Goal: Task Accomplishment & Management: Use online tool/utility

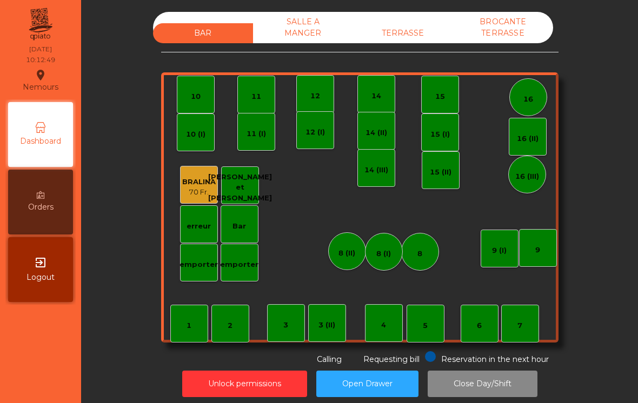
click at [528, 332] on div "7" at bounding box center [520, 324] width 38 height 38
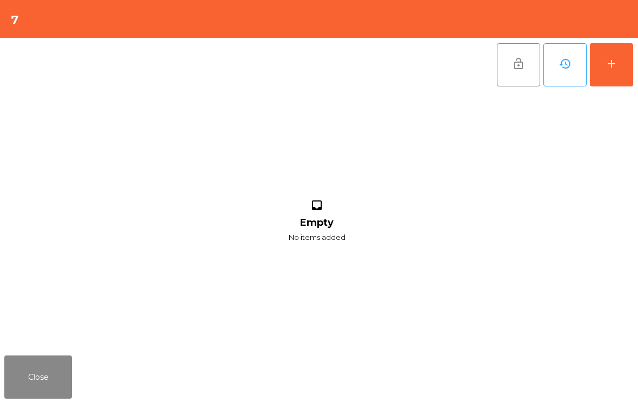
click at [614, 58] on div "add" at bounding box center [611, 63] width 13 height 13
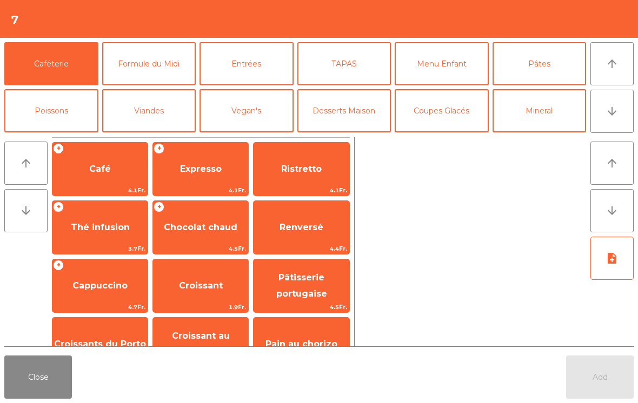
click at [98, 176] on span "Café" at bounding box center [99, 169] width 95 height 29
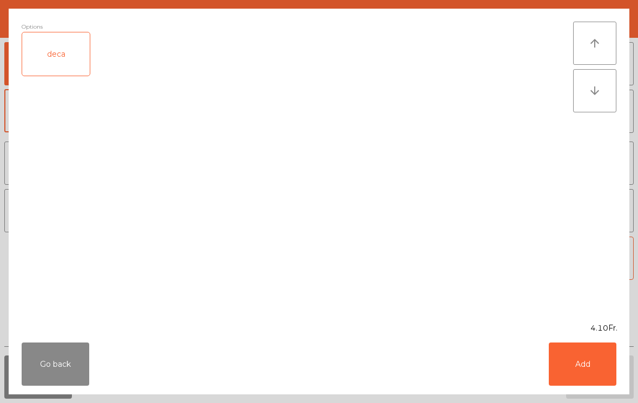
click at [582, 369] on button "Add" at bounding box center [583, 364] width 68 height 43
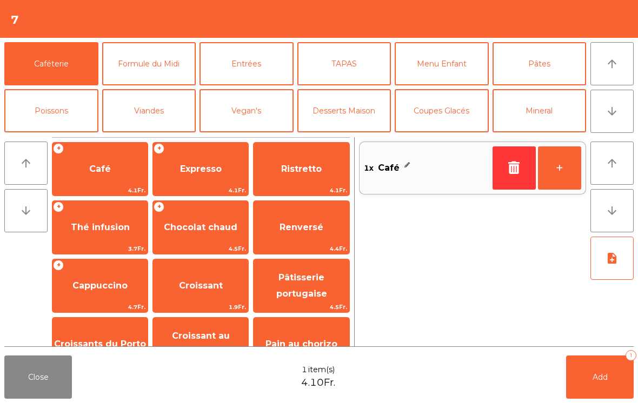
click at [290, 176] on span "Ristretto" at bounding box center [301, 169] width 95 height 29
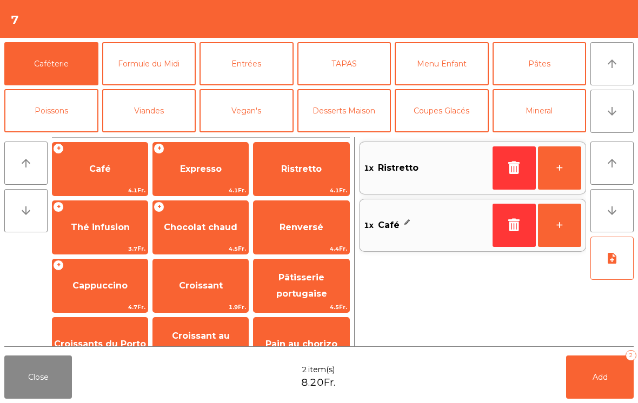
click at [101, 290] on span "Cappuccino" at bounding box center [99, 286] width 55 height 10
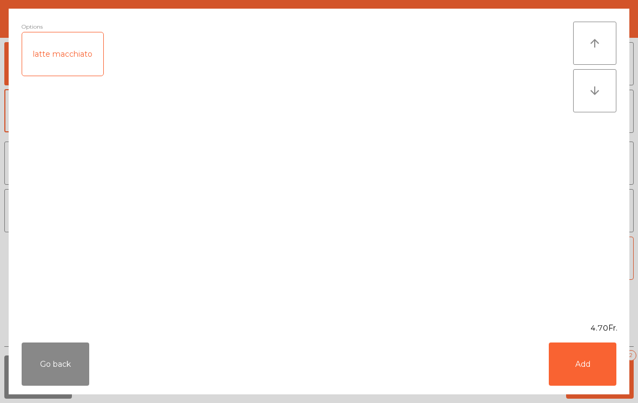
click at [599, 376] on button "Add" at bounding box center [583, 364] width 68 height 43
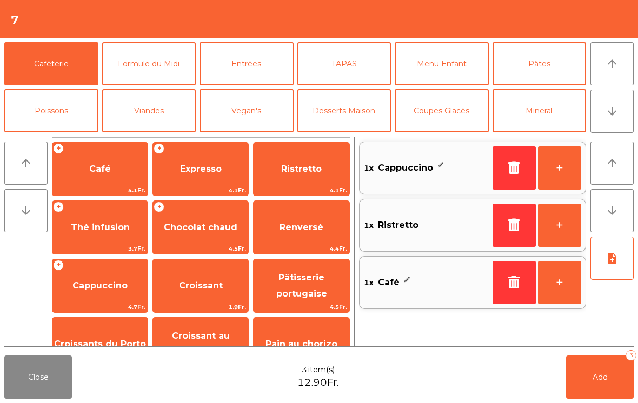
click at [95, 334] on span "Croissants du Porto" at bounding box center [99, 344] width 95 height 29
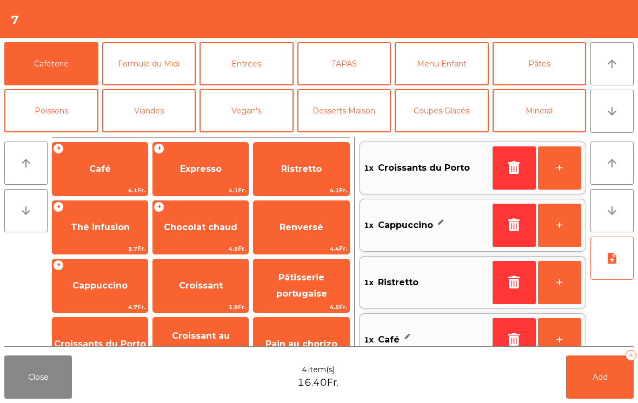
click at [599, 381] on span "Add" at bounding box center [600, 378] width 15 height 10
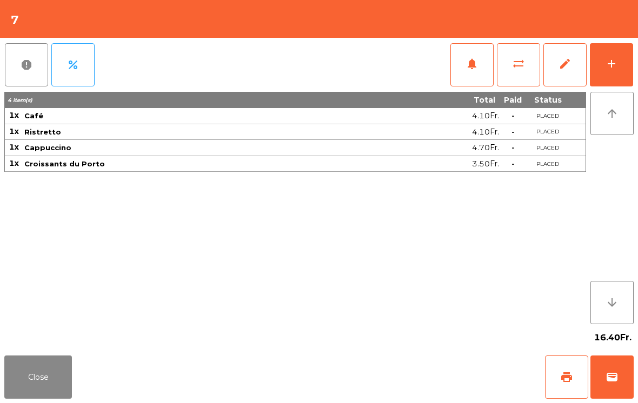
click at [34, 377] on button "Close" at bounding box center [38, 377] width 68 height 43
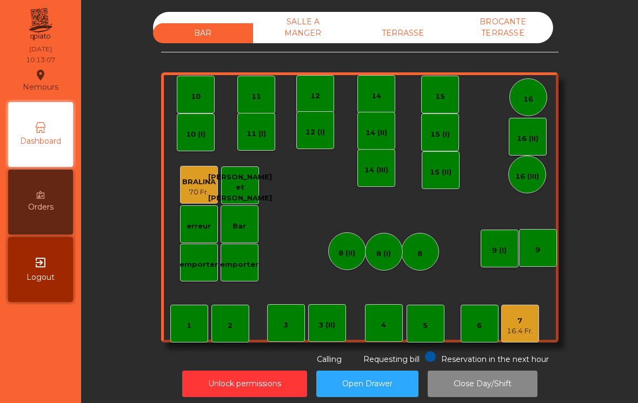
click at [336, 329] on div "3 (II)" at bounding box center [327, 323] width 38 height 38
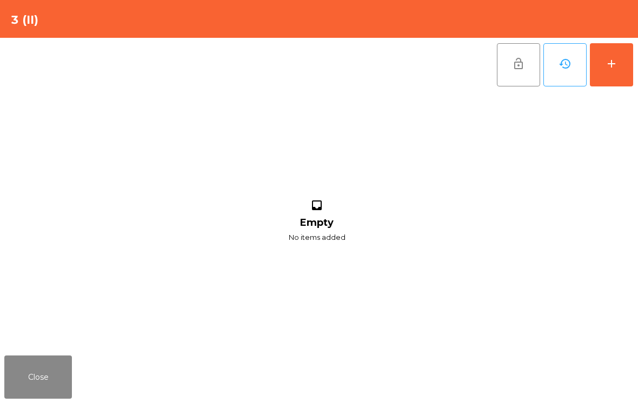
click at [620, 76] on button "add" at bounding box center [611, 64] width 43 height 43
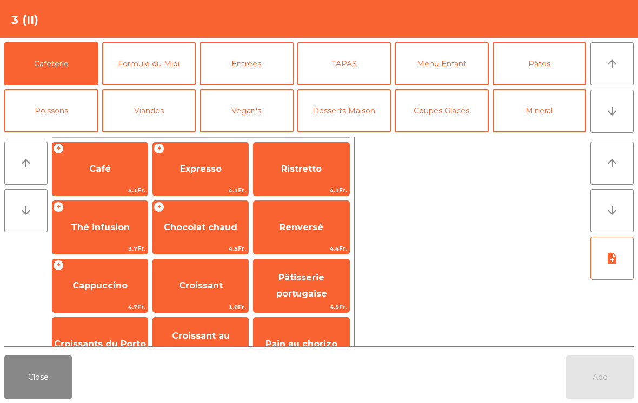
click at [71, 234] on span "Thé infusion" at bounding box center [99, 227] width 95 height 29
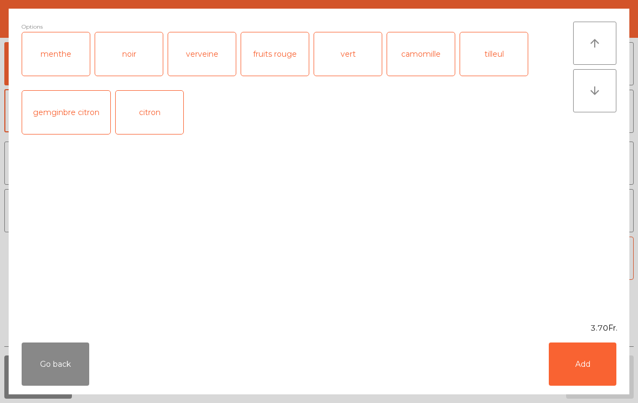
click at [582, 373] on button "Add" at bounding box center [583, 364] width 68 height 43
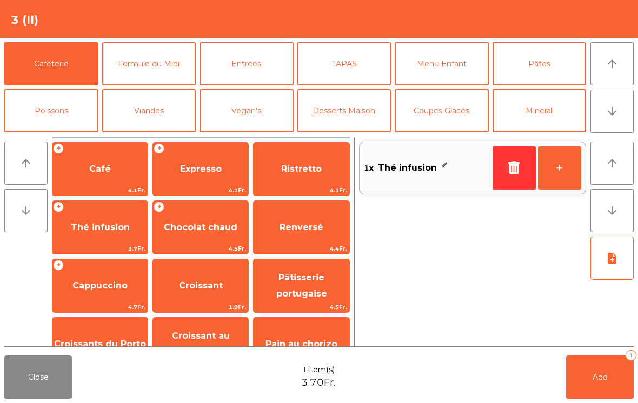
click at [566, 115] on button "Mineral" at bounding box center [540, 110] width 94 height 43
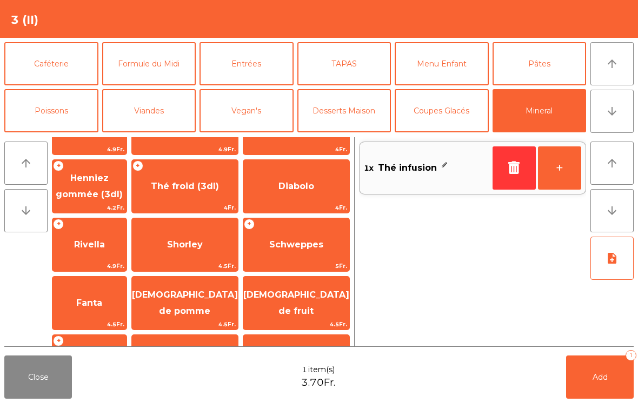
scroll to position [180, 0]
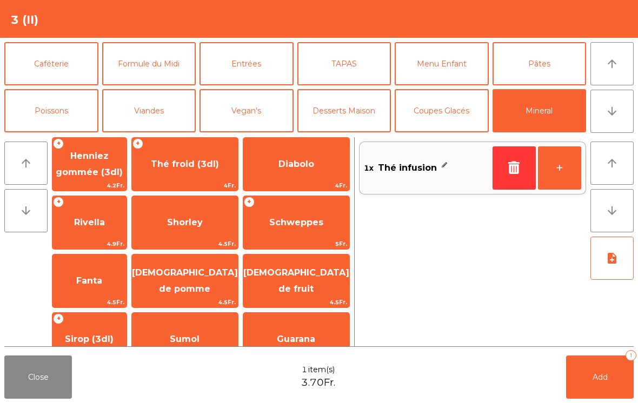
click at [290, 298] on span "4.5Fr." at bounding box center [296, 302] width 106 height 10
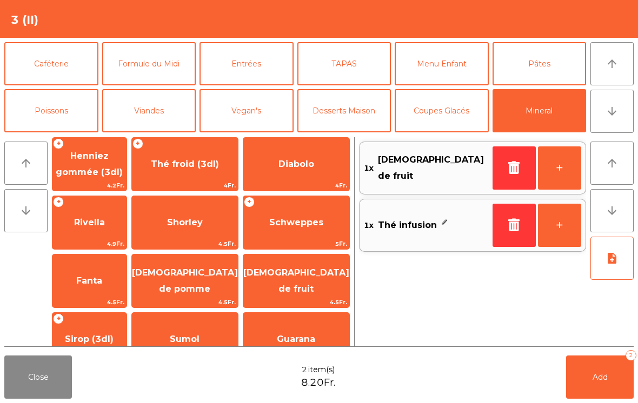
click at [605, 377] on span "Add" at bounding box center [600, 378] width 15 height 10
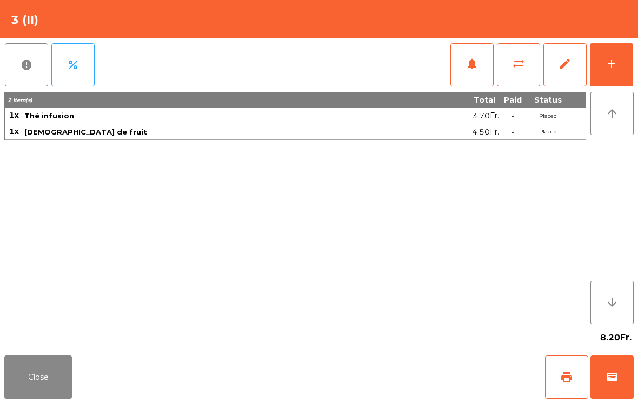
click at [610, 380] on span "wallet" at bounding box center [612, 377] width 13 height 13
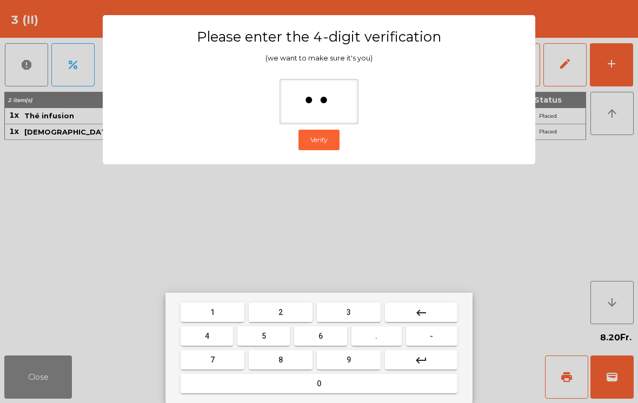
type input "***"
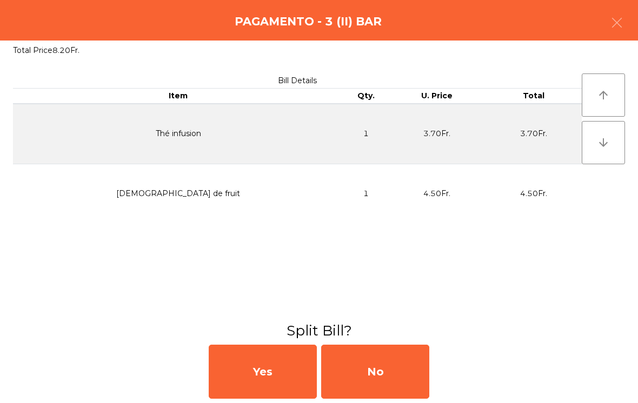
click at [390, 379] on div "No" at bounding box center [375, 372] width 108 height 54
click at [390, 378] on div "MB" at bounding box center [375, 372] width 108 height 54
click at [393, 376] on div "No" at bounding box center [375, 372] width 108 height 54
click at [386, 374] on div "No" at bounding box center [375, 372] width 108 height 54
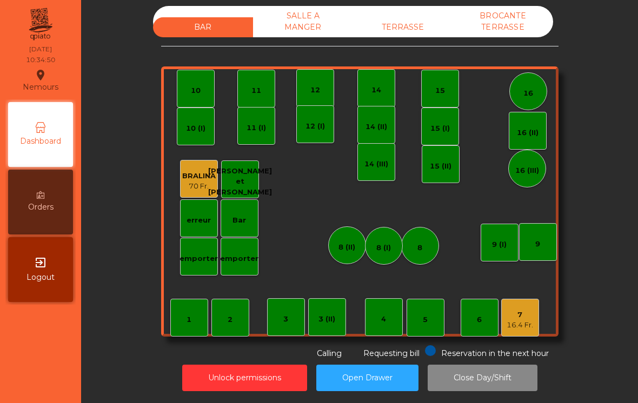
scroll to position [5, 0]
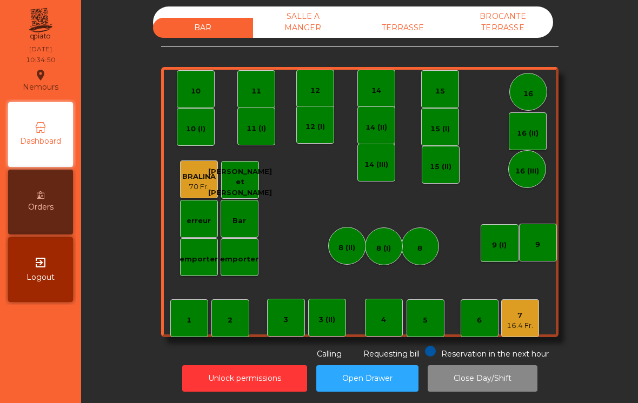
click at [333, 315] on div "3 (II)" at bounding box center [326, 320] width 17 height 11
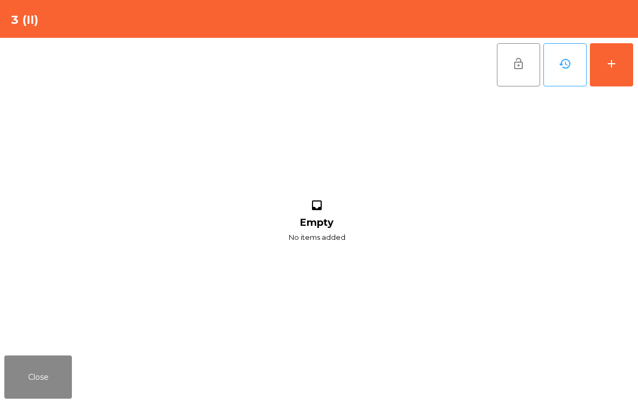
click at [620, 78] on button "add" at bounding box center [611, 64] width 43 height 43
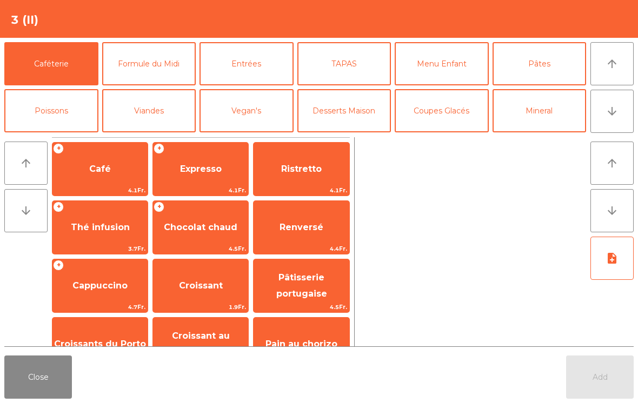
click at [84, 278] on span "Cappuccino" at bounding box center [99, 285] width 95 height 29
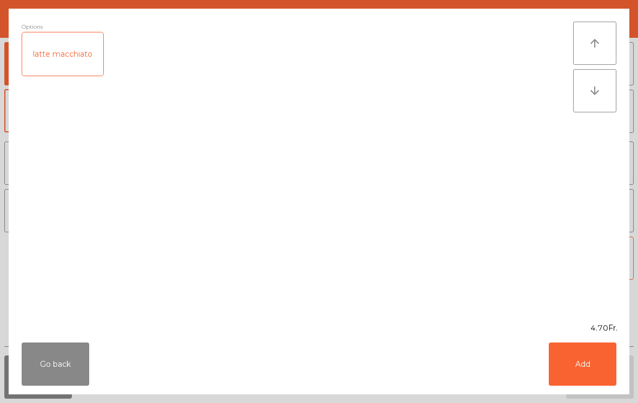
click at [586, 371] on button "Add" at bounding box center [583, 364] width 68 height 43
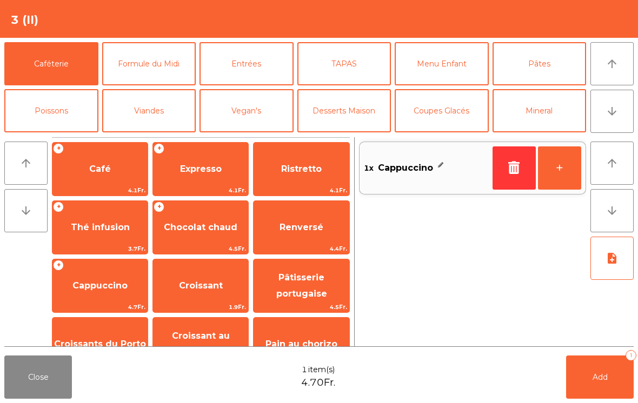
click at [184, 287] on span "Croissant" at bounding box center [201, 286] width 44 height 10
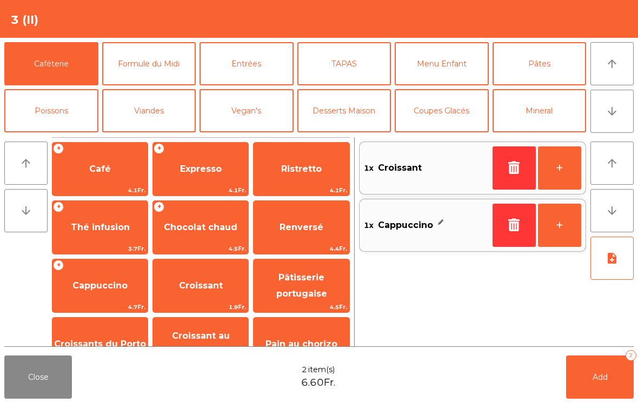
click at [592, 379] on button "Add 2" at bounding box center [600, 377] width 68 height 43
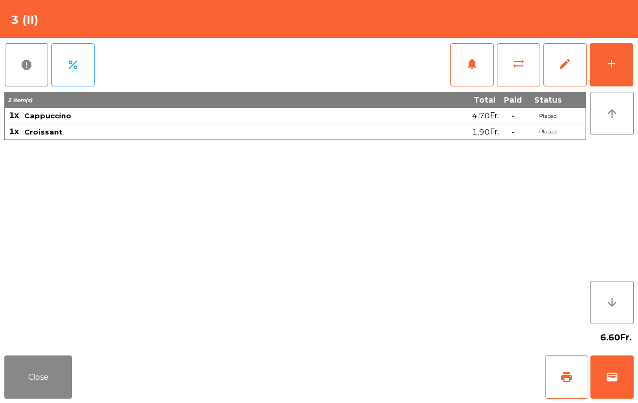
click at [24, 384] on button "Close" at bounding box center [38, 377] width 68 height 43
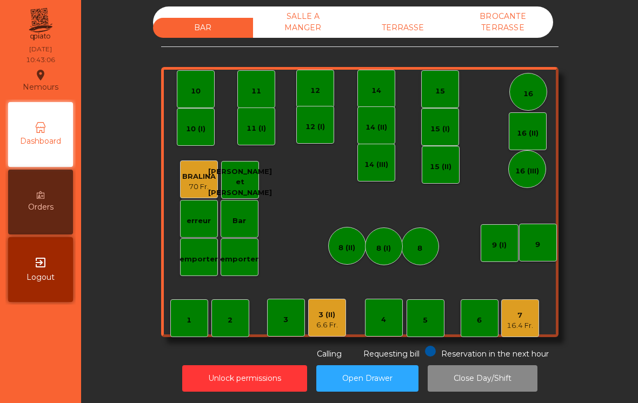
click at [335, 313] on div "3 (II)" at bounding box center [327, 315] width 22 height 11
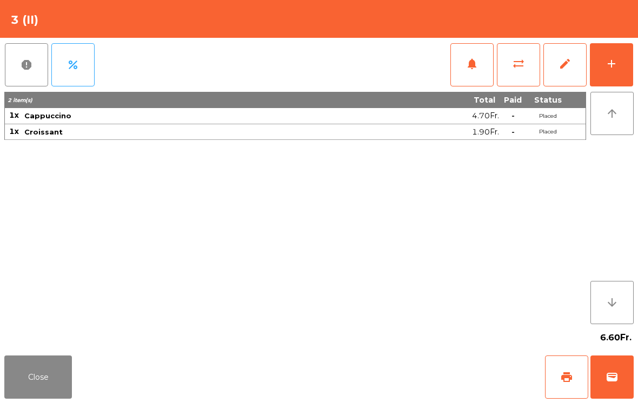
click at [558, 371] on button "print" at bounding box center [566, 377] width 43 height 43
click at [521, 43] on button "sync_alt" at bounding box center [518, 64] width 43 height 43
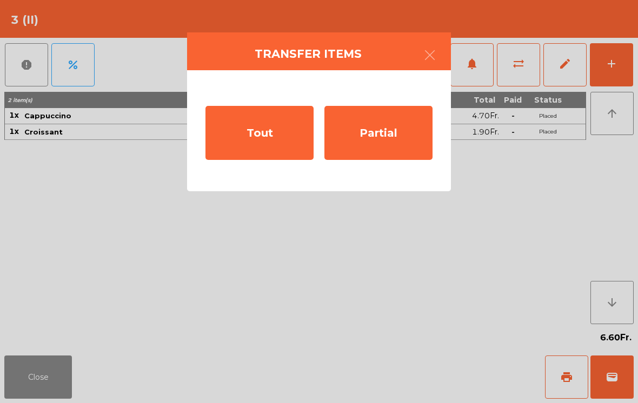
click at [365, 140] on div "Partial" at bounding box center [378, 133] width 108 height 54
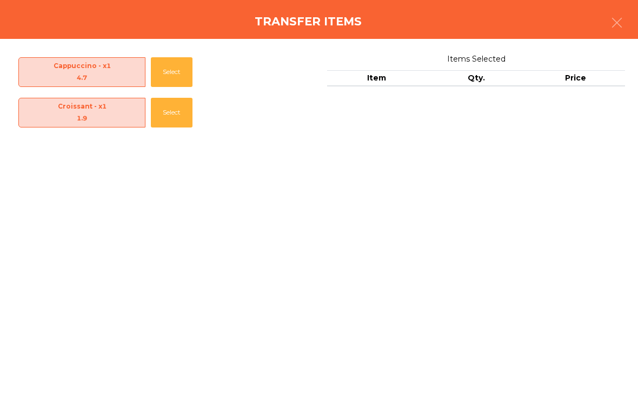
click at [168, 74] on button "Select" at bounding box center [172, 72] width 42 height 30
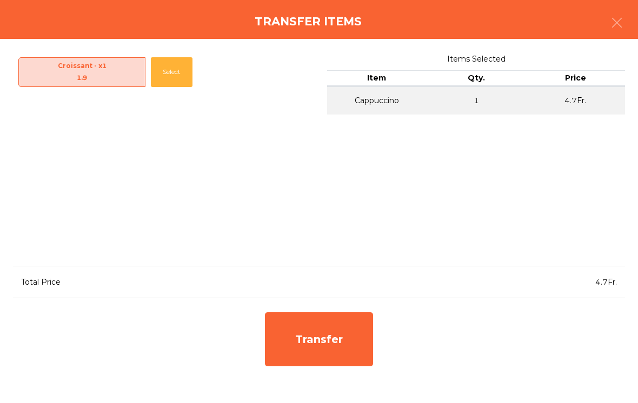
click at [348, 340] on div "Transfer" at bounding box center [319, 340] width 108 height 54
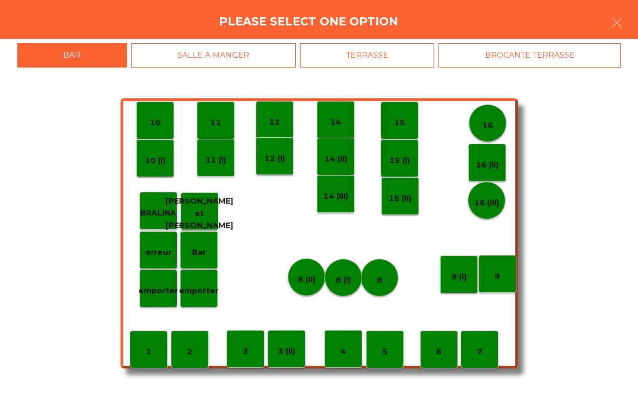
click at [255, 351] on div "3" at bounding box center [246, 349] width 38 height 38
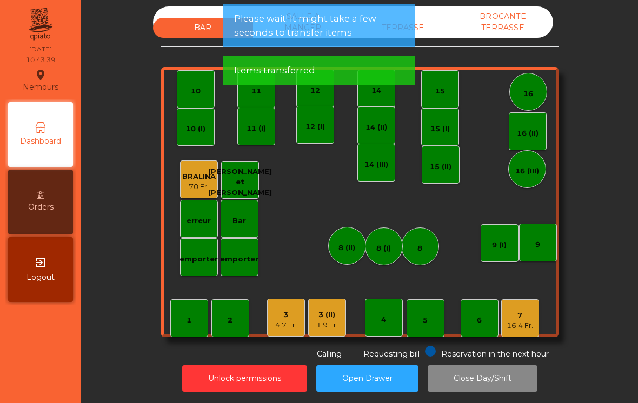
click at [331, 324] on div "1.9 Fr." at bounding box center [327, 325] width 22 height 11
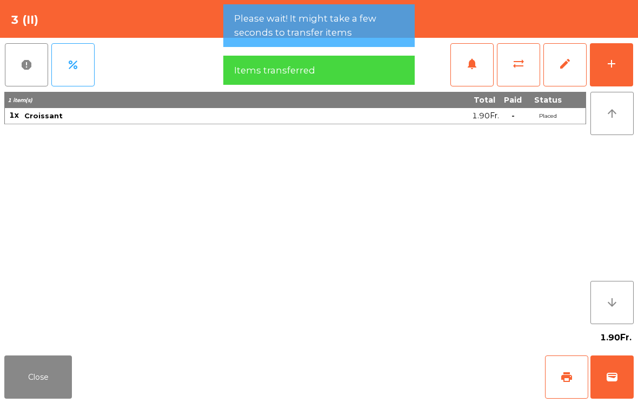
click at [616, 376] on span "wallet" at bounding box center [612, 377] width 13 height 13
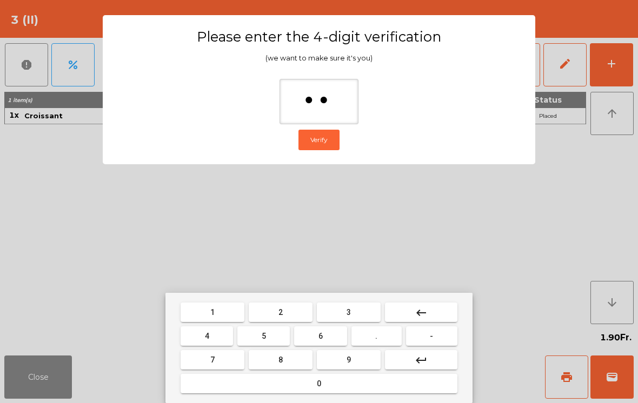
type input "***"
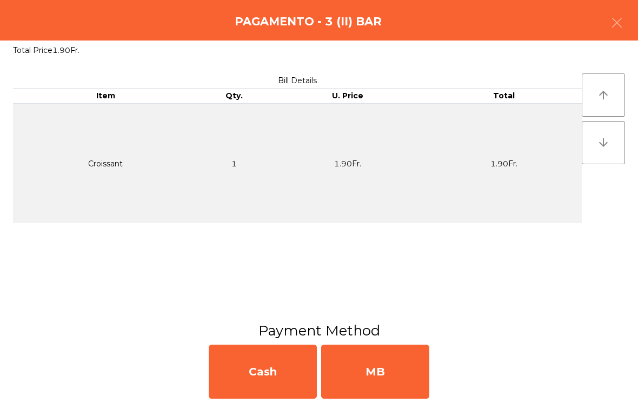
click at [382, 363] on div "MB" at bounding box center [375, 372] width 108 height 54
click at [381, 371] on div "No" at bounding box center [375, 372] width 108 height 54
click at [380, 377] on div "No" at bounding box center [375, 372] width 108 height 54
click at [395, 363] on div "No" at bounding box center [375, 372] width 108 height 54
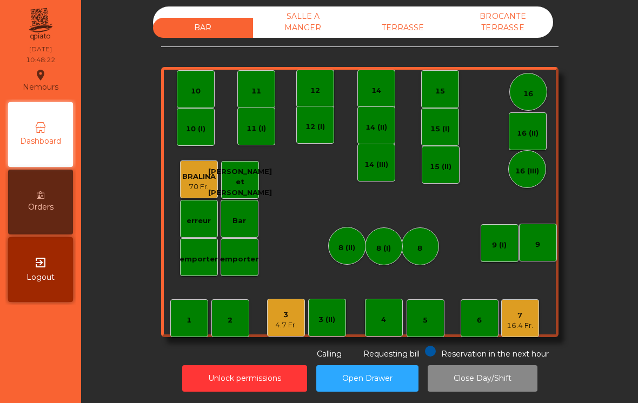
click at [277, 323] on div "4.7 Fr." at bounding box center [286, 325] width 22 height 11
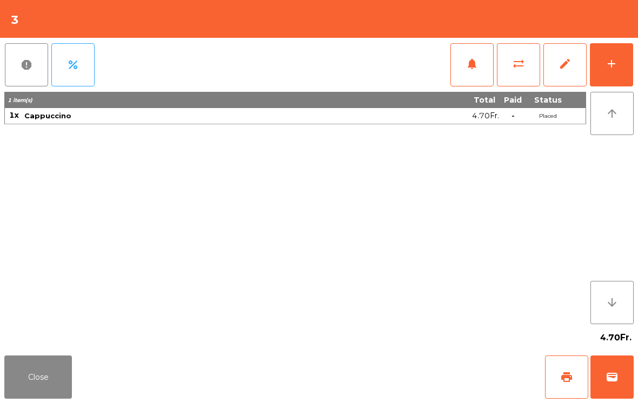
click at [517, 75] on button "sync_alt" at bounding box center [518, 64] width 43 height 43
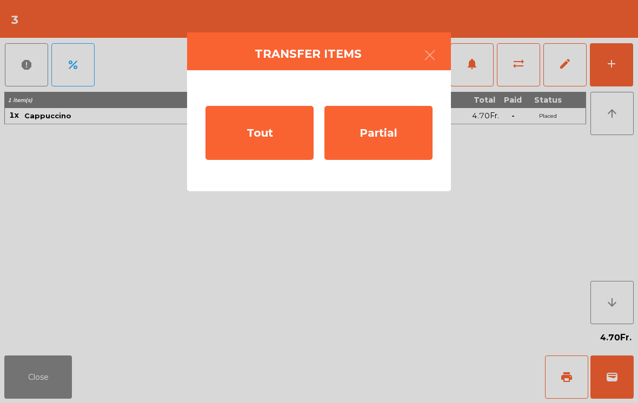
click at [270, 148] on div "Tout" at bounding box center [259, 133] width 108 height 54
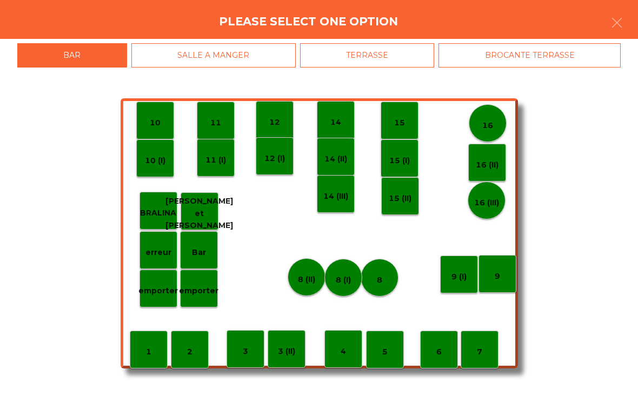
click at [290, 353] on p "3 (II)" at bounding box center [286, 352] width 17 height 12
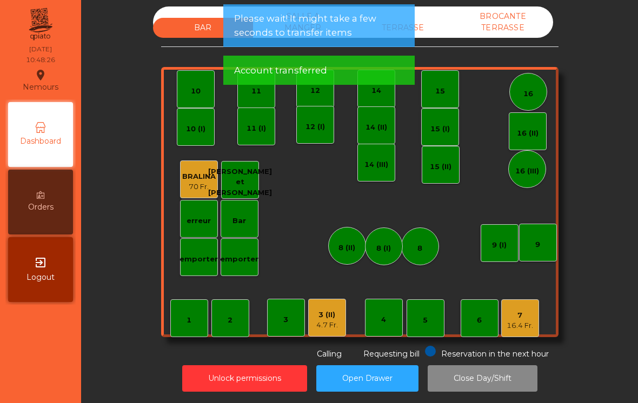
click at [386, 322] on div "4" at bounding box center [383, 320] width 5 height 11
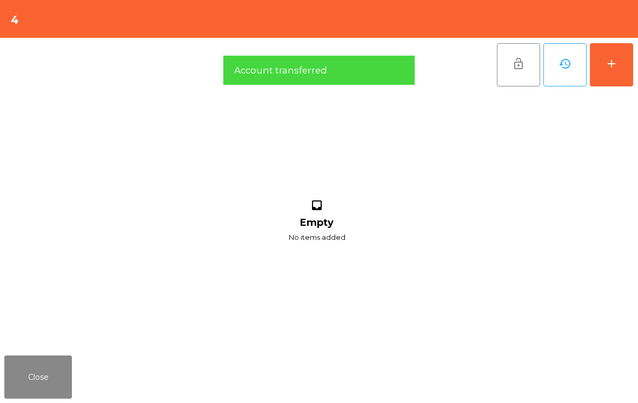
click at [621, 67] on button "add" at bounding box center [611, 64] width 43 height 43
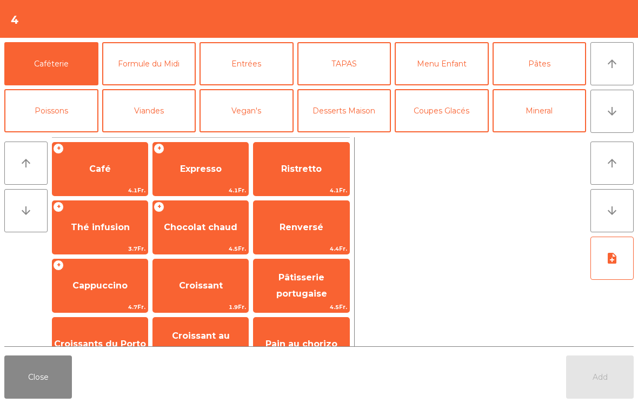
click at [227, 171] on span "Expresso" at bounding box center [200, 169] width 95 height 29
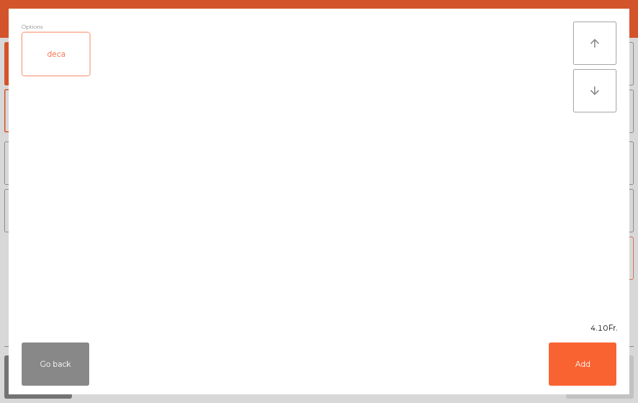
click at [582, 367] on button "Add" at bounding box center [583, 364] width 68 height 43
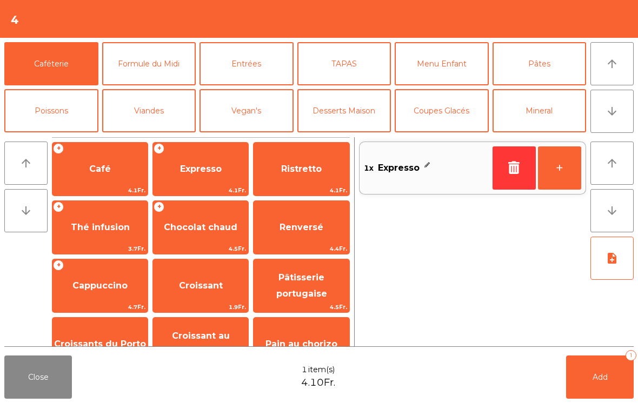
click at [552, 188] on button "+" at bounding box center [559, 168] width 43 height 43
click at [595, 379] on span "Add" at bounding box center [600, 378] width 15 height 10
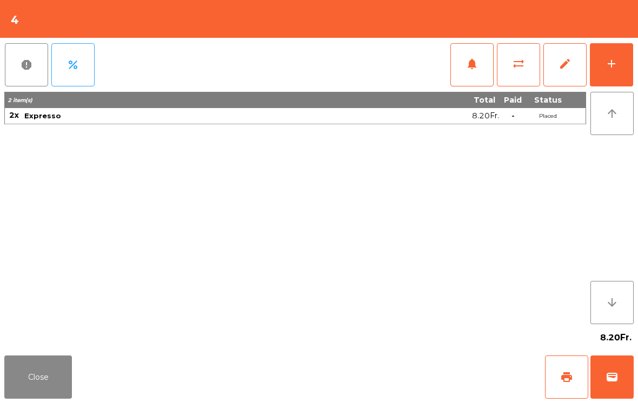
click at [71, 371] on button "Close" at bounding box center [38, 377] width 68 height 43
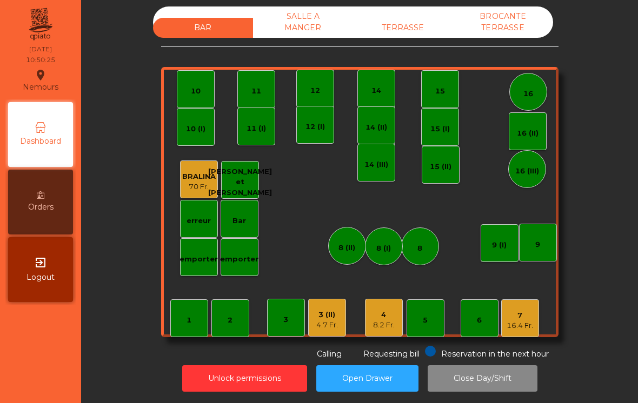
click at [529, 321] on div "16.4 Fr." at bounding box center [520, 326] width 26 height 11
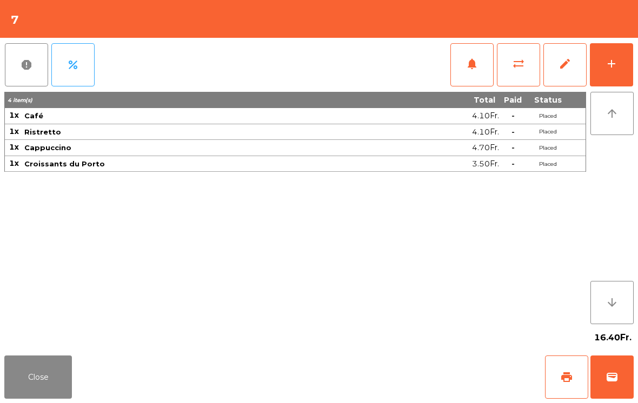
click at [568, 376] on span "print" at bounding box center [566, 377] width 13 height 13
click at [34, 394] on button "Close" at bounding box center [38, 377] width 68 height 43
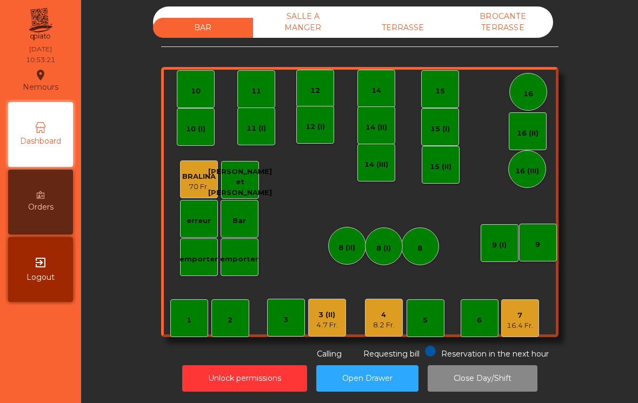
click at [331, 333] on div "3 (II) 4.7 Fr." at bounding box center [327, 318] width 38 height 38
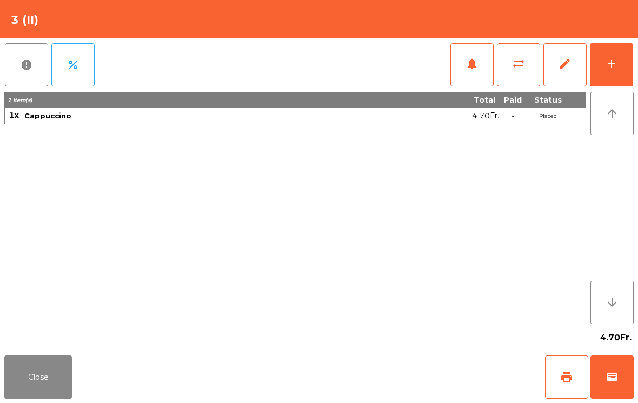
scroll to position [0, 0]
click at [567, 377] on span "print" at bounding box center [566, 377] width 13 height 13
click at [618, 376] on span "wallet" at bounding box center [612, 377] width 13 height 13
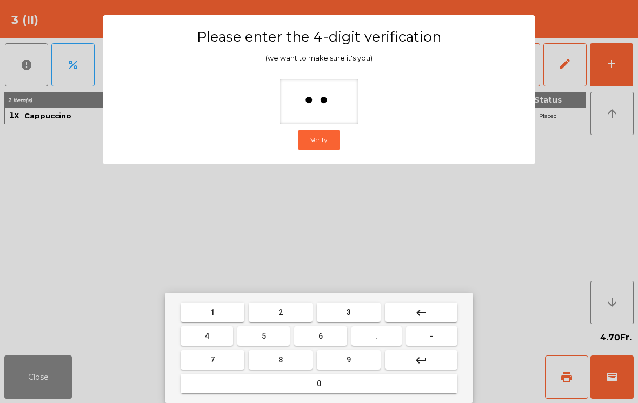
type input "***"
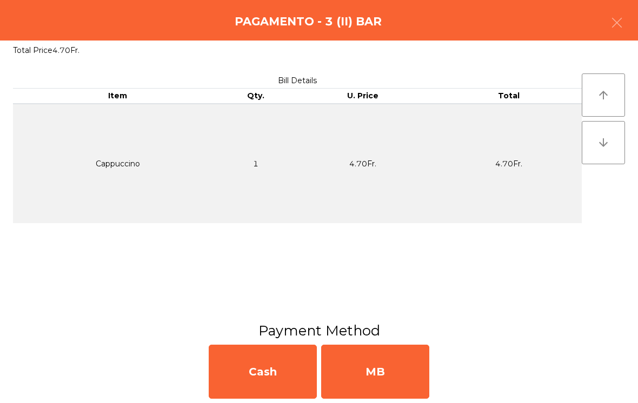
click at [397, 377] on div "MB" at bounding box center [375, 372] width 108 height 54
click at [397, 376] on div "No" at bounding box center [375, 372] width 108 height 54
click at [389, 369] on div "No" at bounding box center [375, 372] width 108 height 54
click at [380, 379] on div "No" at bounding box center [375, 372] width 108 height 54
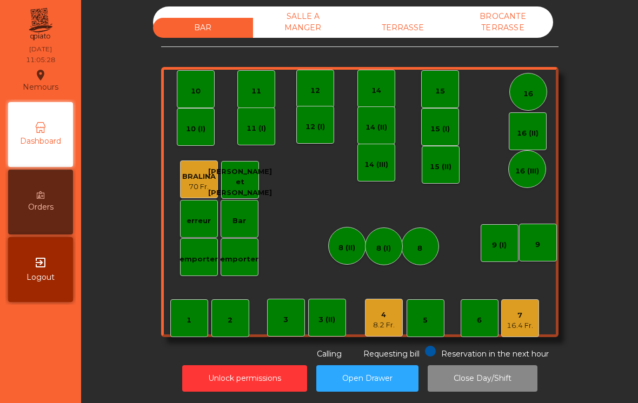
click at [526, 319] on div "7" at bounding box center [520, 315] width 26 height 11
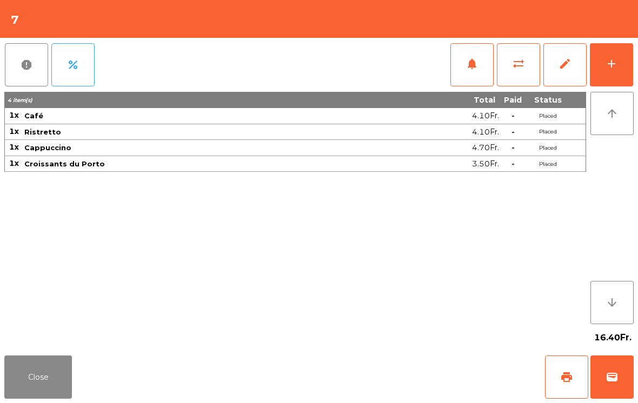
click at [620, 383] on button "wallet" at bounding box center [611, 377] width 43 height 43
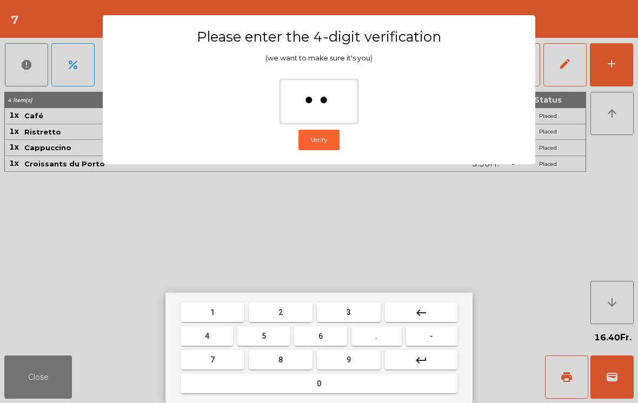
type input "***"
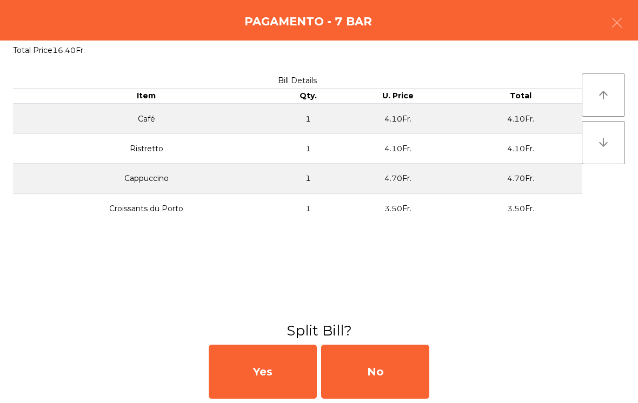
click at [394, 356] on div "No" at bounding box center [375, 372] width 108 height 54
click at [379, 364] on div "MB" at bounding box center [375, 372] width 108 height 54
click at [368, 367] on div "No" at bounding box center [375, 372] width 108 height 54
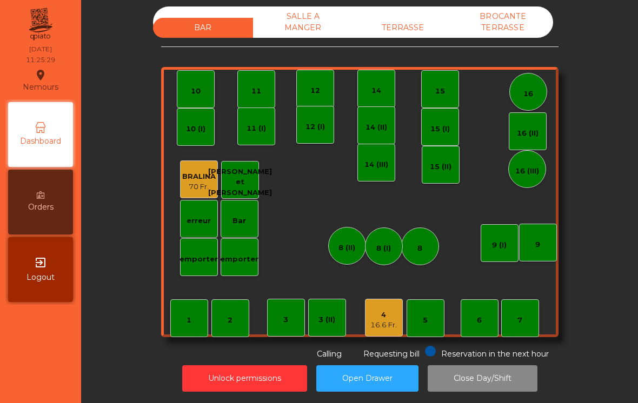
click at [383, 324] on div "16.6 Fr." at bounding box center [383, 325] width 26 height 11
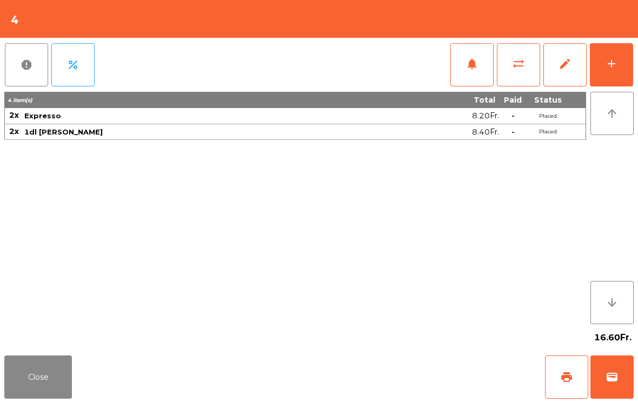
click at [618, 364] on button "wallet" at bounding box center [611, 377] width 43 height 43
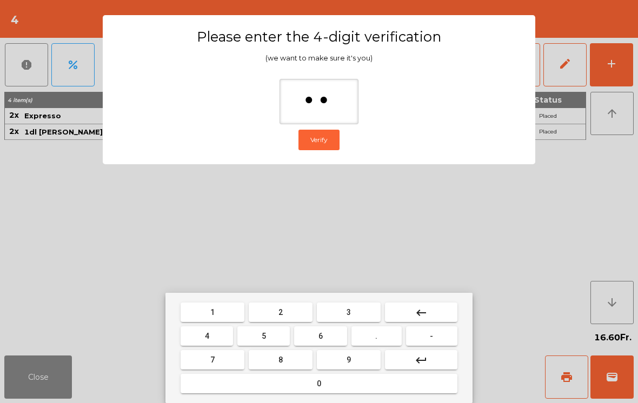
type input "***"
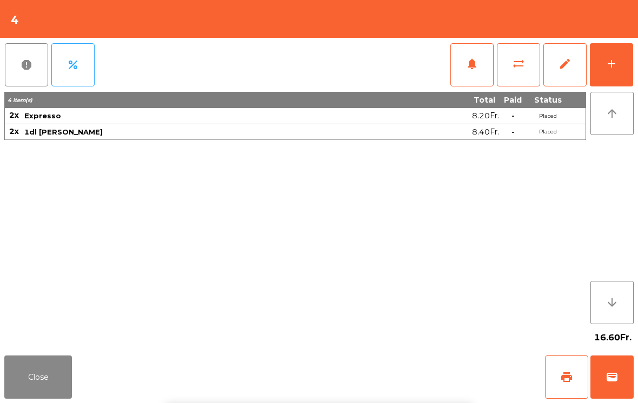
click at [429, 361] on div "Close print wallet" at bounding box center [319, 377] width 638 height 52
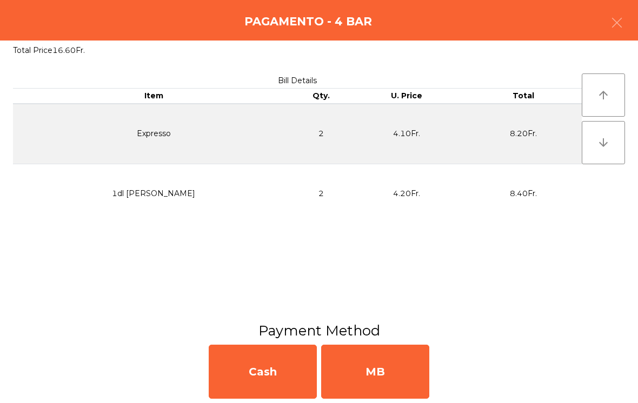
click at [376, 366] on div "MB" at bounding box center [375, 372] width 108 height 54
click at [408, 369] on div "No" at bounding box center [375, 372] width 108 height 54
click at [394, 368] on div "No" at bounding box center [375, 372] width 108 height 54
click at [385, 384] on div "No" at bounding box center [375, 372] width 108 height 54
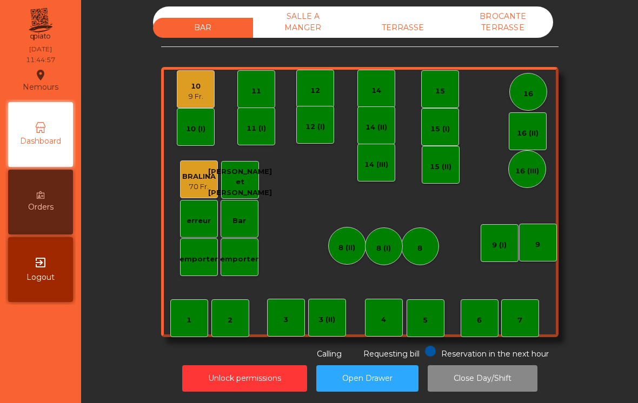
click at [204, 94] on div "10 9 Fr." at bounding box center [196, 89] width 38 height 38
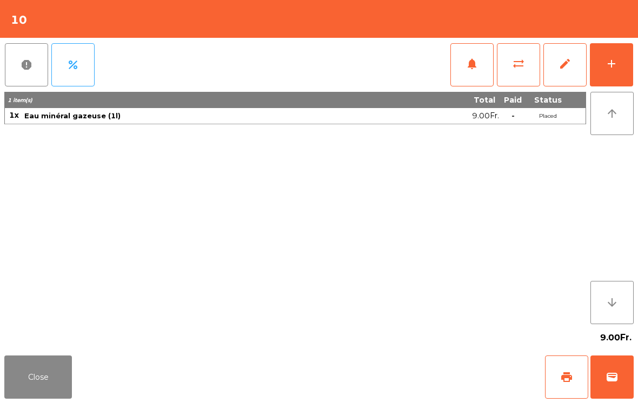
click at [620, 71] on button "add" at bounding box center [611, 64] width 43 height 43
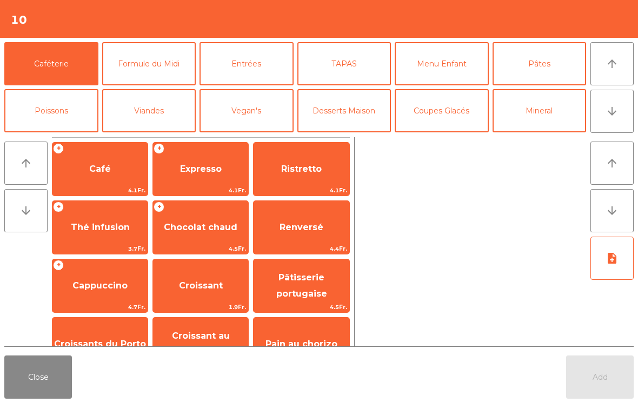
click at [618, 112] on icon "arrow_downward" at bounding box center [612, 111] width 13 height 13
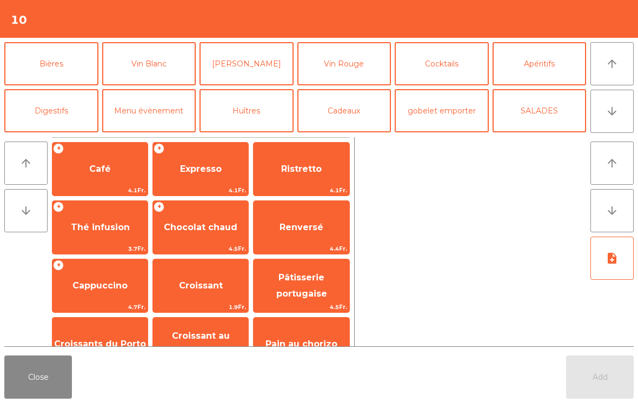
click at [254, 65] on button "[PERSON_NAME]" at bounding box center [247, 63] width 94 height 43
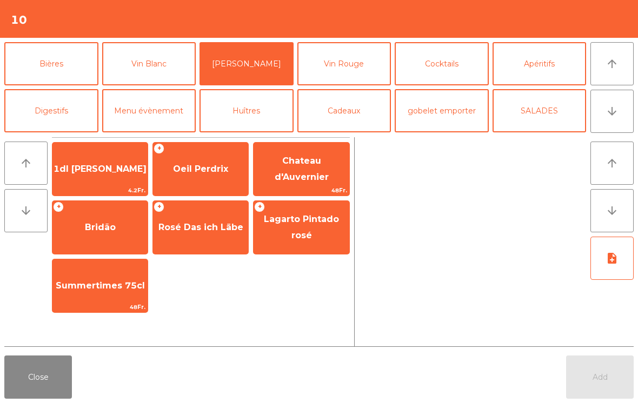
click at [155, 77] on button "Vin Blanc" at bounding box center [149, 63] width 94 height 43
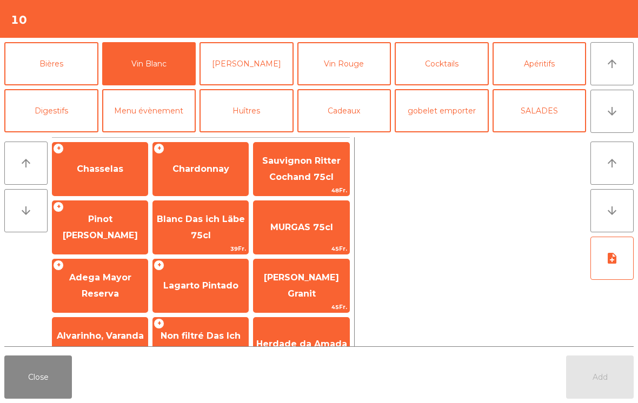
click at [210, 179] on span "Chardonnay" at bounding box center [200, 169] width 95 height 29
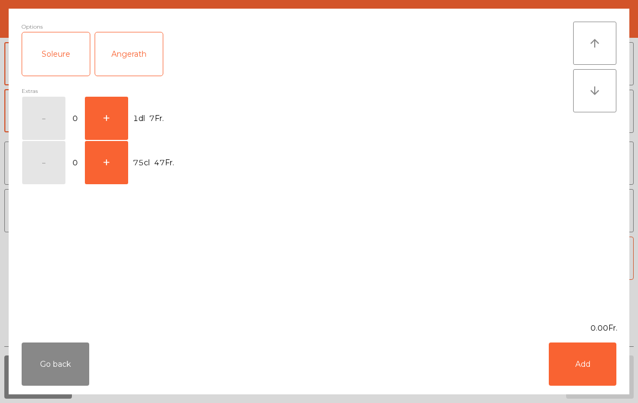
click at [90, 165] on button "+" at bounding box center [106, 162] width 43 height 43
click at [104, 168] on button "+" at bounding box center [106, 162] width 43 height 43
click at [48, 50] on div "Soleure" at bounding box center [56, 53] width 68 height 43
click at [42, 160] on button "-" at bounding box center [43, 162] width 43 height 43
click at [581, 367] on button "Add" at bounding box center [583, 364] width 68 height 43
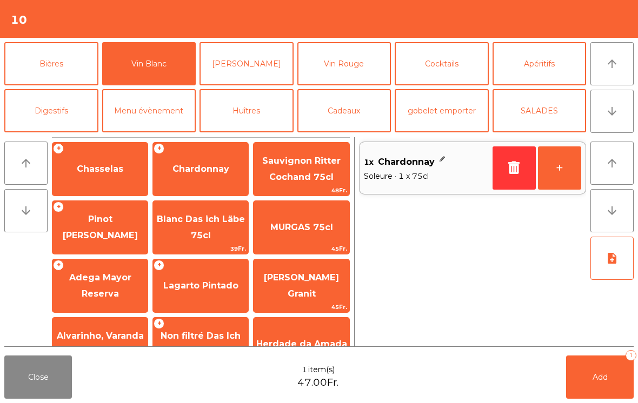
click at [44, 65] on button "Bières" at bounding box center [51, 63] width 94 height 43
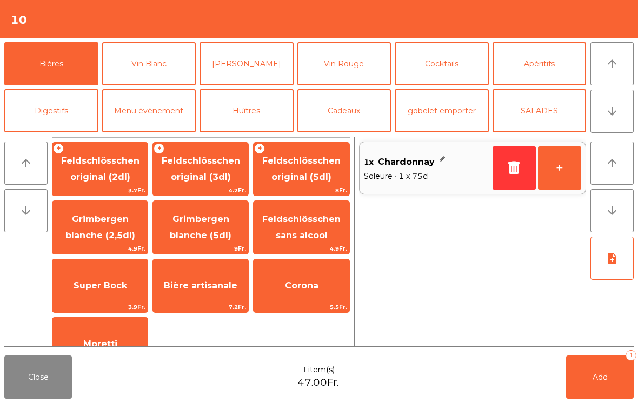
click at [185, 175] on span "Feldschlösschen original (3dl)" at bounding box center [201, 169] width 78 height 26
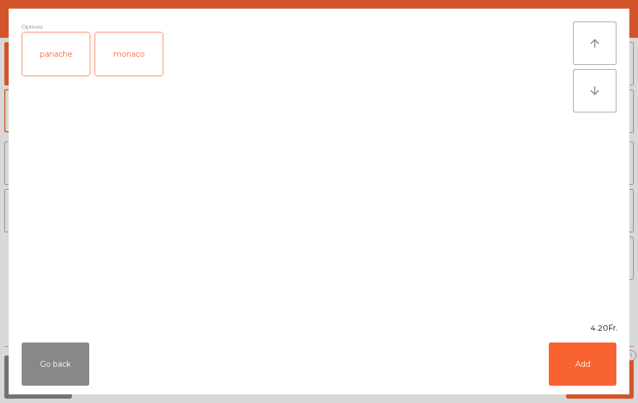
click at [48, 46] on div "panache" at bounding box center [56, 53] width 68 height 43
click at [578, 361] on button "Add" at bounding box center [583, 364] width 68 height 43
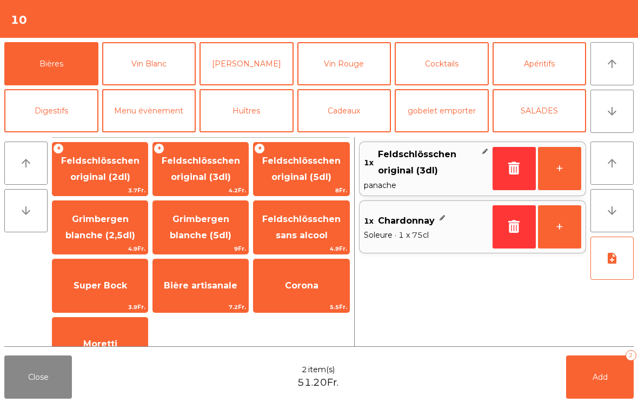
click at [594, 376] on span "Add" at bounding box center [600, 378] width 15 height 10
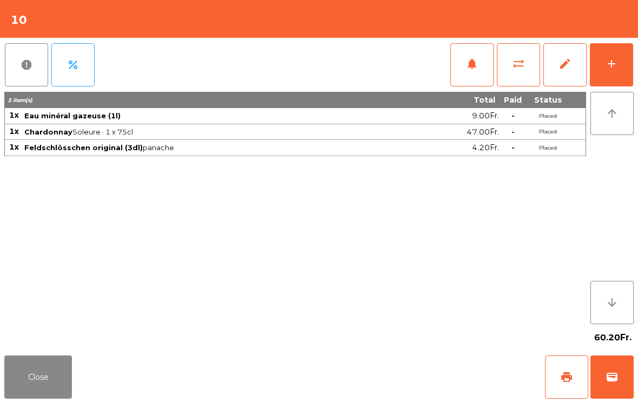
click at [37, 386] on button "Close" at bounding box center [38, 377] width 68 height 43
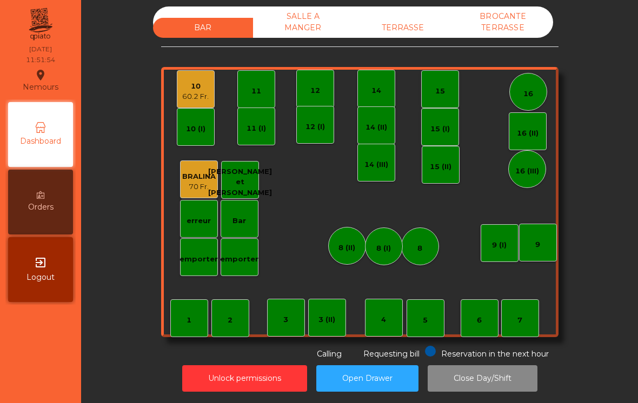
click at [188, 320] on div "1" at bounding box center [189, 320] width 5 height 11
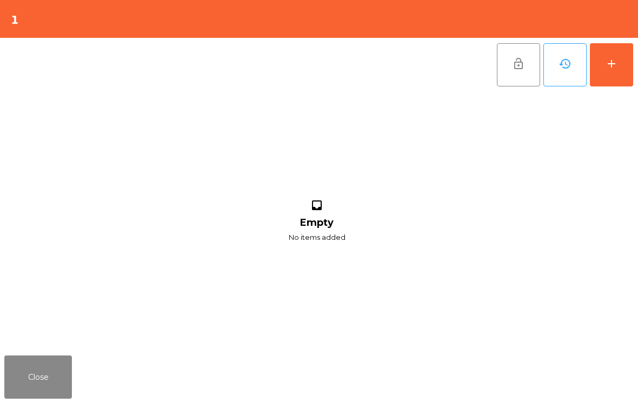
click at [598, 70] on button "add" at bounding box center [611, 64] width 43 height 43
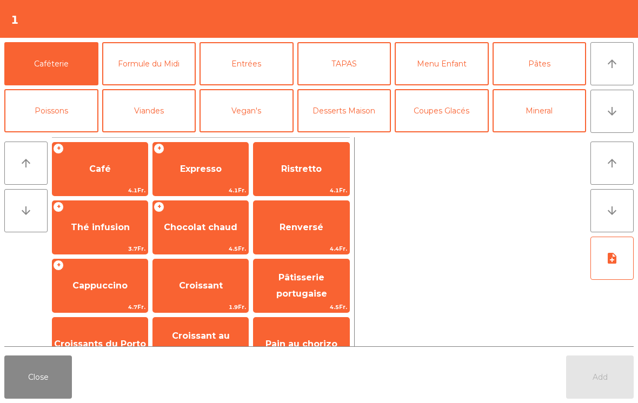
scroll to position [54, 0]
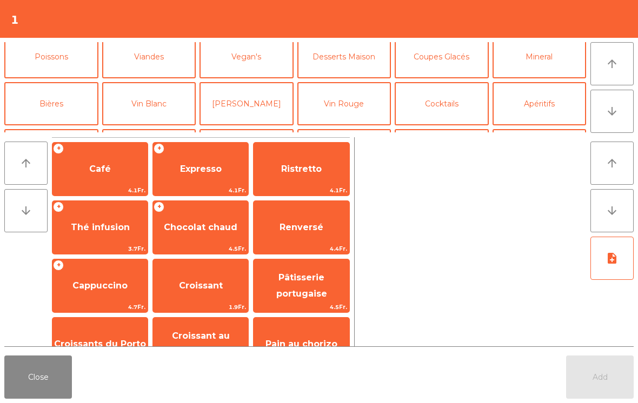
click at [154, 65] on button "Viandes" at bounding box center [149, 56] width 94 height 43
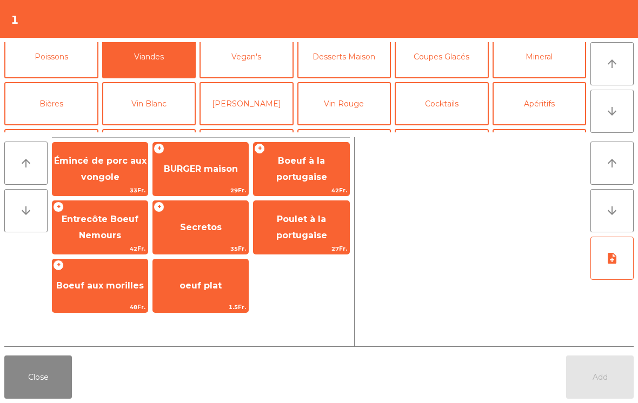
click at [318, 228] on span "Poulet à la portugaise" at bounding box center [301, 228] width 95 height 46
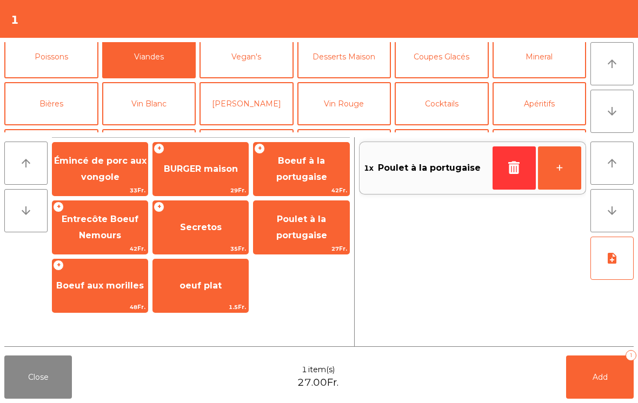
click at [546, 64] on button "Mineral" at bounding box center [540, 56] width 94 height 43
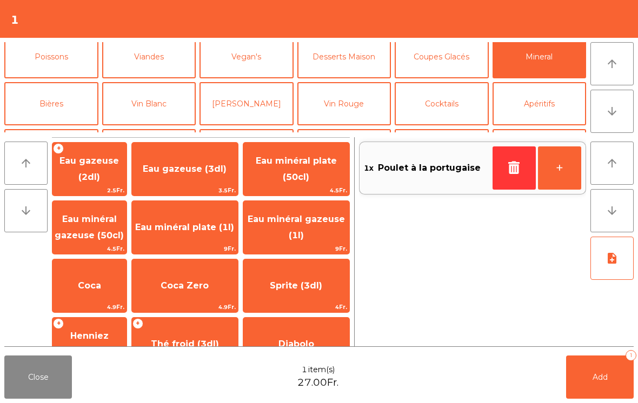
click at [109, 248] on span "4.5Fr." at bounding box center [89, 249] width 74 height 10
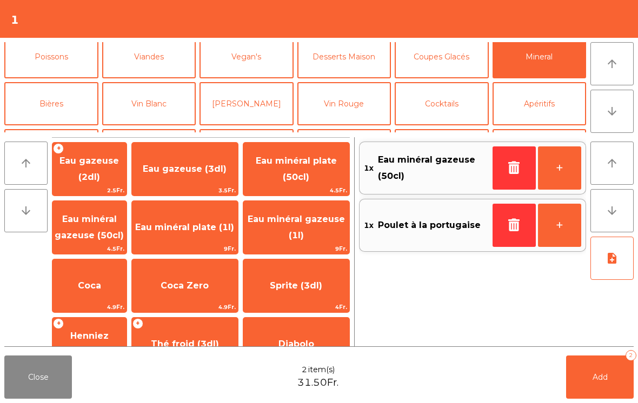
click at [521, 163] on icon "button" at bounding box center [514, 167] width 16 height 13
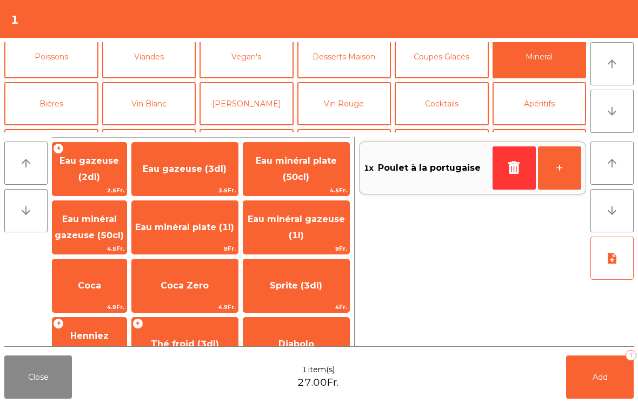
click at [311, 179] on span "Eau minéral plate (50cl)" at bounding box center [296, 169] width 81 height 26
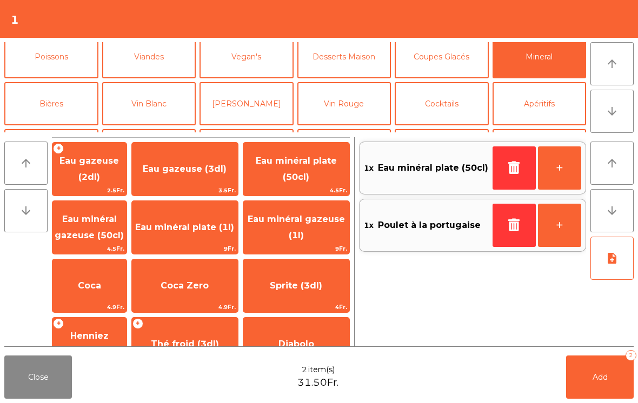
click at [613, 259] on icon "note_add" at bounding box center [612, 258] width 13 height 13
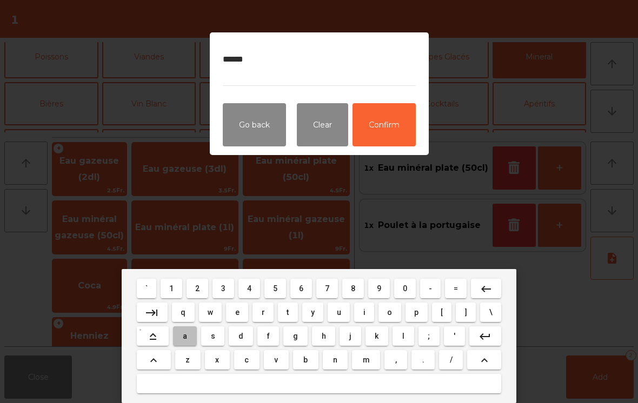
type textarea "*******"
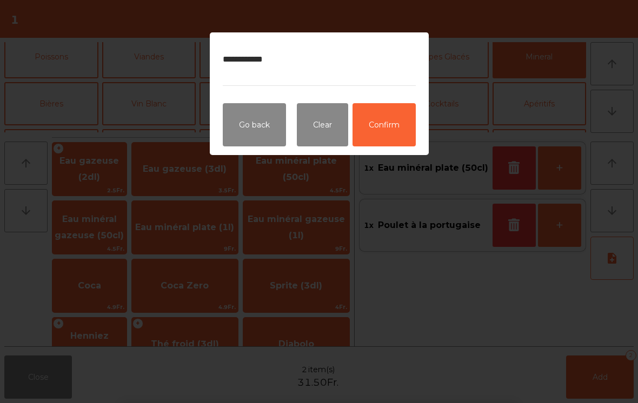
click at [405, 128] on button "Confirm" at bounding box center [384, 124] width 63 height 43
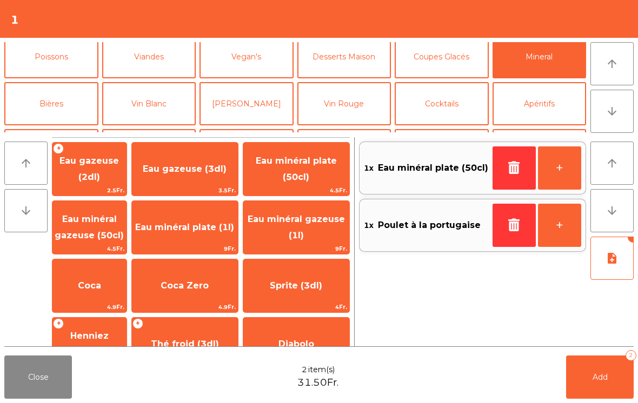
click at [601, 362] on button "Add 2" at bounding box center [600, 377] width 68 height 43
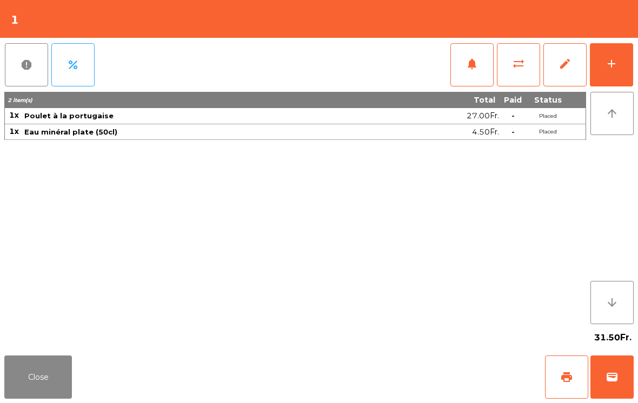
click at [45, 393] on button "Close" at bounding box center [38, 377] width 68 height 43
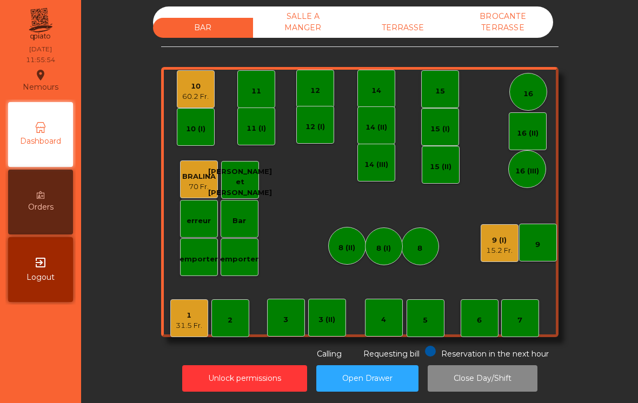
click at [497, 249] on div "15.2 Fr." at bounding box center [499, 250] width 26 height 11
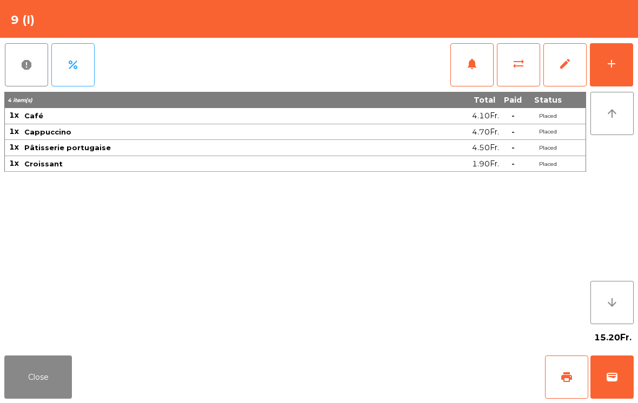
click at [568, 373] on span "print" at bounding box center [566, 377] width 13 height 13
click at [58, 377] on button "Close" at bounding box center [38, 377] width 68 height 43
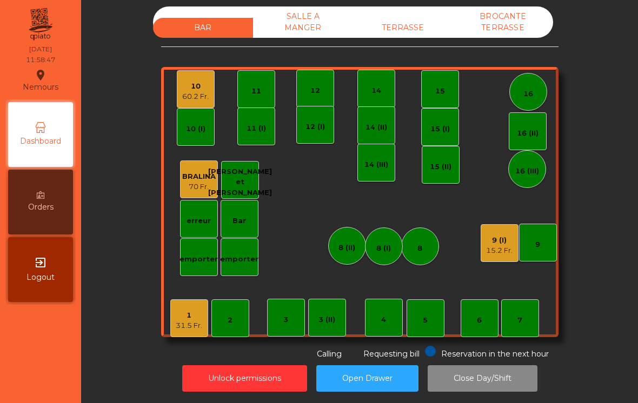
click at [201, 94] on div "60.2 Fr." at bounding box center [195, 96] width 26 height 11
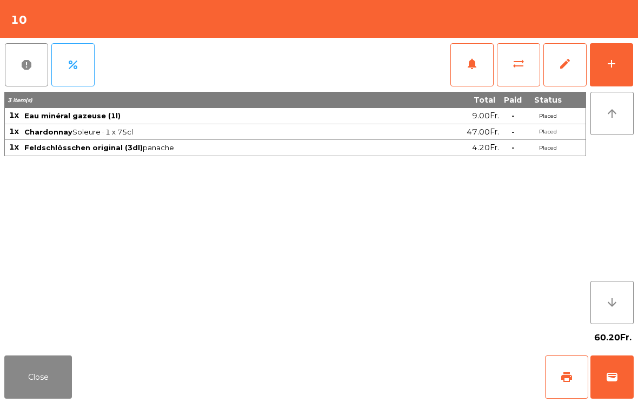
click at [602, 61] on button "add" at bounding box center [611, 64] width 43 height 43
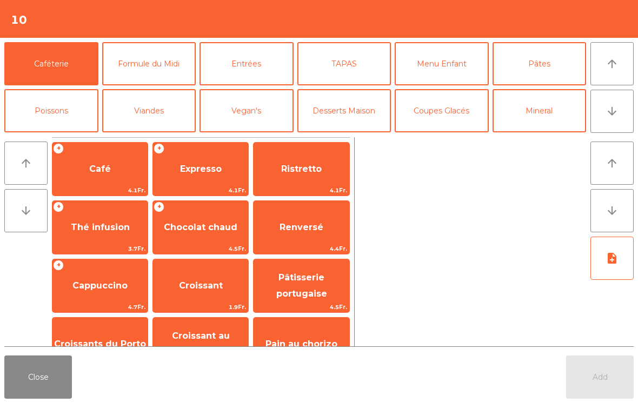
click at [249, 67] on button "Entrées" at bounding box center [247, 63] width 94 height 43
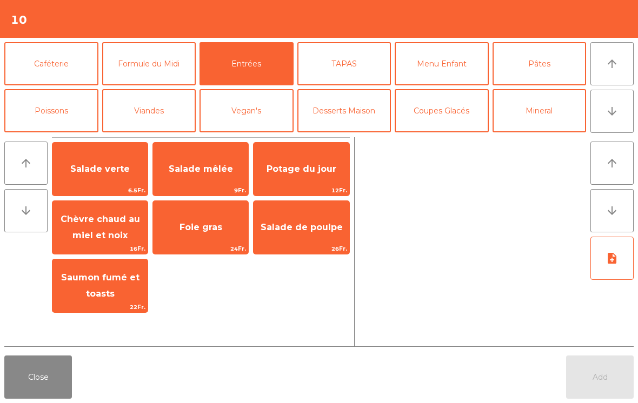
click at [87, 172] on span "Salade verte" at bounding box center [99, 169] width 59 height 10
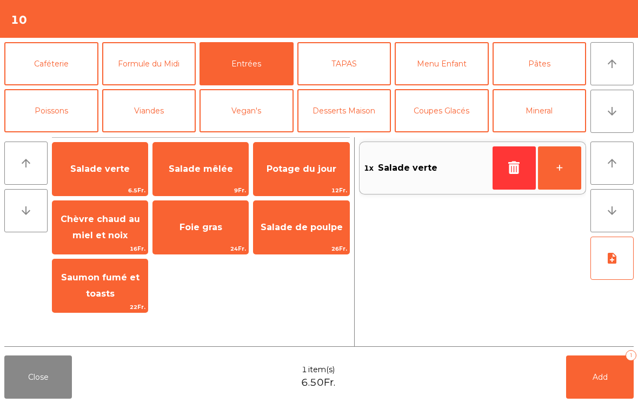
click at [559, 169] on button "+" at bounding box center [559, 168] width 43 height 43
click at [560, 174] on button "+" at bounding box center [559, 168] width 43 height 43
click at [506, 171] on button "-" at bounding box center [514, 168] width 43 height 43
click at [230, 169] on span "Salade mêlée" at bounding box center [201, 169] width 64 height 10
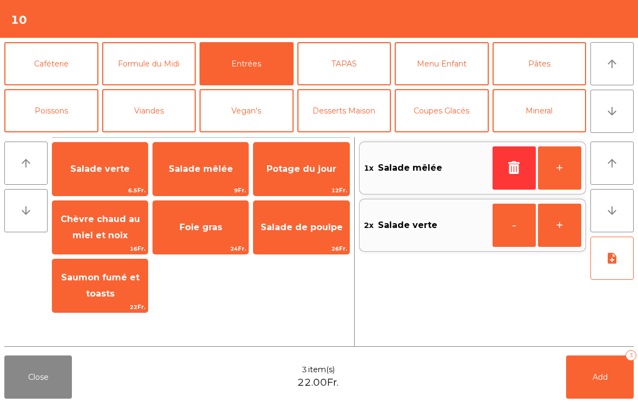
click at [568, 166] on button "+" at bounding box center [559, 168] width 43 height 43
click at [564, 169] on button "+" at bounding box center [559, 168] width 43 height 43
click at [350, 70] on button "TAPAS" at bounding box center [344, 63] width 94 height 43
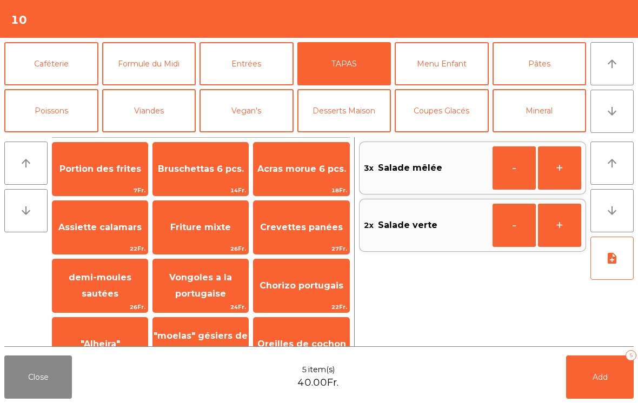
click at [96, 172] on span "Portion des frites" at bounding box center [100, 169] width 82 height 10
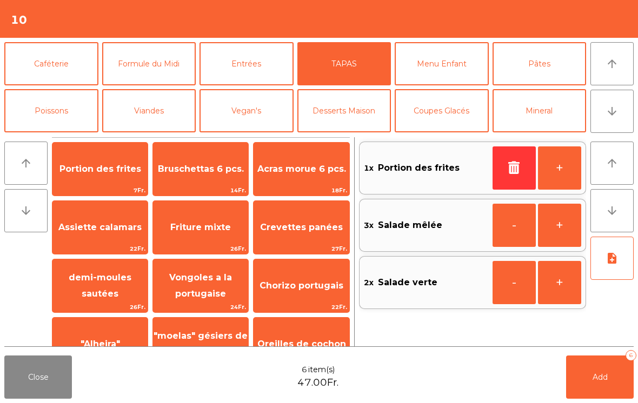
click at [443, 68] on button "Menu Enfant" at bounding box center [442, 63] width 94 height 43
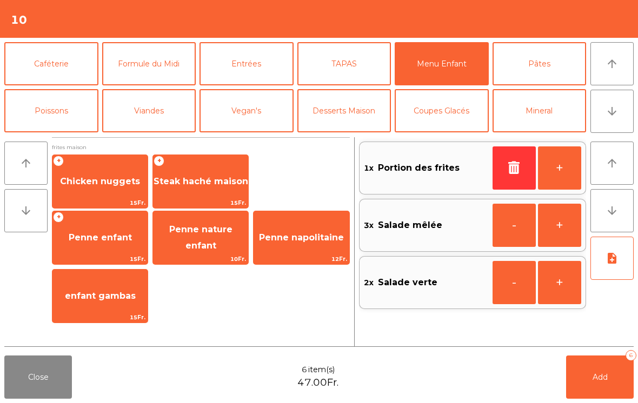
click at [107, 185] on span "Chicken nuggets" at bounding box center [100, 181] width 80 height 10
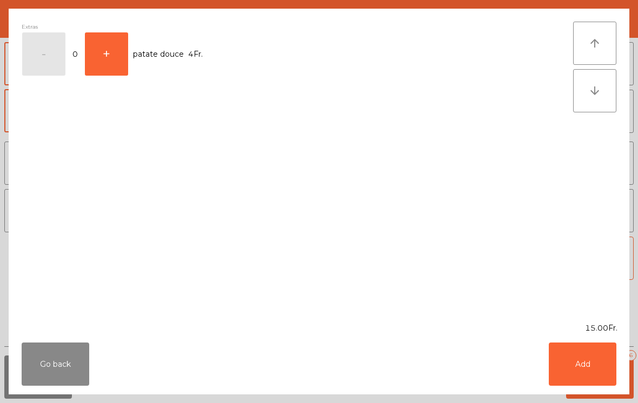
click at [584, 360] on button "Add" at bounding box center [583, 364] width 68 height 43
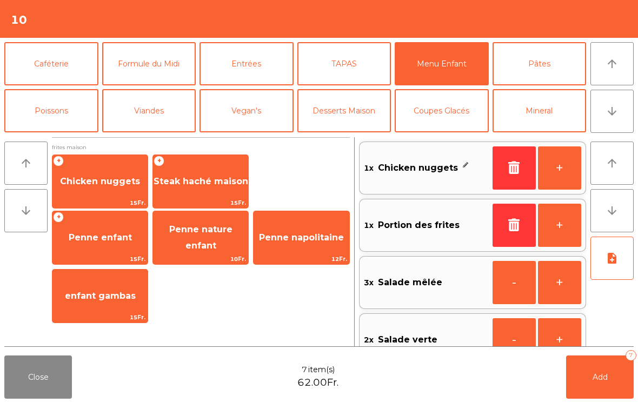
click at [91, 245] on span "Penne enfant" at bounding box center [99, 237] width 95 height 29
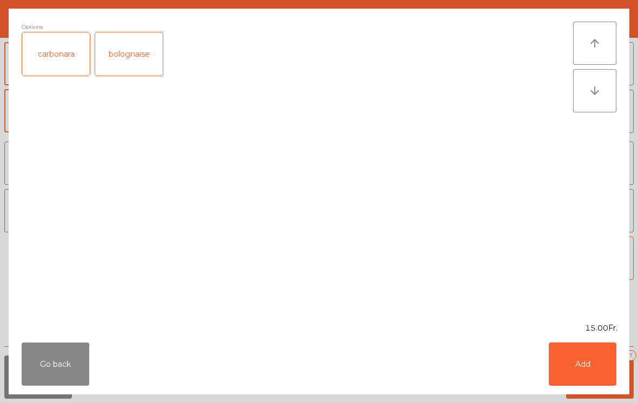
click at [130, 57] on div "bolognaise" at bounding box center [129, 53] width 68 height 43
click at [574, 368] on button "Add" at bounding box center [583, 364] width 68 height 43
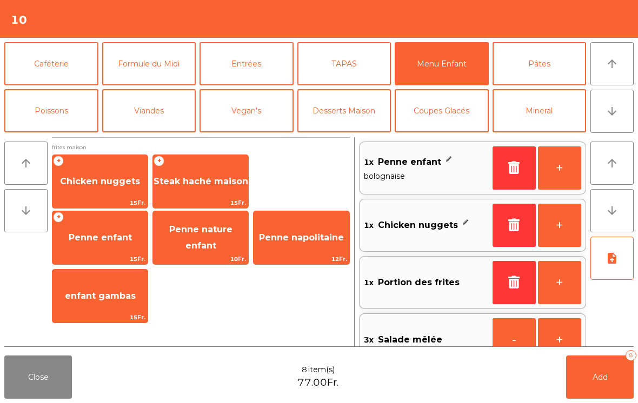
scroll to position [4, 0]
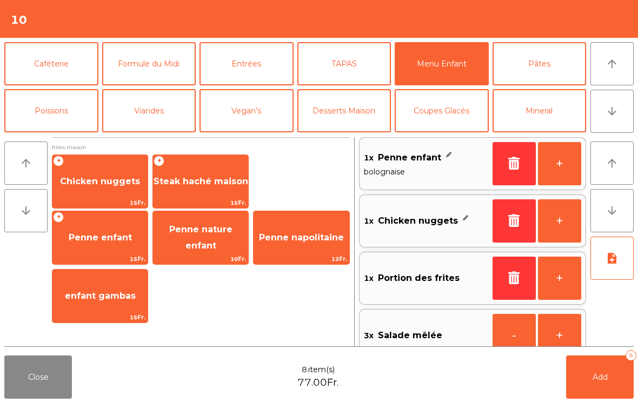
click at [102, 244] on span "Penne enfant" at bounding box center [99, 237] width 95 height 29
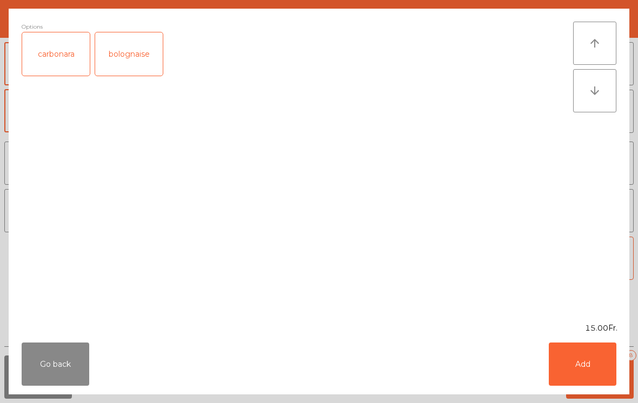
click at [73, 58] on div "carbonara" at bounding box center [56, 53] width 68 height 43
click at [581, 369] on button "Add" at bounding box center [583, 364] width 68 height 43
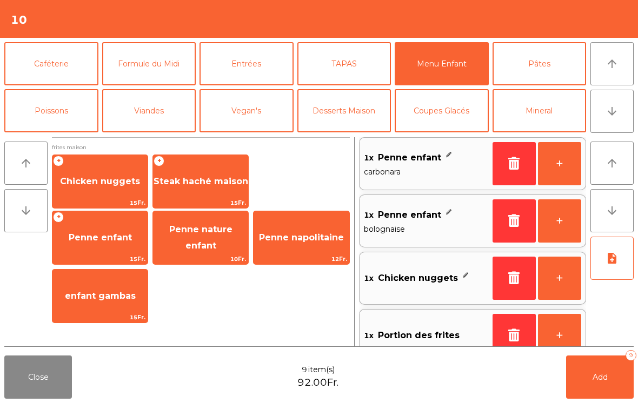
click at [55, 117] on button "Poissons" at bounding box center [51, 110] width 94 height 43
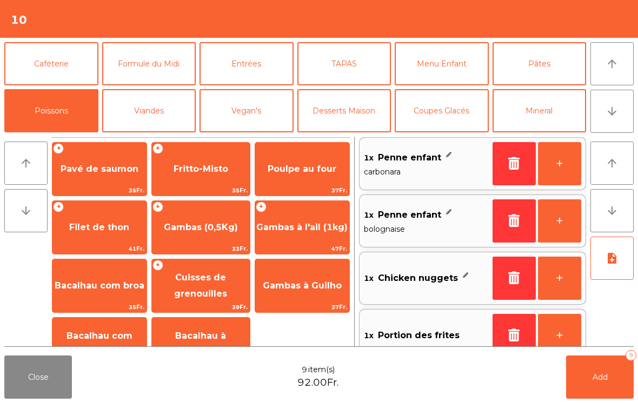
click at [320, 228] on span "Gambas à l'ail (1kg)" at bounding box center [301, 227] width 91 height 10
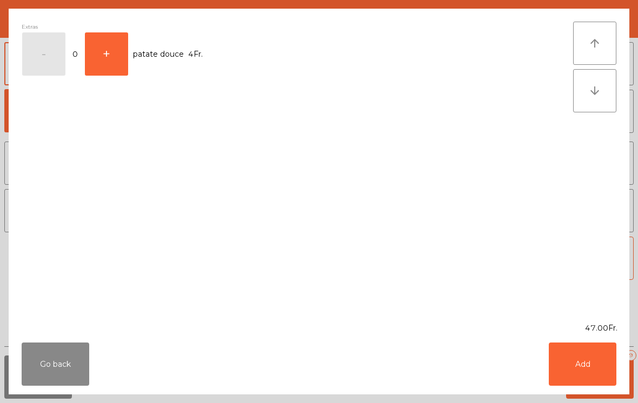
click at [583, 363] on button "Add" at bounding box center [583, 364] width 68 height 43
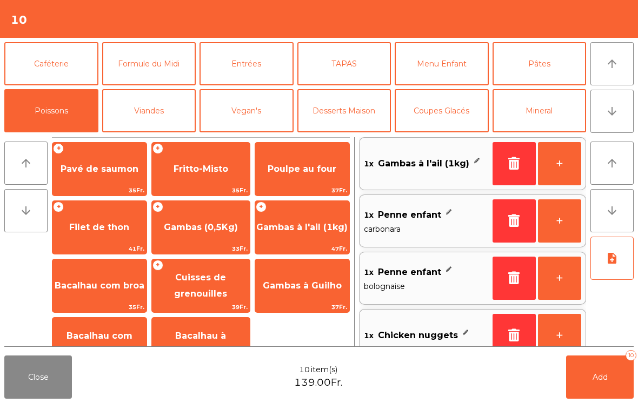
click at [217, 226] on span "Gambas (0,5Kg)" at bounding box center [201, 227] width 74 height 10
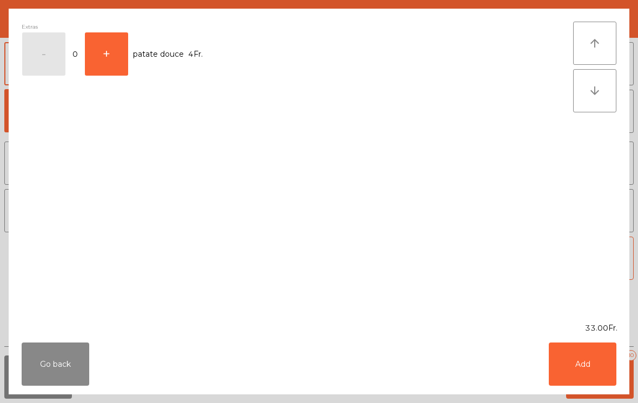
click at [588, 366] on button "Add" at bounding box center [583, 364] width 68 height 43
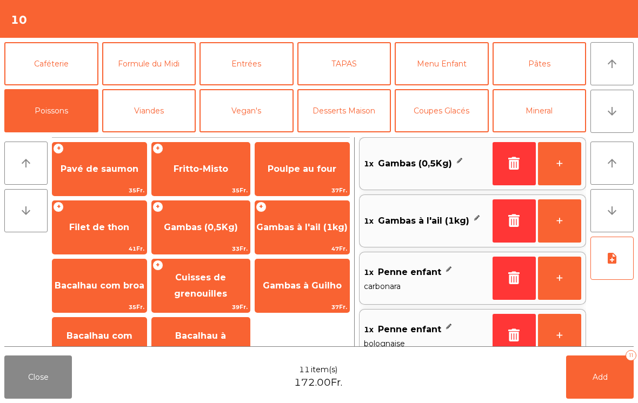
click at [144, 126] on button "Viandes" at bounding box center [149, 110] width 94 height 43
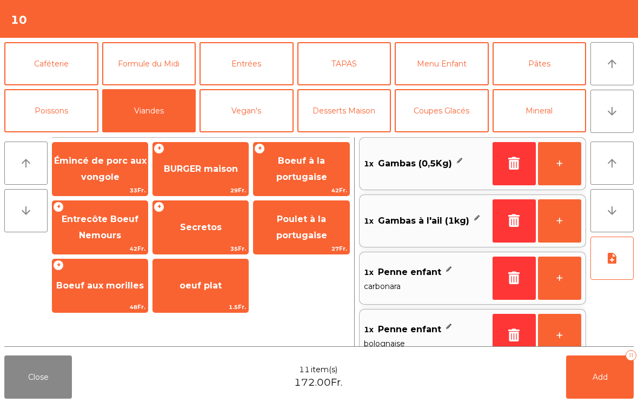
click at [102, 233] on span "Entrecôte Boeuf Nemours" at bounding box center [100, 227] width 77 height 26
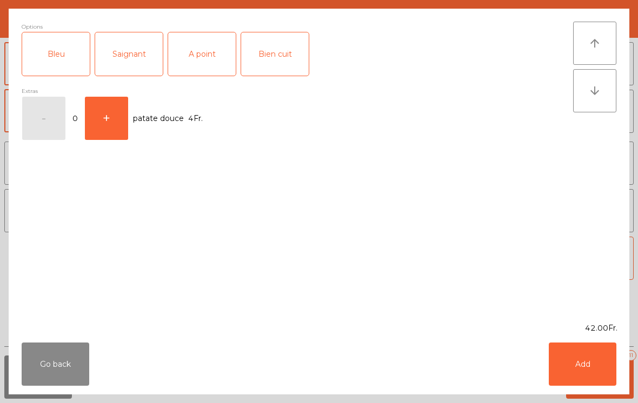
click at [120, 48] on div "Saignant" at bounding box center [129, 53] width 68 height 43
click at [587, 363] on button "Add" at bounding box center [583, 364] width 68 height 43
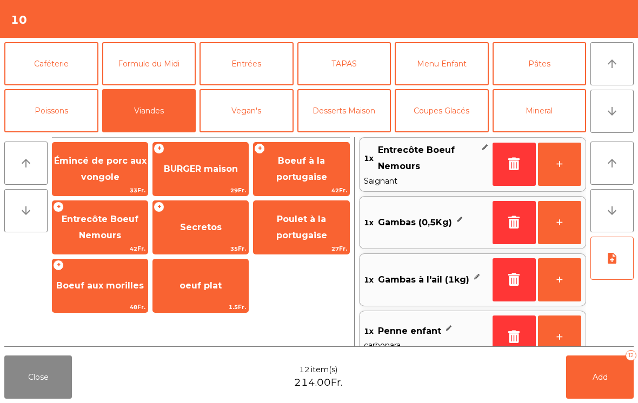
click at [546, 158] on button "+" at bounding box center [559, 164] width 43 height 43
click at [552, 166] on button "+" at bounding box center [559, 164] width 43 height 43
click at [606, 263] on icon "note_add" at bounding box center [612, 258] width 13 height 13
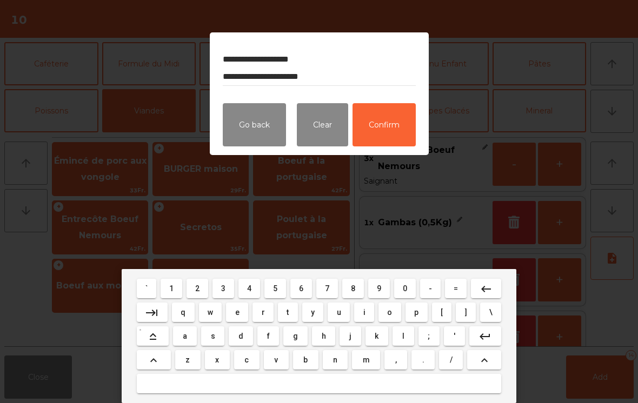
scroll to position [14, 0]
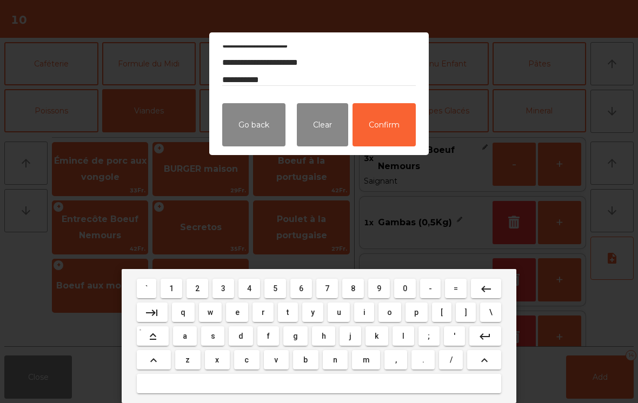
type textarea "**********"
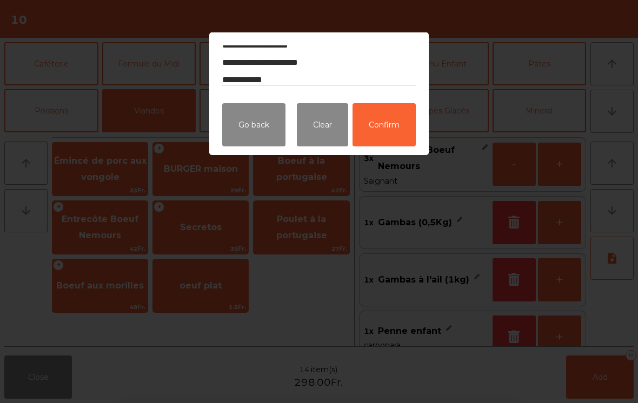
click at [384, 131] on button "Confirm" at bounding box center [384, 124] width 63 height 43
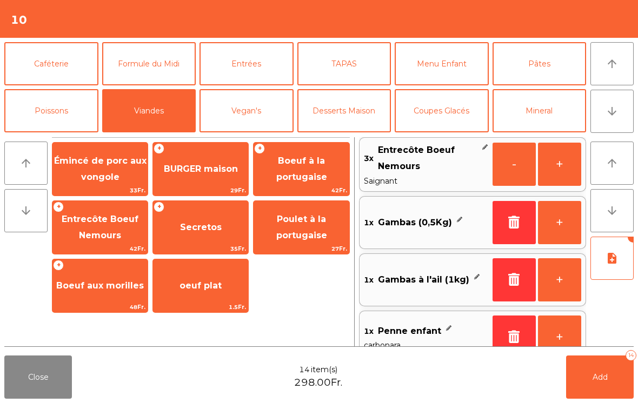
click at [598, 382] on button "Add 14" at bounding box center [600, 377] width 68 height 43
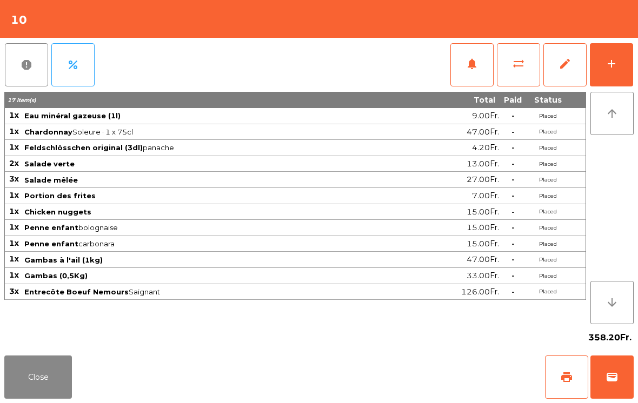
click at [27, 384] on button "Close" at bounding box center [38, 377] width 68 height 43
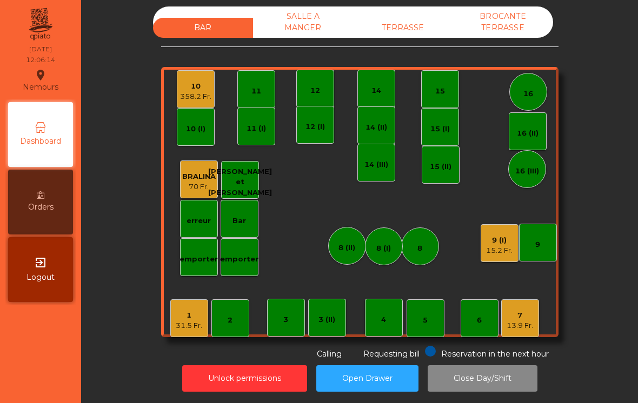
click at [389, 318] on div "4" at bounding box center [384, 318] width 38 height 38
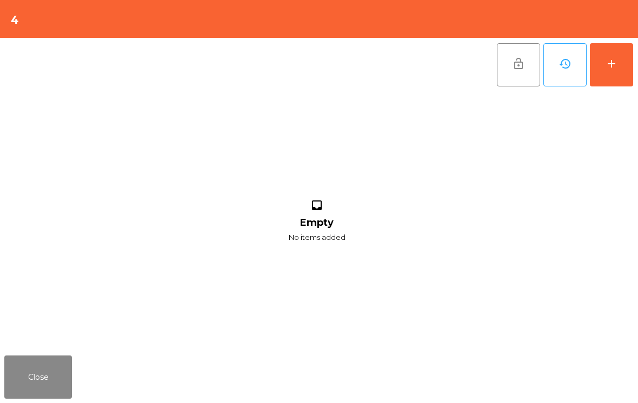
click at [619, 61] on button "add" at bounding box center [611, 64] width 43 height 43
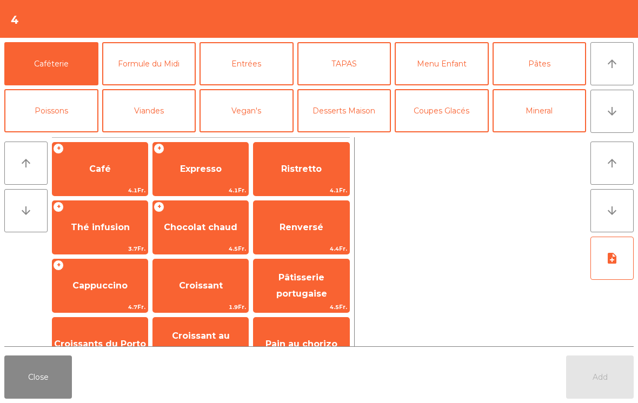
click at [549, 111] on button "Mineral" at bounding box center [540, 110] width 94 height 43
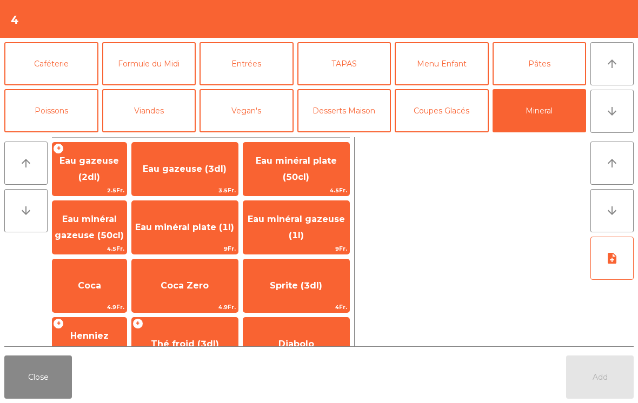
click at [84, 226] on span "Eau minéral gazeuse (50cl)" at bounding box center [89, 228] width 74 height 46
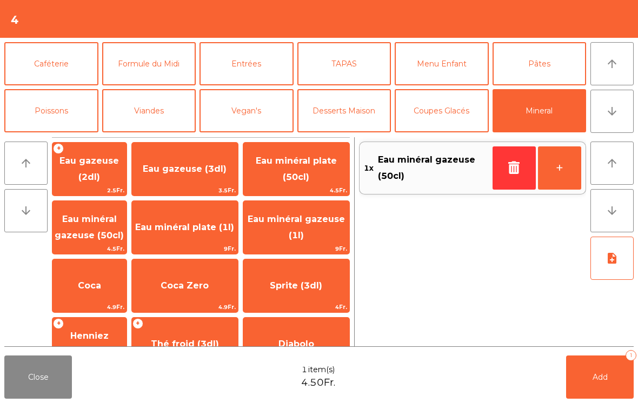
scroll to position [105, 0]
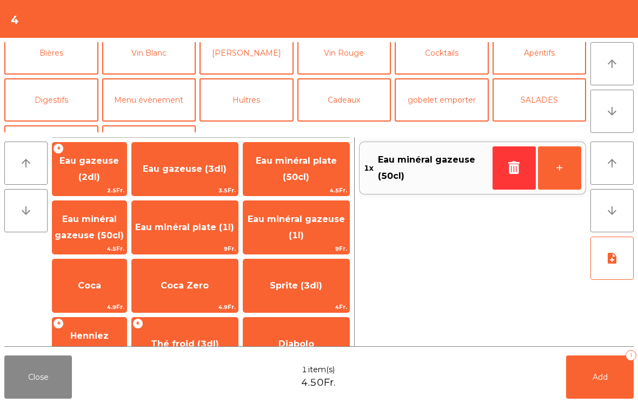
click at [523, 62] on button "Apéritifs" at bounding box center [540, 52] width 94 height 43
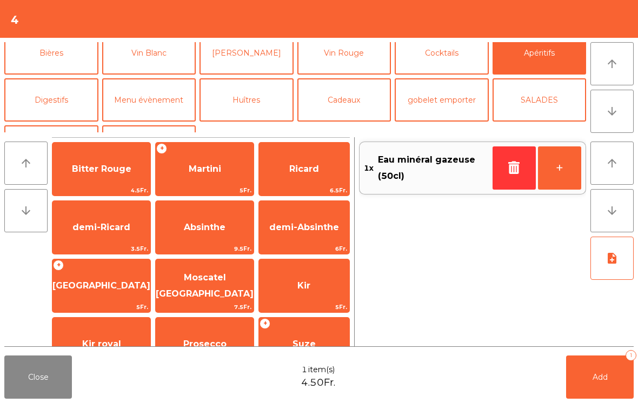
click at [92, 179] on span "Bitter Rouge" at bounding box center [101, 169] width 98 height 29
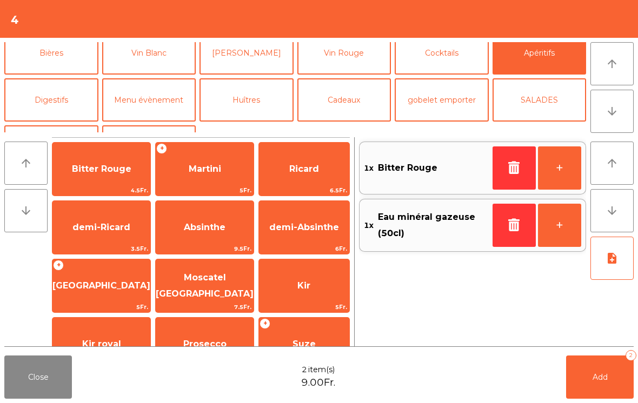
click at [566, 179] on button "+" at bounding box center [559, 168] width 43 height 43
click at [595, 368] on button "Add 3" at bounding box center [600, 377] width 68 height 43
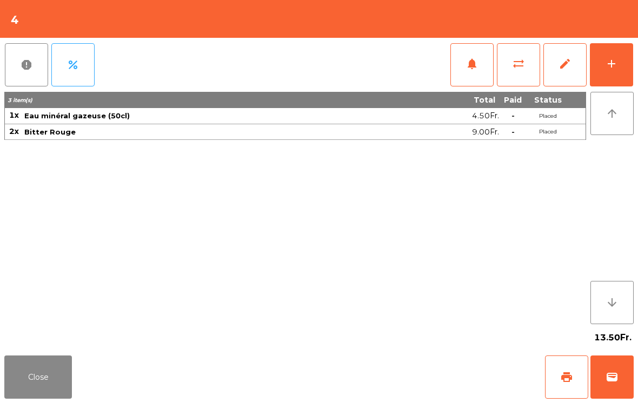
click at [23, 357] on button "Close" at bounding box center [38, 377] width 68 height 43
click at [615, 62] on div "add" at bounding box center [611, 63] width 13 height 13
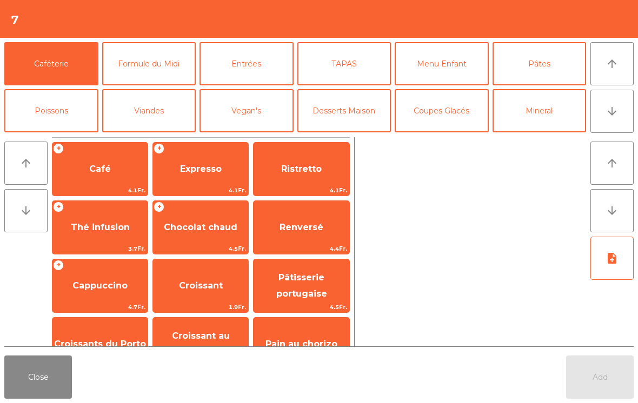
click at [247, 61] on button "Entrées" at bounding box center [247, 63] width 94 height 43
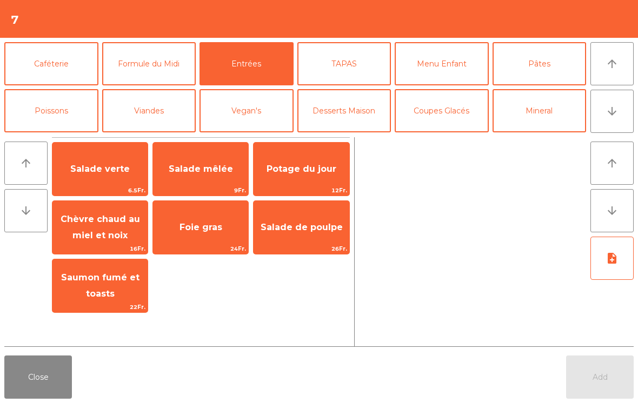
click at [112, 161] on span "Salade verte" at bounding box center [99, 169] width 95 height 29
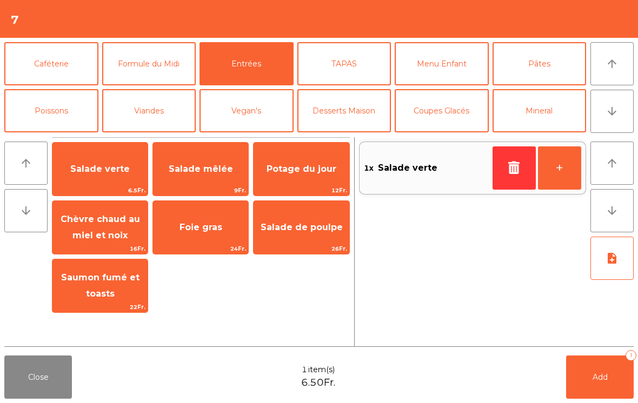
scroll to position [147, 0]
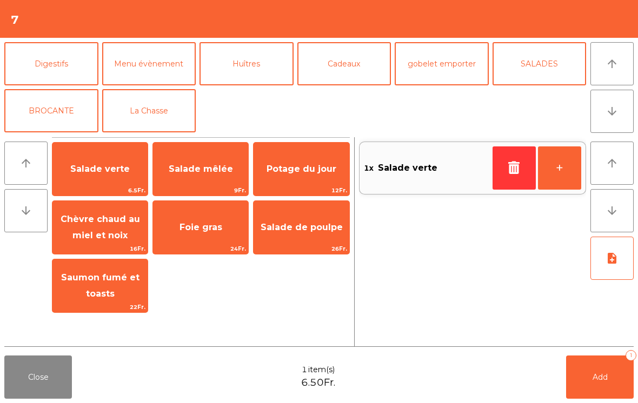
click at [152, 115] on button "La Chasse" at bounding box center [149, 110] width 94 height 43
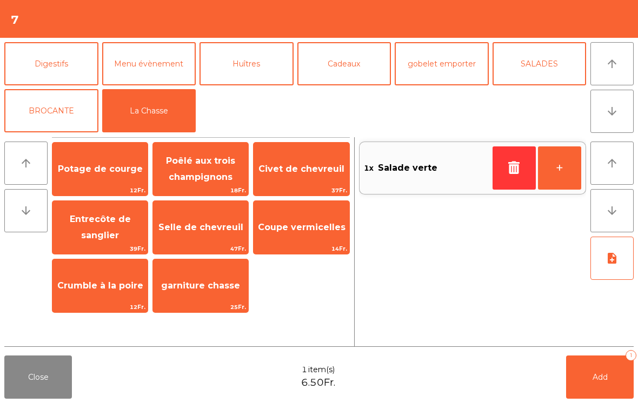
scroll to position [141, 0]
click at [114, 175] on span "Potage de courge" at bounding box center [99, 169] width 95 height 29
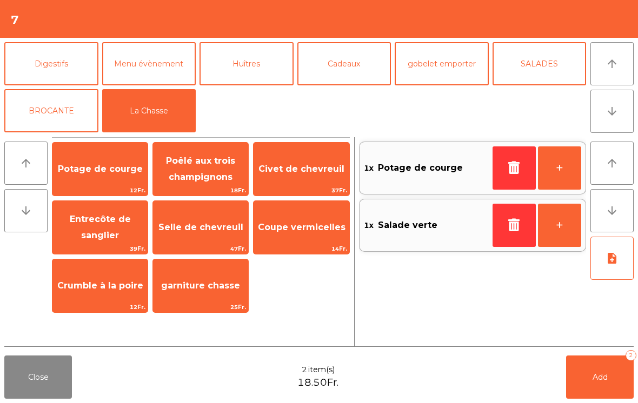
click at [513, 164] on icon "button" at bounding box center [514, 167] width 16 height 13
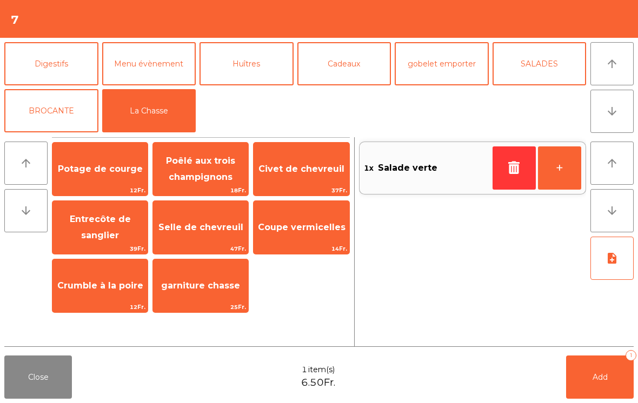
click at [208, 170] on span "Poêlé aux trois champignons" at bounding box center [200, 170] width 95 height 46
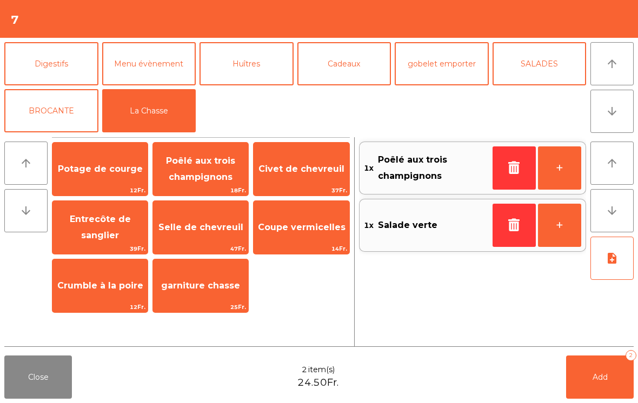
click at [200, 169] on span "Poêlé aux trois champignons" at bounding box center [200, 170] width 95 height 46
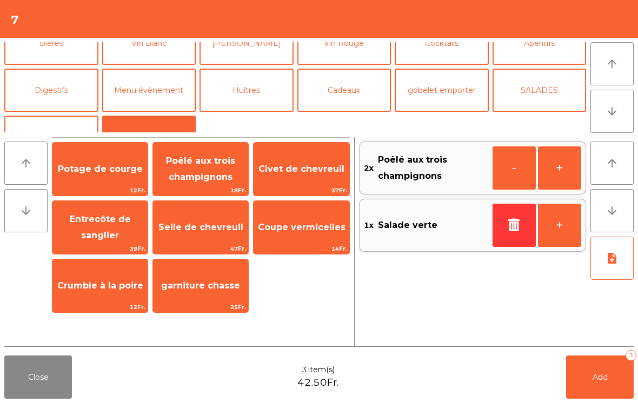
scroll to position [33, 0]
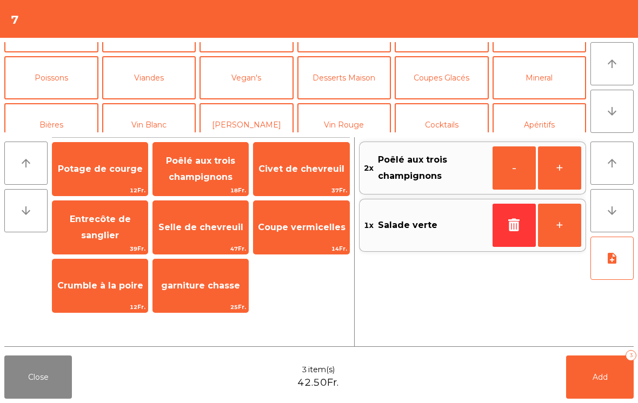
click at [50, 81] on button "Poissons" at bounding box center [51, 77] width 94 height 43
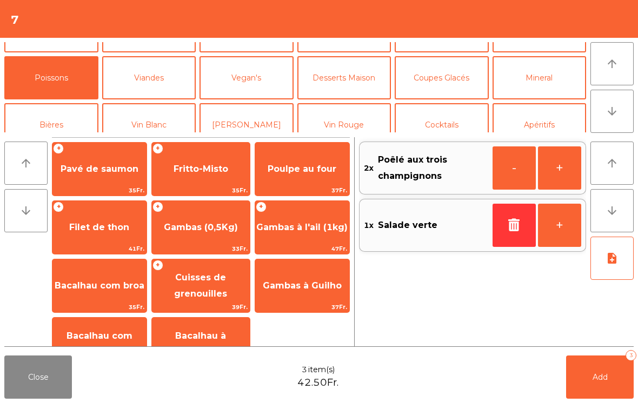
scroll to position [35, 0]
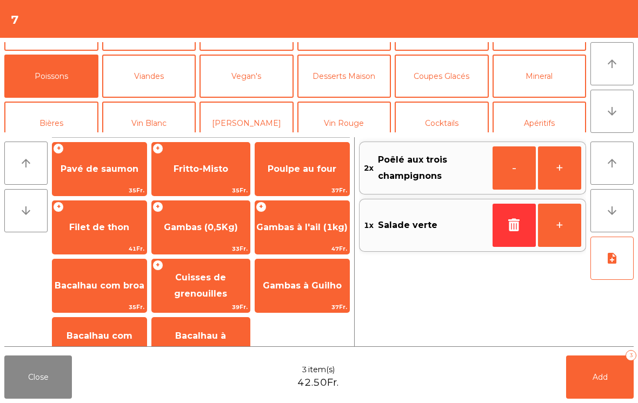
click at [98, 165] on span "Pavé de saumon" at bounding box center [100, 169] width 78 height 10
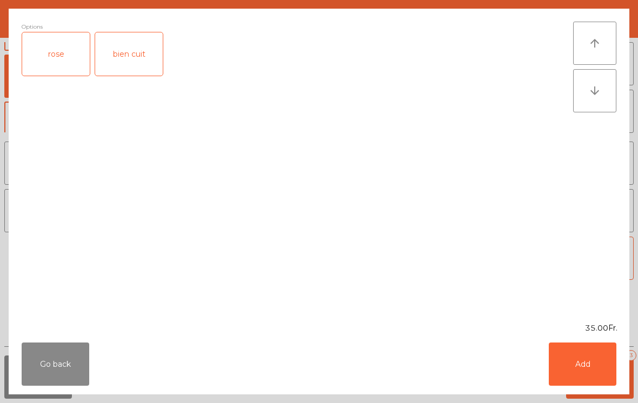
click at [58, 63] on div "rose" at bounding box center [56, 53] width 68 height 43
click at [582, 366] on button "Add" at bounding box center [583, 364] width 68 height 43
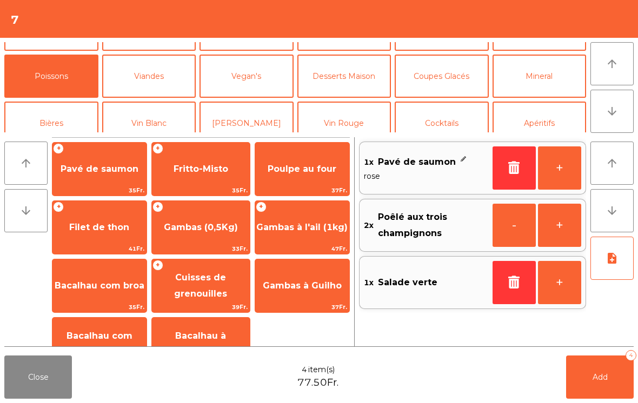
click at [158, 196] on button "La Chasse" at bounding box center [149, 217] width 94 height 43
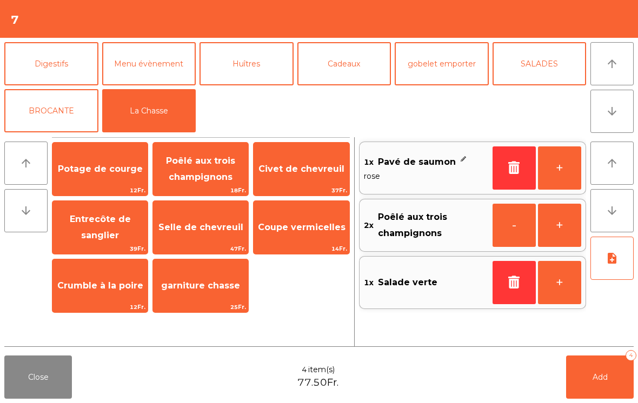
click at [197, 229] on span "Selle de chevreuil" at bounding box center [200, 227] width 85 height 10
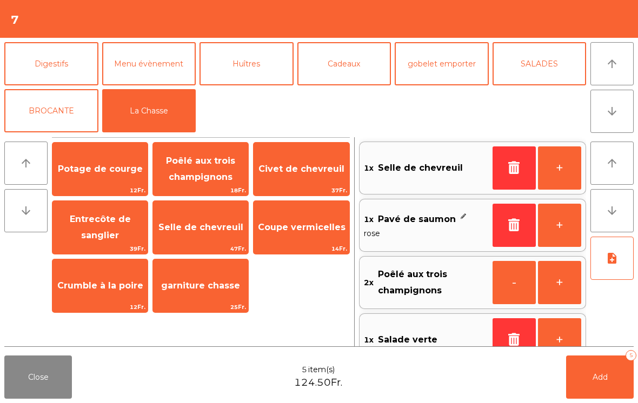
click at [195, 236] on span "Selle de chevreuil" at bounding box center [200, 227] width 95 height 29
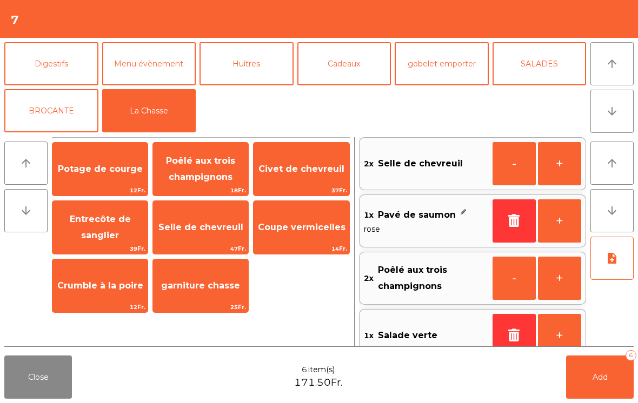
click at [602, 264] on button "note_add" at bounding box center [611, 258] width 43 height 43
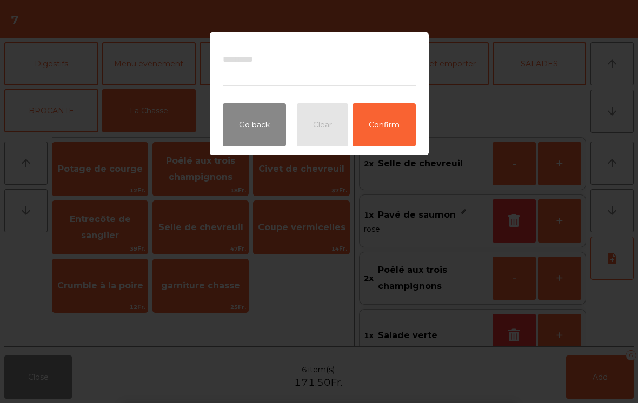
scroll to position [24, 0]
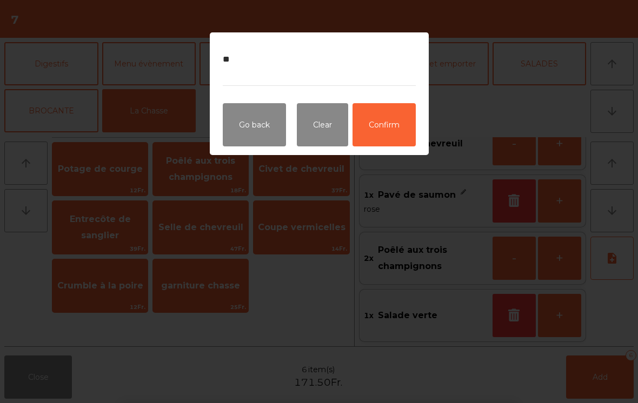
click at [394, 136] on button "Confirm" at bounding box center [384, 124] width 63 height 43
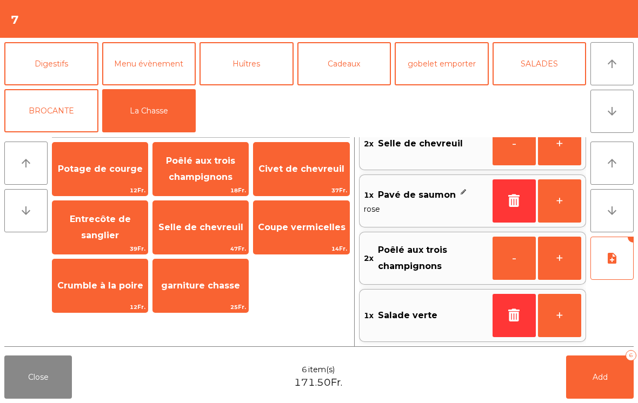
click at [600, 380] on span "Add" at bounding box center [600, 378] width 15 height 10
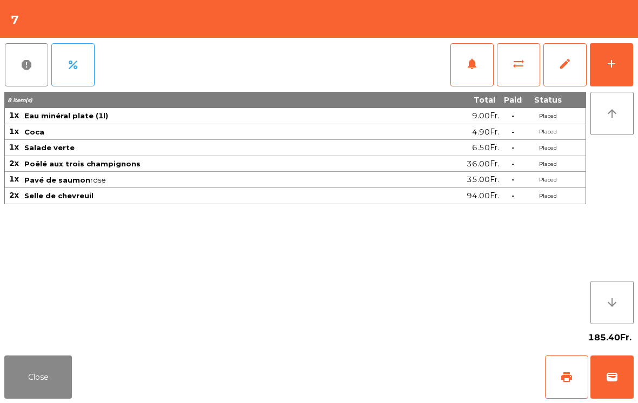
click at [44, 377] on button "Close" at bounding box center [38, 377] width 68 height 43
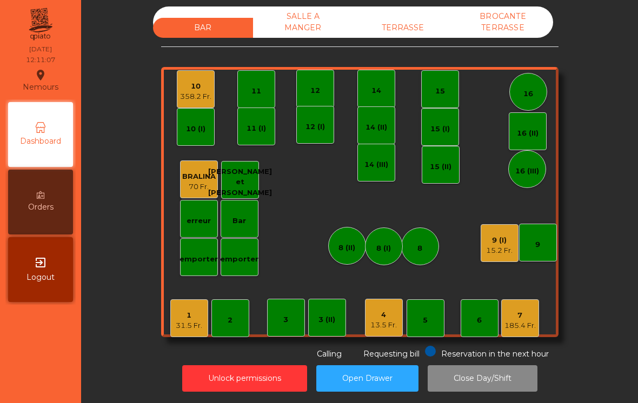
click at [183, 81] on div "10 358.2 Fr." at bounding box center [195, 89] width 31 height 25
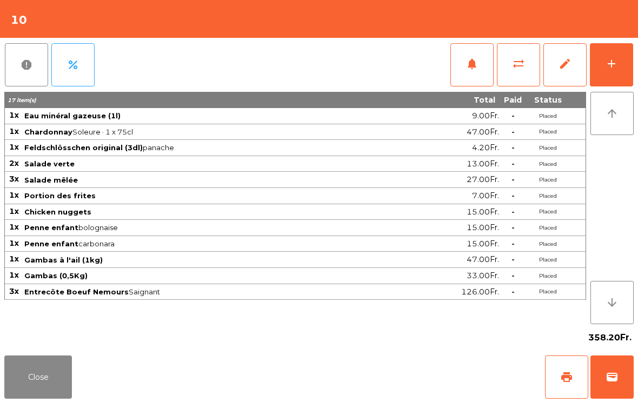
click at [633, 61] on button "add" at bounding box center [611, 64] width 43 height 43
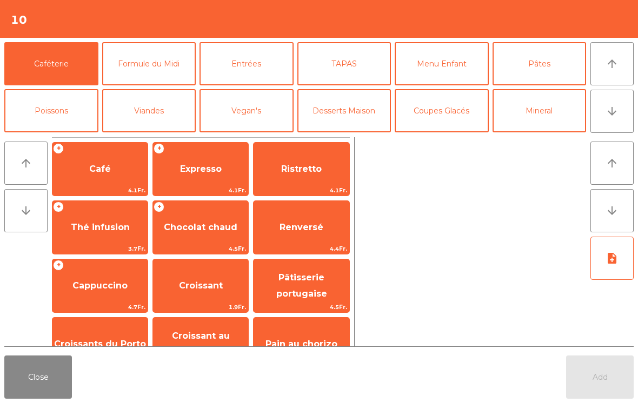
scroll to position [52, 0]
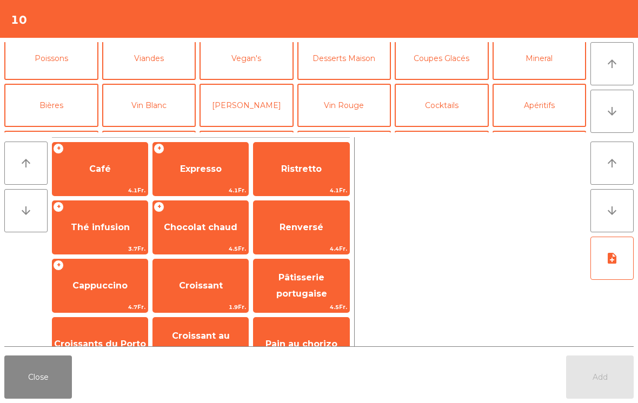
click at [361, 108] on button "Vin Rouge" at bounding box center [344, 105] width 94 height 43
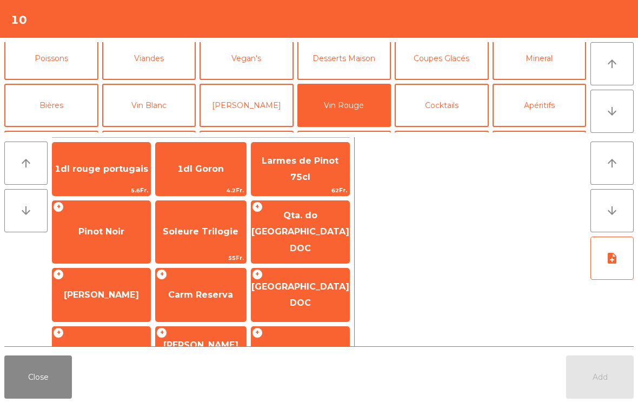
scroll to position [54, 0]
click at [309, 235] on span "Qta. do [GEOGRAPHIC_DATA] DOC" at bounding box center [300, 231] width 98 height 43
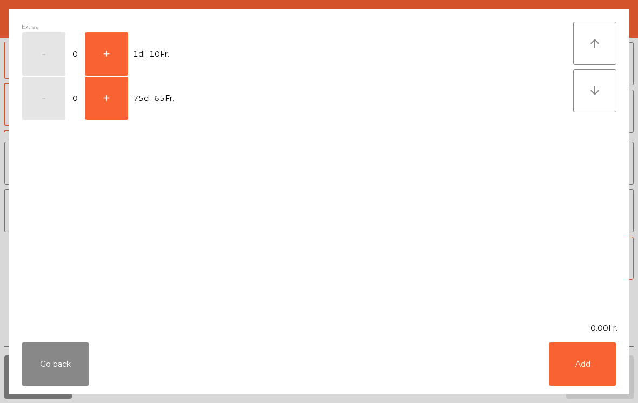
click at [105, 90] on button "+" at bounding box center [106, 98] width 43 height 43
click at [596, 370] on button "Add" at bounding box center [583, 364] width 68 height 43
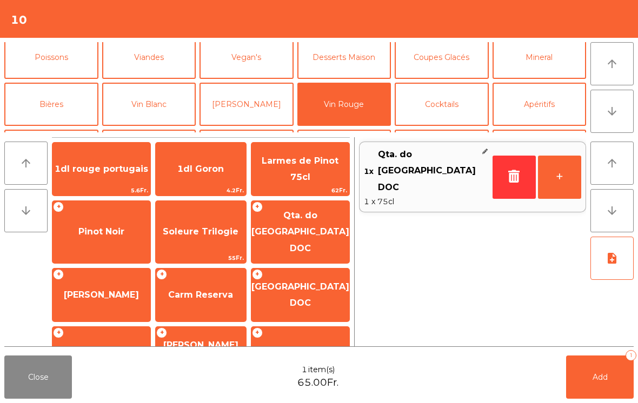
click at [606, 380] on span "Add" at bounding box center [600, 378] width 15 height 10
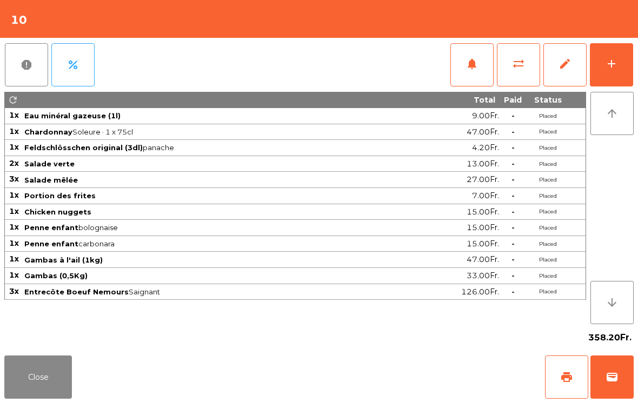
click at [45, 369] on button "Close" at bounding box center [38, 377] width 68 height 43
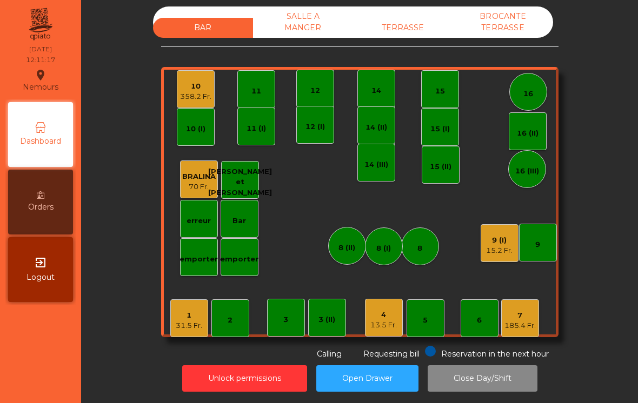
click at [520, 328] on div "185.4 Fr." at bounding box center [520, 326] width 31 height 11
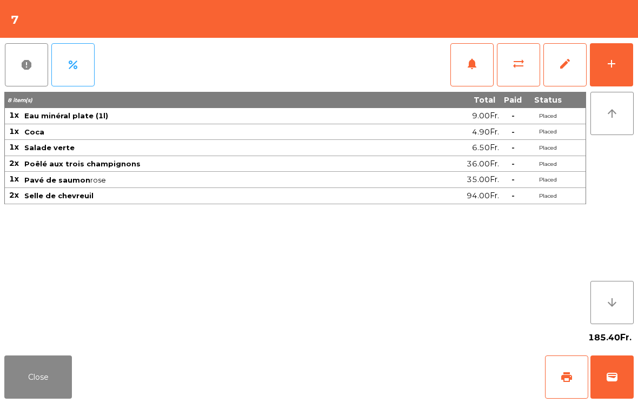
click at [620, 68] on button "add" at bounding box center [611, 64] width 43 height 43
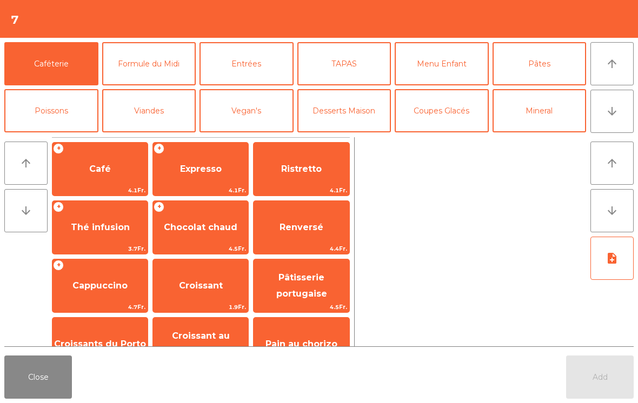
click at [617, 112] on icon "arrow_downward" at bounding box center [612, 111] width 13 height 13
click at [361, 136] on button "Vin Rouge" at bounding box center [344, 157] width 94 height 43
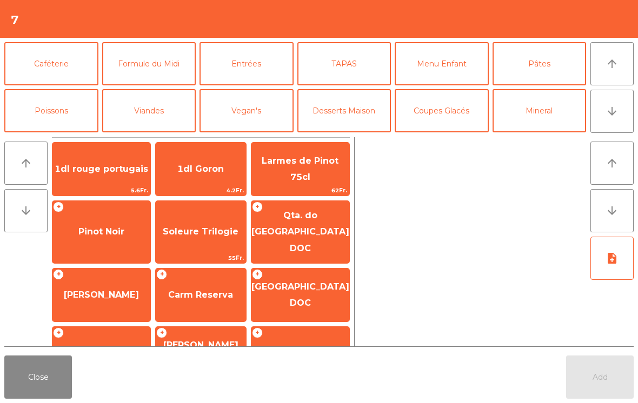
scroll to position [94, 0]
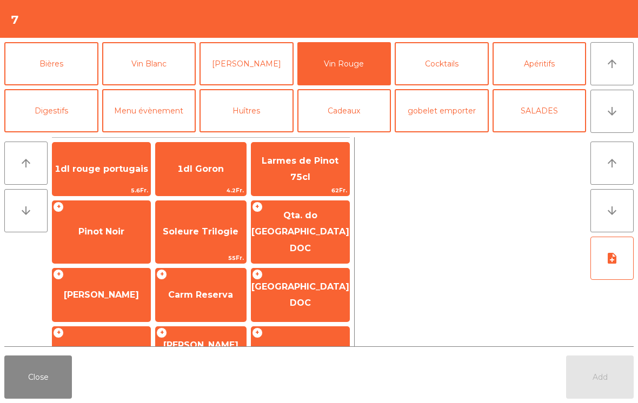
click at [99, 229] on span "Pinot Noir" at bounding box center [101, 232] width 46 height 10
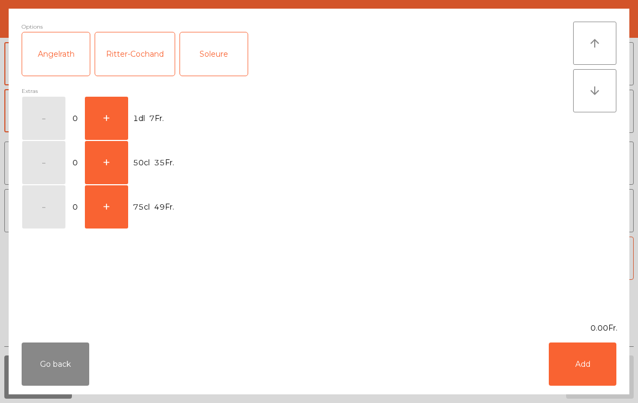
click at [112, 168] on button "+" at bounding box center [106, 162] width 43 height 43
click at [578, 359] on button "Add" at bounding box center [583, 364] width 68 height 43
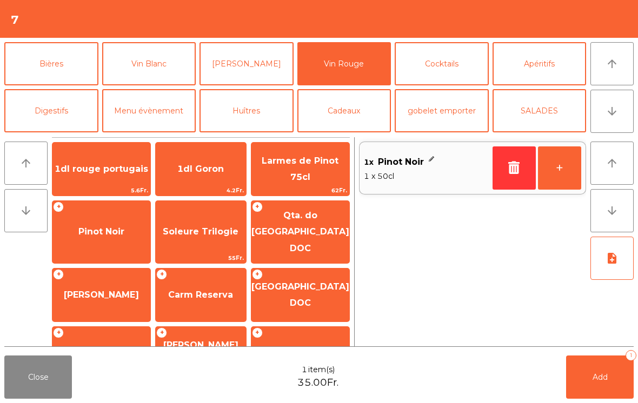
click at [613, 363] on button "Add 1" at bounding box center [600, 377] width 68 height 43
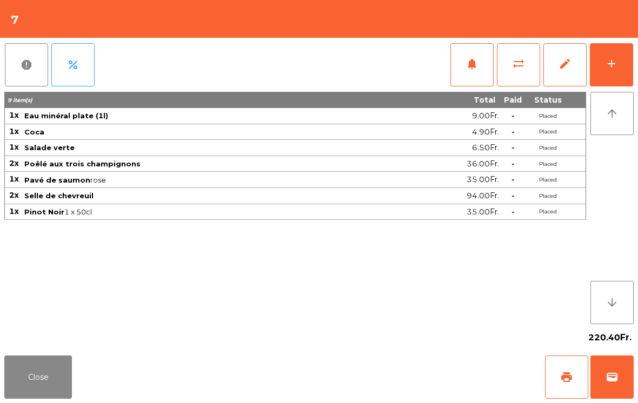
click at [31, 383] on button "Close" at bounding box center [38, 377] width 68 height 43
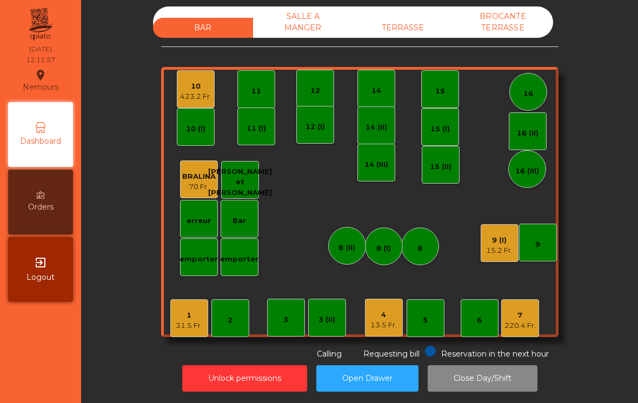
click at [181, 326] on div "31.5 Fr." at bounding box center [189, 326] width 26 height 11
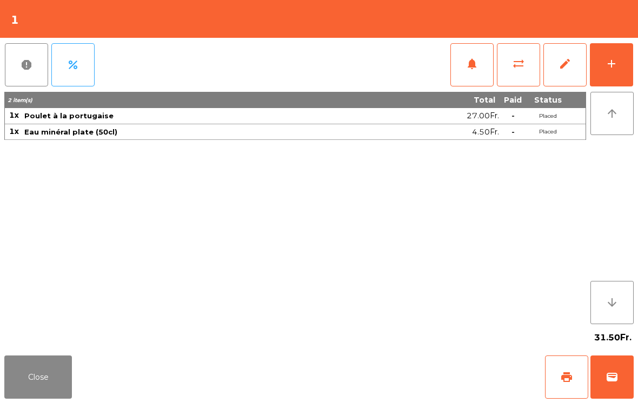
click at [469, 66] on span "notifications" at bounding box center [472, 63] width 13 height 13
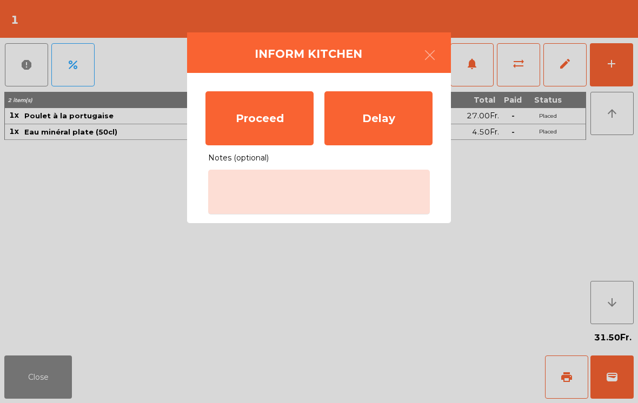
click at [267, 111] on div "Proceed" at bounding box center [259, 118] width 108 height 54
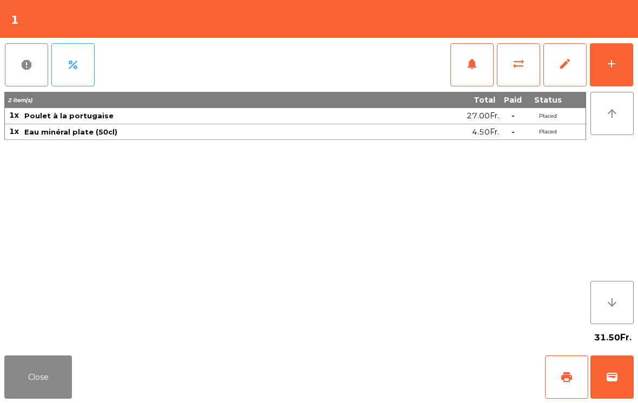
click at [44, 389] on button "Close" at bounding box center [38, 377] width 68 height 43
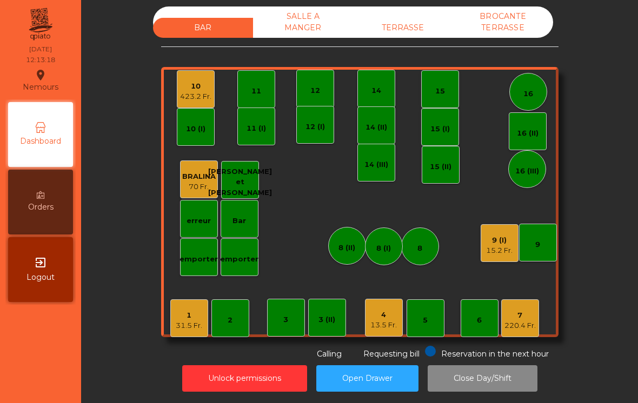
click at [383, 331] on div "4 13.5 Fr." at bounding box center [384, 318] width 38 height 38
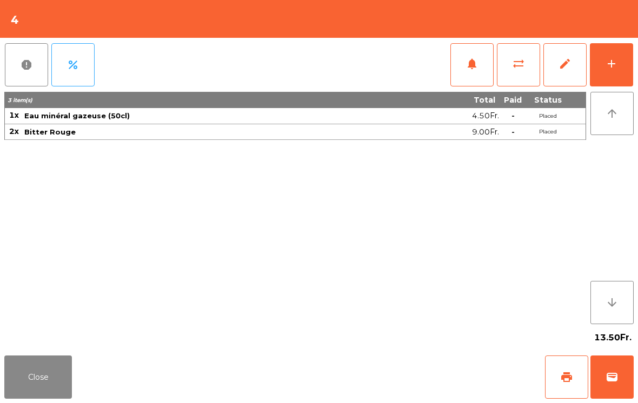
click at [618, 64] on div "add" at bounding box center [611, 63] width 13 height 13
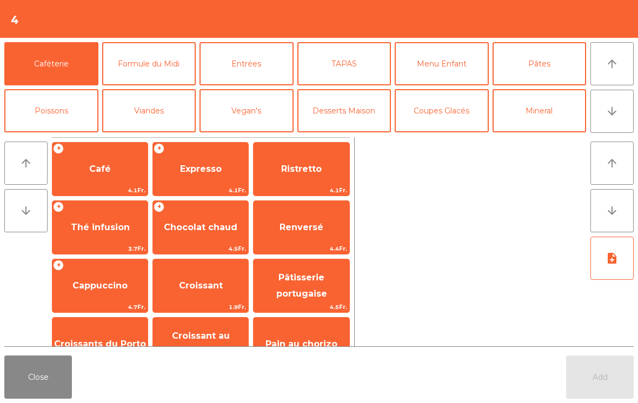
click at [44, 109] on button "Poissons" at bounding box center [51, 110] width 94 height 43
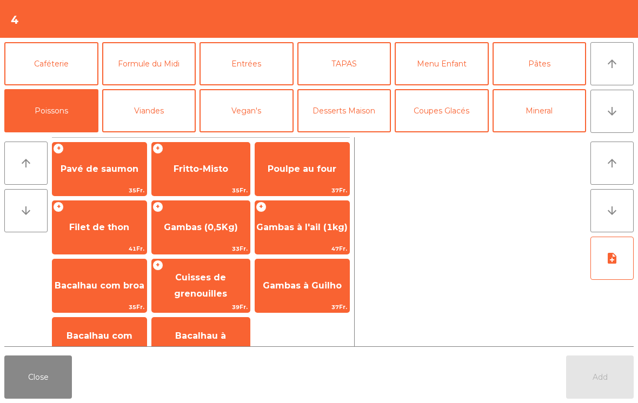
click at [101, 164] on span "Pavé de saumon" at bounding box center [100, 169] width 78 height 10
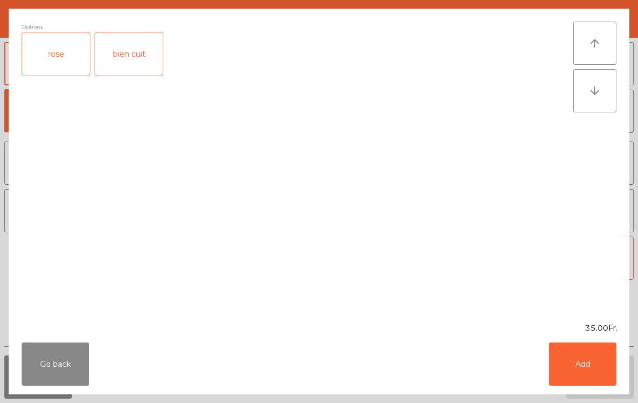
click at [55, 50] on div "rose" at bounding box center [56, 53] width 68 height 43
click at [569, 355] on button "Add" at bounding box center [583, 364] width 68 height 43
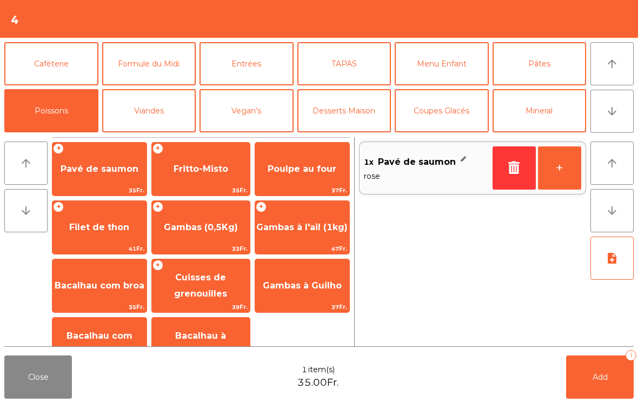
click at [565, 167] on button "+" at bounding box center [559, 168] width 43 height 43
click at [256, 136] on button "[PERSON_NAME]" at bounding box center [247, 157] width 94 height 43
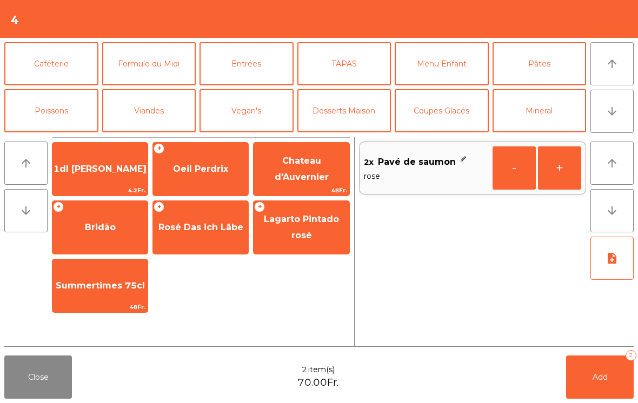
scroll to position [59, 0]
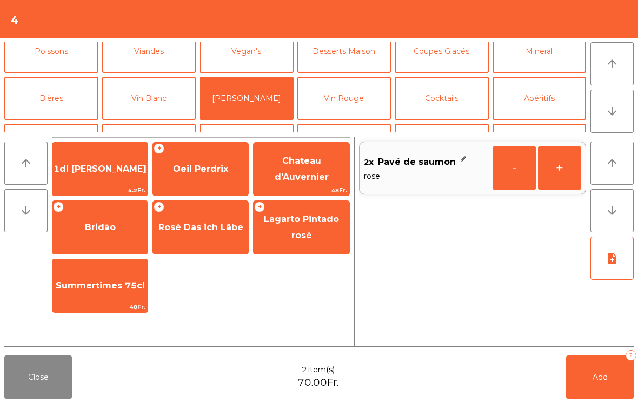
click at [207, 182] on span "Oeil Perdrix" at bounding box center [200, 169] width 95 height 29
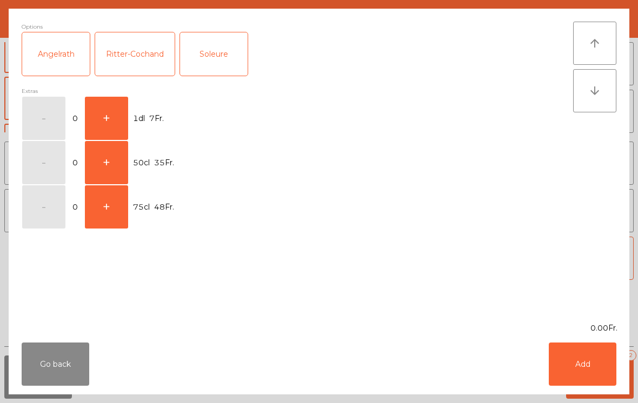
click at [116, 168] on button "+" at bounding box center [106, 162] width 43 height 43
click at [599, 359] on button "Add" at bounding box center [583, 364] width 68 height 43
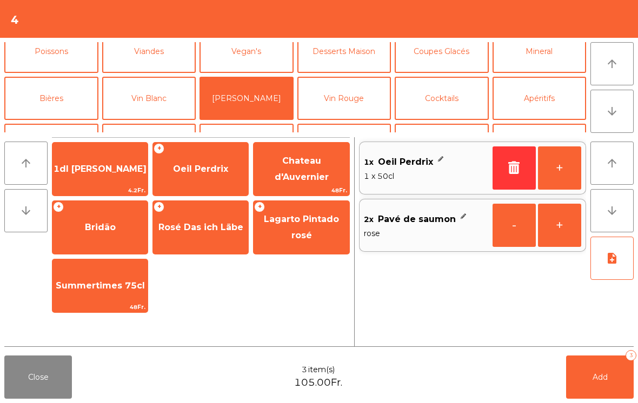
click at [583, 378] on button "Add 3" at bounding box center [600, 377] width 68 height 43
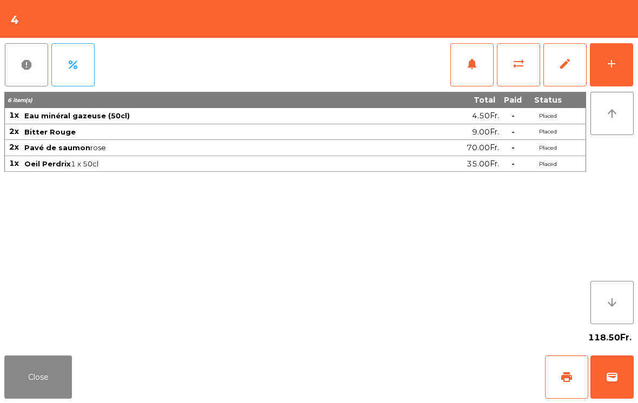
click at [27, 393] on button "Close" at bounding box center [38, 377] width 68 height 43
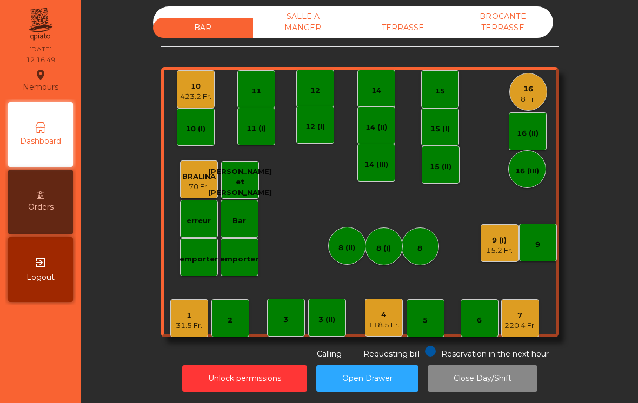
click at [299, 18] on div "SALLE A MANGER" at bounding box center [303, 21] width 100 height 31
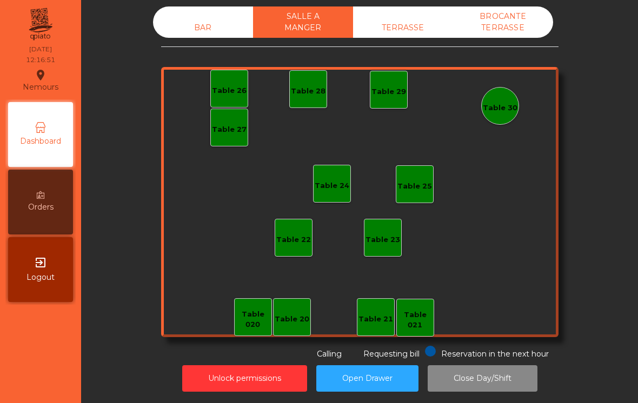
click at [408, 185] on div "Table 25" at bounding box center [414, 186] width 35 height 11
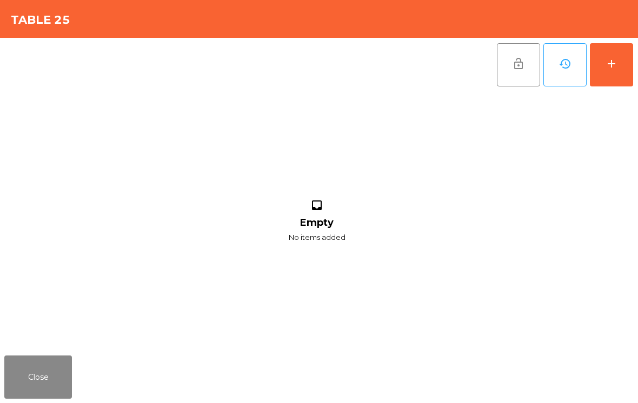
click at [622, 61] on button "add" at bounding box center [611, 64] width 43 height 43
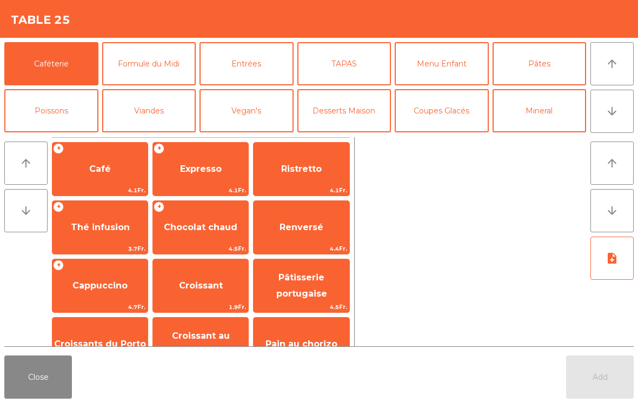
click at [540, 116] on button "Mineral" at bounding box center [540, 110] width 94 height 43
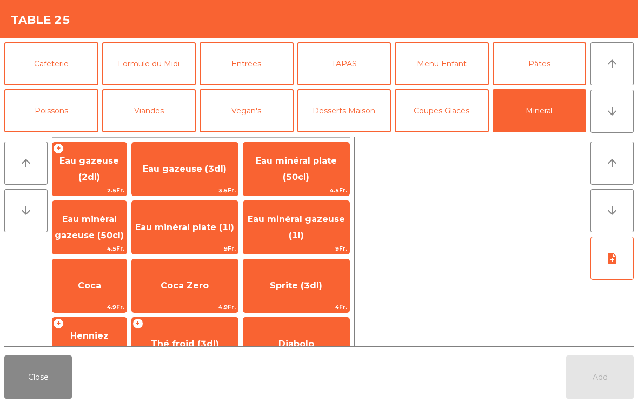
click at [99, 182] on span "Eau gazeuse (2dl)" at bounding box center [89, 170] width 74 height 46
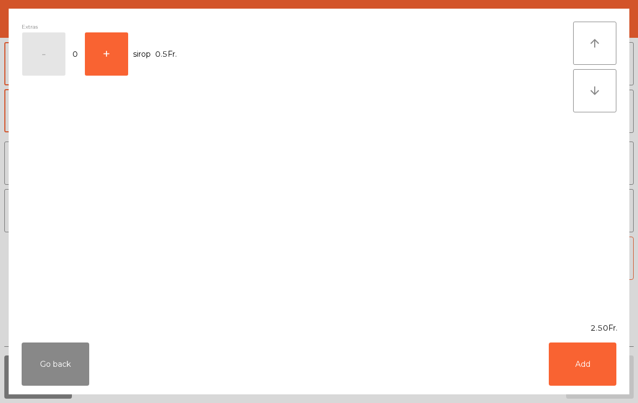
click at [110, 57] on button "+" at bounding box center [106, 53] width 43 height 43
click at [593, 367] on button "Add" at bounding box center [583, 364] width 68 height 43
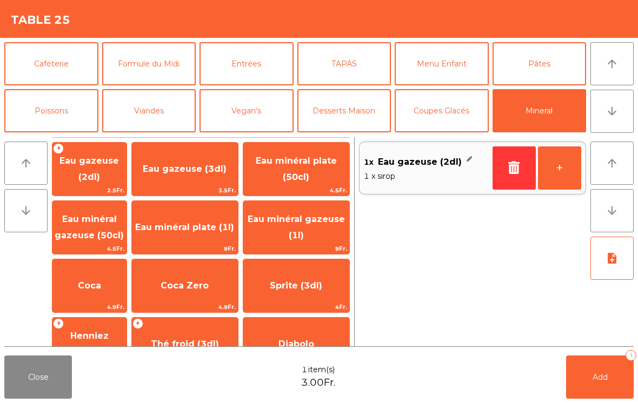
scroll to position [135, 0]
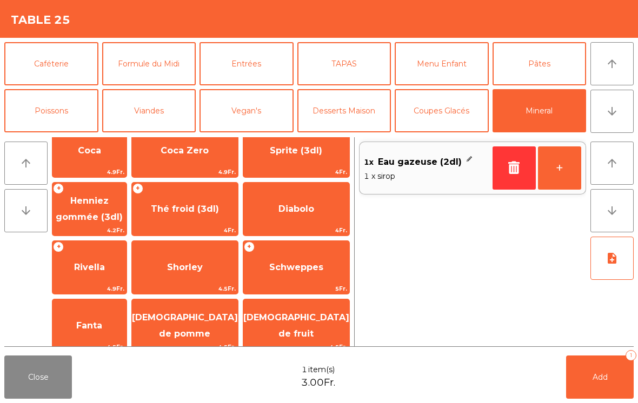
click at [613, 262] on icon "note_add" at bounding box center [612, 258] width 13 height 13
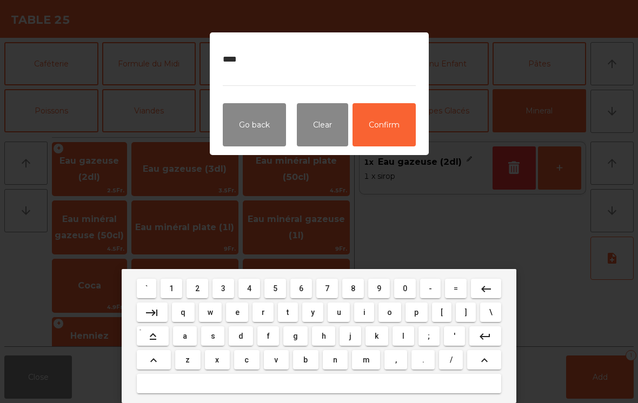
type textarea "*****"
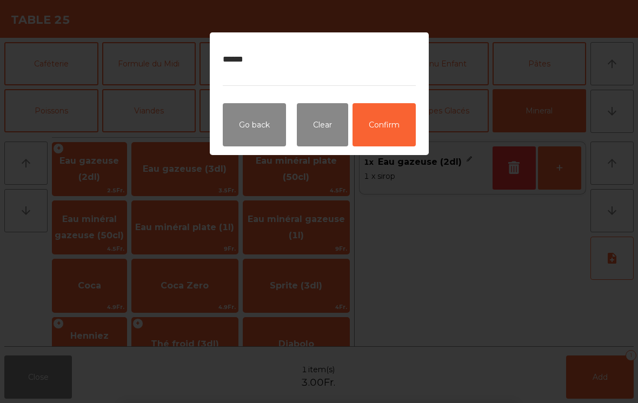
click at [381, 116] on button "Confirm" at bounding box center [384, 124] width 63 height 43
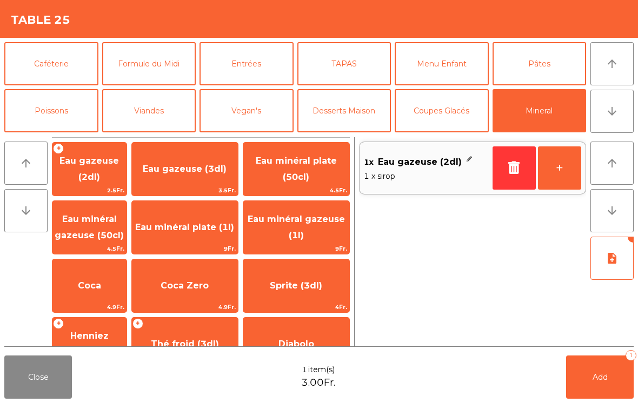
scroll to position [61, 0]
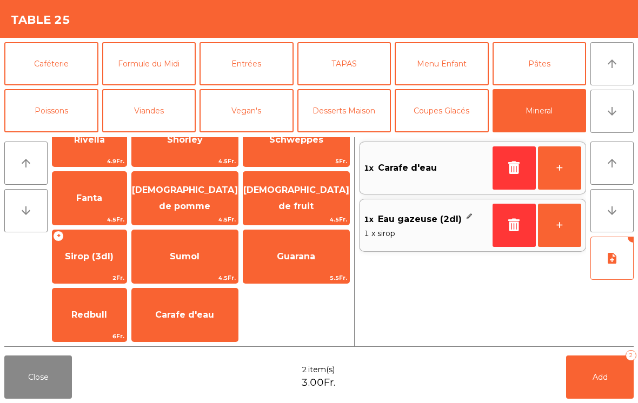
scroll to position [166, 0]
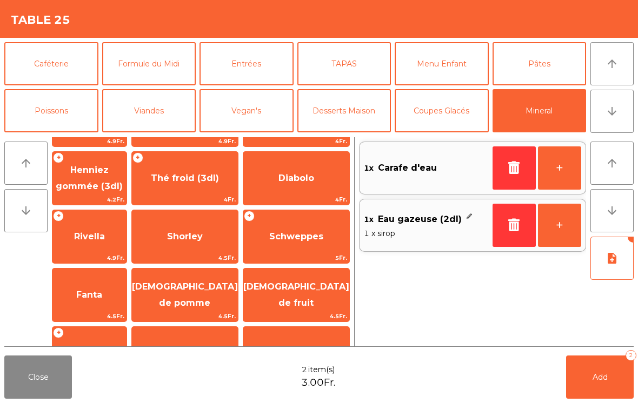
click at [201, 183] on span "Thé froid (3dl)" at bounding box center [185, 178] width 68 height 10
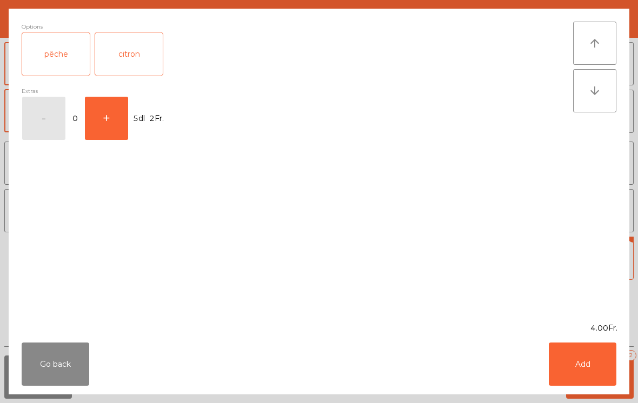
click at [140, 52] on div "citron" at bounding box center [129, 53] width 68 height 43
click at [579, 359] on button "Add" at bounding box center [583, 364] width 68 height 43
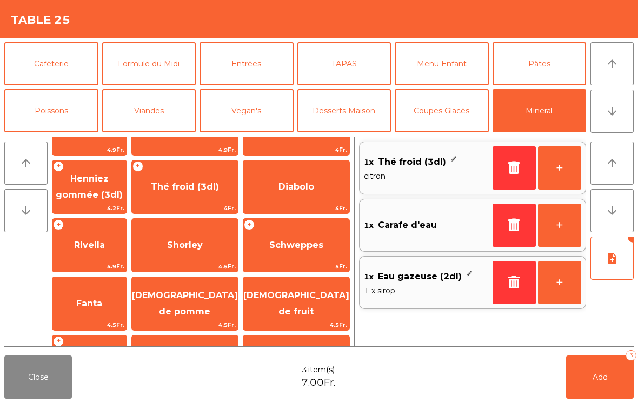
scroll to position [64, 0]
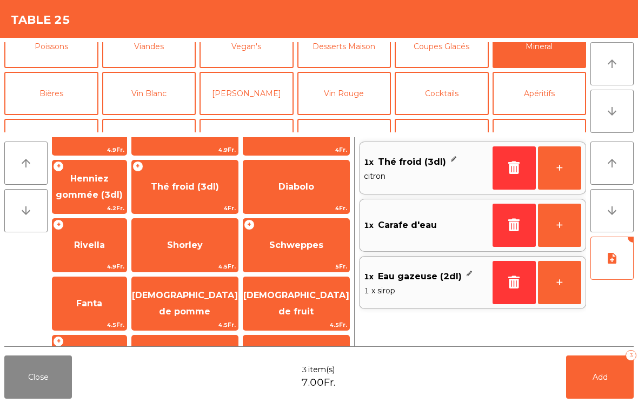
click at [539, 91] on button "Apéritifs" at bounding box center [540, 93] width 94 height 43
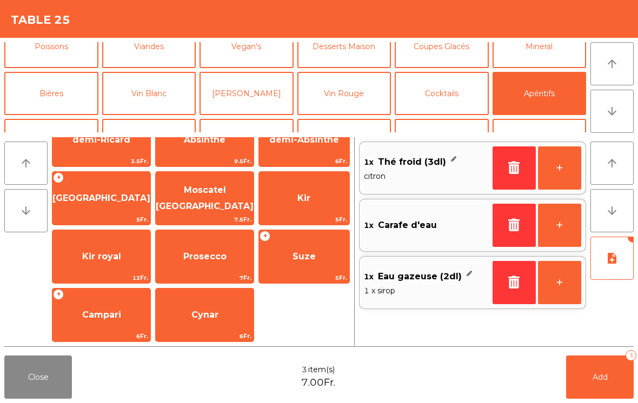
scroll to position [-12, 0]
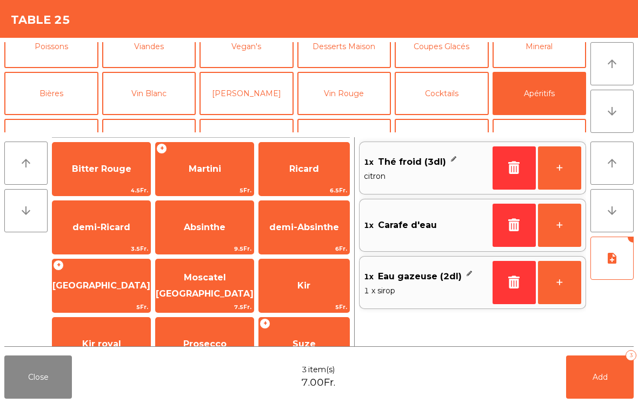
click at [302, 165] on span "Ricard" at bounding box center [304, 169] width 30 height 10
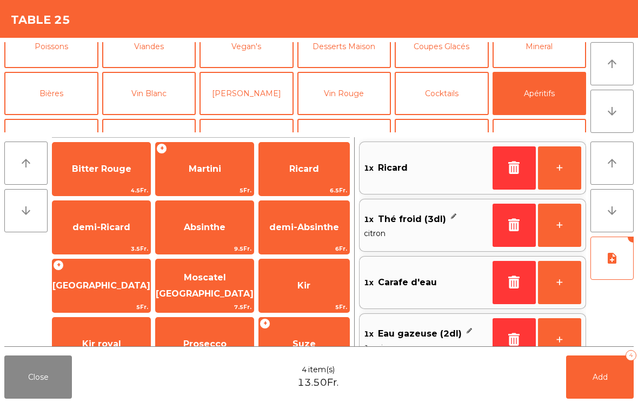
click at [605, 376] on span "Add" at bounding box center [600, 378] width 15 height 10
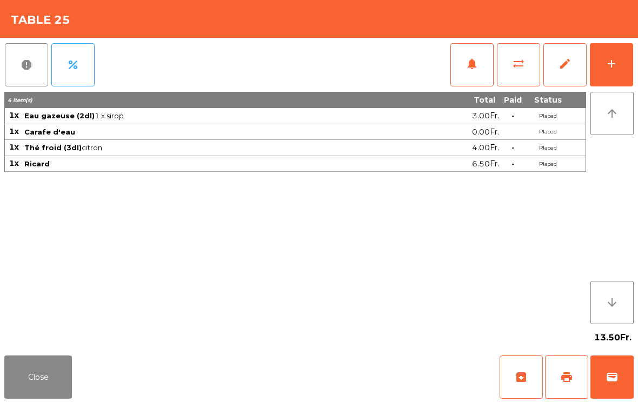
click at [55, 378] on button "Close" at bounding box center [38, 377] width 68 height 43
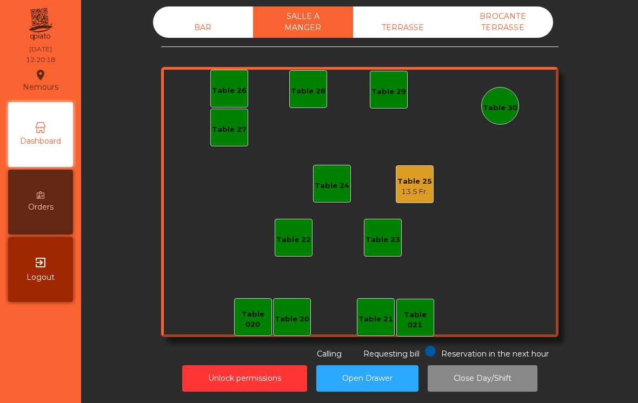
click at [184, 30] on div "BAR" at bounding box center [203, 28] width 100 height 20
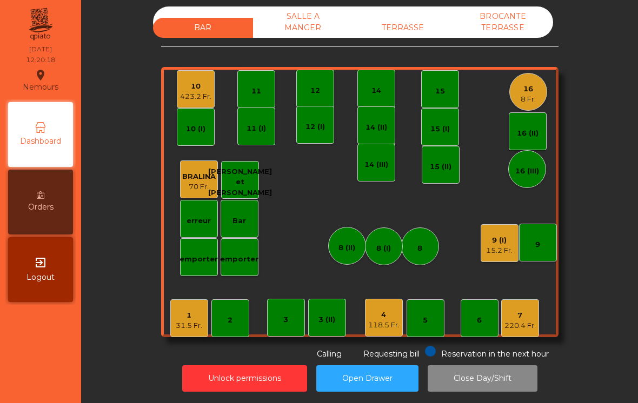
click at [184, 97] on div "423.2 Fr." at bounding box center [195, 96] width 31 height 11
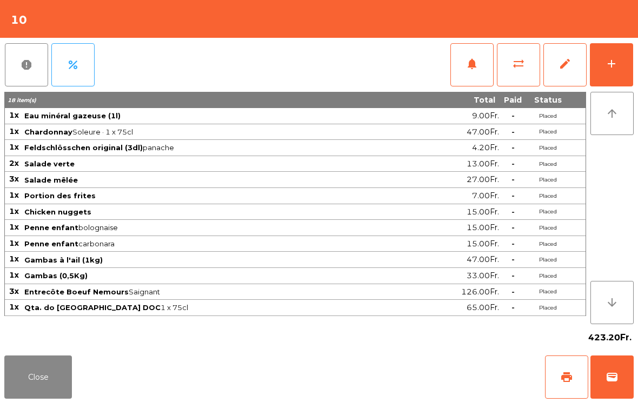
click at [607, 63] on div "add" at bounding box center [611, 63] width 13 height 13
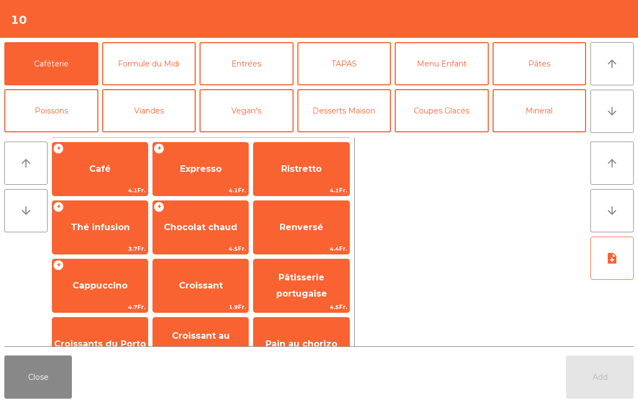
click at [551, 116] on button "Mineral" at bounding box center [540, 110] width 94 height 43
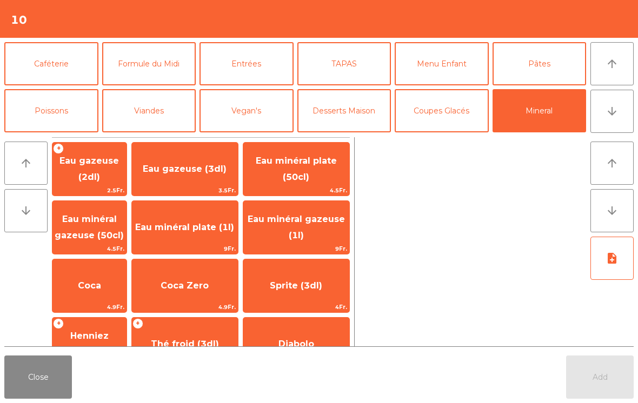
click at [318, 227] on span "Eau minéral gazeuse (1l)" at bounding box center [296, 228] width 106 height 46
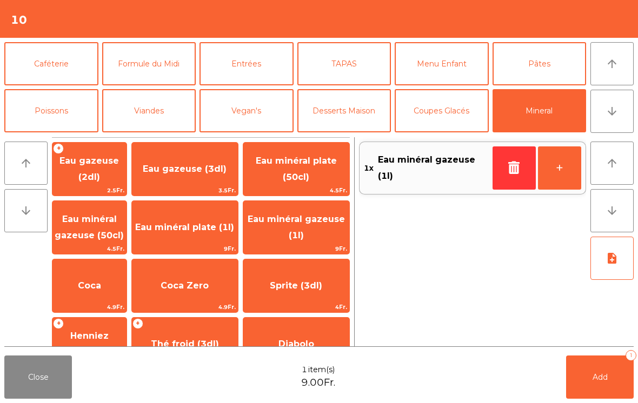
click at [597, 370] on button "Add 1" at bounding box center [600, 377] width 68 height 43
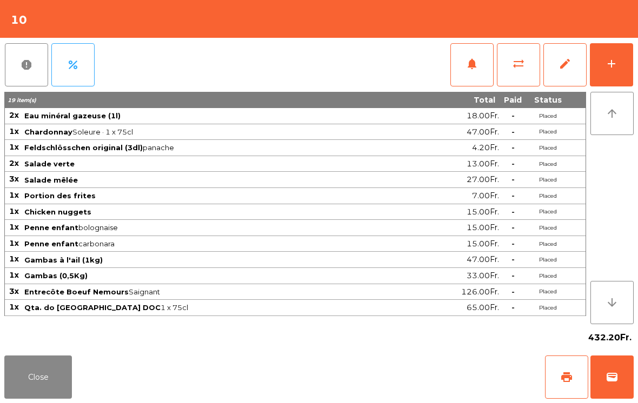
click at [42, 387] on button "Close" at bounding box center [38, 377] width 68 height 43
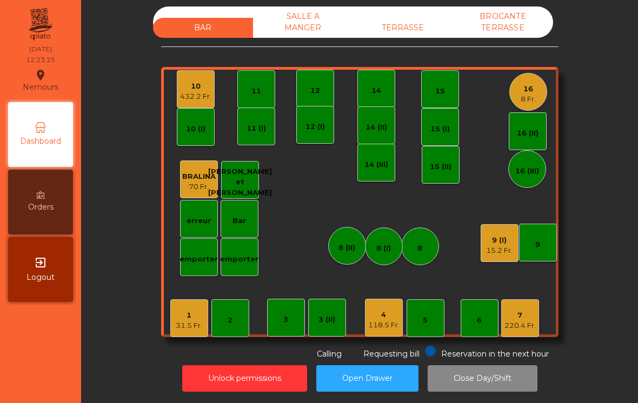
click at [330, 320] on div "3 (II)" at bounding box center [326, 320] width 17 height 11
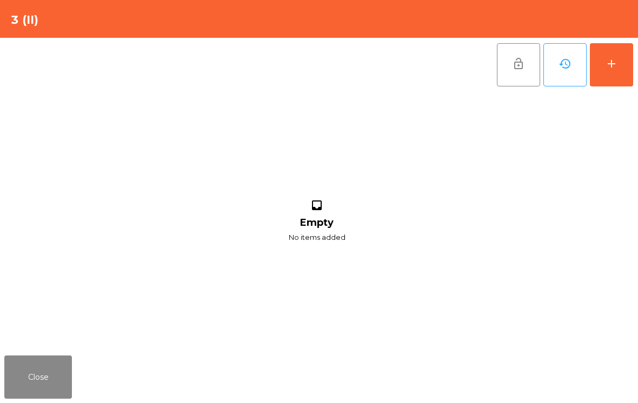
click at [612, 55] on button "add" at bounding box center [611, 64] width 43 height 43
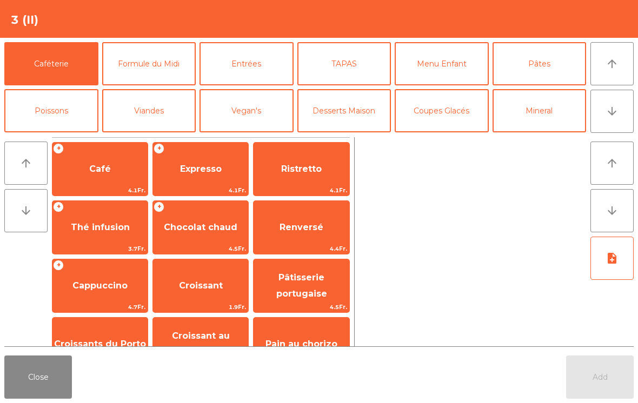
click at [56, 108] on button "Poissons" at bounding box center [51, 110] width 94 height 43
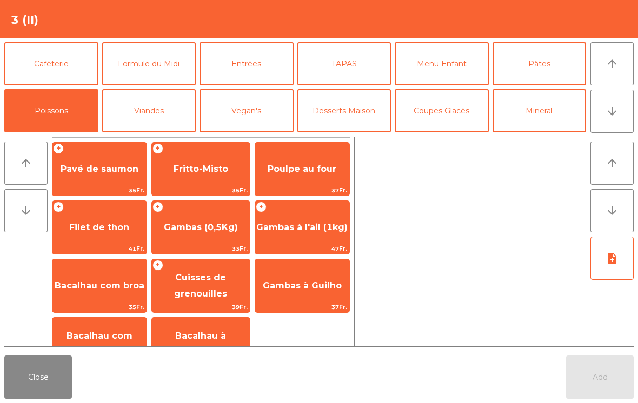
click at [90, 291] on span "Bacalhau com broa" at bounding box center [99, 285] width 94 height 29
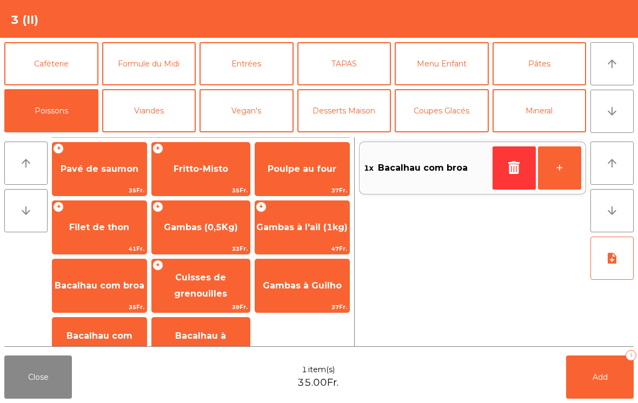
click at [502, 174] on button "button" at bounding box center [514, 168] width 43 height 43
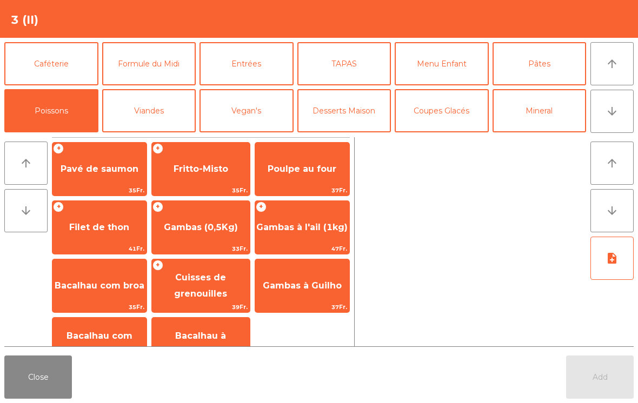
click at [99, 331] on span "Bacalhau com natas" at bounding box center [99, 345] width 94 height 46
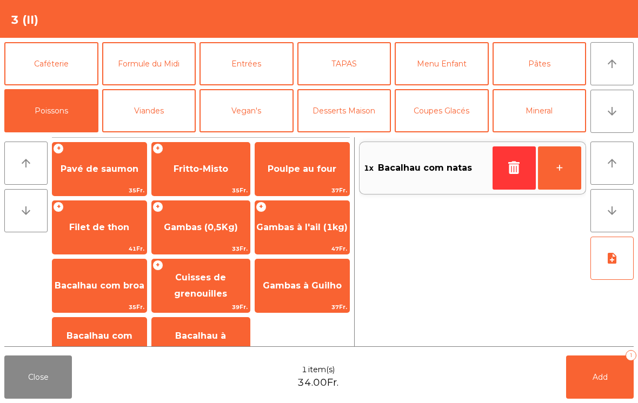
click at [567, 172] on button "+" at bounding box center [559, 168] width 43 height 43
click at [72, 61] on button "Caféterie" at bounding box center [51, 63] width 94 height 43
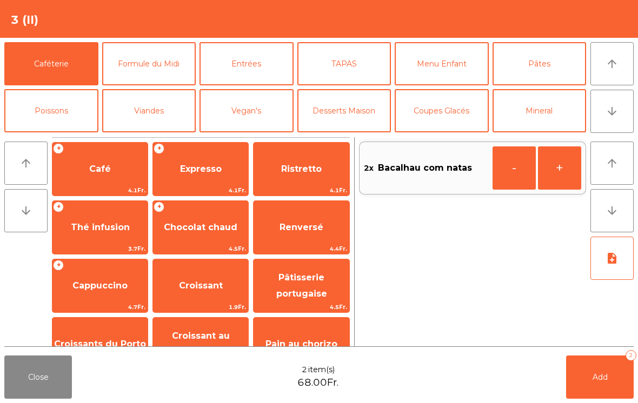
click at [83, 55] on button "Caféterie" at bounding box center [51, 63] width 94 height 43
click at [111, 242] on div "+ Thé infusion 3.7Fr." at bounding box center [100, 228] width 96 height 54
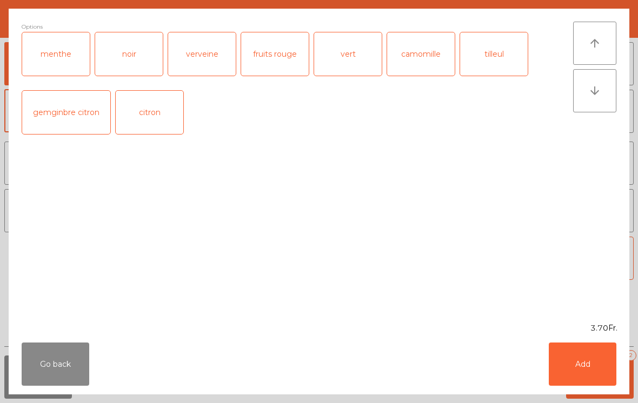
click at [592, 373] on button "Add" at bounding box center [583, 364] width 68 height 43
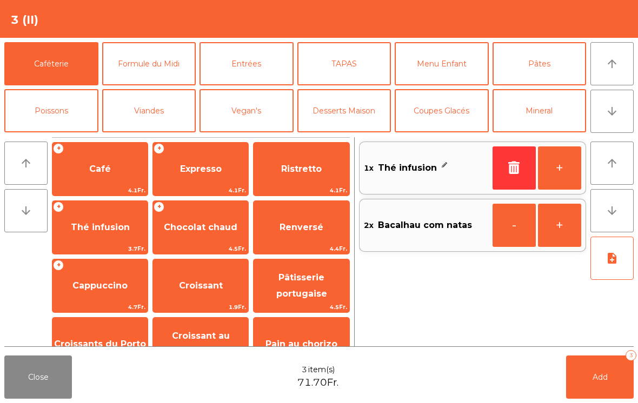
click at [620, 112] on button "arrow_downward" at bounding box center [611, 111] width 43 height 43
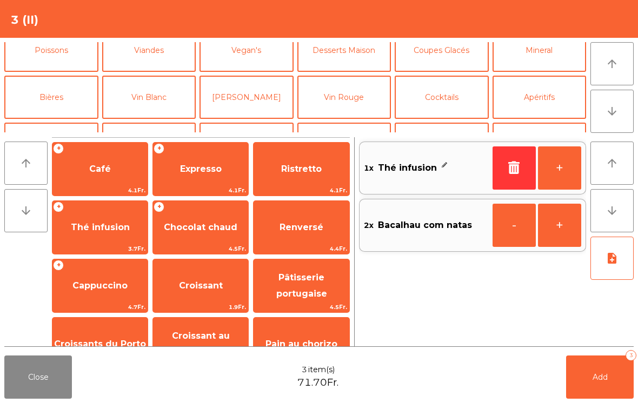
click at [159, 76] on button "Vin Blanc" at bounding box center [149, 97] width 94 height 43
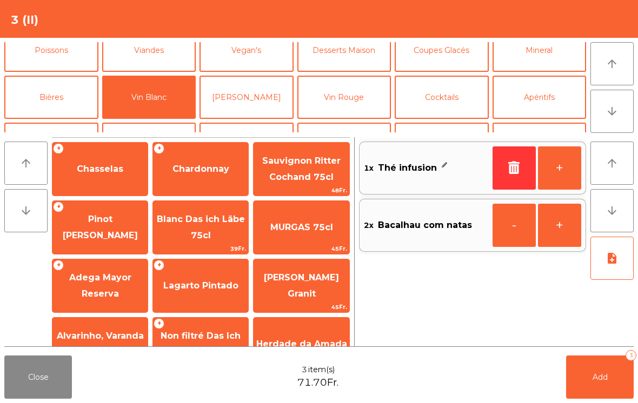
click at [214, 181] on span "Chardonnay" at bounding box center [200, 169] width 95 height 29
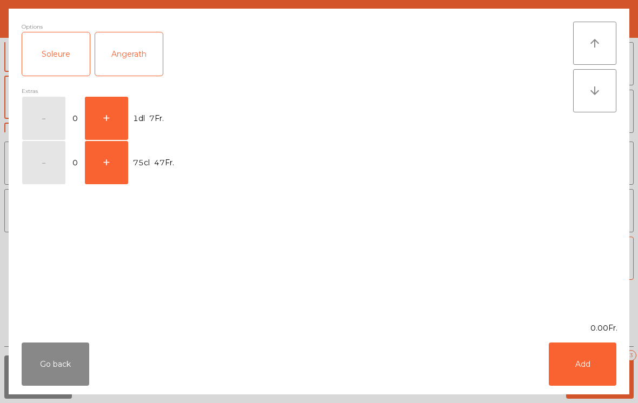
scroll to position [94, 0]
click at [114, 121] on button "+" at bounding box center [106, 118] width 43 height 43
click at [598, 379] on button "Add" at bounding box center [583, 364] width 68 height 43
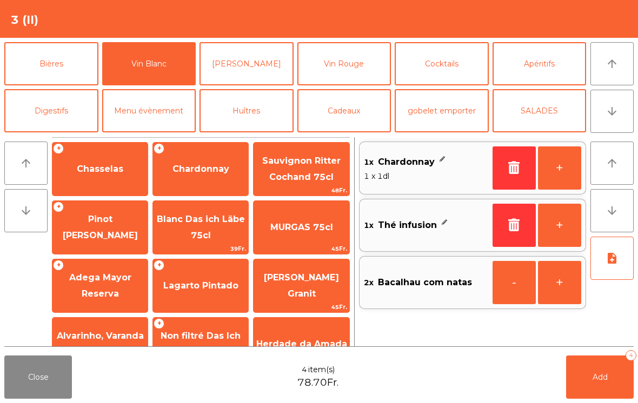
click at [606, 387] on button "Add 4" at bounding box center [600, 377] width 68 height 43
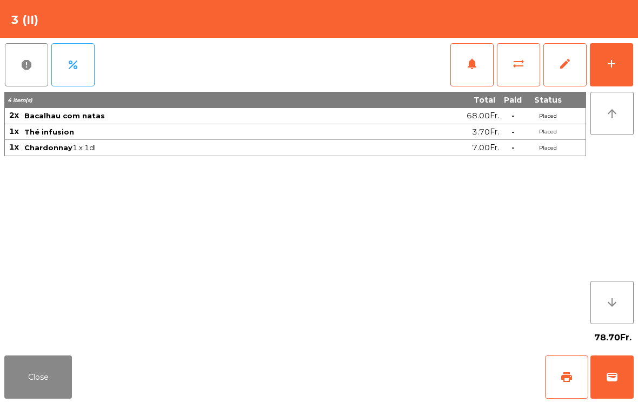
click at [79, 373] on div "Close print wallet" at bounding box center [319, 377] width 638 height 52
click at [56, 360] on button "Close" at bounding box center [38, 377] width 68 height 43
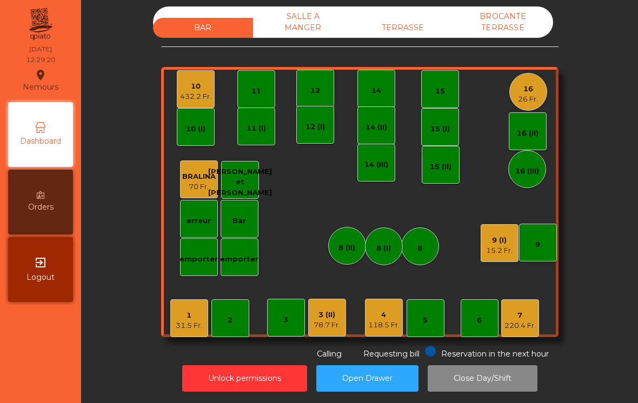
click at [531, 313] on div "7" at bounding box center [520, 315] width 31 height 11
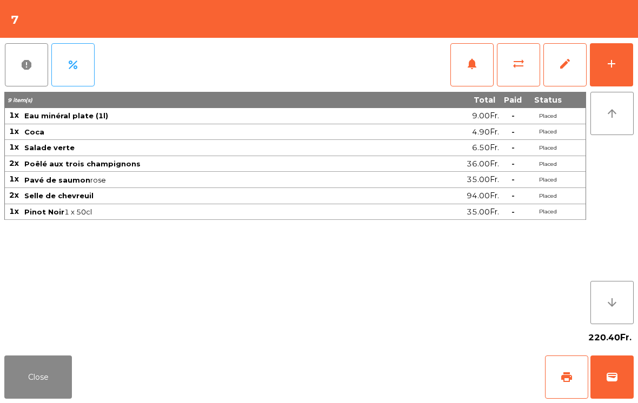
click at [37, 366] on button "Close" at bounding box center [38, 377] width 68 height 43
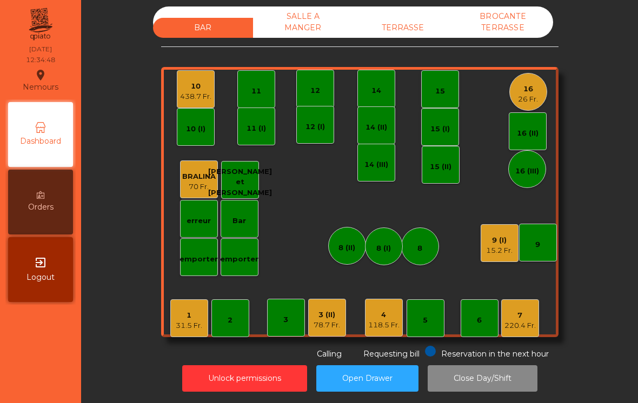
click at [188, 309] on div "1 31.5 Fr." at bounding box center [189, 318] width 26 height 25
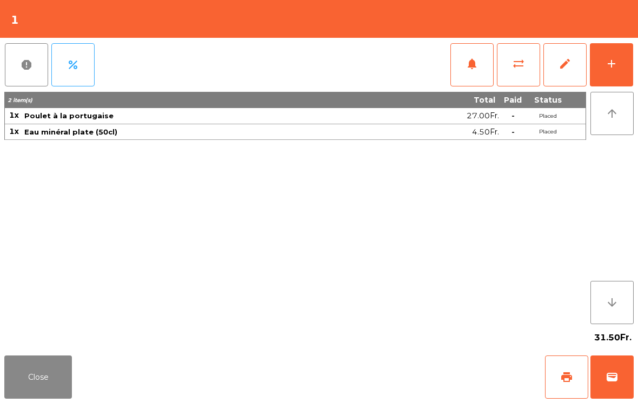
click at [611, 60] on div "add" at bounding box center [611, 63] width 13 height 13
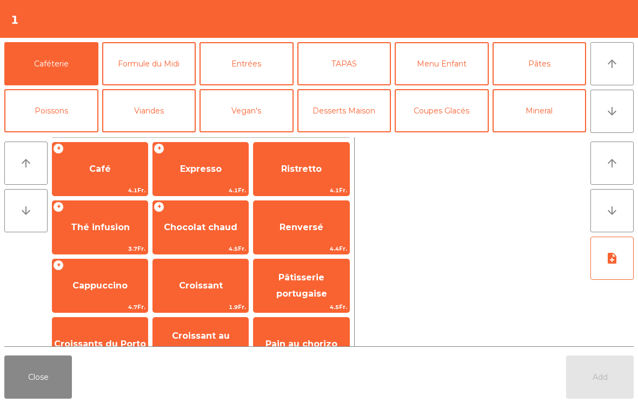
click at [367, 101] on button "Desserts Maison" at bounding box center [344, 110] width 94 height 43
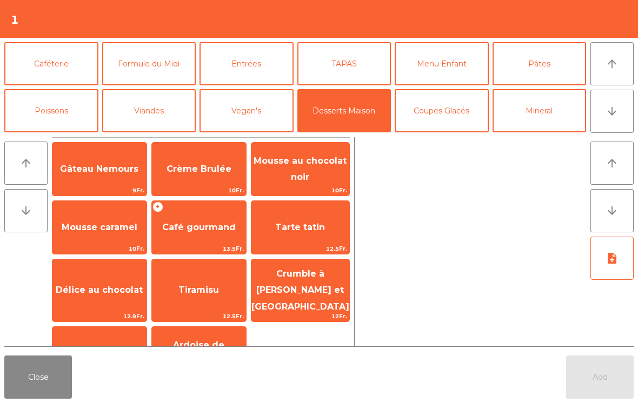
click at [309, 167] on span "Mousse au chocolat noir" at bounding box center [300, 170] width 98 height 46
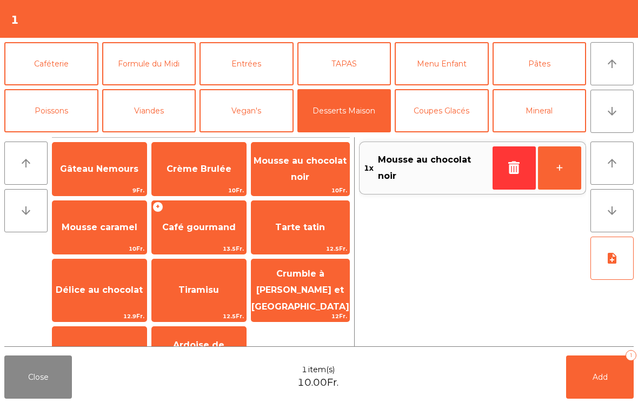
click at [602, 381] on span "Add" at bounding box center [600, 378] width 15 height 10
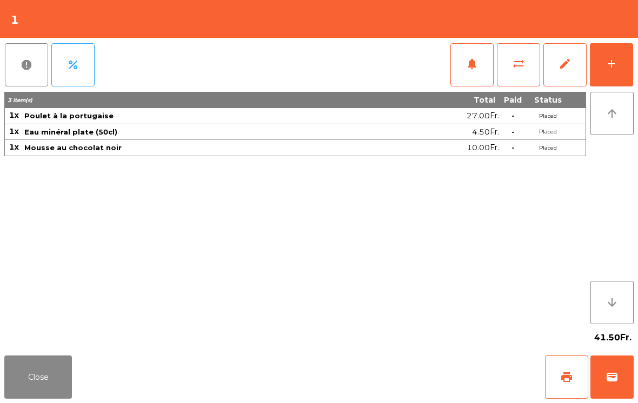
click at [32, 399] on button "Close" at bounding box center [38, 377] width 68 height 43
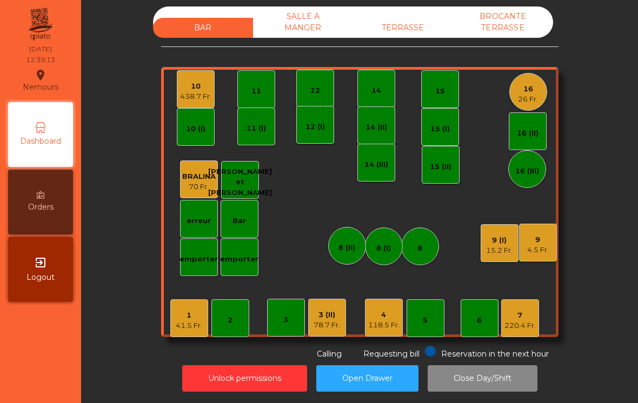
click at [513, 322] on div "220.4 Fr." at bounding box center [520, 326] width 31 height 11
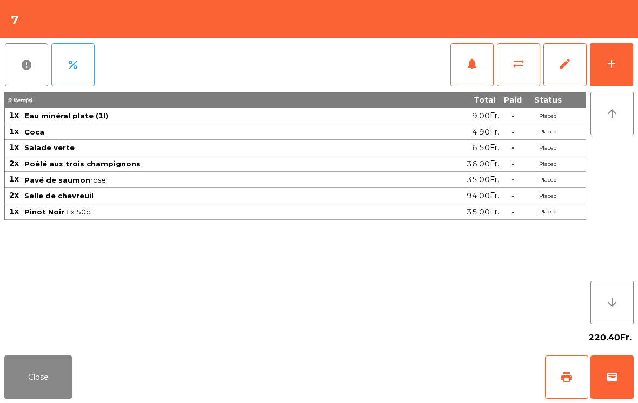
click at [43, 383] on button "Close" at bounding box center [38, 377] width 68 height 43
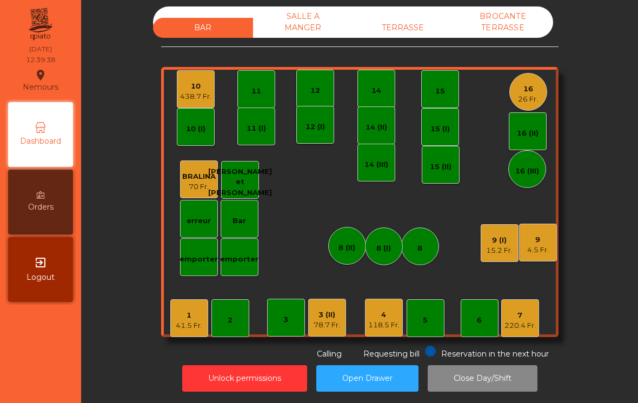
click at [521, 328] on div "220.4 Fr." at bounding box center [520, 326] width 31 height 11
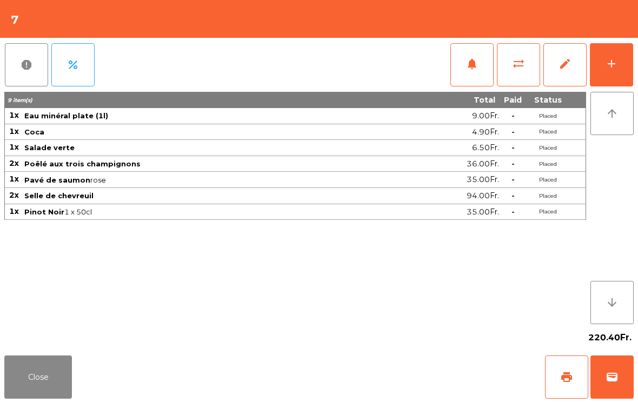
click at [50, 375] on button "Close" at bounding box center [38, 377] width 68 height 43
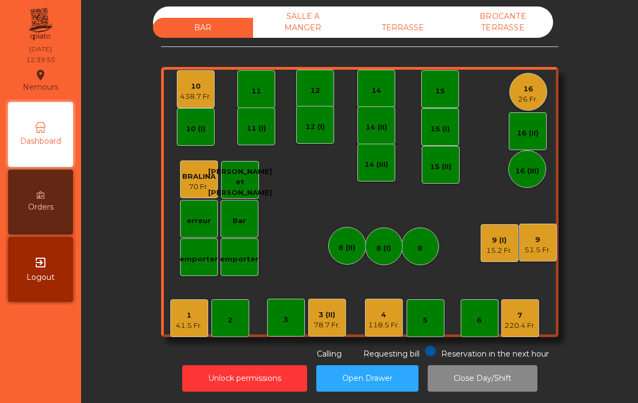
click at [503, 247] on div "15.2 Fr." at bounding box center [499, 250] width 26 height 11
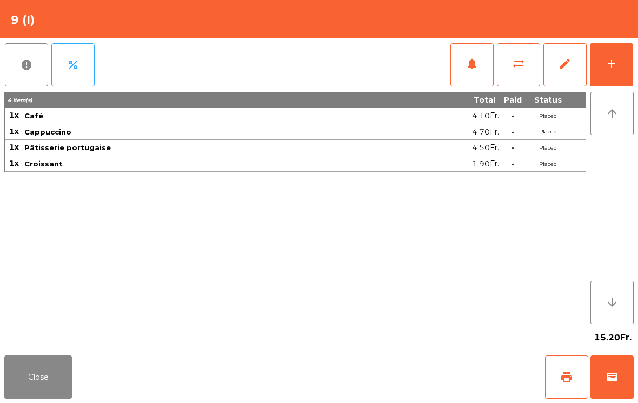
click at [619, 389] on button "wallet" at bounding box center [611, 377] width 43 height 43
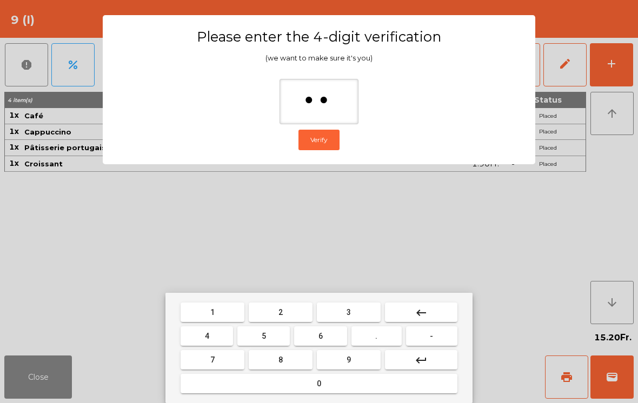
type input "***"
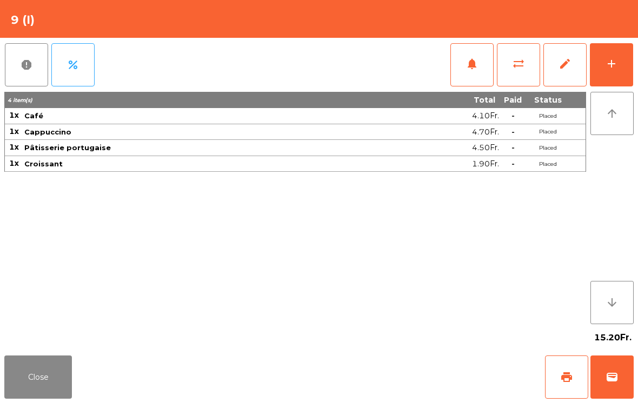
click at [376, 366] on div "Close print wallet" at bounding box center [319, 377] width 638 height 52
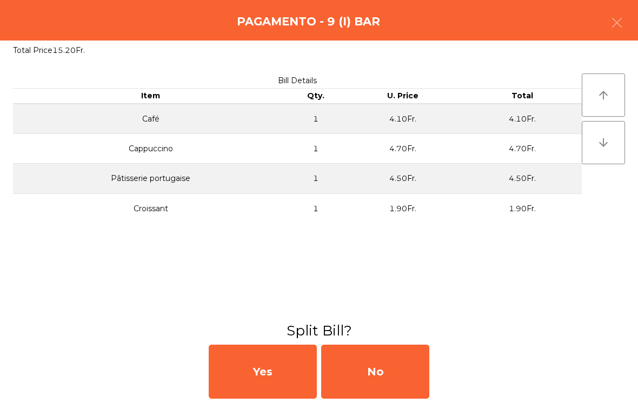
click at [389, 376] on div "No" at bounding box center [375, 372] width 108 height 54
click at [394, 369] on div "MB" at bounding box center [375, 372] width 108 height 54
click at [394, 364] on div "No" at bounding box center [375, 372] width 108 height 54
click at [410, 381] on div "No" at bounding box center [375, 372] width 108 height 54
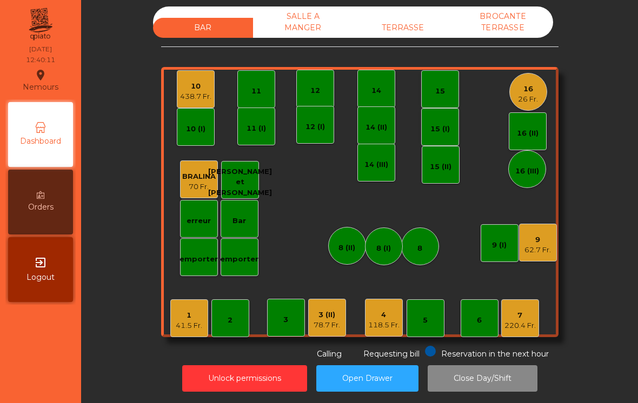
click at [529, 99] on div "26 Fr." at bounding box center [528, 99] width 20 height 11
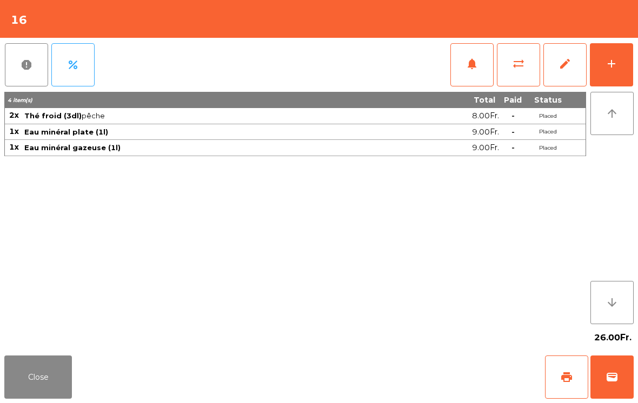
click at [606, 61] on div "add" at bounding box center [611, 63] width 13 height 13
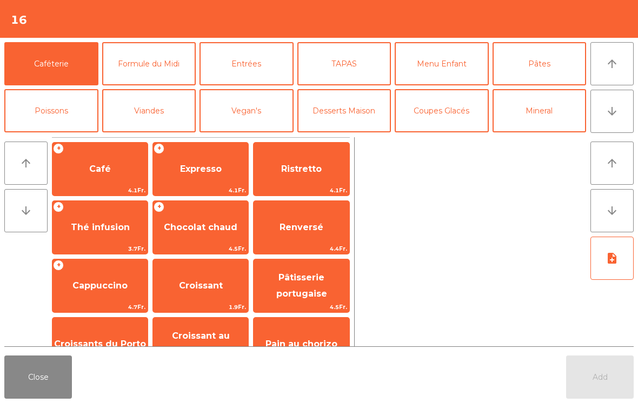
click at [65, 118] on button "Poissons" at bounding box center [51, 110] width 94 height 43
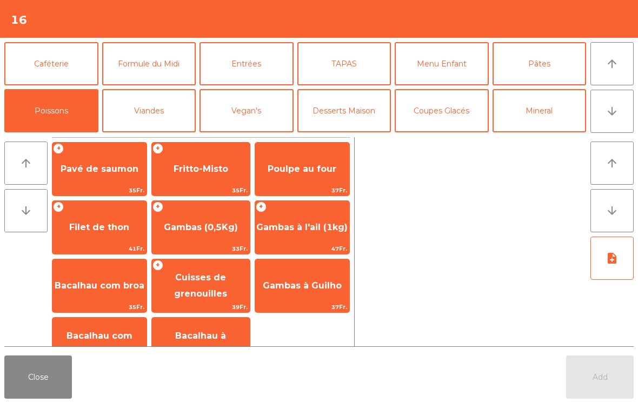
click at [304, 164] on span "Poulpe au four" at bounding box center [302, 169] width 69 height 10
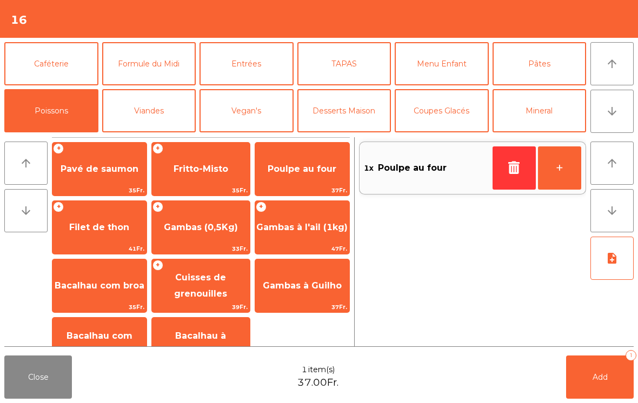
click at [559, 163] on button "+" at bounding box center [559, 168] width 43 height 43
click at [92, 236] on span "Filet de thon" at bounding box center [99, 227] width 94 height 29
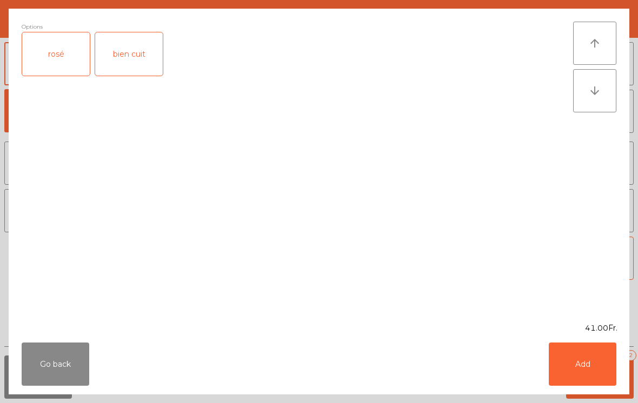
click at [62, 51] on div "rosé" at bounding box center [56, 53] width 68 height 43
click at [586, 366] on button "Add" at bounding box center [583, 364] width 68 height 43
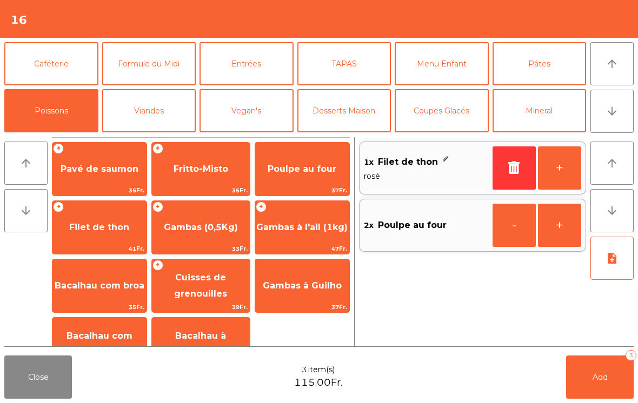
click at [96, 164] on span "Pavé de saumon" at bounding box center [100, 169] width 78 height 10
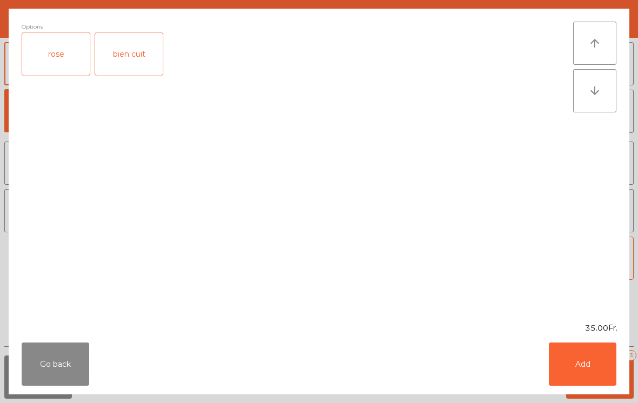
click at [63, 55] on div "rose" at bounding box center [56, 53] width 68 height 43
click at [587, 363] on button "Add" at bounding box center [583, 364] width 68 height 43
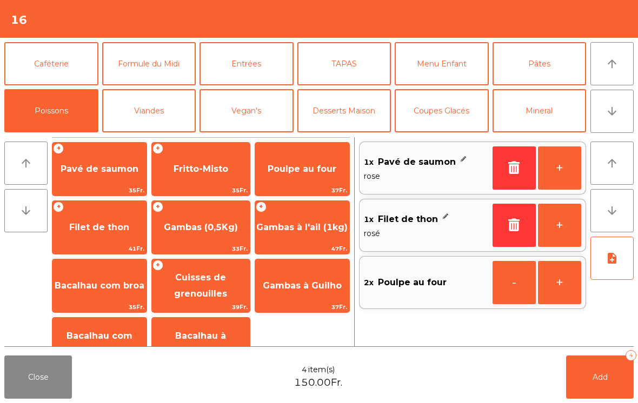
click at [208, 230] on span "Gambas (0,5Kg)" at bounding box center [201, 227] width 74 height 10
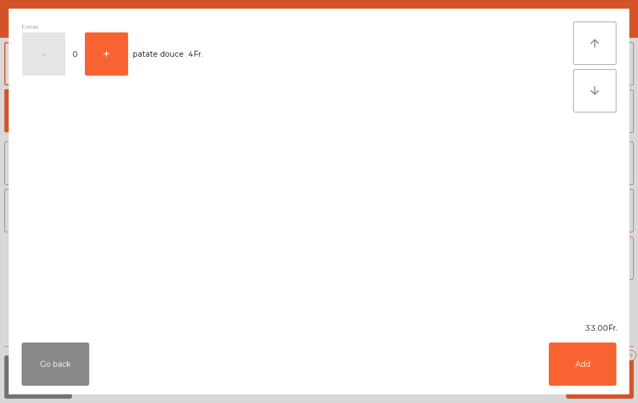
click at [593, 372] on button "Add" at bounding box center [583, 364] width 68 height 43
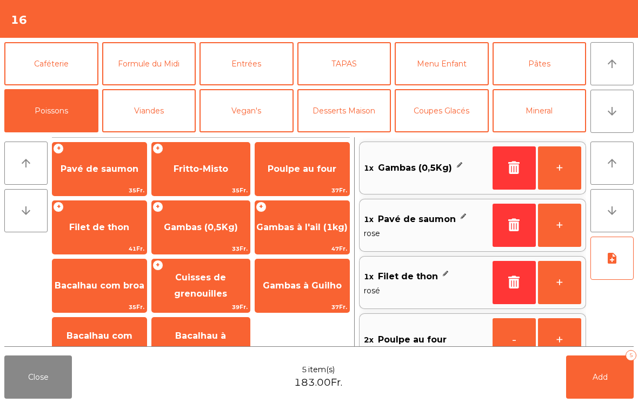
click at [552, 63] on button "Pâtes" at bounding box center [540, 63] width 94 height 43
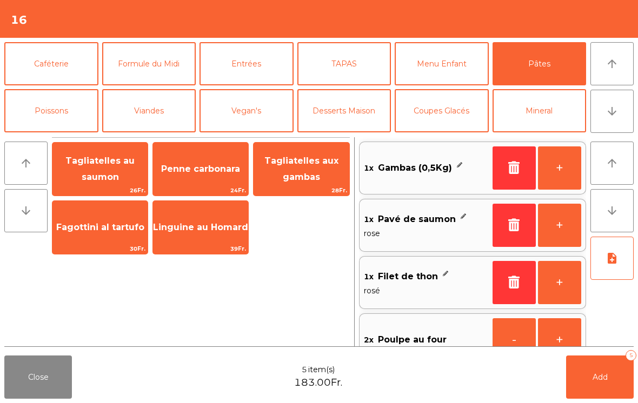
click at [92, 160] on span "Tagliatelles au saumon" at bounding box center [99, 169] width 69 height 26
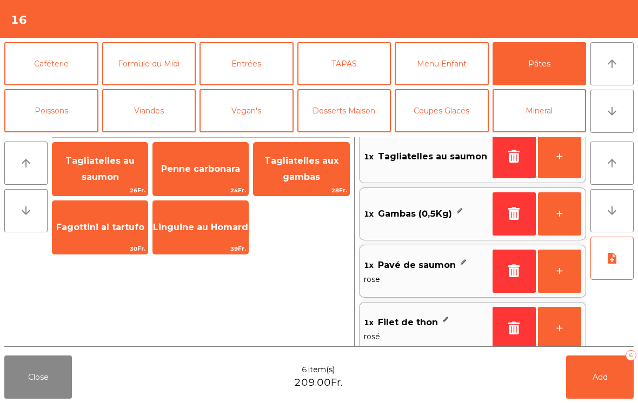
scroll to position [82, 0]
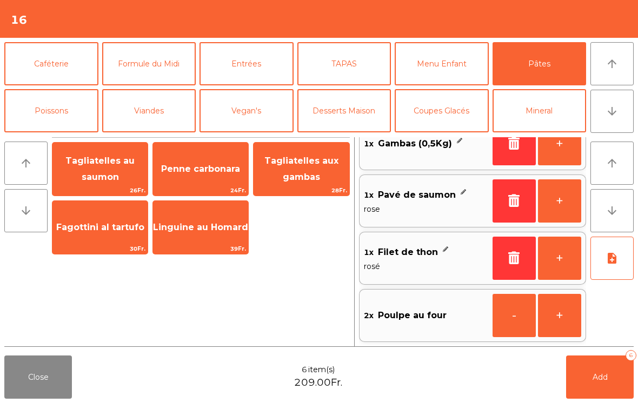
click at [606, 269] on button "note_add" at bounding box center [611, 258] width 43 height 43
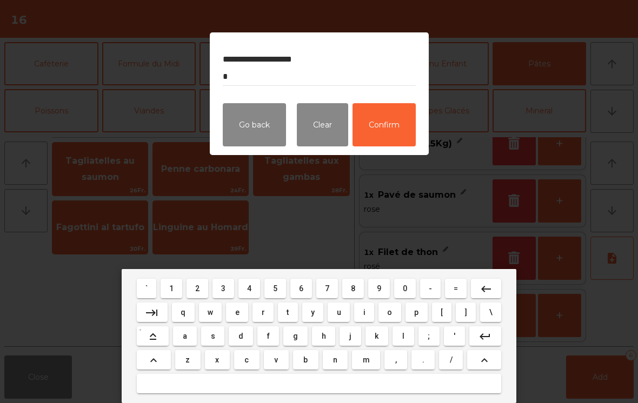
type textarea "**********"
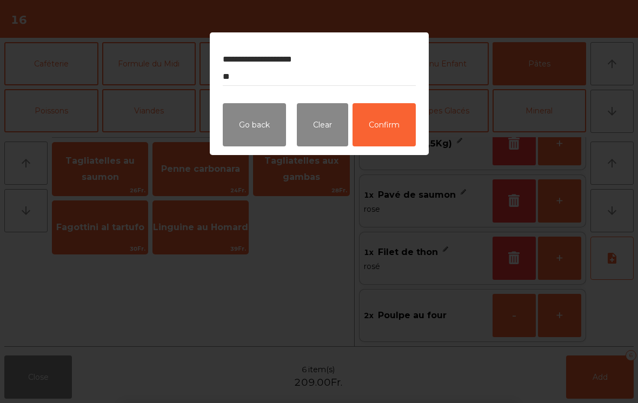
click at [399, 133] on button "Confirm" at bounding box center [384, 124] width 63 height 43
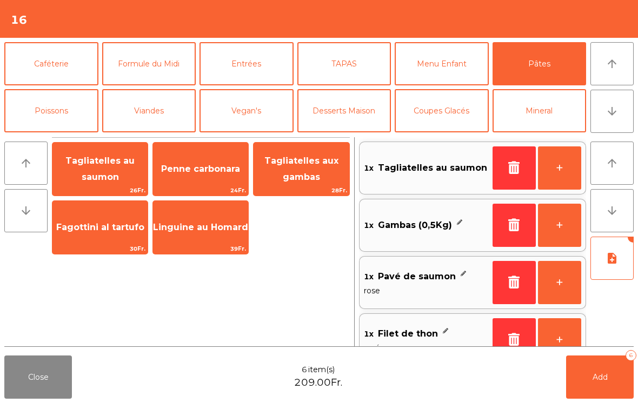
scroll to position [98, 0]
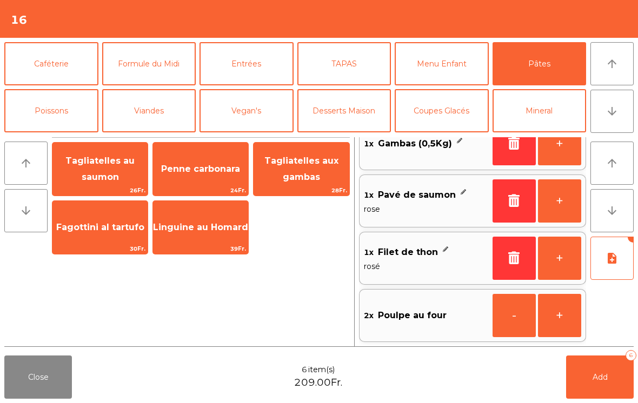
click at [599, 390] on button "Add 6" at bounding box center [600, 377] width 68 height 43
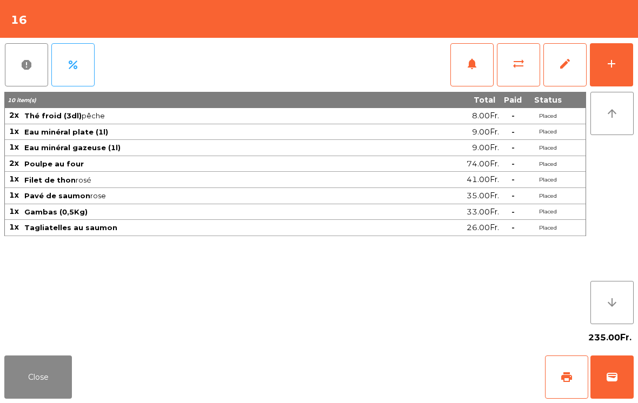
click at [47, 387] on button "Close" at bounding box center [38, 377] width 68 height 43
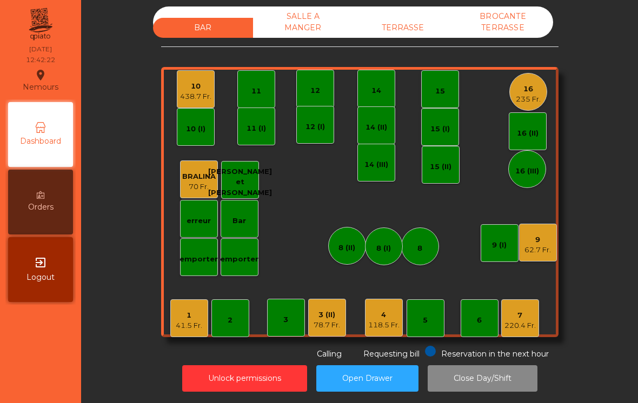
click at [196, 92] on div "438.7 Fr." at bounding box center [195, 96] width 31 height 11
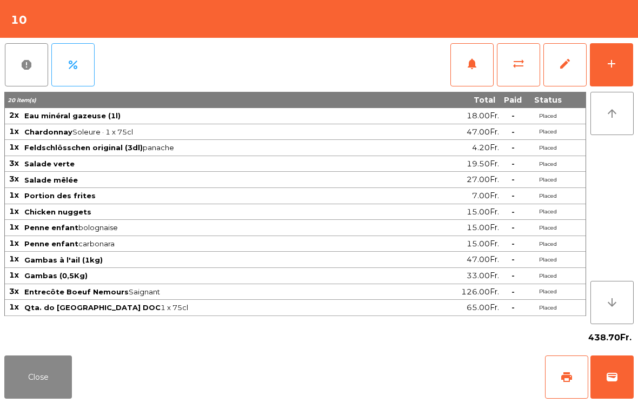
click at [610, 61] on div "add" at bounding box center [611, 63] width 13 height 13
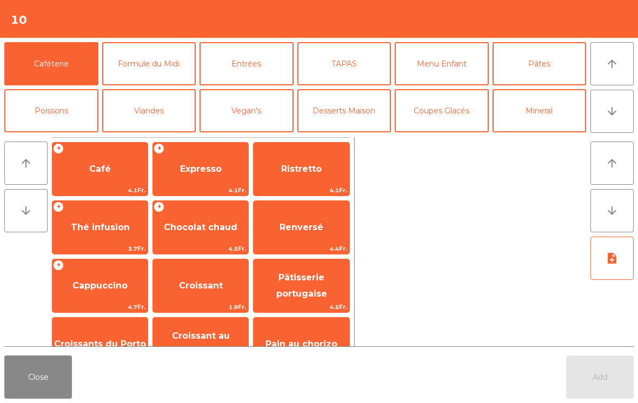
click at [618, 114] on icon "arrow_downward" at bounding box center [612, 111] width 13 height 13
click at [350, 136] on button "Vin Rouge" at bounding box center [344, 157] width 94 height 43
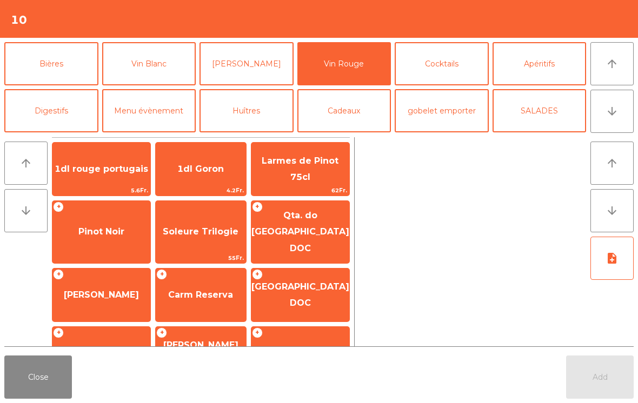
scroll to position [64, 0]
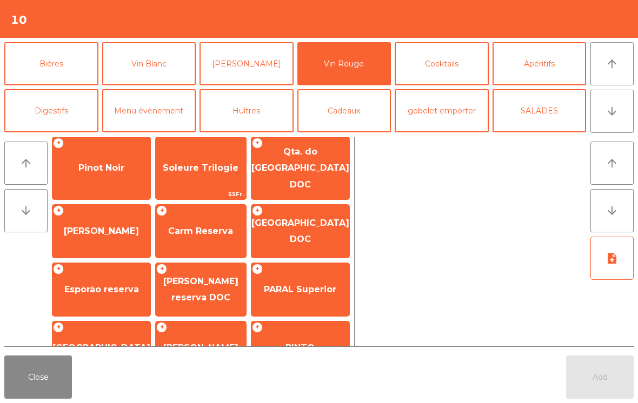
click at [284, 170] on span "Qta. do [GEOGRAPHIC_DATA] DOC" at bounding box center [300, 168] width 98 height 43
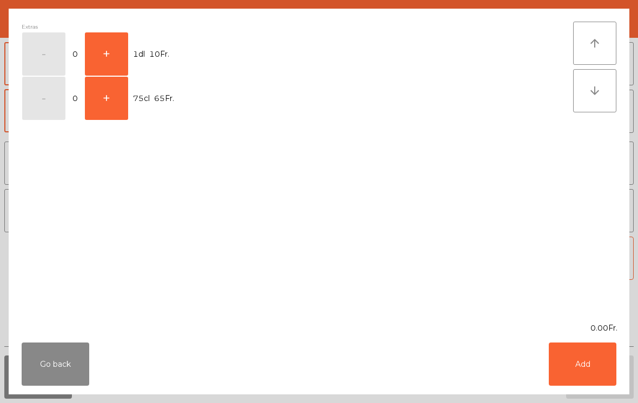
click at [114, 110] on button "+" at bounding box center [106, 98] width 43 height 43
click at [582, 373] on button "Add" at bounding box center [583, 364] width 68 height 43
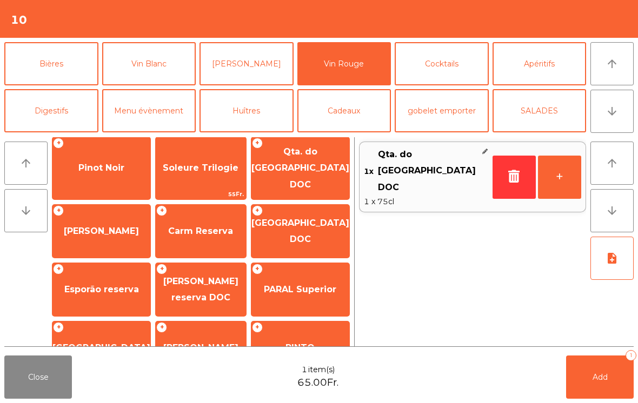
click at [600, 377] on span "Add" at bounding box center [600, 378] width 15 height 10
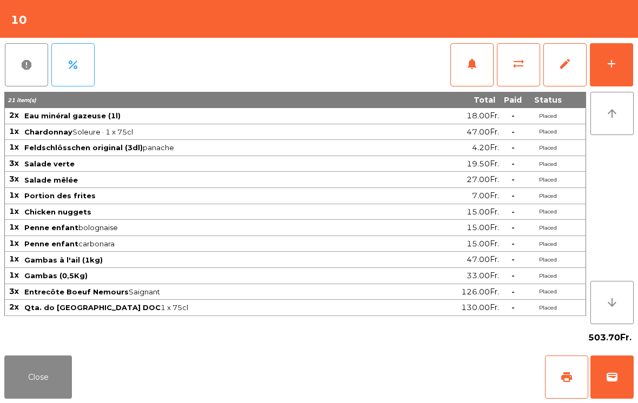
click at [32, 374] on button "Close" at bounding box center [38, 377] width 68 height 43
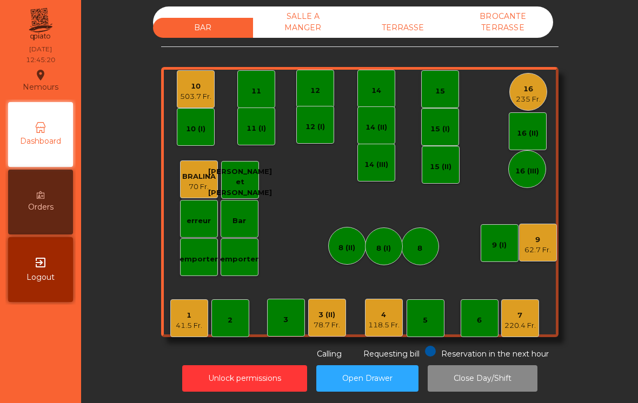
click at [199, 323] on div "41.5 Fr." at bounding box center [189, 326] width 26 height 11
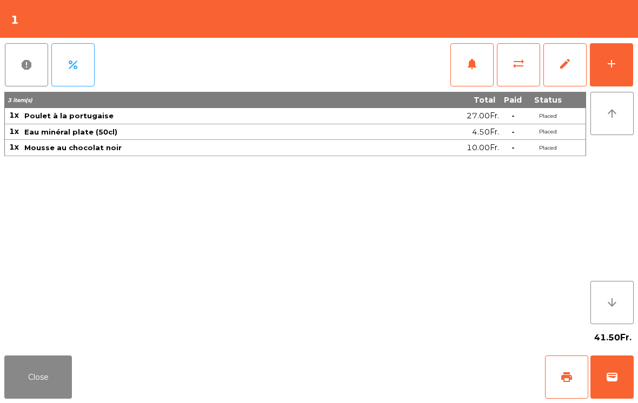
click at [466, 76] on button "notifications" at bounding box center [471, 64] width 43 height 43
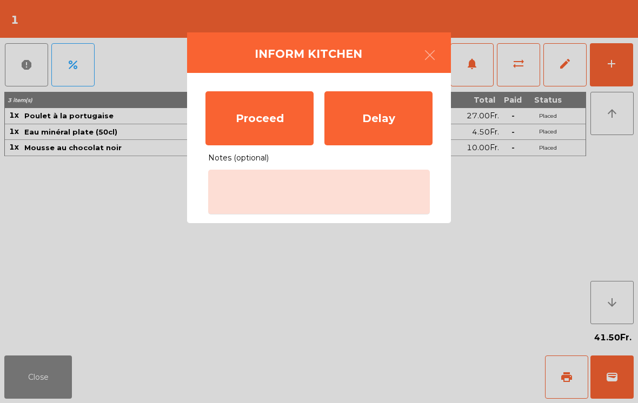
click at [252, 117] on div "Proceed" at bounding box center [259, 118] width 108 height 54
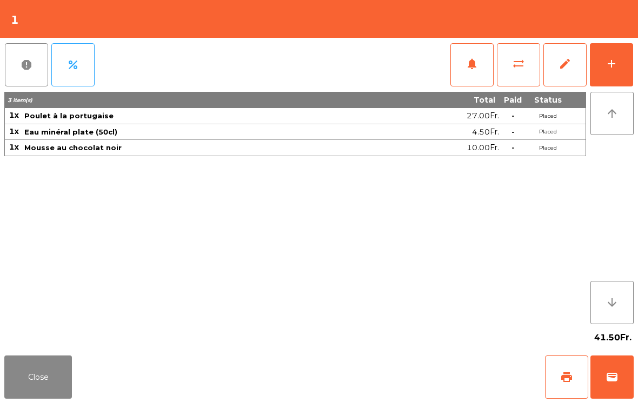
click at [23, 386] on button "Close" at bounding box center [38, 377] width 68 height 43
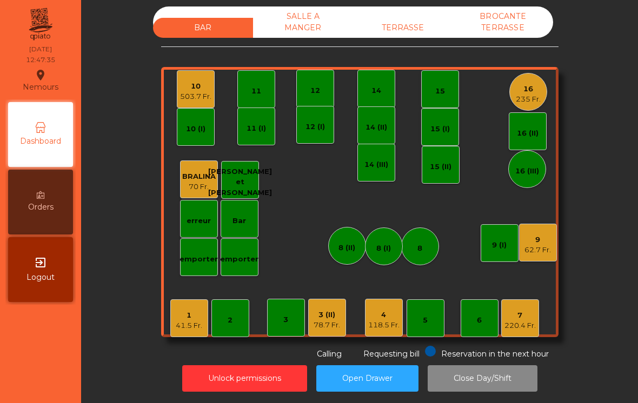
click at [553, 254] on div "9 62.7 Fr." at bounding box center [538, 243] width 38 height 38
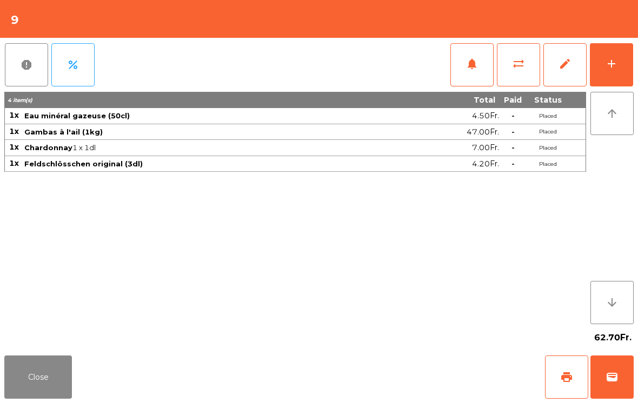
click at [35, 356] on button "Close" at bounding box center [38, 377] width 68 height 43
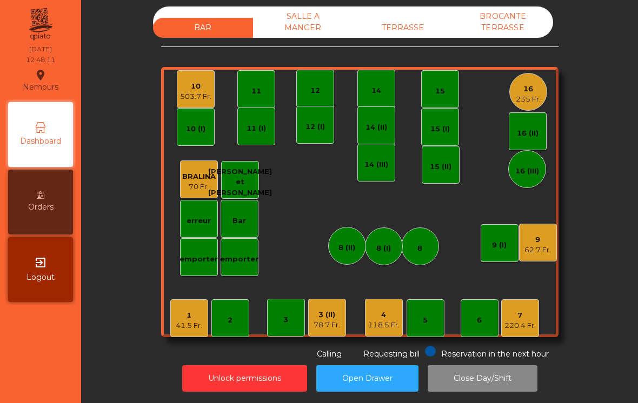
click at [536, 87] on div "16" at bounding box center [528, 89] width 25 height 11
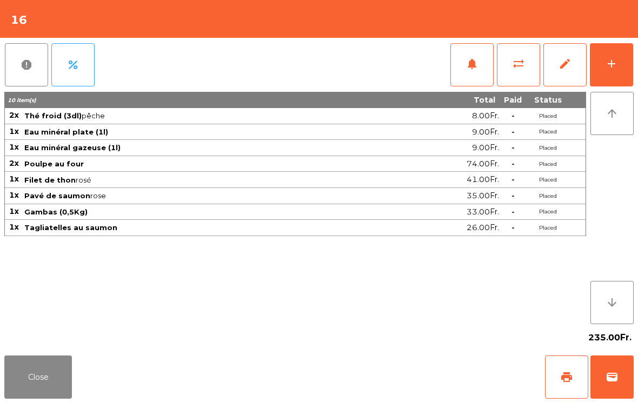
click at [627, 65] on button "add" at bounding box center [611, 64] width 43 height 43
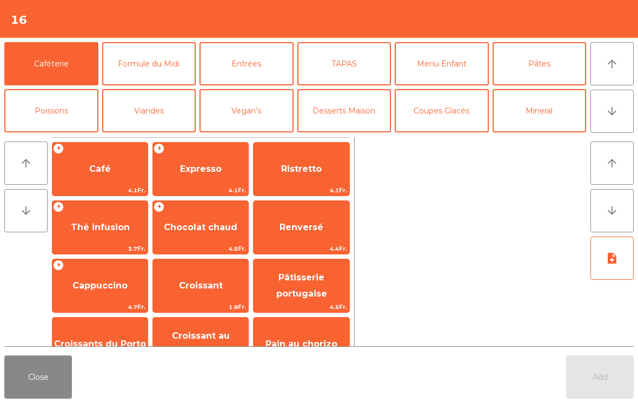
scroll to position [25, 0]
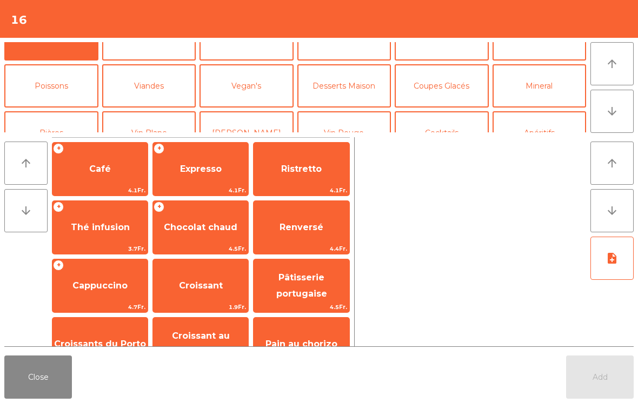
click at [357, 111] on button "Vin Rouge" at bounding box center [344, 132] width 94 height 43
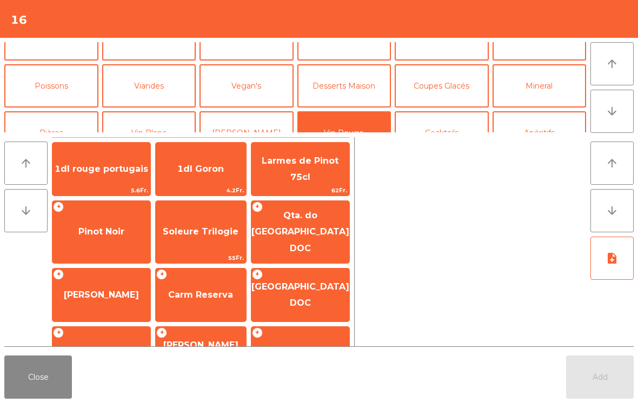
click at [318, 288] on span "[GEOGRAPHIC_DATA] DOC" at bounding box center [300, 295] width 98 height 26
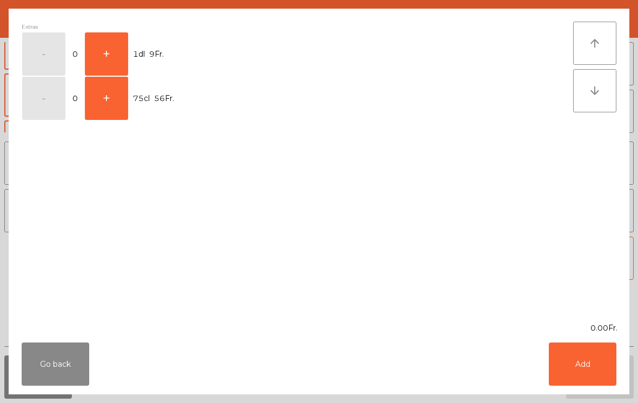
click at [107, 97] on button "+" at bounding box center [106, 98] width 43 height 43
click at [583, 369] on button "Add" at bounding box center [583, 364] width 68 height 43
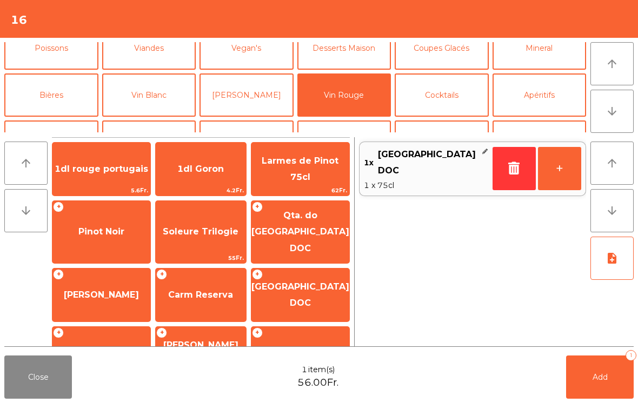
click at [603, 369] on button "Add 1" at bounding box center [600, 377] width 68 height 43
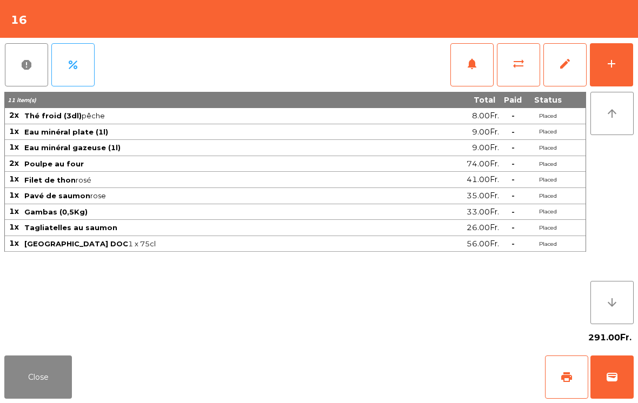
click at [35, 373] on button "Close" at bounding box center [38, 377] width 68 height 43
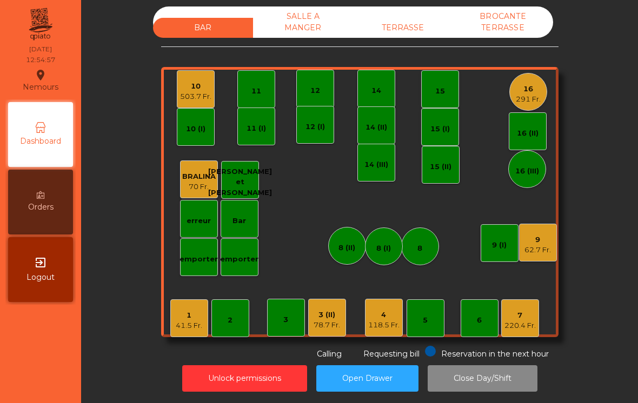
click at [301, 23] on div "SALLE A MANGER" at bounding box center [303, 21] width 100 height 31
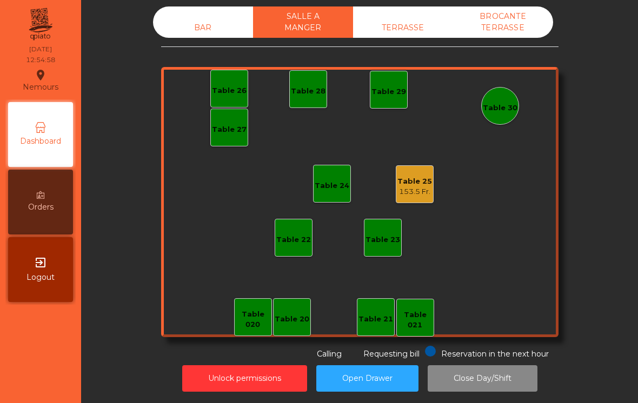
click at [320, 91] on div "Table 28" at bounding box center [308, 91] width 35 height 11
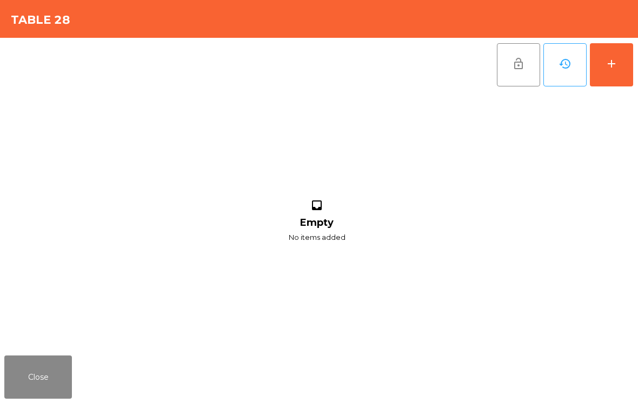
click at [603, 79] on button "add" at bounding box center [611, 64] width 43 height 43
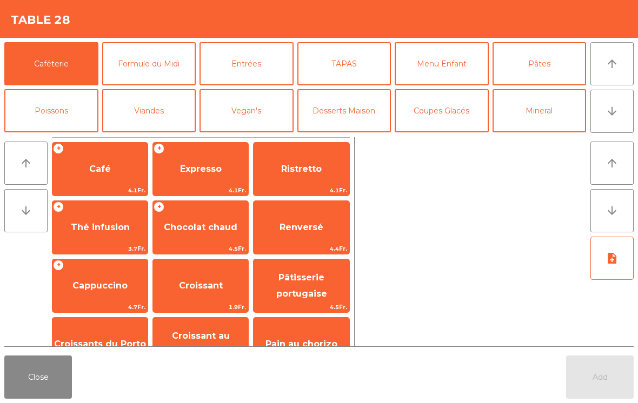
click at [170, 99] on button "Viandes" at bounding box center [149, 110] width 94 height 43
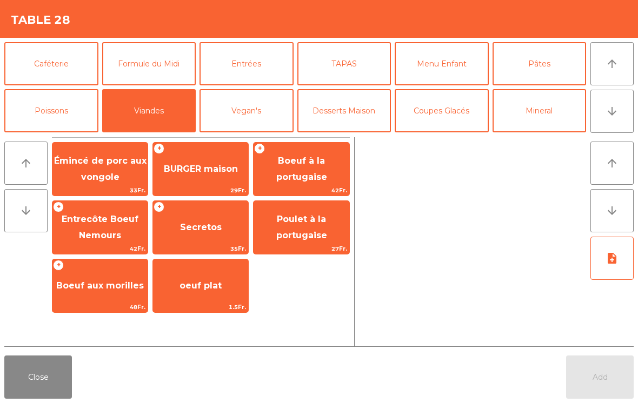
click at [293, 211] on span "Poulet à la portugaise" at bounding box center [301, 228] width 95 height 46
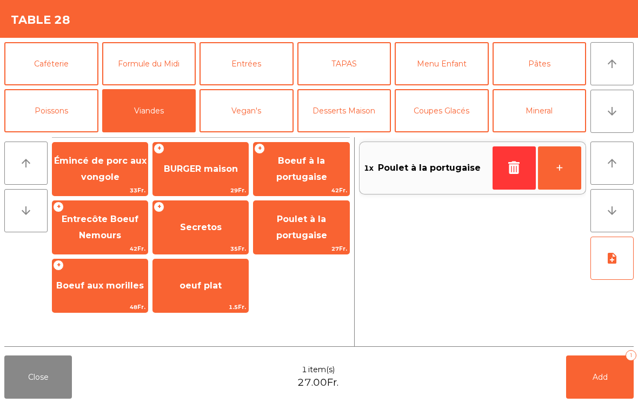
click at [560, 170] on button "+" at bounding box center [559, 168] width 43 height 43
click at [543, 114] on button "Mineral" at bounding box center [540, 110] width 94 height 43
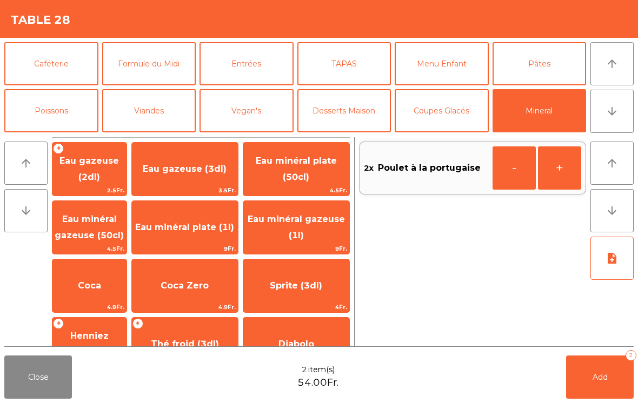
click at [95, 232] on span "Eau minéral gazeuse (50cl)" at bounding box center [89, 227] width 69 height 26
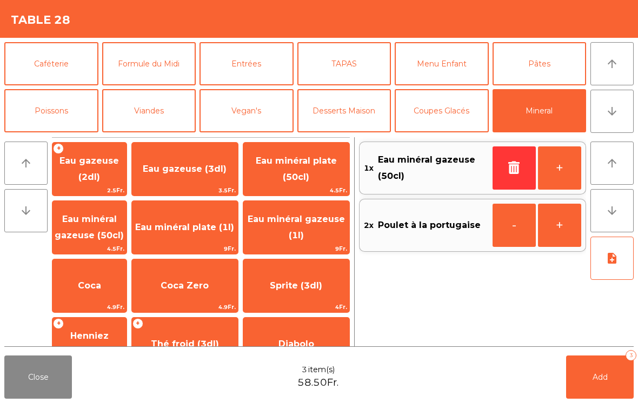
scroll to position [62, 0]
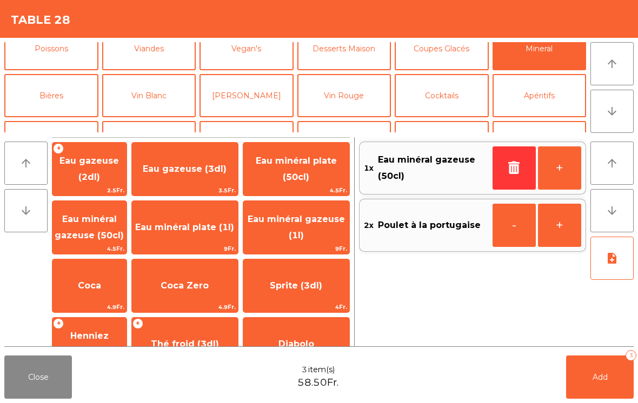
click at [551, 98] on button "Apéritifs" at bounding box center [540, 95] width 94 height 43
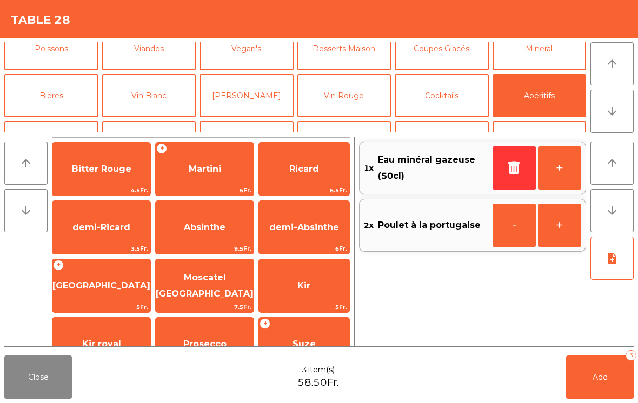
scroll to position [90, 0]
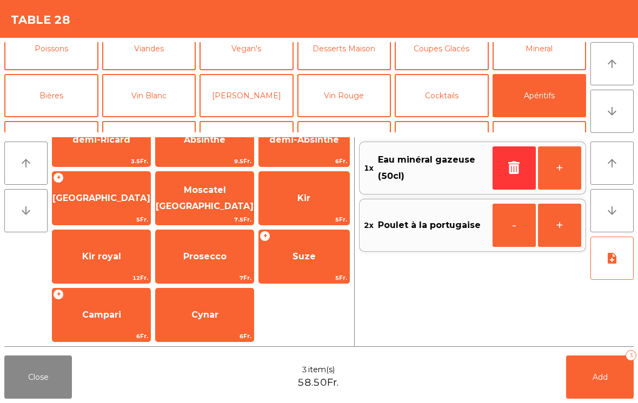
click at [95, 205] on span "[GEOGRAPHIC_DATA]" at bounding box center [101, 198] width 98 height 29
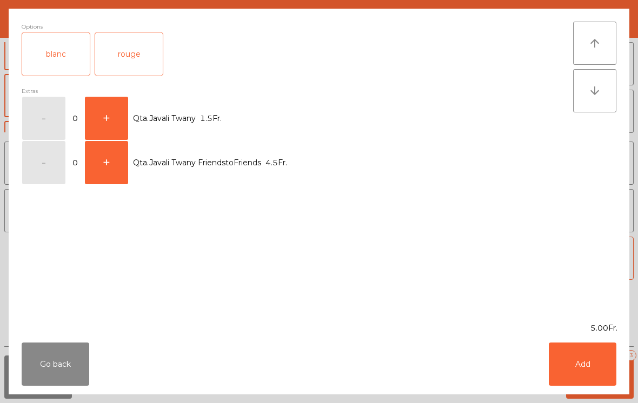
scroll to position [88, 0]
click at [107, 162] on button "+" at bounding box center [106, 162] width 43 height 43
click at [103, 164] on button "+" at bounding box center [106, 162] width 43 height 43
click at [137, 54] on div "rouge" at bounding box center [129, 53] width 68 height 43
click at [588, 358] on button "Add" at bounding box center [583, 364] width 68 height 43
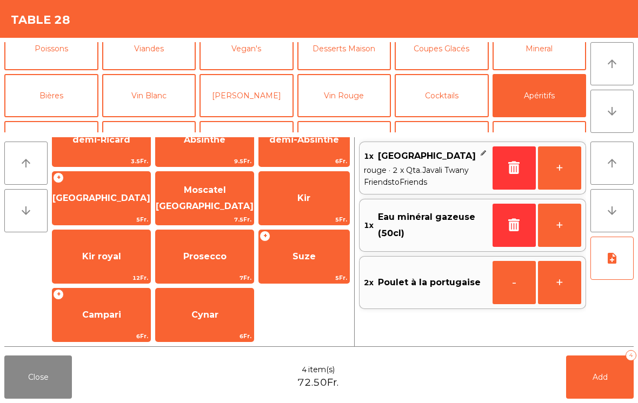
click at [588, 386] on button "Add 4" at bounding box center [600, 377] width 68 height 43
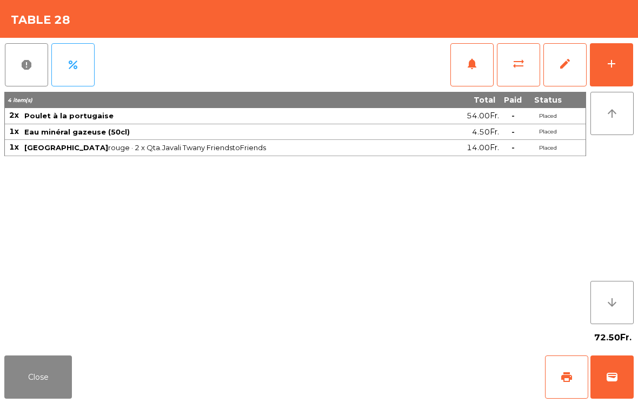
click at [12, 396] on button "Close" at bounding box center [38, 377] width 68 height 43
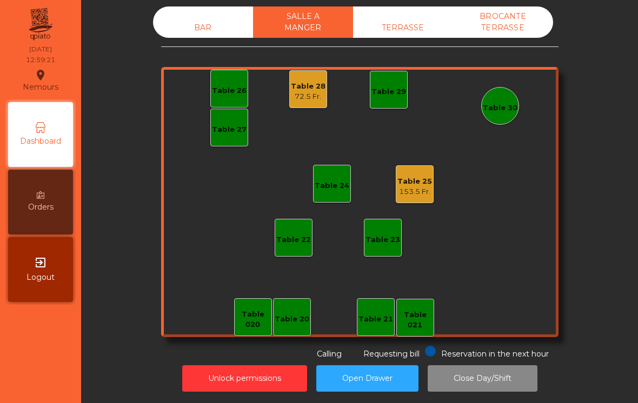
click at [311, 117] on div "Table 20 Table 21 Table 26 Table 27 Table 28 72.5 Fr. Table 29 Table 30 Table 2…" at bounding box center [359, 202] width 397 height 270
click at [310, 96] on div "72.5 Fr." at bounding box center [308, 96] width 35 height 11
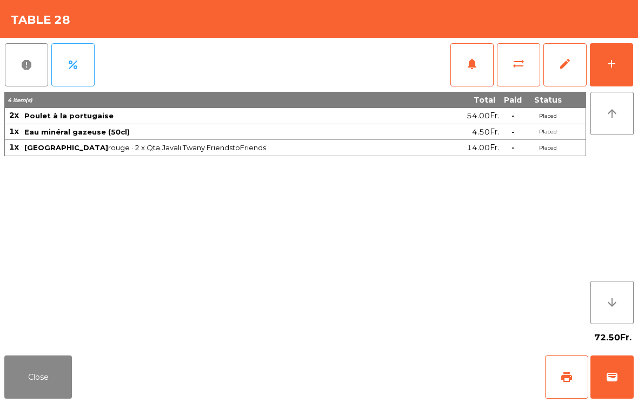
click at [625, 65] on button "add" at bounding box center [611, 64] width 43 height 43
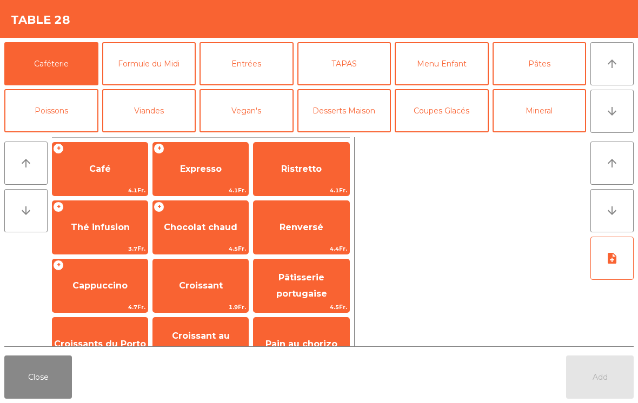
click at [350, 136] on button "Vin Rouge" at bounding box center [344, 157] width 94 height 43
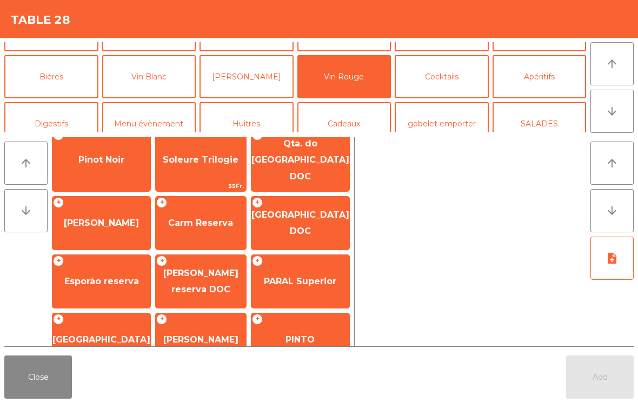
scroll to position [158, 0]
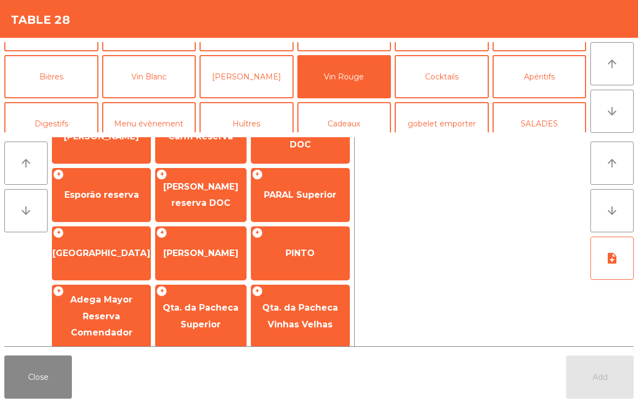
click at [296, 254] on span "PINTO" at bounding box center [300, 253] width 98 height 29
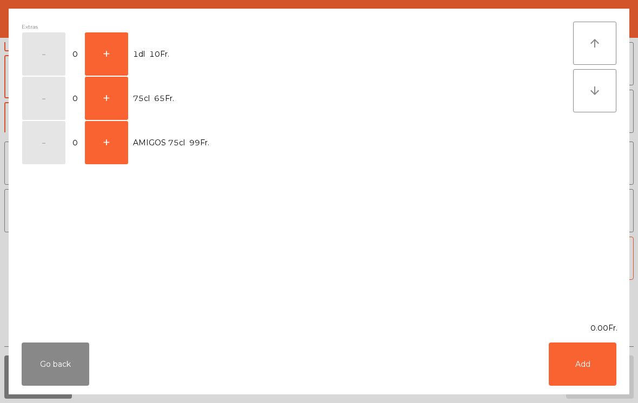
click at [107, 45] on button "+" at bounding box center [106, 53] width 43 height 43
click at [108, 52] on button "+" at bounding box center [106, 53] width 43 height 43
click at [105, 54] on button "+" at bounding box center [106, 53] width 43 height 43
click at [109, 54] on button "+" at bounding box center [106, 53] width 43 height 43
click at [108, 56] on button "+" at bounding box center [106, 53] width 43 height 43
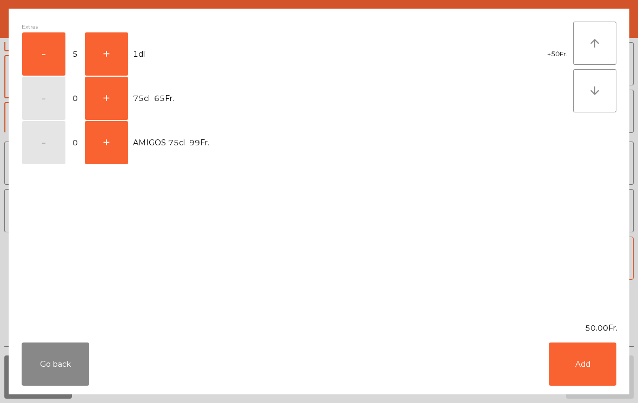
click at [593, 366] on button "Add" at bounding box center [583, 364] width 68 height 43
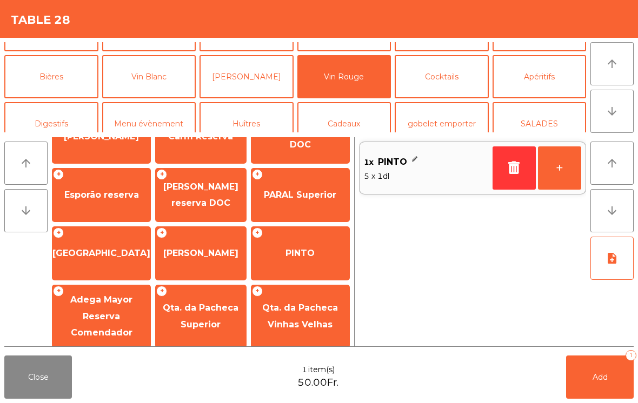
click at [606, 376] on span "Add" at bounding box center [600, 378] width 15 height 10
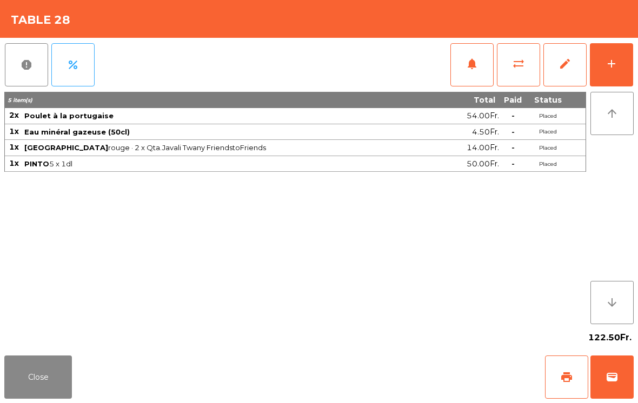
click at [34, 390] on button "Close" at bounding box center [38, 377] width 68 height 43
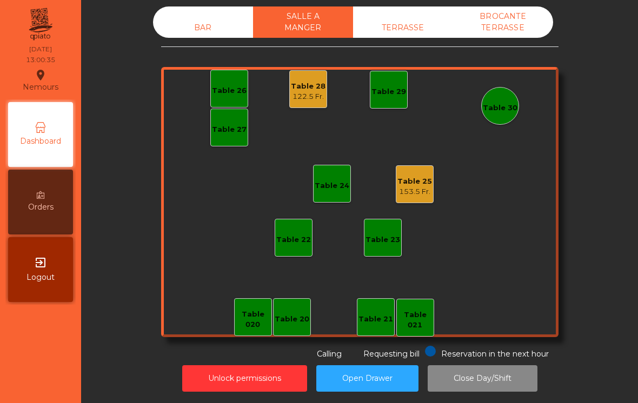
click at [197, 30] on div "BAR" at bounding box center [203, 28] width 100 height 20
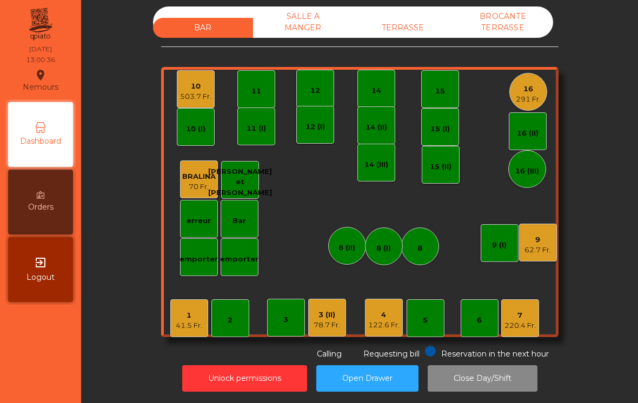
click at [528, 99] on div "291 Fr." at bounding box center [528, 99] width 25 height 11
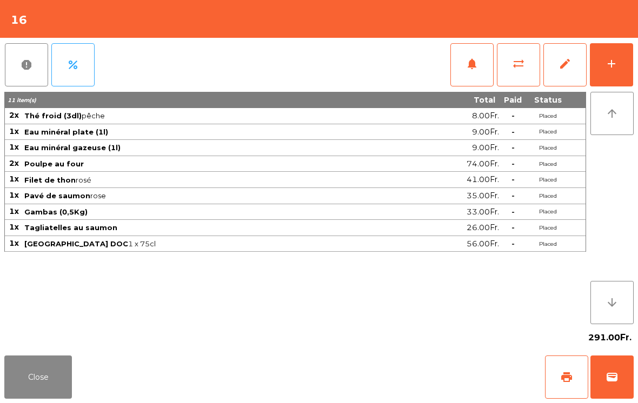
scroll to position [5, 0]
click at [63, 397] on button "Close" at bounding box center [38, 377] width 68 height 43
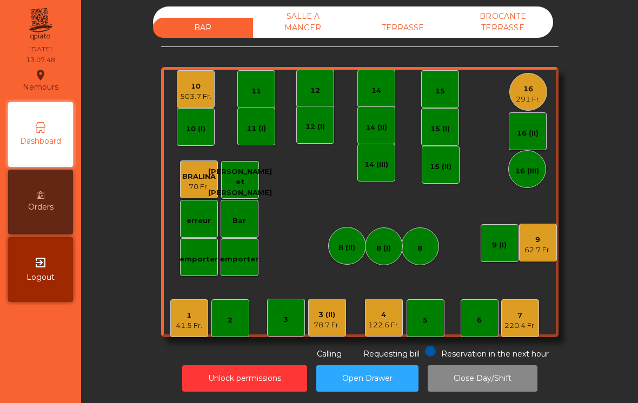
click at [287, 310] on div "3" at bounding box center [286, 318] width 38 height 38
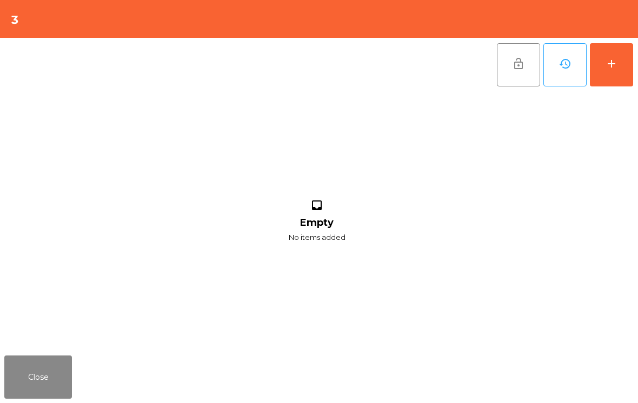
click at [610, 67] on div "add" at bounding box center [611, 63] width 13 height 13
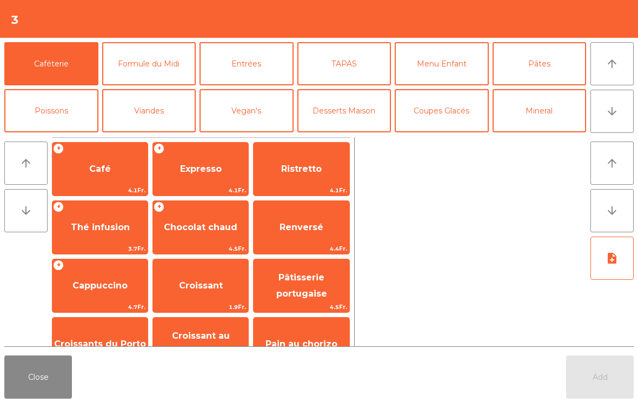
click at [102, 242] on span "Thé infusion" at bounding box center [99, 227] width 95 height 29
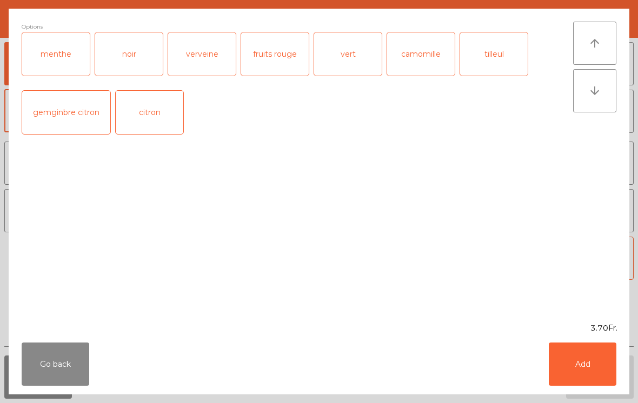
click at [588, 375] on button "Add" at bounding box center [583, 364] width 68 height 43
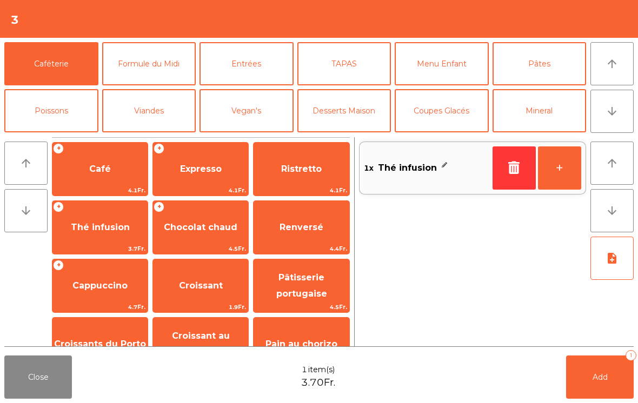
click at [204, 172] on span "Expresso" at bounding box center [201, 169] width 42 height 10
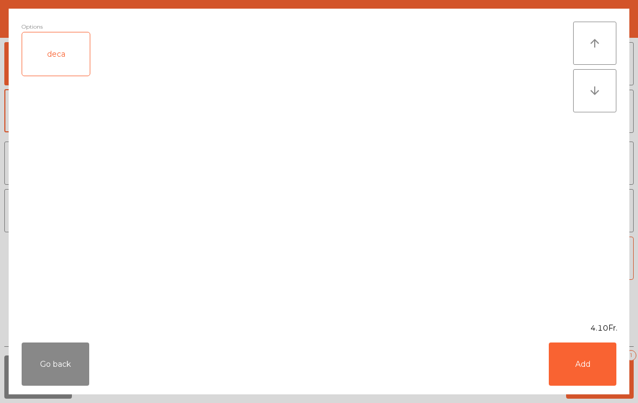
click at [596, 382] on button "Add" at bounding box center [583, 364] width 68 height 43
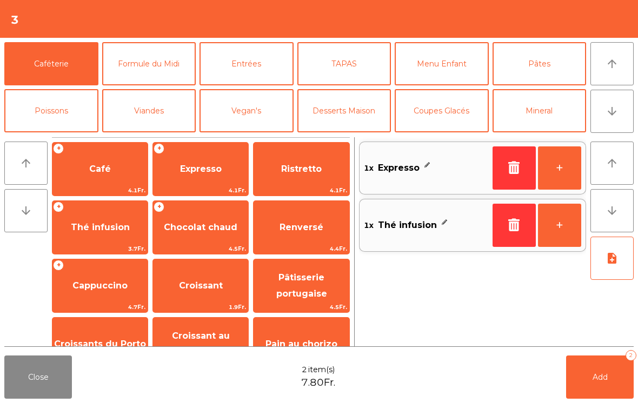
click at [605, 383] on button "Add 2" at bounding box center [600, 377] width 68 height 43
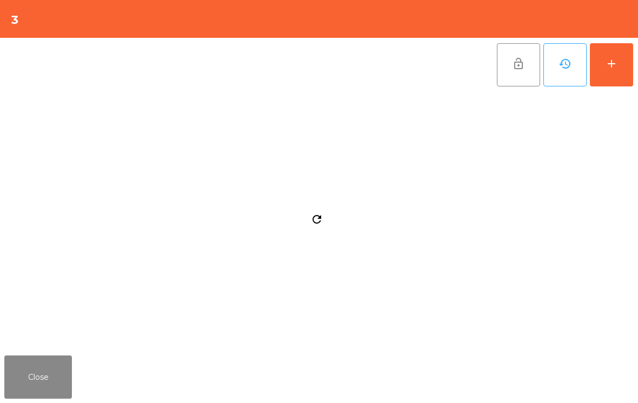
click at [30, 394] on button "Close" at bounding box center [38, 377] width 68 height 43
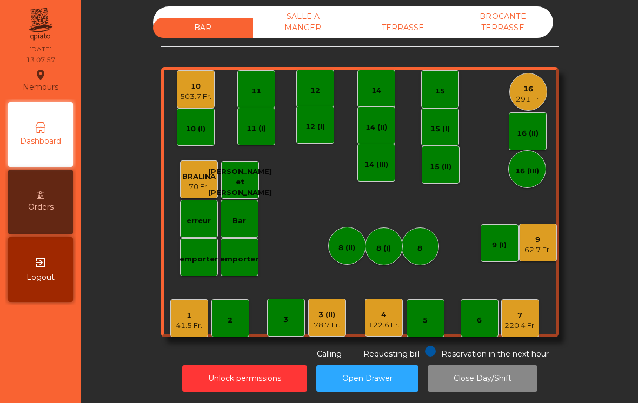
click at [175, 308] on div "1 41.5 Fr." at bounding box center [189, 319] width 38 height 38
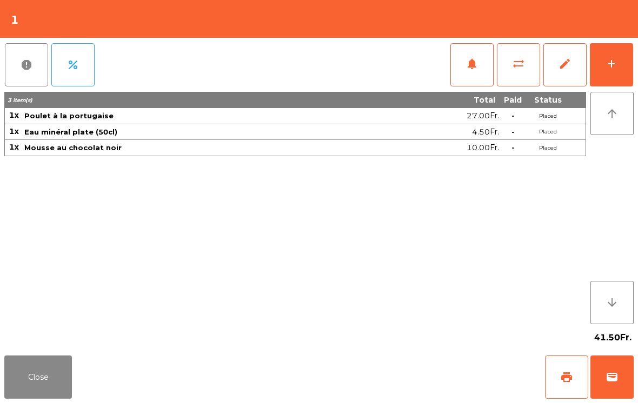
click at [618, 383] on span "wallet" at bounding box center [612, 377] width 13 height 13
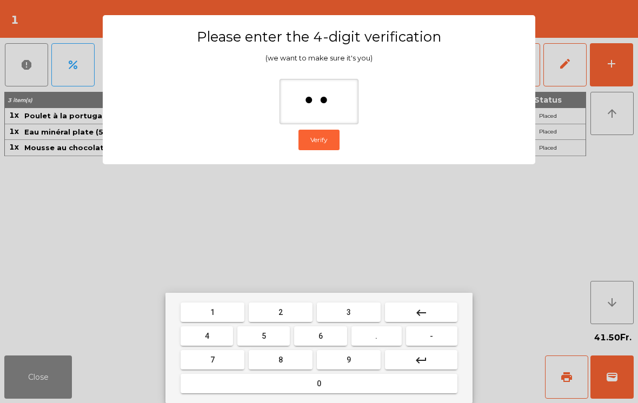
type input "***"
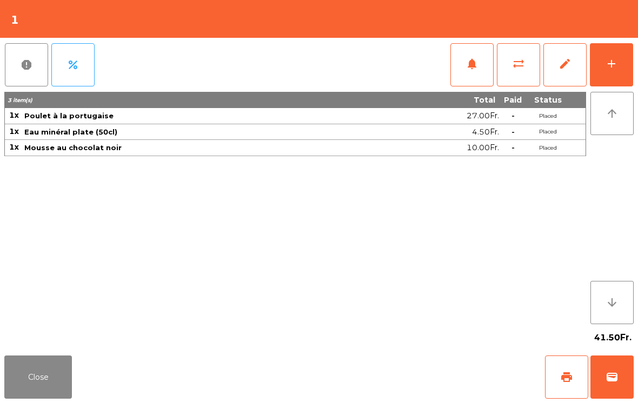
click at [454, 385] on div "Close print wallet" at bounding box center [319, 377] width 638 height 52
click at [435, 370] on div "Close print wallet" at bounding box center [319, 377] width 638 height 52
click at [417, 370] on div "Close print wallet" at bounding box center [319, 377] width 638 height 52
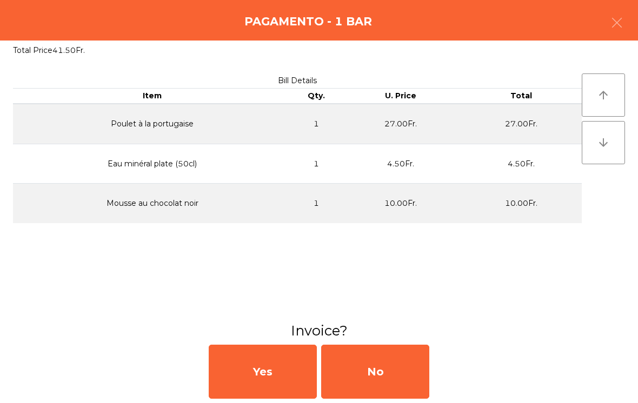
click at [403, 354] on div "No" at bounding box center [375, 372] width 108 height 54
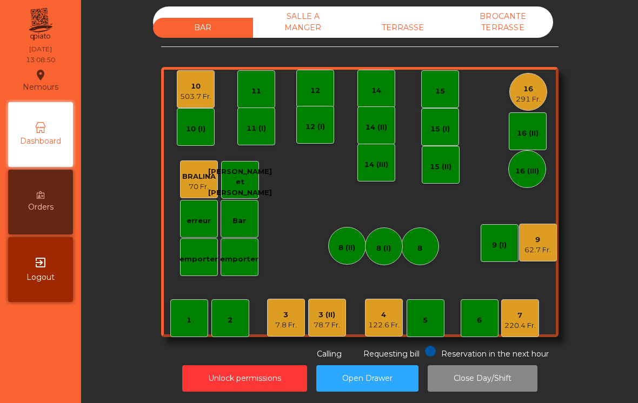
click at [370, 320] on div "122.6 Fr." at bounding box center [383, 325] width 31 height 11
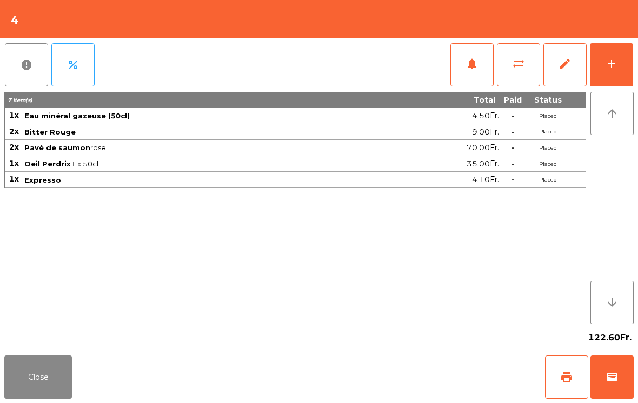
click at [618, 371] on span "wallet" at bounding box center [612, 377] width 13 height 13
click at [400, 363] on div "Close print wallet" at bounding box center [319, 377] width 638 height 52
click at [397, 361] on div "Close print wallet" at bounding box center [319, 377] width 638 height 52
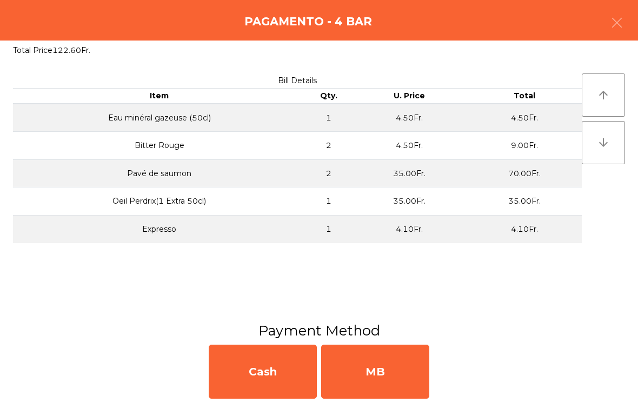
click at [383, 339] on h3 "Payment Method" at bounding box center [319, 330] width 622 height 19
click at [378, 350] on div "MB" at bounding box center [375, 372] width 108 height 54
click at [379, 369] on div "No" at bounding box center [375, 372] width 108 height 54
click at [379, 373] on div "No" at bounding box center [375, 372] width 108 height 54
click at [381, 376] on div "No" at bounding box center [375, 372] width 108 height 54
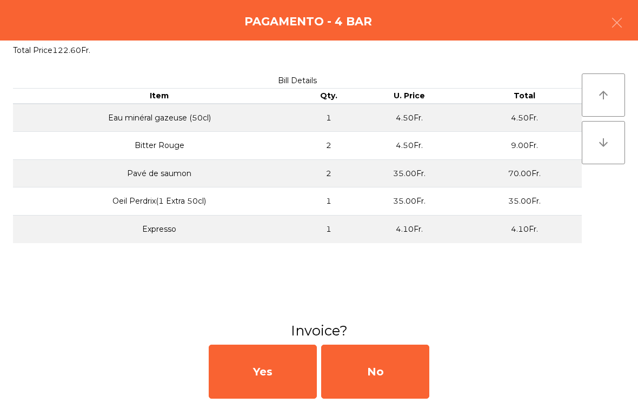
click at [382, 375] on div "No" at bounding box center [375, 372] width 108 height 54
click at [377, 374] on div "No" at bounding box center [375, 372] width 108 height 54
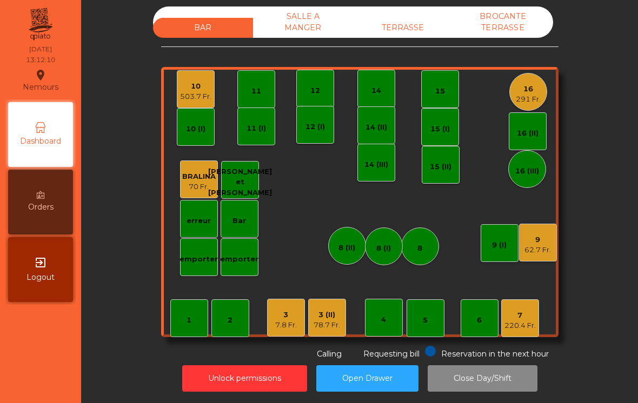
click at [289, 317] on div "3" at bounding box center [286, 315] width 22 height 11
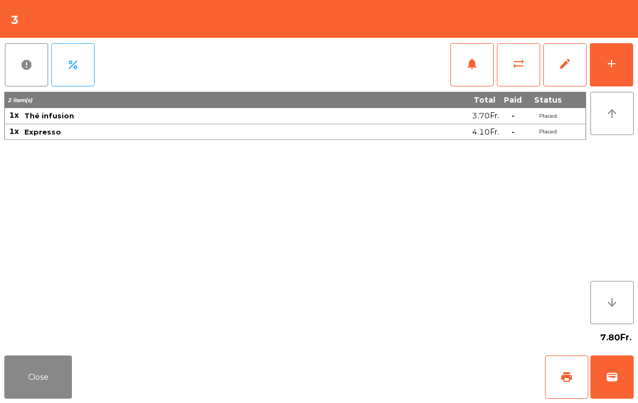
click at [618, 62] on div "add" at bounding box center [611, 63] width 13 height 13
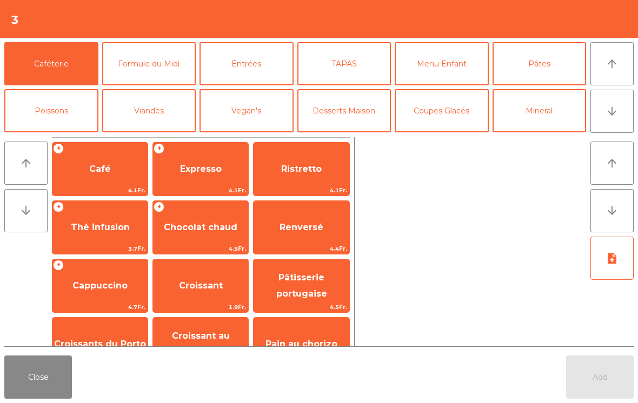
click at [619, 120] on button "arrow_downward" at bounding box center [611, 111] width 43 height 43
click at [622, 114] on button "arrow_downward" at bounding box center [611, 111] width 43 height 43
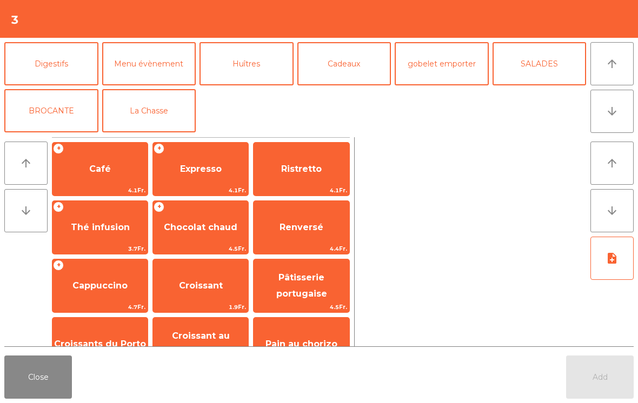
click at [170, 121] on button "La Chasse" at bounding box center [149, 110] width 94 height 43
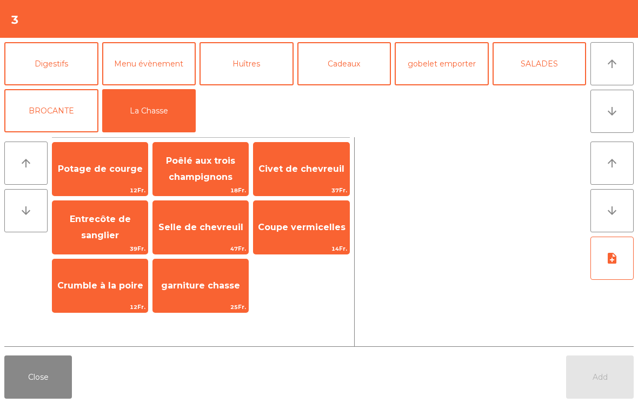
click at [115, 170] on span "Potage de courge" at bounding box center [100, 169] width 85 height 10
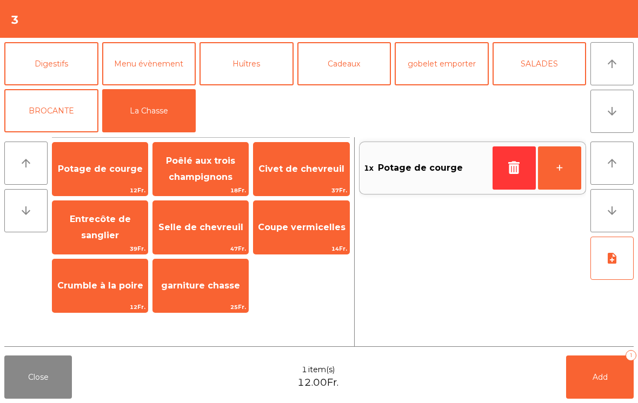
click at [217, 177] on span "Poêlé aux trois champignons" at bounding box center [200, 169] width 69 height 26
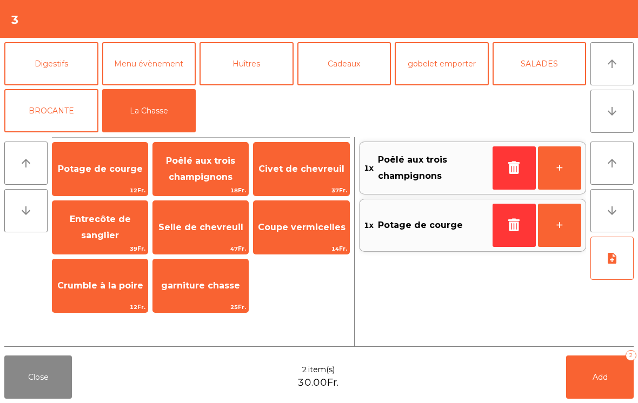
click at [602, 383] on button "Add 2" at bounding box center [600, 377] width 68 height 43
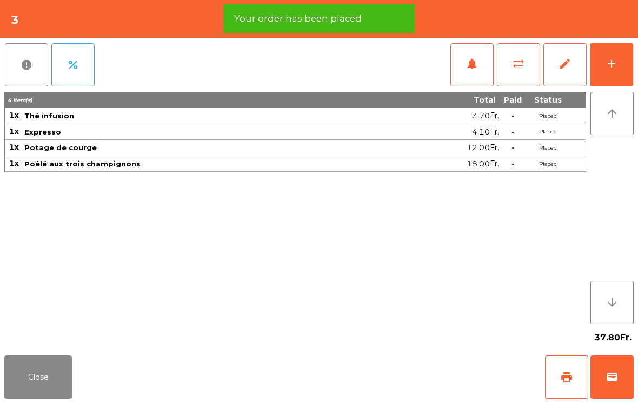
click at [32, 375] on button "Close" at bounding box center [38, 377] width 68 height 43
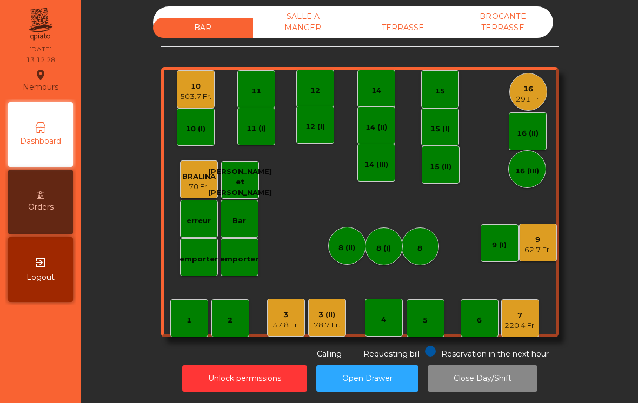
click at [531, 308] on div "7 220.4 Fr." at bounding box center [520, 318] width 31 height 25
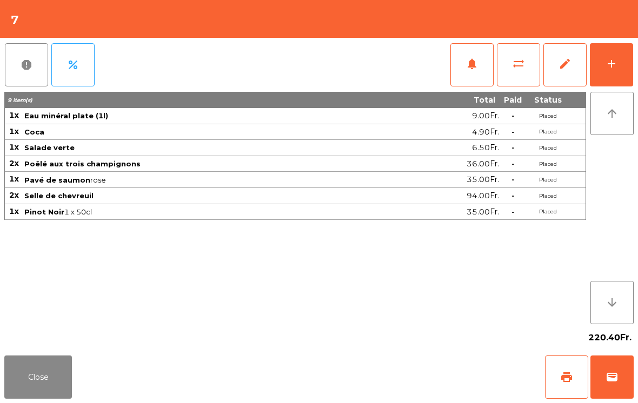
click at [625, 73] on button "add" at bounding box center [611, 64] width 43 height 43
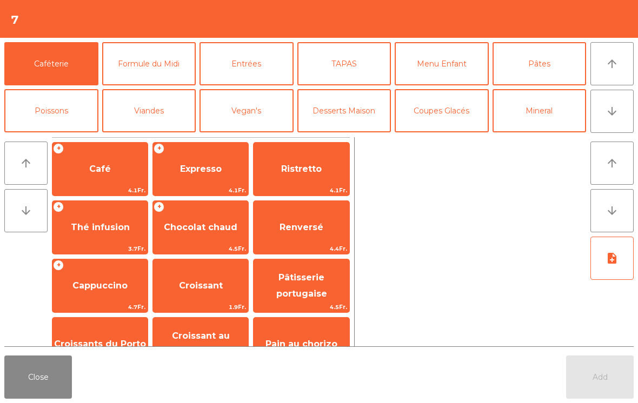
click at [92, 183] on span "Café" at bounding box center [99, 169] width 95 height 29
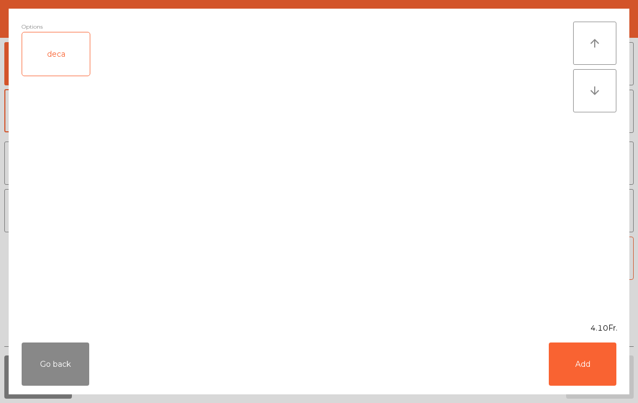
click at [580, 384] on button "Add" at bounding box center [583, 364] width 68 height 43
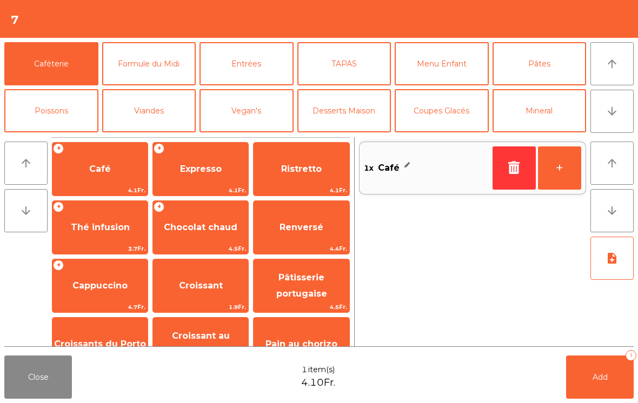
click at [572, 174] on button "+" at bounding box center [559, 168] width 43 height 43
click at [206, 169] on span "Expresso" at bounding box center [201, 169] width 42 height 10
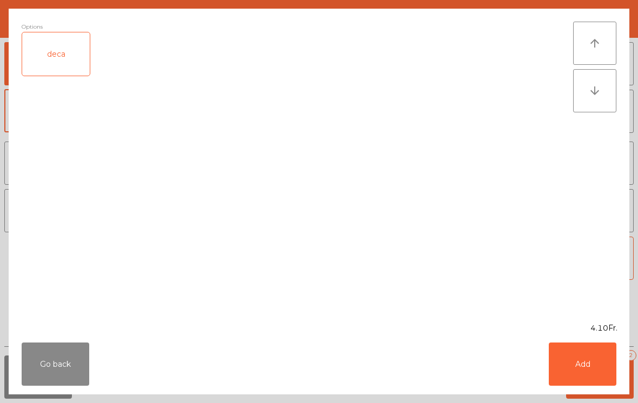
click at [603, 367] on button "Add" at bounding box center [583, 364] width 68 height 43
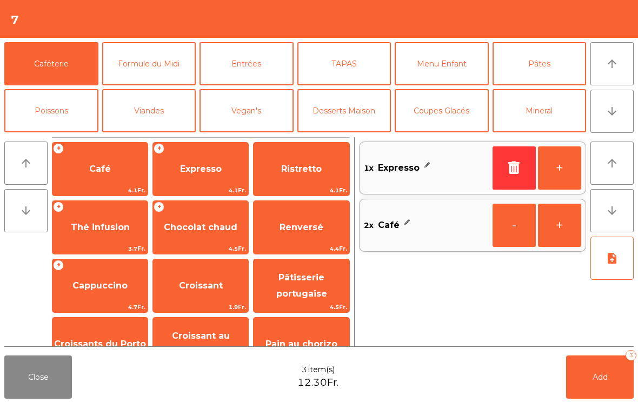
click at [351, 89] on button "Desserts Maison" at bounding box center [344, 110] width 94 height 43
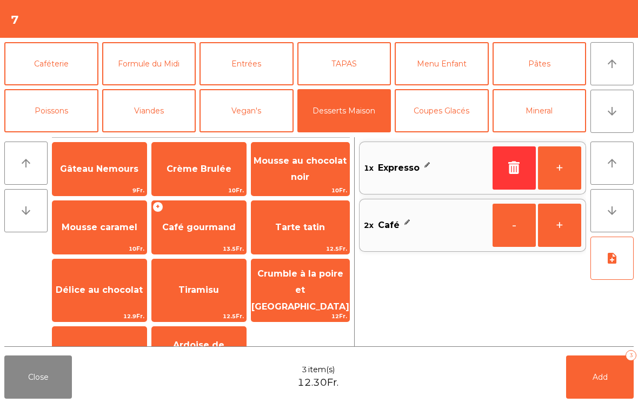
scroll to position [59, 0]
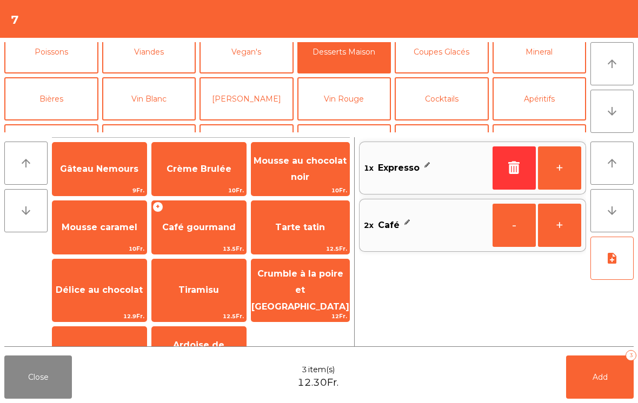
click at [108, 348] on span "Coupe vermicelles" at bounding box center [100, 353] width 88 height 10
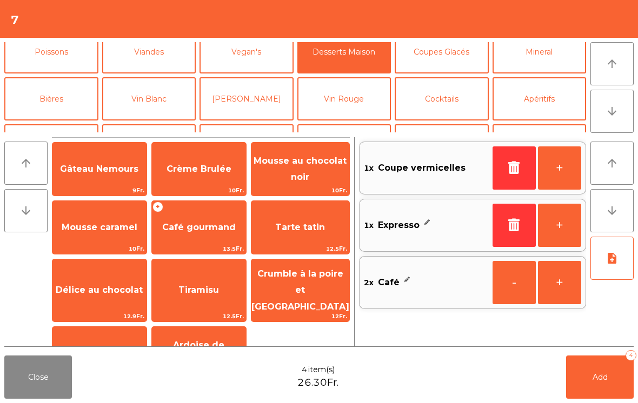
scroll to position [29, 0]
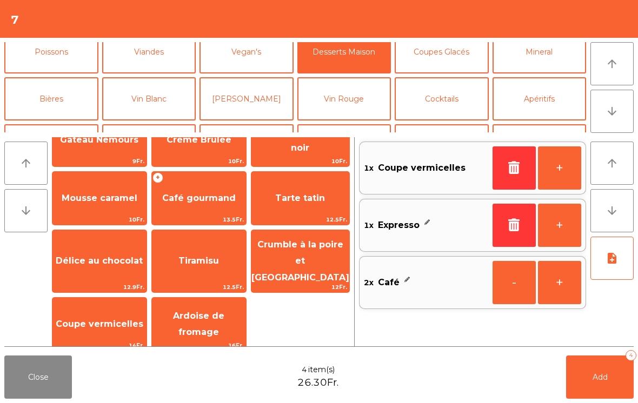
click at [588, 393] on button "Add 4" at bounding box center [600, 377] width 68 height 43
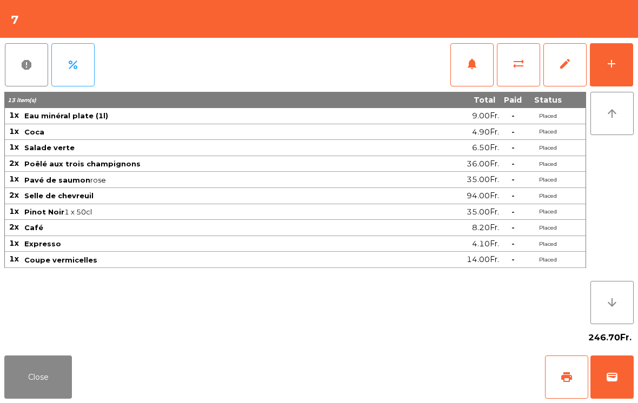
click at [38, 388] on button "Close" at bounding box center [38, 377] width 68 height 43
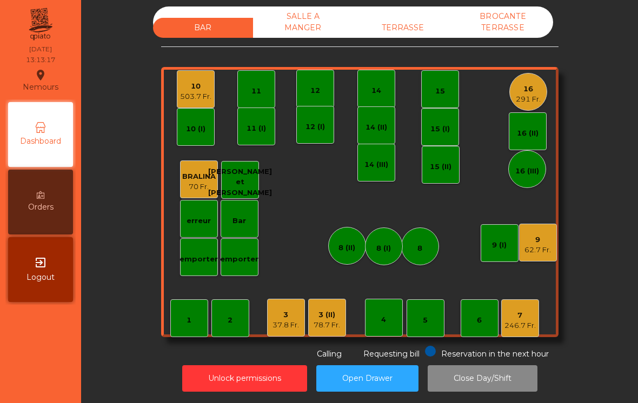
click at [397, 33] on div "TERRASSE" at bounding box center [403, 28] width 100 height 20
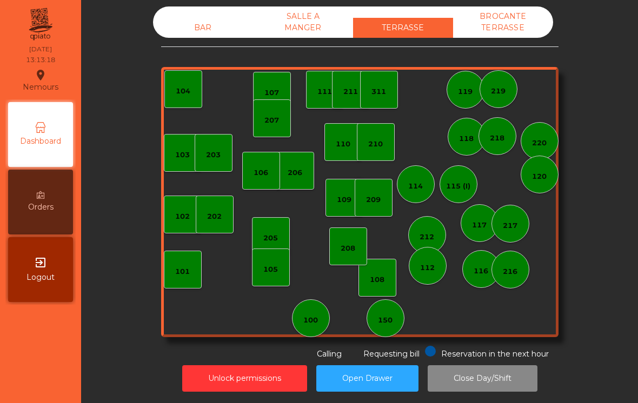
click at [297, 12] on div "SALLE A MANGER" at bounding box center [303, 21] width 100 height 31
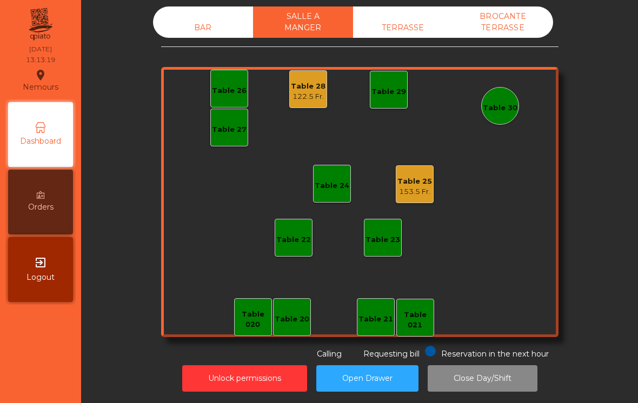
click at [395, 35] on div "TERRASSE" at bounding box center [403, 28] width 100 height 20
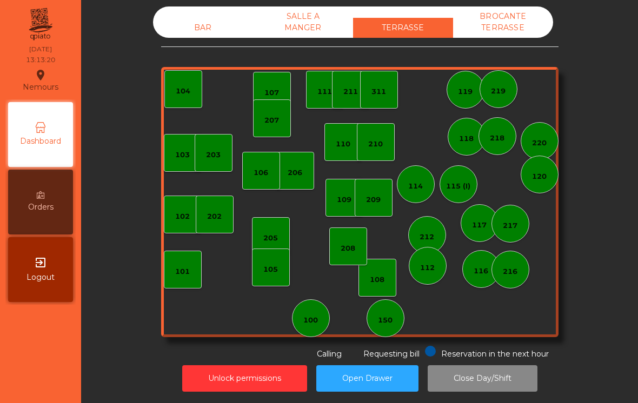
click at [325, 22] on div "SALLE A MANGER" at bounding box center [303, 21] width 100 height 31
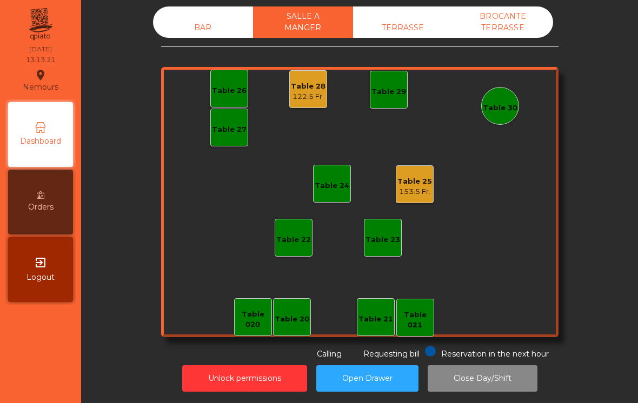
click at [496, 19] on div "BROCANTE TERRASSE" at bounding box center [503, 21] width 100 height 31
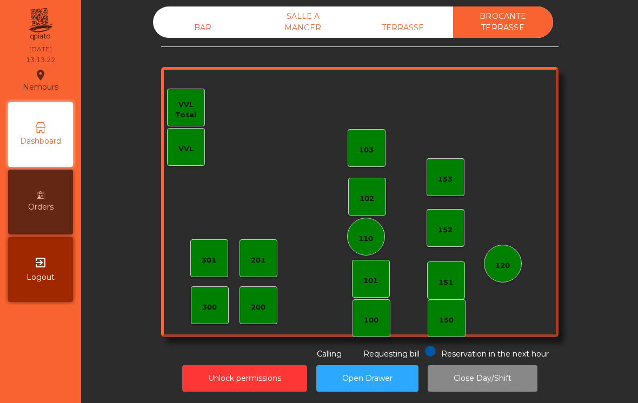
click at [425, 22] on div "TERRASSE" at bounding box center [403, 28] width 100 height 20
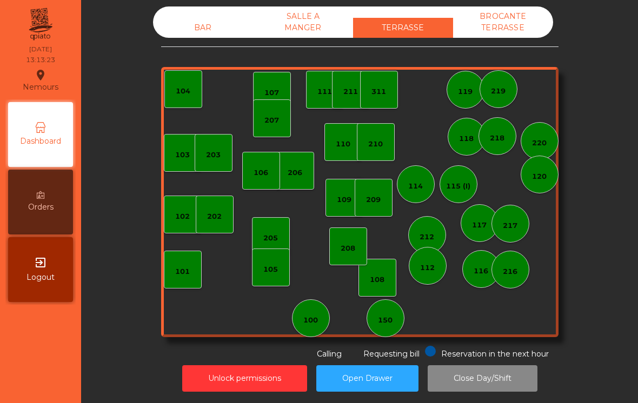
click at [315, 26] on div "SALLE A MANGER" at bounding box center [303, 21] width 100 height 31
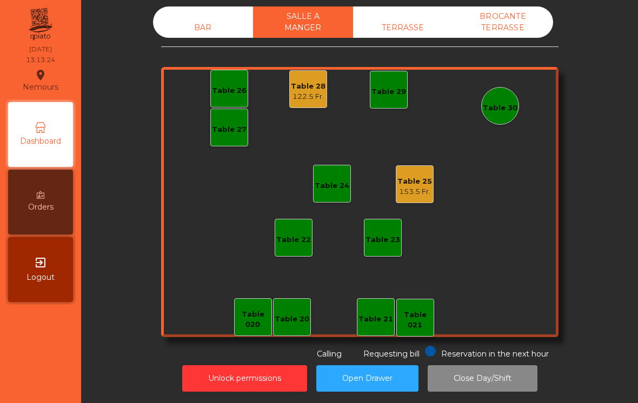
click at [192, 30] on div "BAR" at bounding box center [203, 28] width 100 height 20
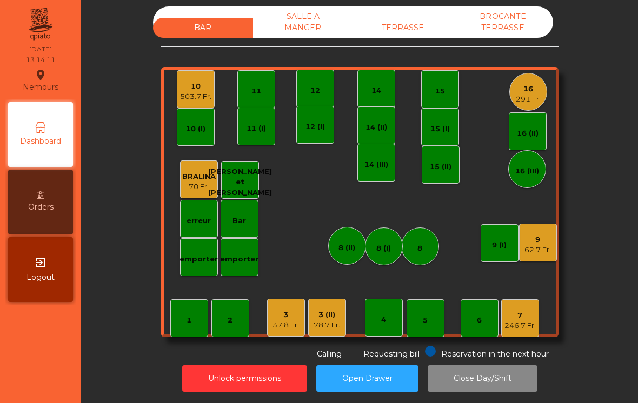
click at [279, 331] on div "3 37.8 Fr." at bounding box center [286, 318] width 38 height 38
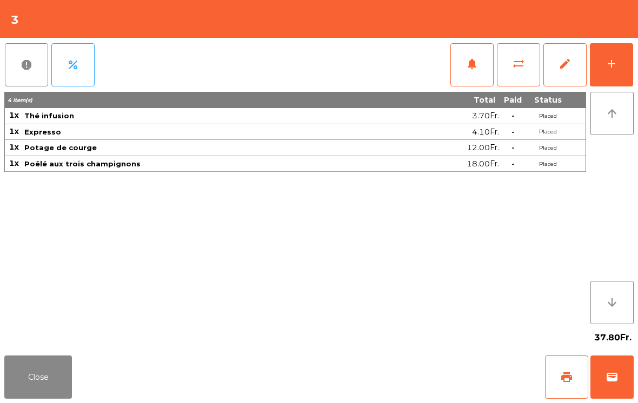
click at [614, 71] on button "add" at bounding box center [611, 64] width 43 height 43
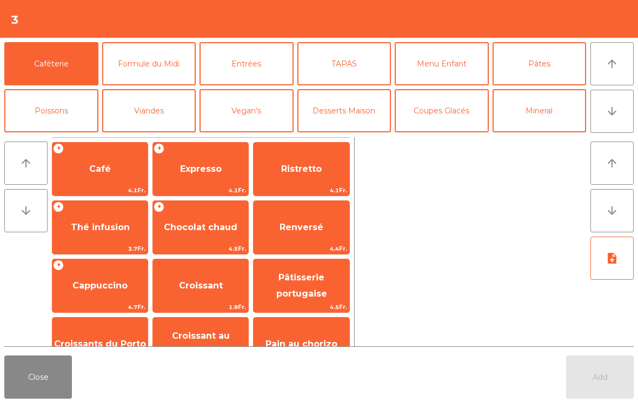
click at [623, 124] on button "arrow_downward" at bounding box center [611, 111] width 43 height 43
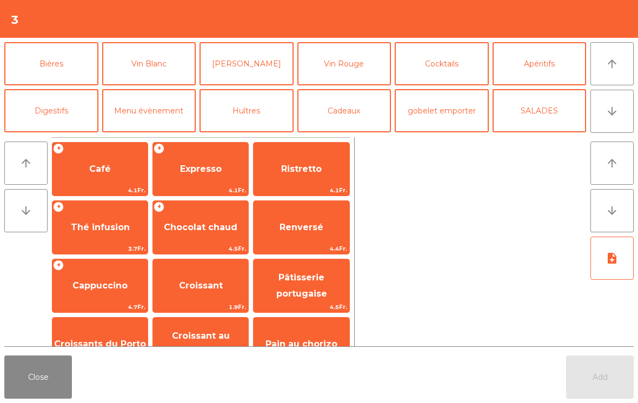
click at [372, 64] on button "Vin Rouge" at bounding box center [344, 63] width 94 height 43
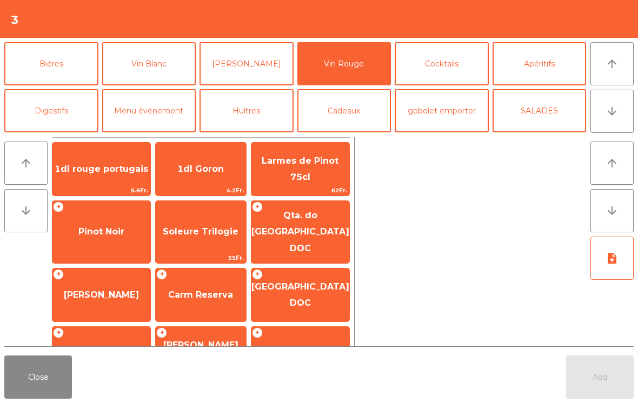
click at [234, 294] on span "Carm Reserva" at bounding box center [201, 295] width 90 height 29
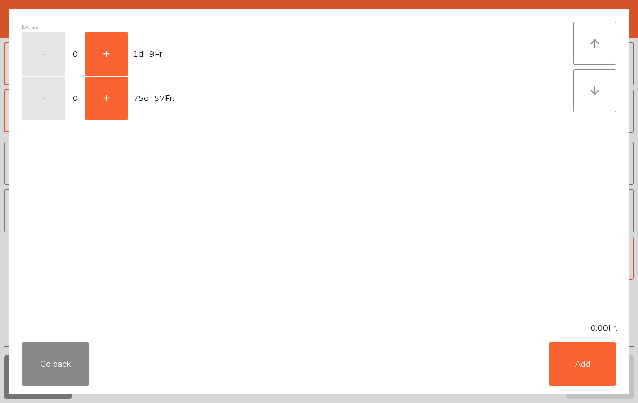
click at [116, 58] on button "+" at bounding box center [106, 53] width 43 height 43
click at [585, 366] on button "Add" at bounding box center [583, 364] width 68 height 43
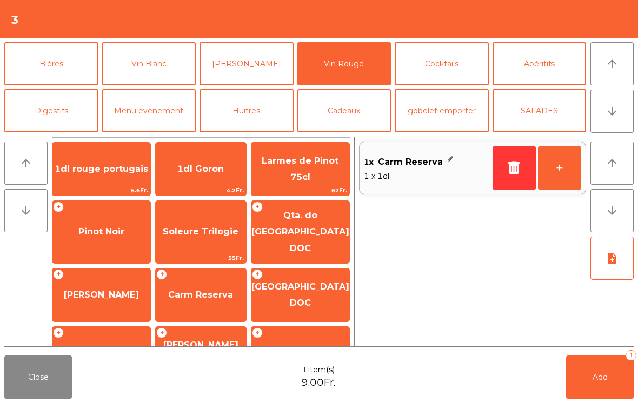
scroll to position [199, 0]
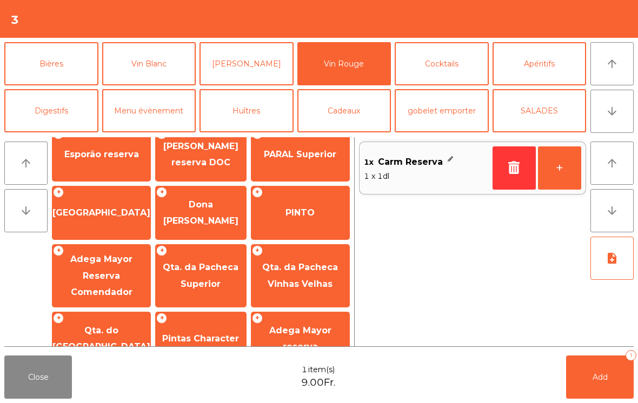
click at [321, 217] on span "PINTO" at bounding box center [300, 212] width 98 height 29
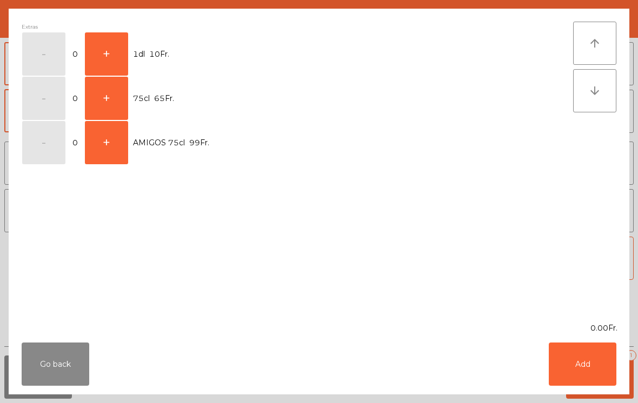
click at [107, 56] on button "+" at bounding box center [106, 53] width 43 height 43
click at [589, 364] on button "Add" at bounding box center [583, 364] width 68 height 43
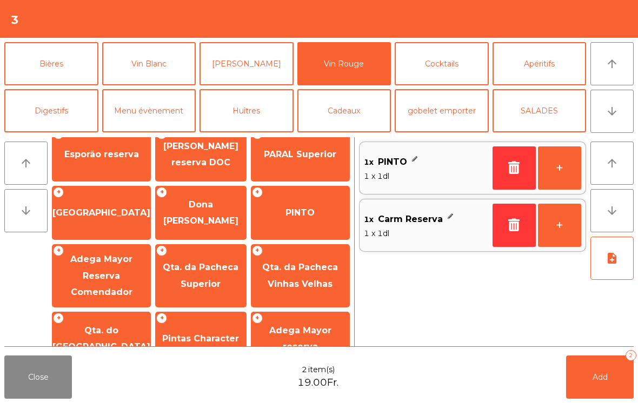
click at [600, 377] on span "Add" at bounding box center [600, 378] width 15 height 10
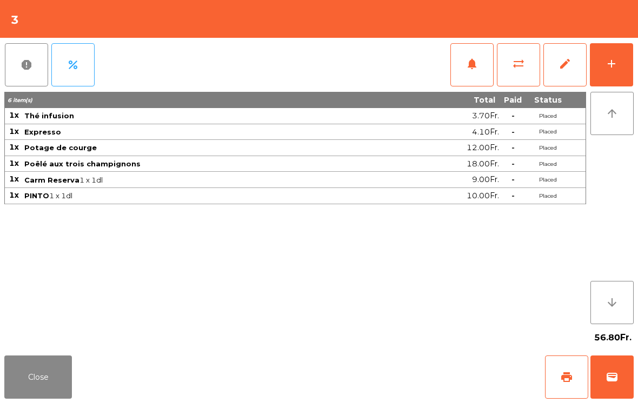
click at [22, 375] on button "Close" at bounding box center [38, 377] width 68 height 43
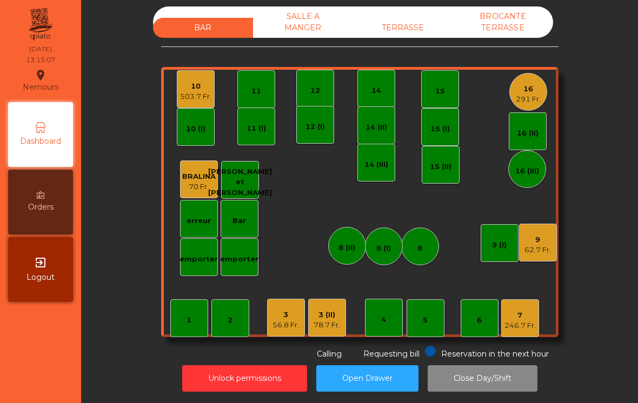
click at [331, 324] on div "78.7 Fr." at bounding box center [327, 325] width 26 height 11
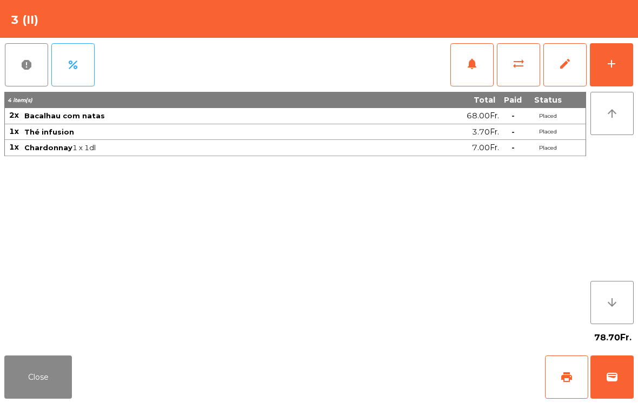
click at [35, 374] on button "Close" at bounding box center [38, 377] width 68 height 43
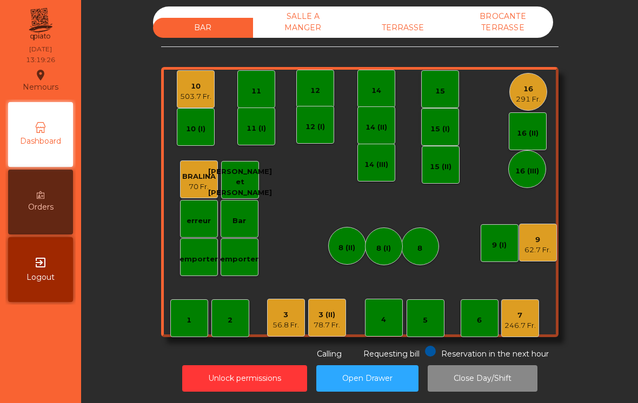
click at [304, 29] on div "SALLE A MANGER" at bounding box center [303, 21] width 100 height 31
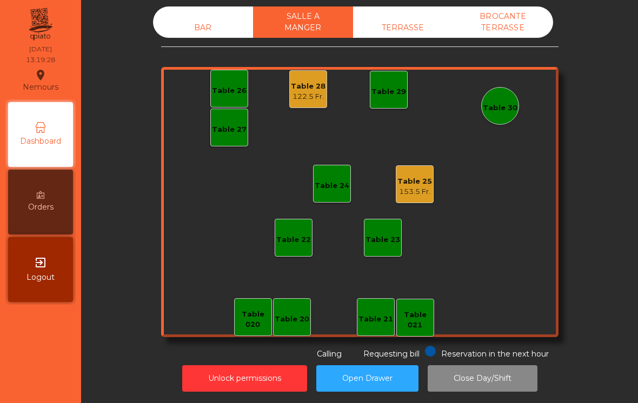
click at [425, 320] on div "Table 021" at bounding box center [415, 320] width 37 height 21
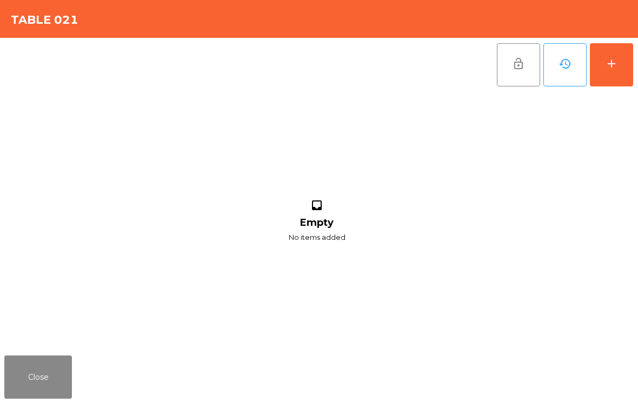
click at [605, 65] on button "add" at bounding box center [611, 64] width 43 height 43
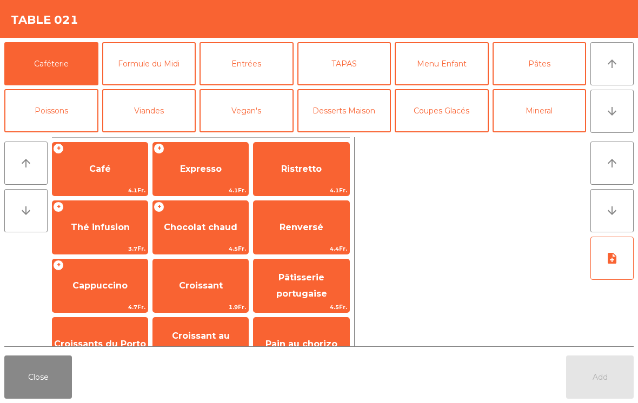
scroll to position [87, 0]
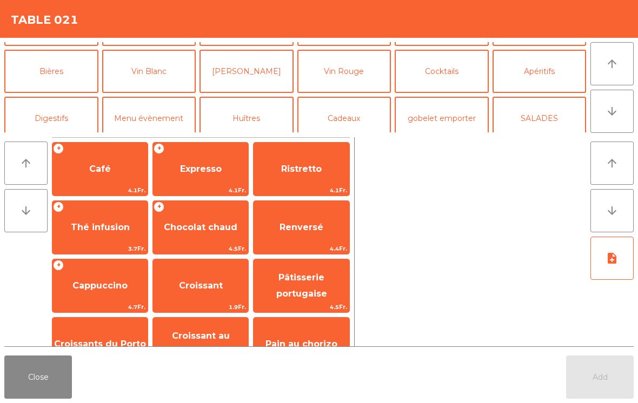
click at [450, 82] on button "Cocktails" at bounding box center [442, 71] width 94 height 43
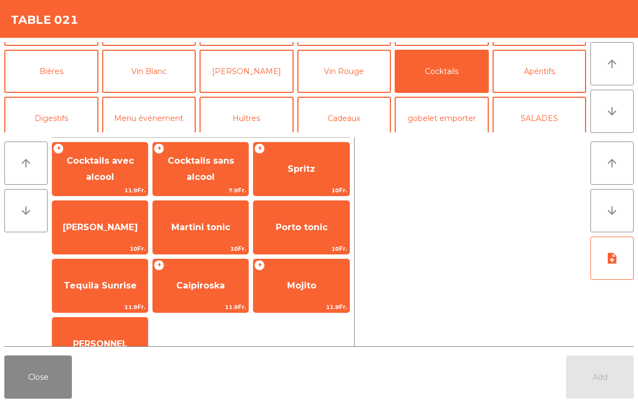
click at [116, 155] on span "Cocktails avec alcool" at bounding box center [99, 170] width 95 height 46
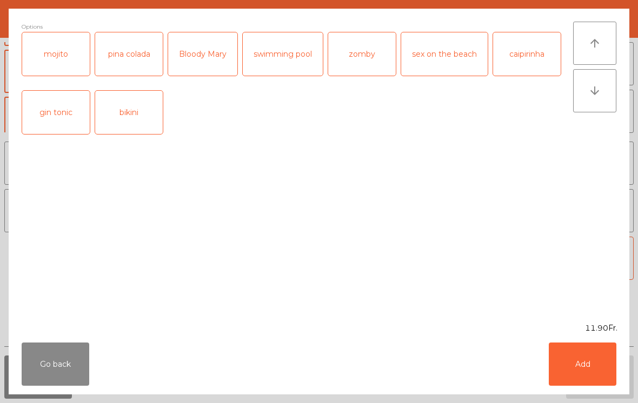
click at [60, 56] on div "mojito" at bounding box center [56, 53] width 68 height 43
click at [598, 366] on button "Add" at bounding box center [583, 364] width 68 height 43
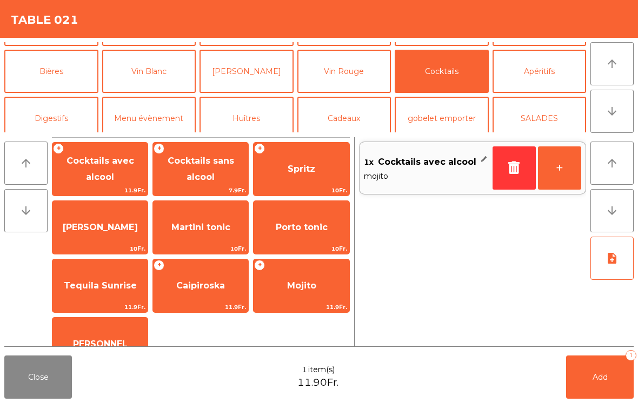
click at [121, 165] on span "Cocktails avec alcool" at bounding box center [101, 169] width 68 height 26
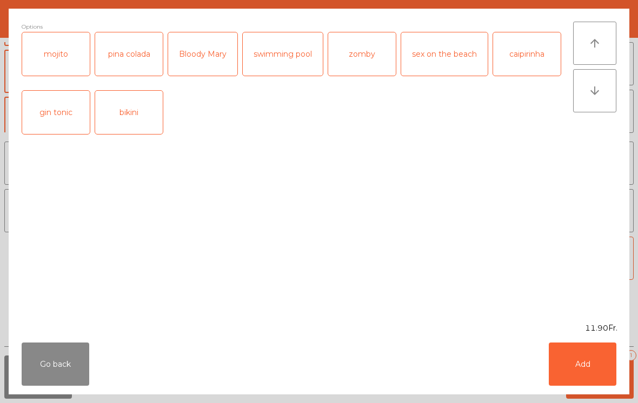
click at [64, 361] on button "Go back" at bounding box center [56, 364] width 68 height 43
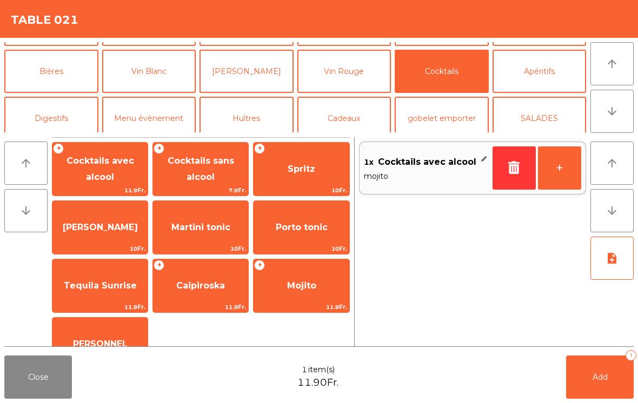
click at [517, 165] on icon "button" at bounding box center [514, 167] width 16 height 13
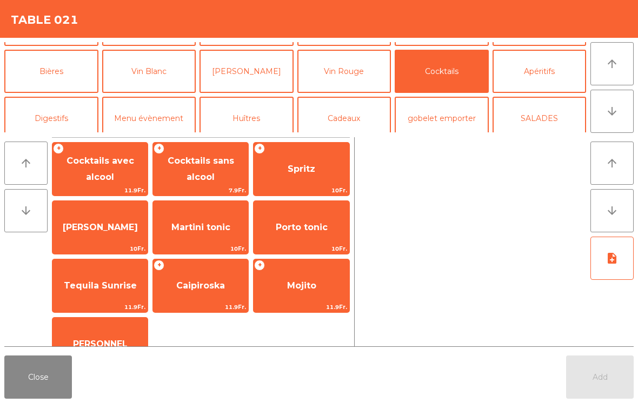
click at [201, 168] on span "Cocktails sans alcool" at bounding box center [201, 169] width 67 height 26
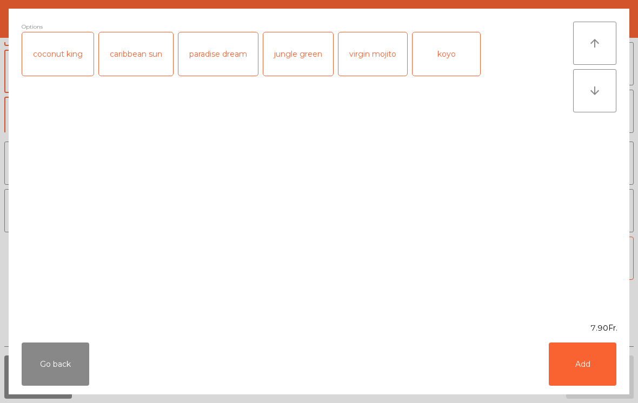
click at [442, 55] on div "koyo" at bounding box center [447, 53] width 68 height 43
click at [584, 381] on button "Add" at bounding box center [583, 364] width 68 height 43
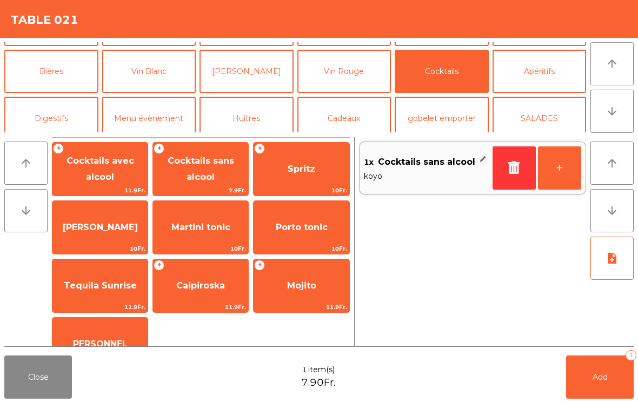
click at [206, 167] on span "Cocktails sans alcool" at bounding box center [201, 169] width 67 height 26
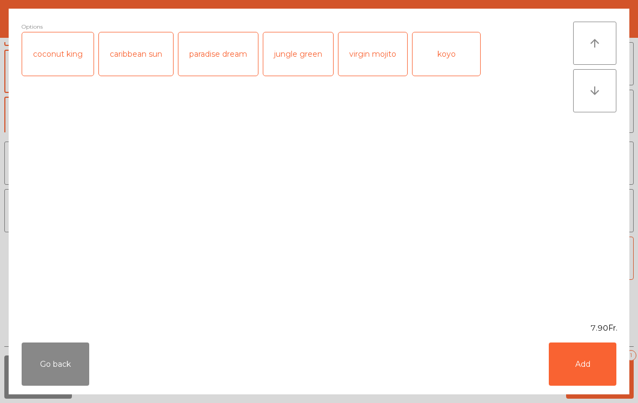
click at [381, 55] on div "virgin mojito" at bounding box center [373, 53] width 69 height 43
click at [600, 364] on button "Add" at bounding box center [583, 364] width 68 height 43
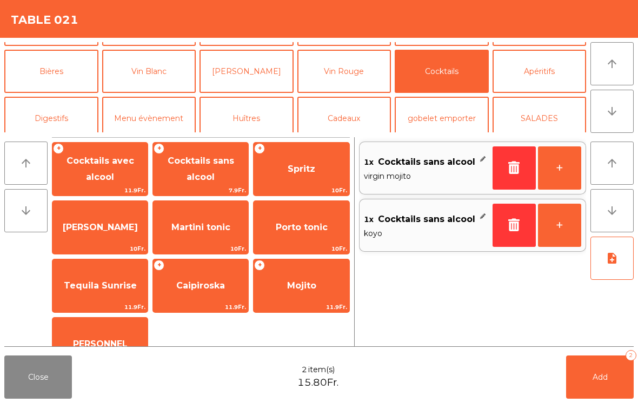
click at [193, 174] on span "Cocktails sans alcool" at bounding box center [201, 169] width 67 height 26
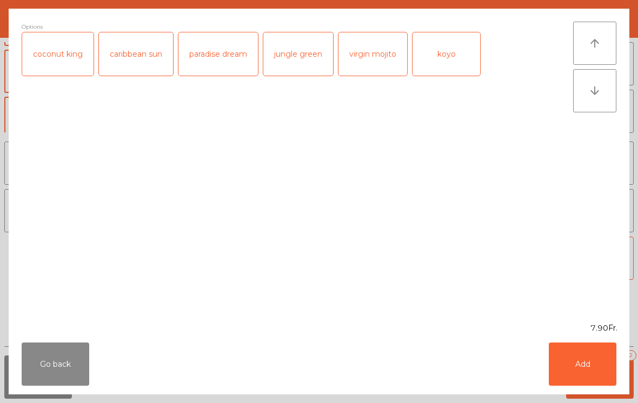
click at [224, 56] on div "paradise dream" at bounding box center [217, 53] width 79 height 43
click at [583, 361] on button "Add" at bounding box center [583, 364] width 68 height 43
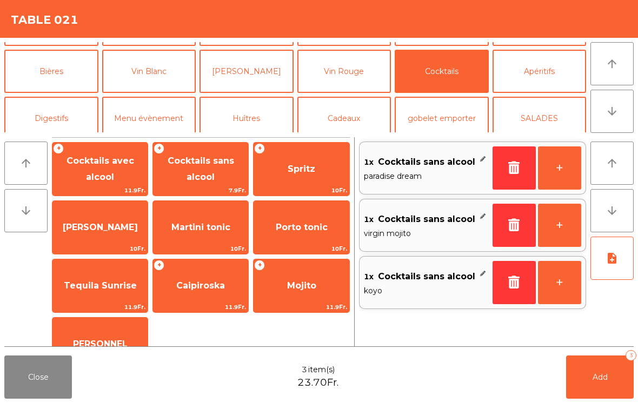
click at [56, 68] on button "Bières" at bounding box center [51, 71] width 94 height 43
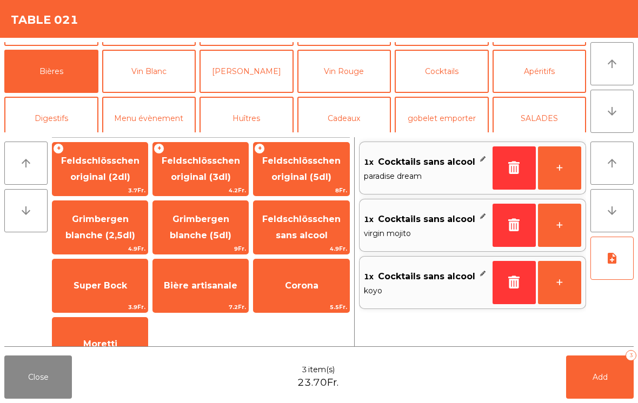
click at [211, 162] on span "Feldschlösschen original (3dl)" at bounding box center [201, 169] width 78 height 26
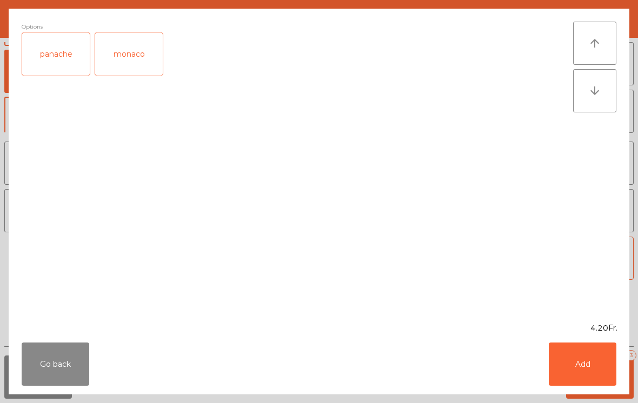
click at [59, 355] on button "Go back" at bounding box center [56, 364] width 68 height 43
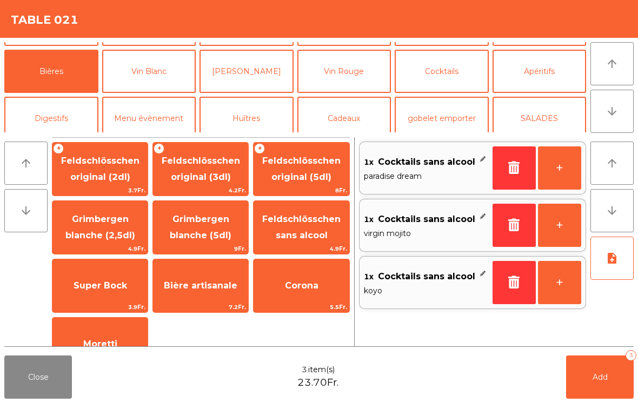
click at [108, 176] on span "Feldschlösschen original (2dl)" at bounding box center [100, 169] width 78 height 26
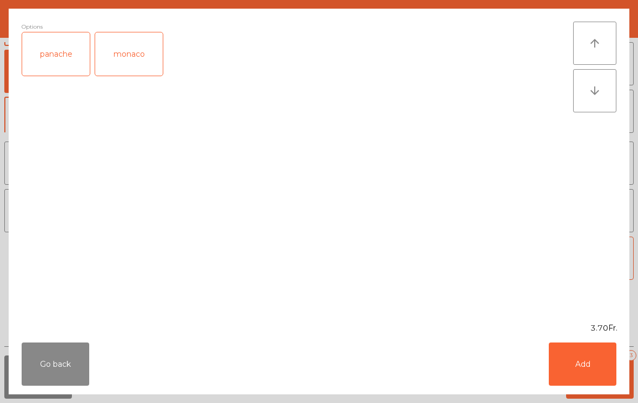
click at [75, 369] on button "Go back" at bounding box center [56, 364] width 68 height 43
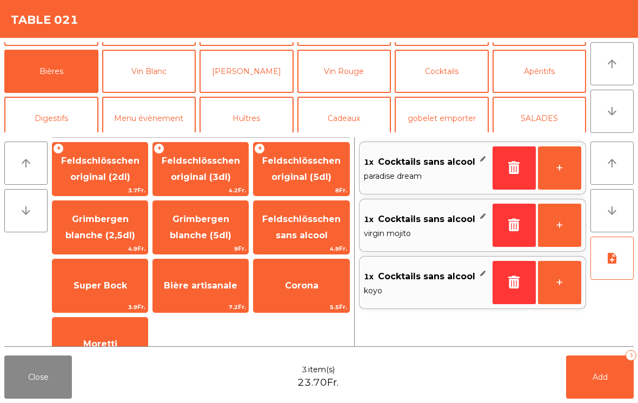
click at [538, 78] on button "Apéritifs" at bounding box center [540, 71] width 94 height 43
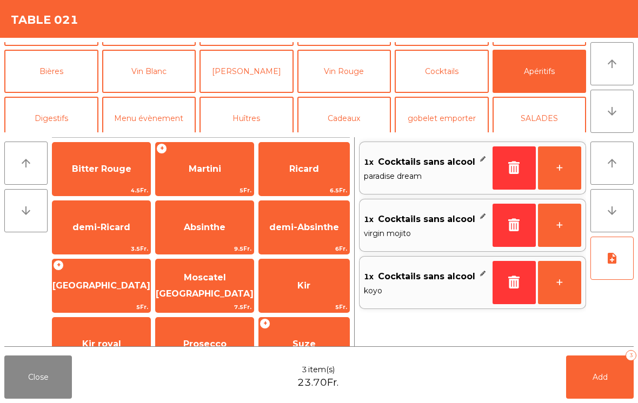
click at [205, 168] on span "Martini" at bounding box center [205, 169] width 32 height 10
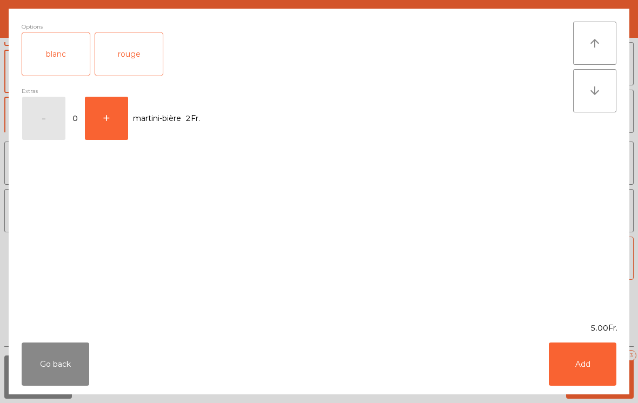
click at [102, 116] on button "+" at bounding box center [106, 118] width 43 height 43
click at [586, 369] on button "Add" at bounding box center [583, 364] width 68 height 43
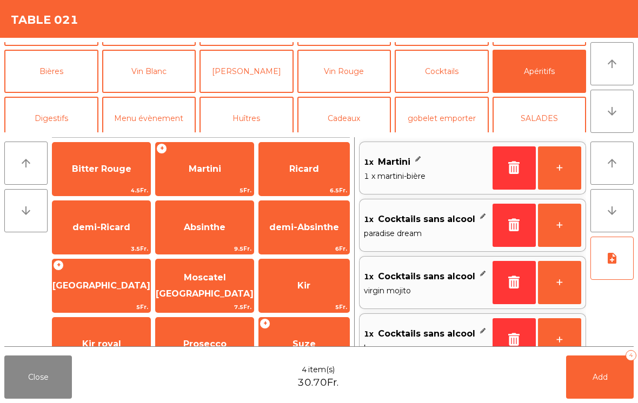
click at [539, 46] on button "Mineral" at bounding box center [540, 24] width 94 height 43
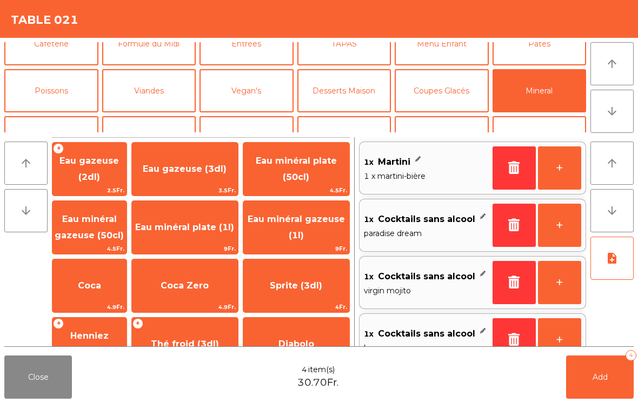
scroll to position [263, 0]
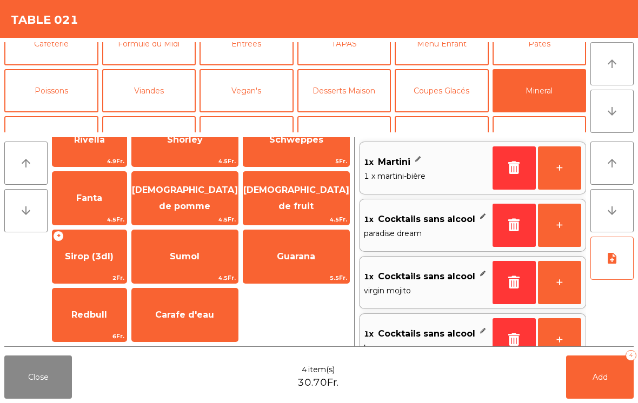
click at [196, 322] on span "Carafe d'eau" at bounding box center [185, 315] width 106 height 29
click at [604, 377] on span "Add" at bounding box center [600, 378] width 15 height 10
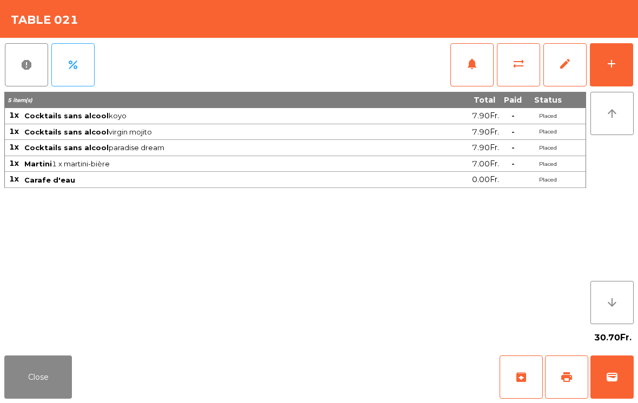
click at [47, 367] on button "Close" at bounding box center [38, 377] width 68 height 43
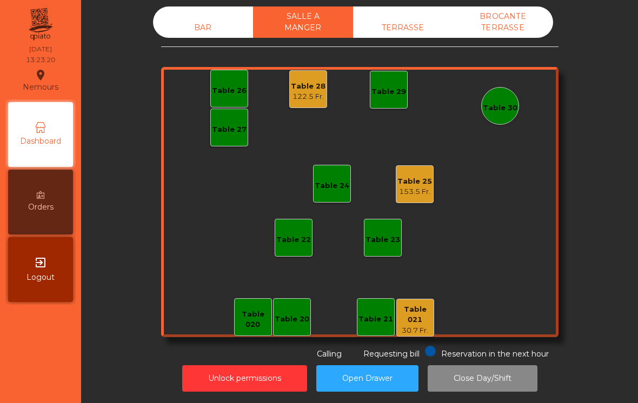
click at [210, 44] on div "BAR SALLE A MANGER TERRASSE BROCANTE TERRASSE Table 20 Table 21 Table 26 Table …" at bounding box center [359, 183] width 397 height 354
click at [213, 34] on div "BAR" at bounding box center [203, 28] width 100 height 20
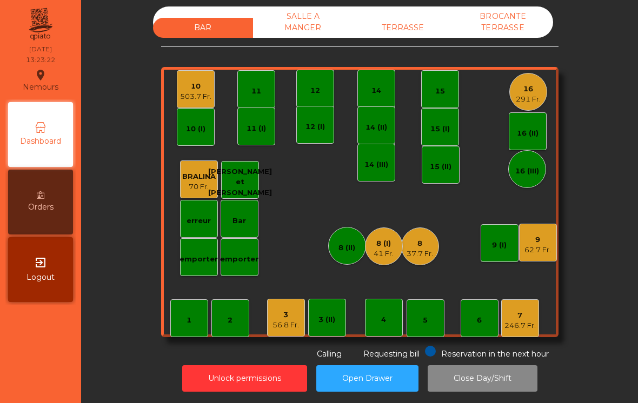
click at [430, 326] on div "5" at bounding box center [426, 319] width 38 height 38
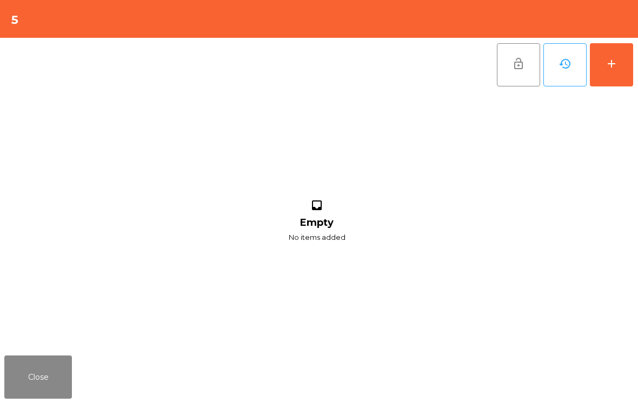
click at [613, 74] on button "add" at bounding box center [611, 64] width 43 height 43
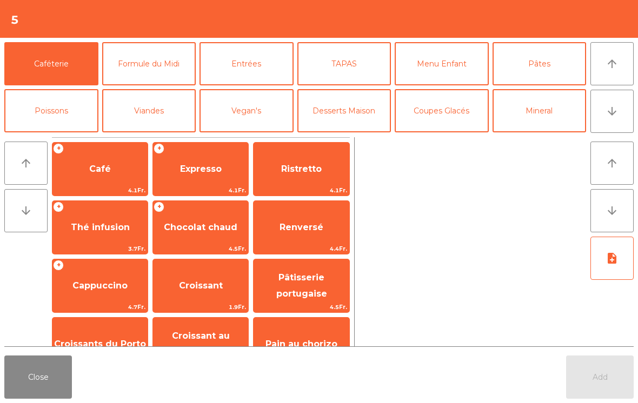
click at [450, 136] on button "Cocktails" at bounding box center [442, 157] width 94 height 43
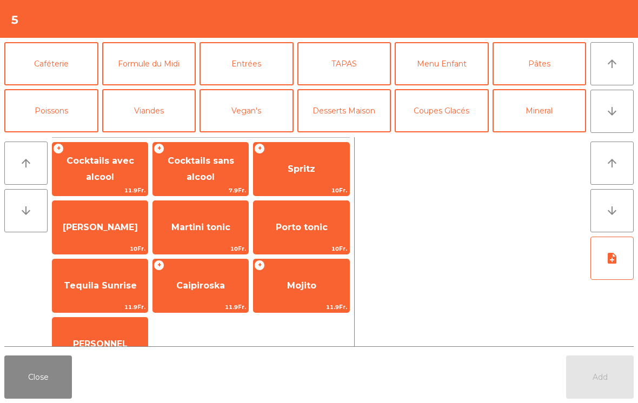
scroll to position [35, 0]
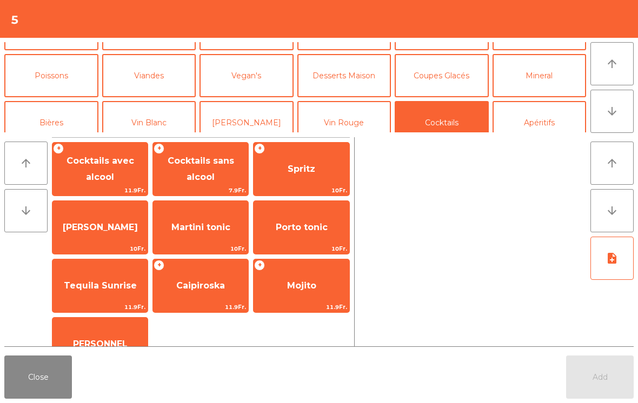
click at [307, 158] on span "Spritz" at bounding box center [301, 169] width 95 height 29
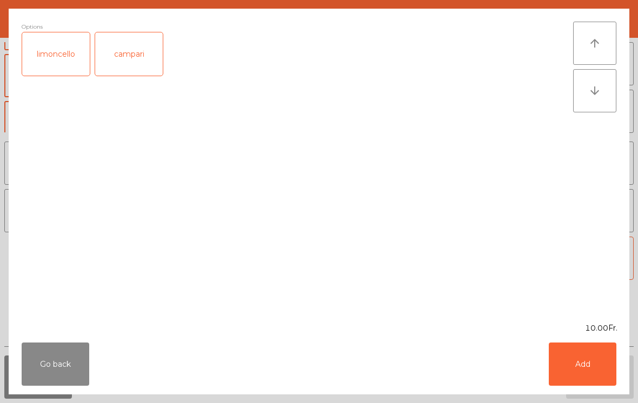
click at [577, 356] on button "Add" at bounding box center [583, 364] width 68 height 43
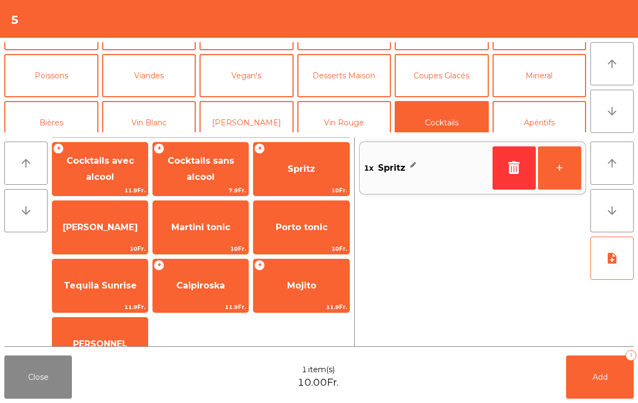
click at [249, 124] on button "[PERSON_NAME]" at bounding box center [247, 122] width 94 height 43
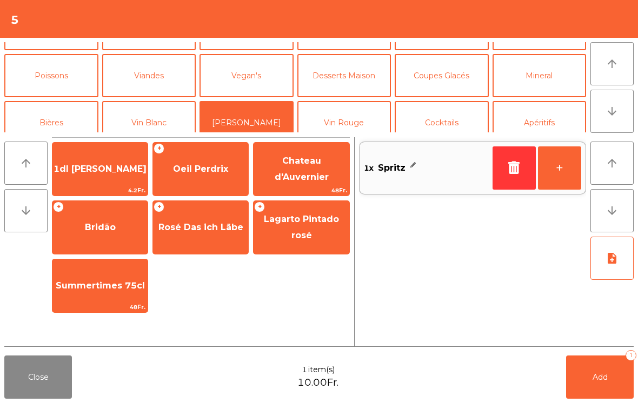
click at [91, 231] on span "Bridão" at bounding box center [100, 227] width 31 height 10
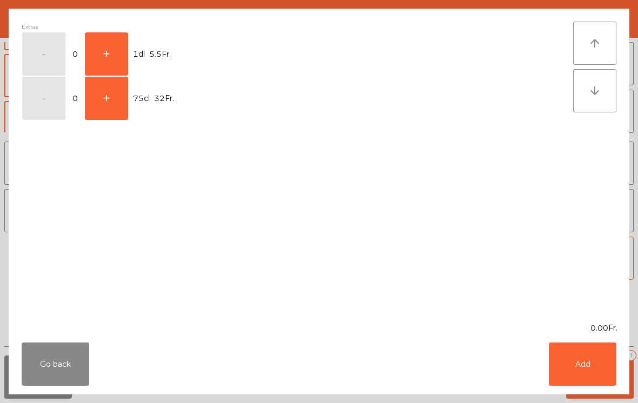
click at [111, 53] on button "+" at bounding box center [106, 53] width 43 height 43
click at [576, 379] on button "Add" at bounding box center [583, 364] width 68 height 43
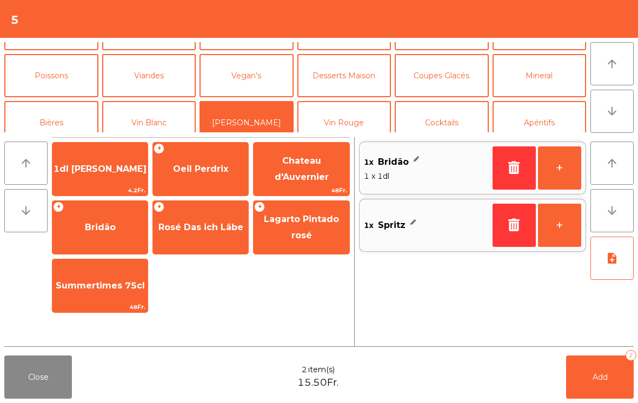
click at [606, 373] on span "Add" at bounding box center [600, 378] width 15 height 10
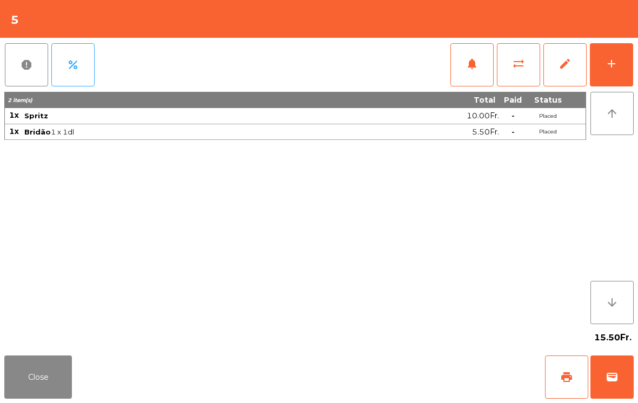
click at [52, 377] on button "Close" at bounding box center [38, 377] width 68 height 43
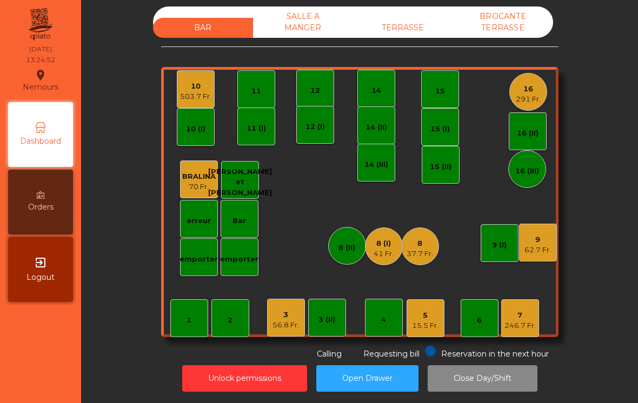
click at [388, 329] on div "4" at bounding box center [384, 318] width 38 height 38
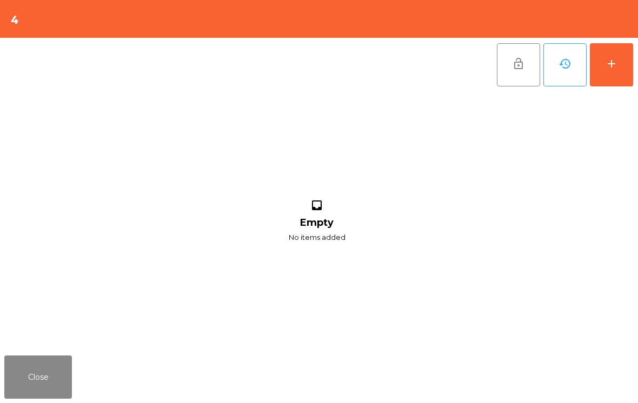
click at [621, 76] on button "add" at bounding box center [611, 64] width 43 height 43
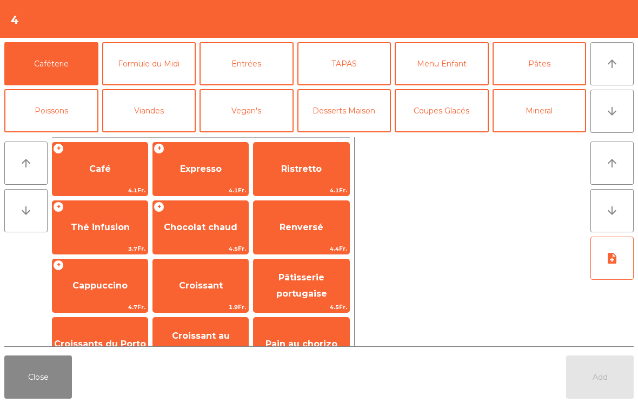
click at [249, 71] on button "Entrées" at bounding box center [247, 63] width 94 height 43
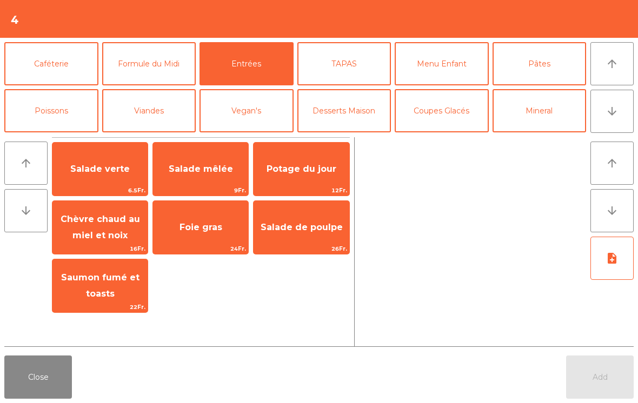
click at [329, 168] on span "Potage du jour" at bounding box center [302, 169] width 70 height 10
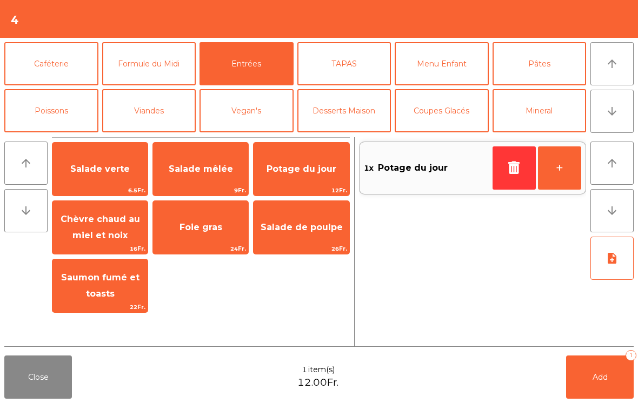
click at [151, 111] on button "Viandes" at bounding box center [149, 110] width 94 height 43
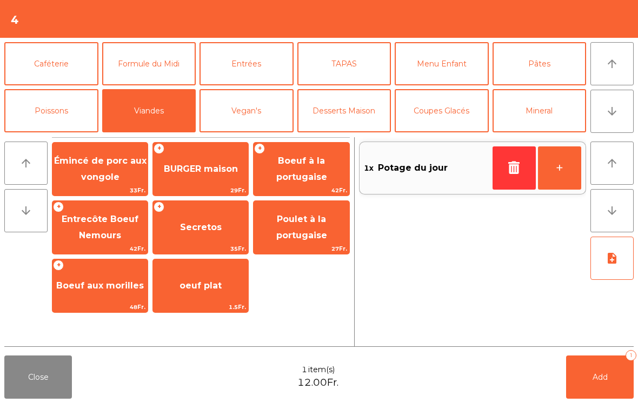
click at [65, 104] on button "Poissons" at bounding box center [51, 110] width 94 height 43
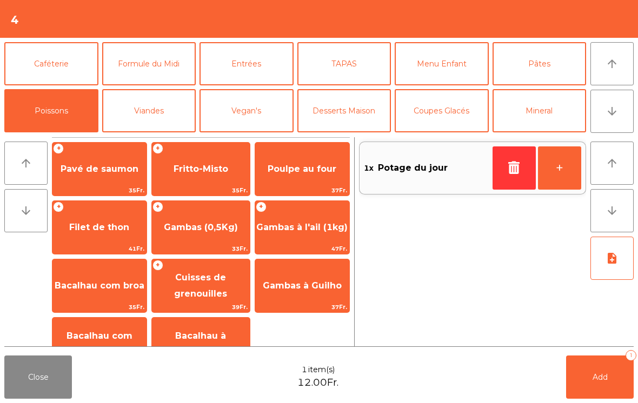
click at [203, 213] on div "+ Gambas (0,5Kg) 33Fr." at bounding box center [200, 228] width 99 height 54
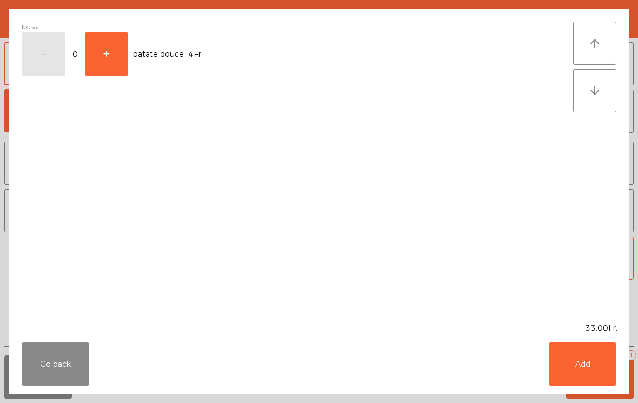
click at [608, 362] on button "Add" at bounding box center [583, 364] width 68 height 43
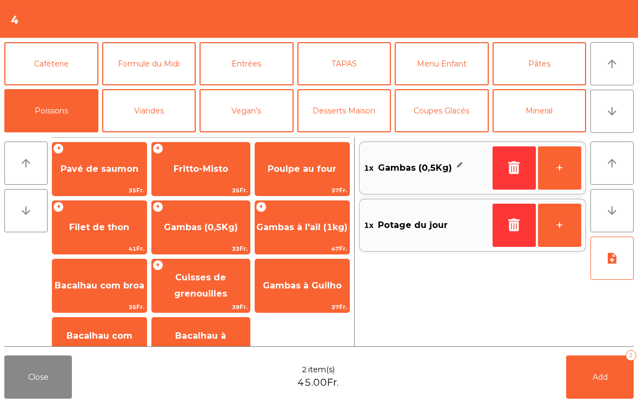
click at [558, 113] on button "Mineral" at bounding box center [540, 110] width 94 height 43
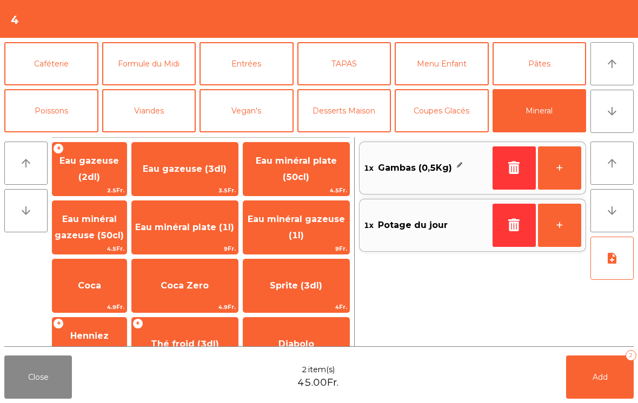
click at [98, 232] on span "Eau minéral gazeuse (50cl)" at bounding box center [89, 227] width 69 height 26
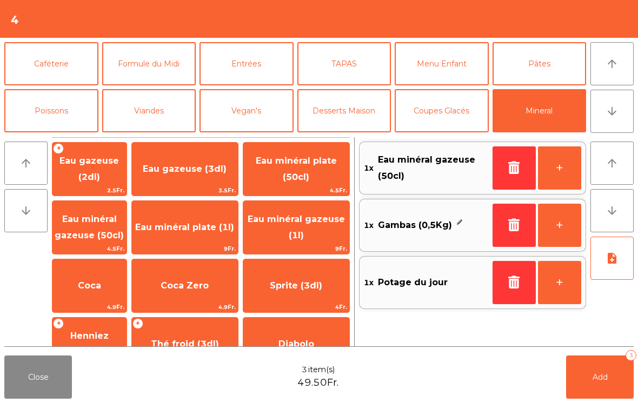
click at [608, 259] on icon "note_add" at bounding box center [612, 258] width 13 height 13
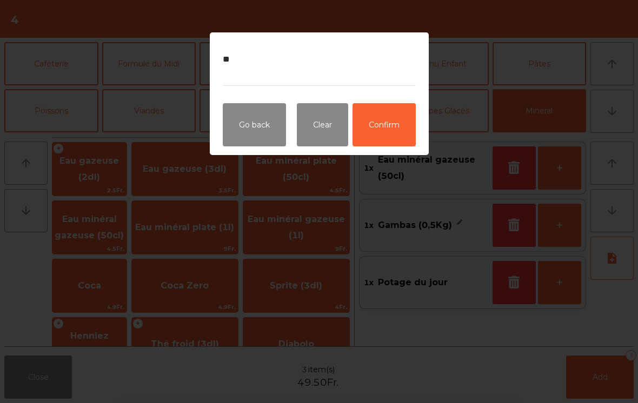
click at [380, 117] on button "Confirm" at bounding box center [384, 124] width 63 height 43
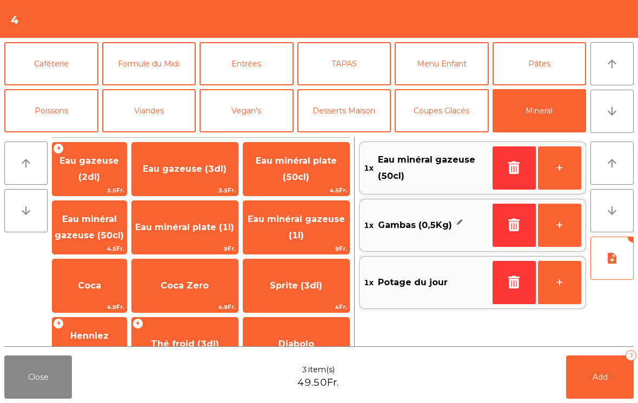
click at [593, 376] on span "Add" at bounding box center [600, 378] width 15 height 10
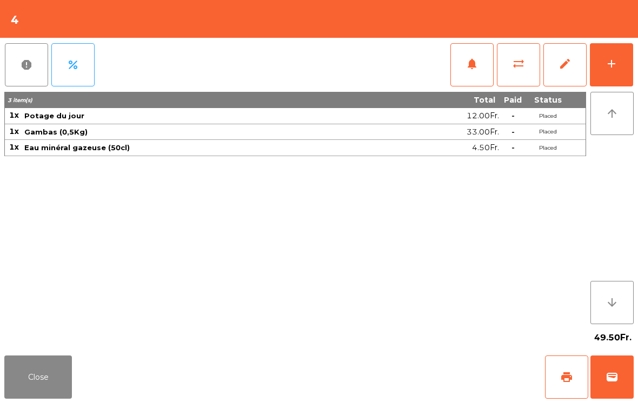
click at [70, 394] on button "Close" at bounding box center [38, 377] width 68 height 43
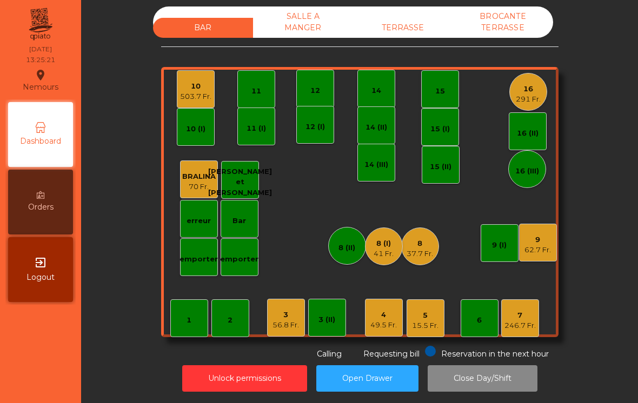
click at [295, 18] on div "SALLE A MANGER" at bounding box center [303, 21] width 100 height 31
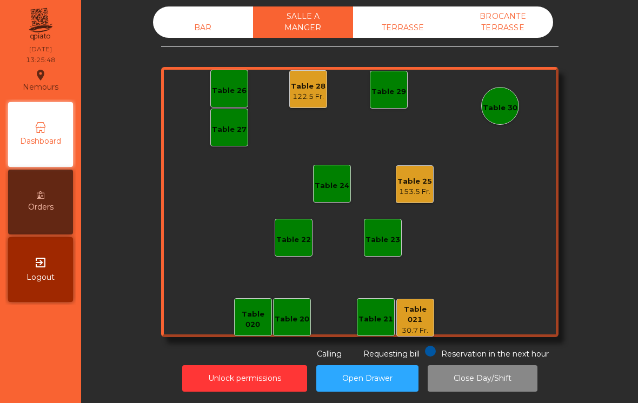
click at [416, 326] on div "30.7 Fr." at bounding box center [415, 331] width 37 height 11
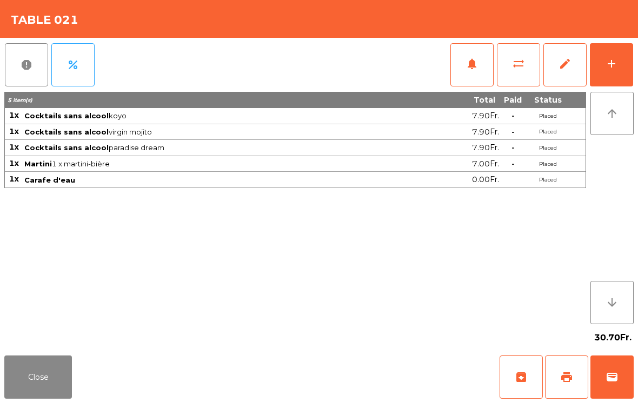
click at [603, 64] on button "add" at bounding box center [611, 64] width 43 height 43
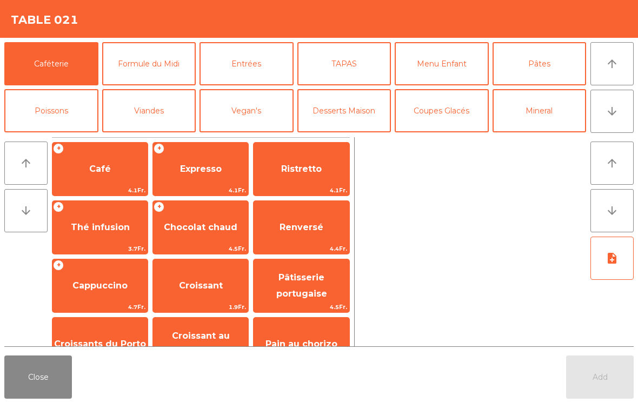
click at [556, 109] on button "Mineral" at bounding box center [540, 110] width 94 height 43
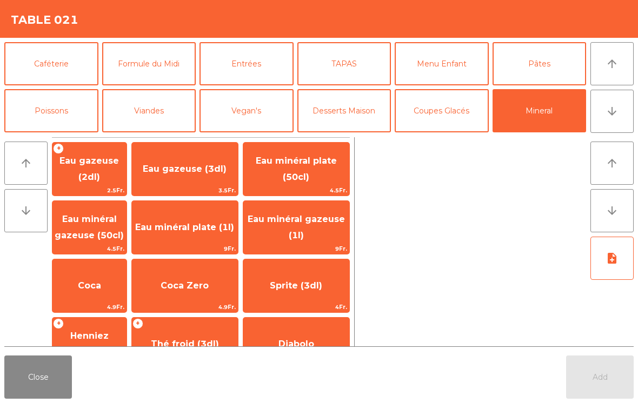
click at [209, 161] on span "Eau gazeuse (3dl)" at bounding box center [185, 169] width 106 height 29
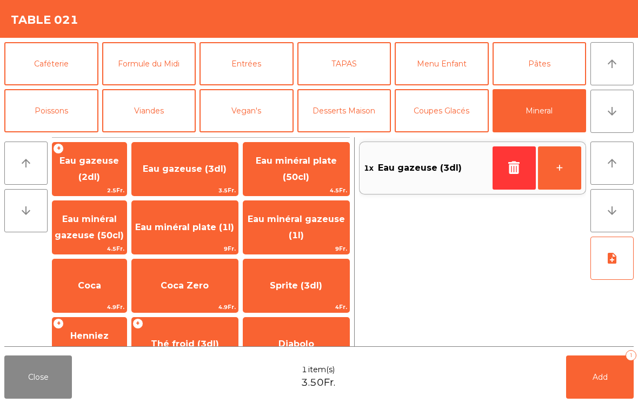
click at [513, 169] on icon "button" at bounding box center [514, 167] width 16 height 13
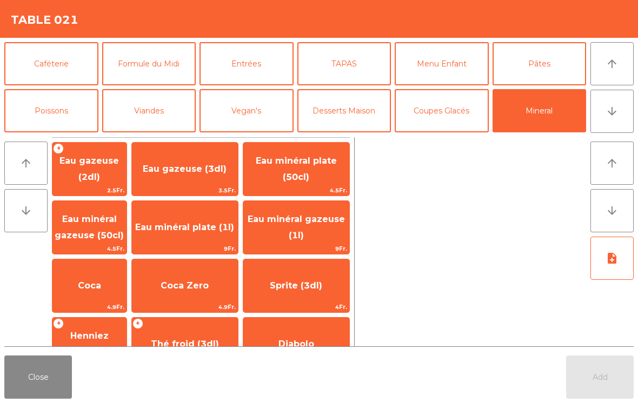
scroll to position [141, 0]
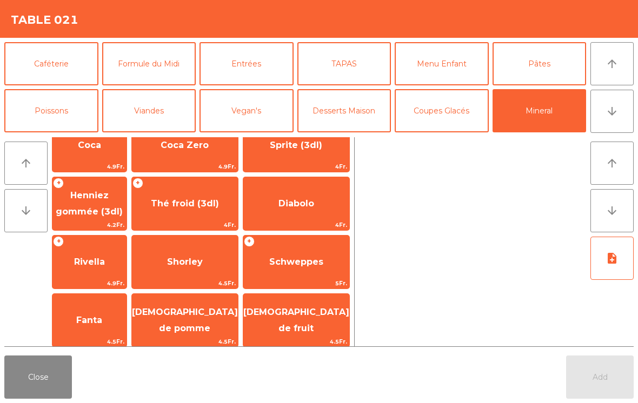
click at [96, 197] on span "Henniez gommée (3dl)" at bounding box center [89, 203] width 67 height 26
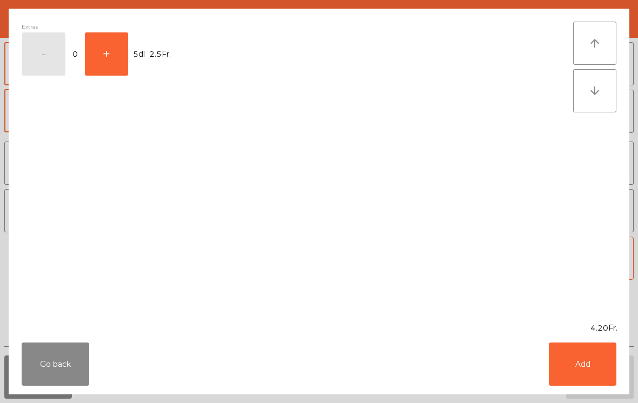
click at [101, 57] on button "+" at bounding box center [106, 53] width 43 height 43
click at [95, 56] on button "+" at bounding box center [106, 53] width 43 height 43
click at [107, 50] on button "+" at bounding box center [106, 53] width 43 height 43
click at [593, 368] on button "Add" at bounding box center [583, 364] width 68 height 43
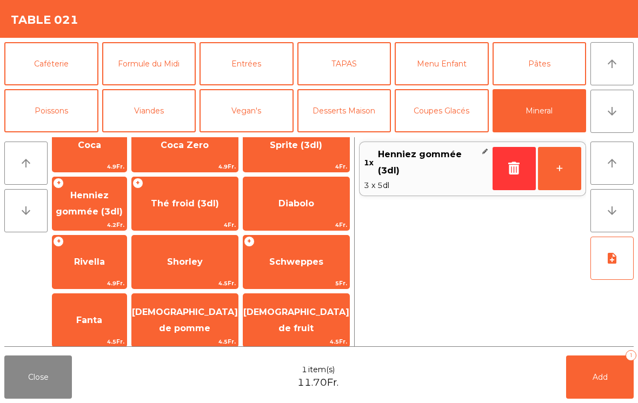
click at [90, 204] on span "Henniez gommée (3dl)" at bounding box center [89, 204] width 74 height 46
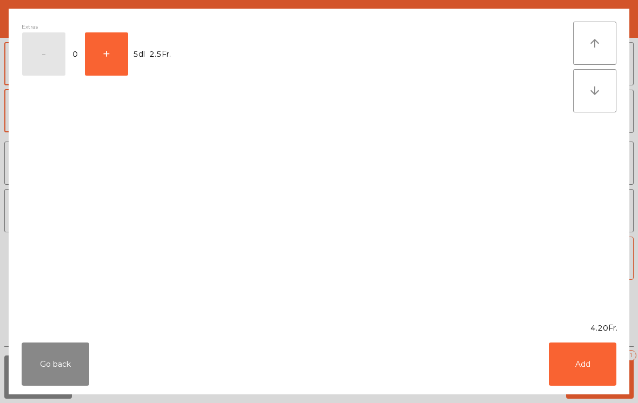
click at [575, 357] on button "Add" at bounding box center [583, 364] width 68 height 43
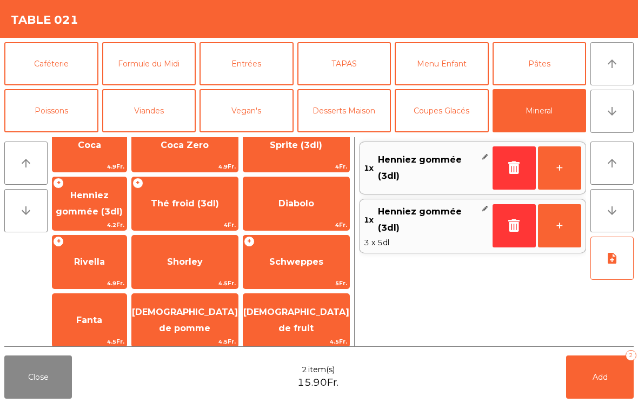
click at [553, 162] on button "+" at bounding box center [559, 168] width 43 height 43
click at [203, 198] on span "Thé froid (3dl)" at bounding box center [185, 203] width 68 height 10
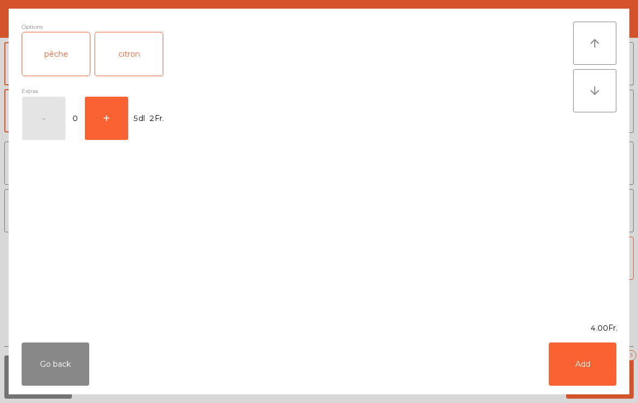
click at [122, 54] on div "citron" at bounding box center [129, 53] width 68 height 43
click at [588, 374] on button "Add" at bounding box center [583, 364] width 68 height 43
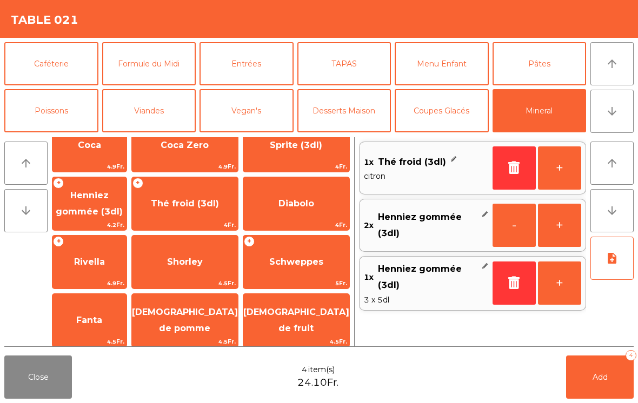
scroll to position [37, 0]
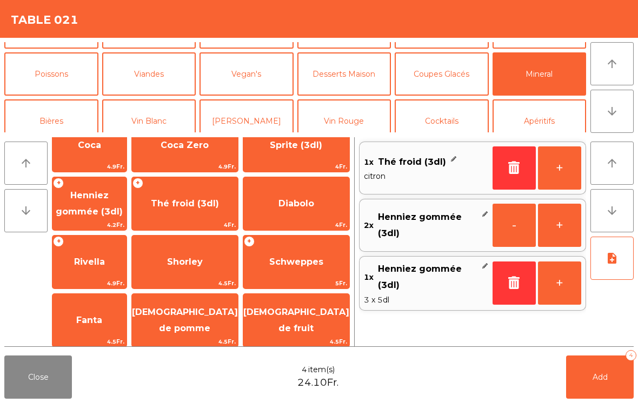
click at [538, 121] on button "Apéritifs" at bounding box center [540, 120] width 94 height 43
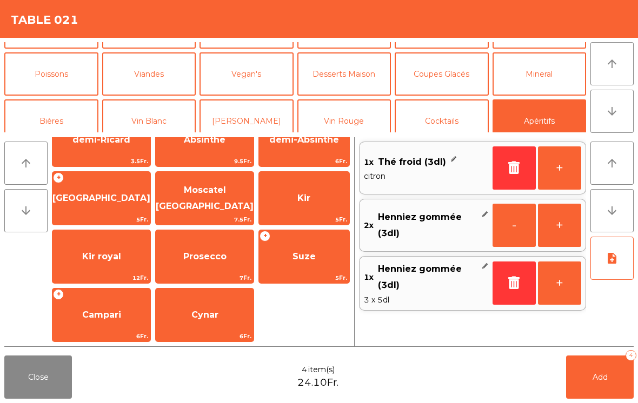
scroll to position [88, 0]
click at [210, 87] on span "Martini" at bounding box center [205, 81] width 32 height 10
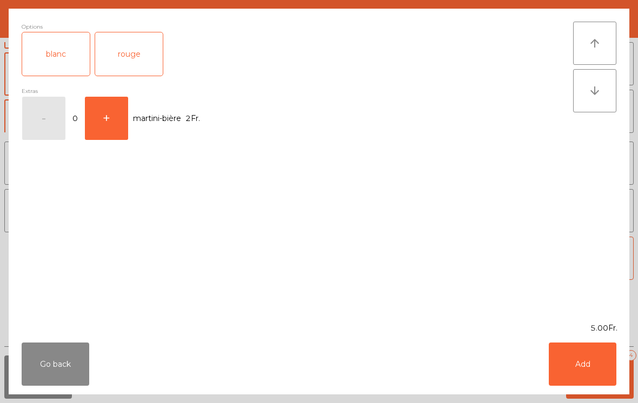
click at [110, 116] on button "+" at bounding box center [106, 118] width 43 height 43
click at [590, 360] on button "Add" at bounding box center [583, 364] width 68 height 43
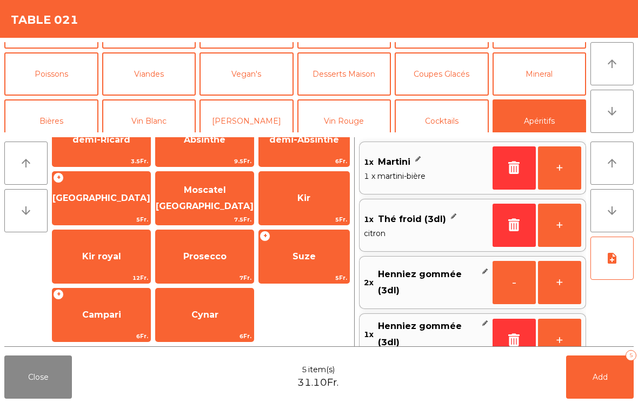
scroll to position [12, 0]
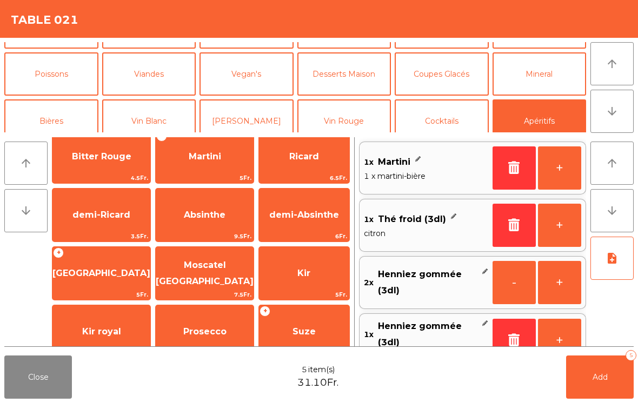
click at [593, 385] on button "Add 5" at bounding box center [600, 377] width 68 height 43
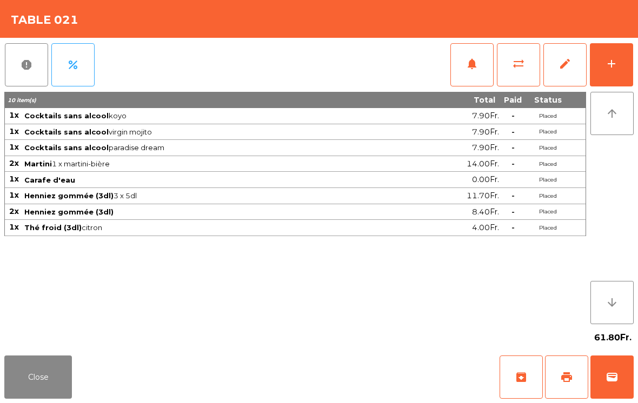
click at [58, 382] on button "Close" at bounding box center [38, 377] width 68 height 43
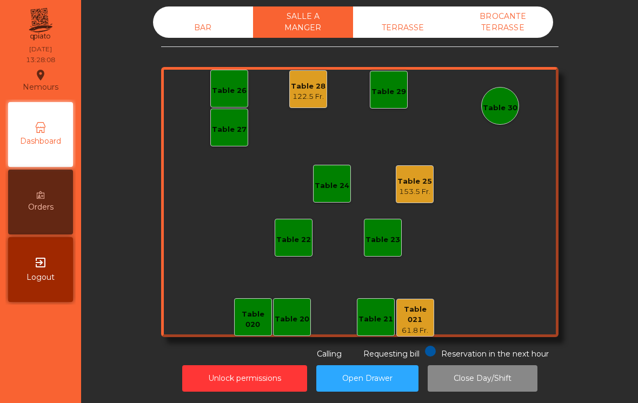
click at [423, 195] on div "153.5 Fr." at bounding box center [414, 192] width 35 height 11
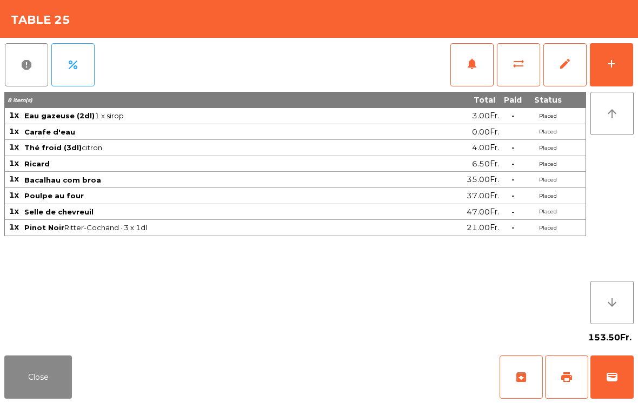
click at [612, 62] on div "add" at bounding box center [611, 63] width 13 height 13
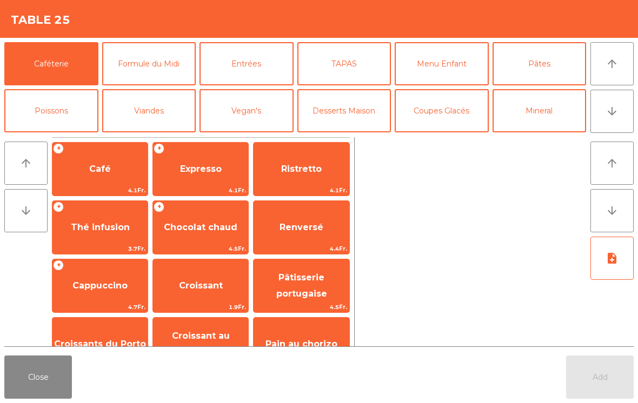
click at [196, 156] on span "Expresso" at bounding box center [200, 169] width 95 height 29
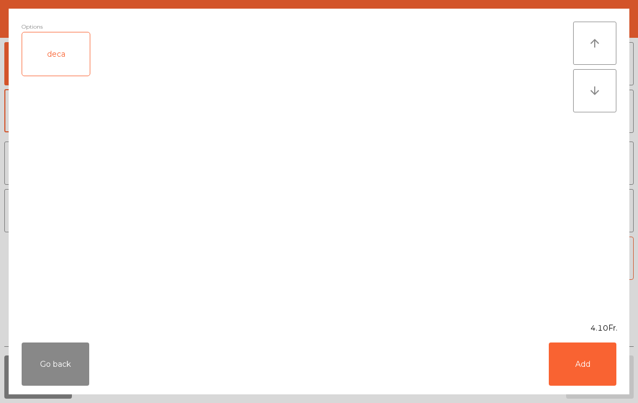
click at [579, 375] on button "Add" at bounding box center [583, 364] width 68 height 43
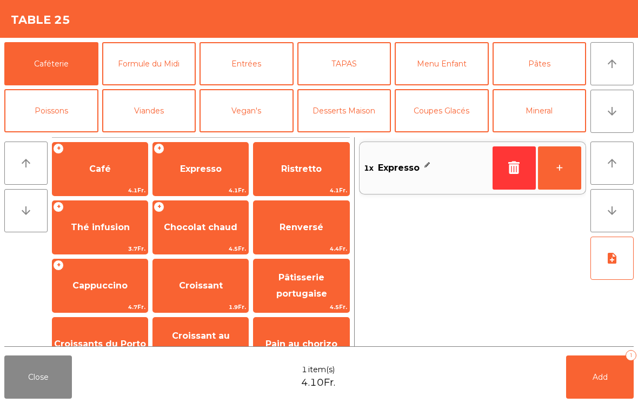
click at [562, 170] on button "+" at bounding box center [559, 168] width 43 height 43
click at [471, 108] on button "Coupes Glacés" at bounding box center [442, 110] width 94 height 43
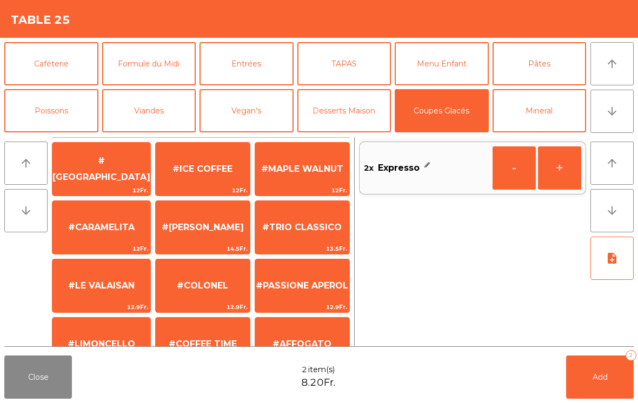
click at [349, 110] on button "Desserts Maison" at bounding box center [344, 110] width 94 height 43
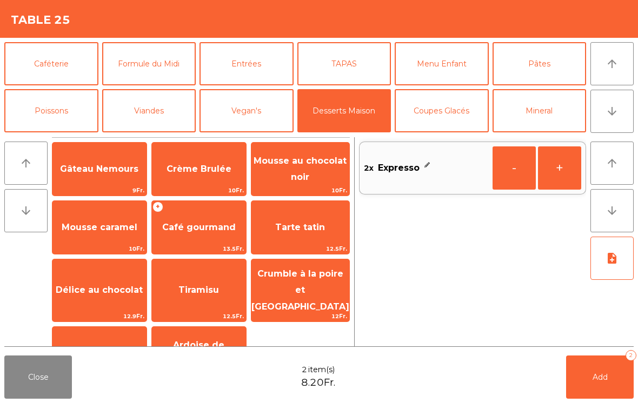
click at [95, 327] on div "Coupe vermicelles 14Fr." at bounding box center [99, 354] width 95 height 54
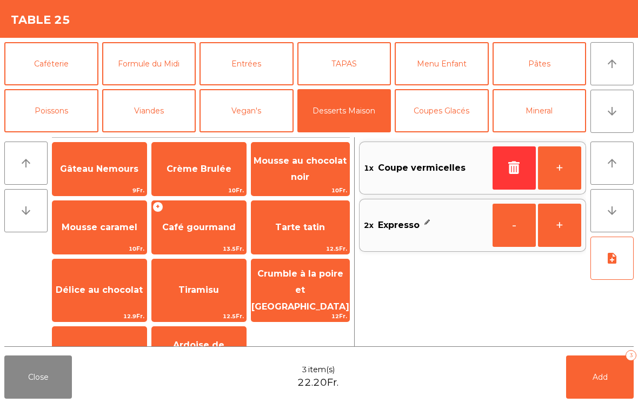
click at [304, 287] on span "Crumble à [PERSON_NAME] et [GEOGRAPHIC_DATA]" at bounding box center [300, 291] width 98 height 62
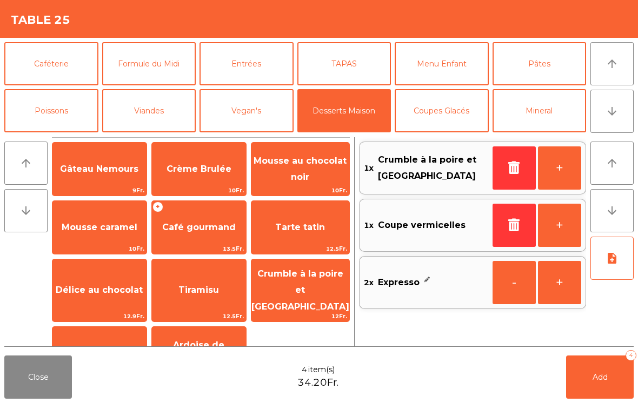
click at [593, 386] on button "Add 4" at bounding box center [600, 377] width 68 height 43
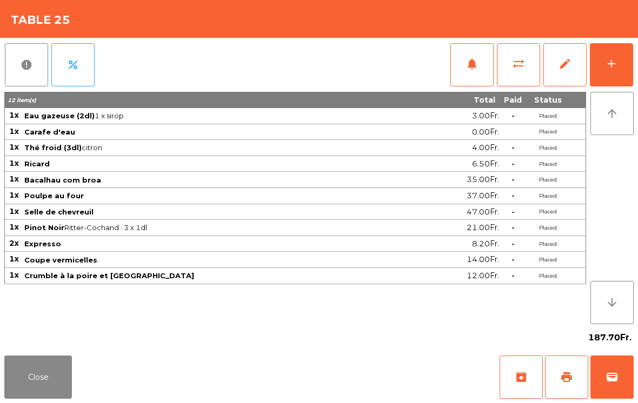
click at [54, 376] on button "Close" at bounding box center [38, 377] width 68 height 43
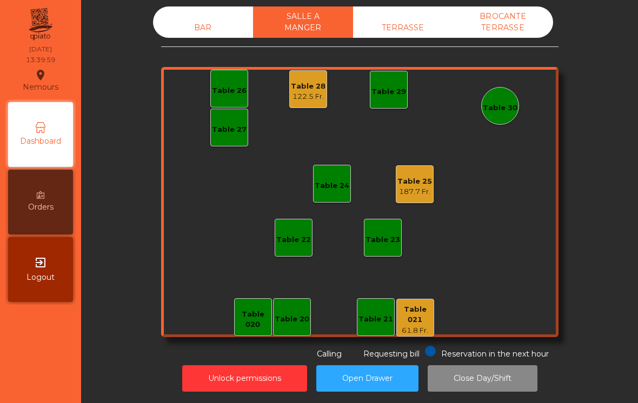
click at [202, 36] on div "BAR SALLE A MANGER TERRASSE BROCANTE TERRASSE Table 20 Table 21 Table 26 Table …" at bounding box center [359, 183] width 397 height 354
click at [214, 20] on div "BAR" at bounding box center [203, 28] width 100 height 20
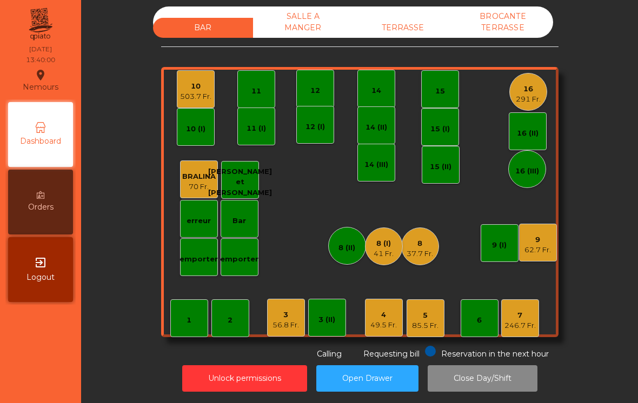
click at [192, 18] on div "BAR" at bounding box center [203, 28] width 100 height 20
click at [430, 306] on div "5 85.5 Fr." at bounding box center [425, 318] width 26 height 25
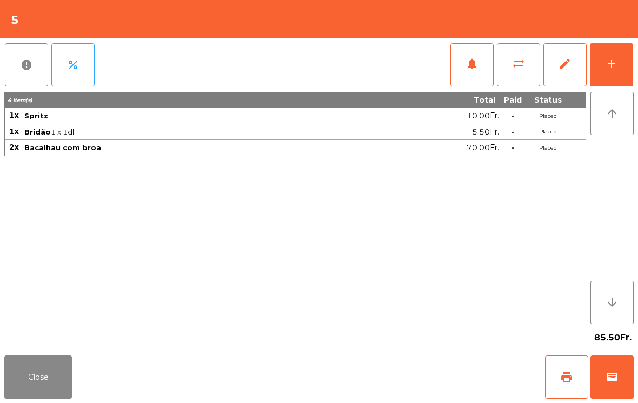
click at [617, 62] on div "add" at bounding box center [611, 63] width 13 height 13
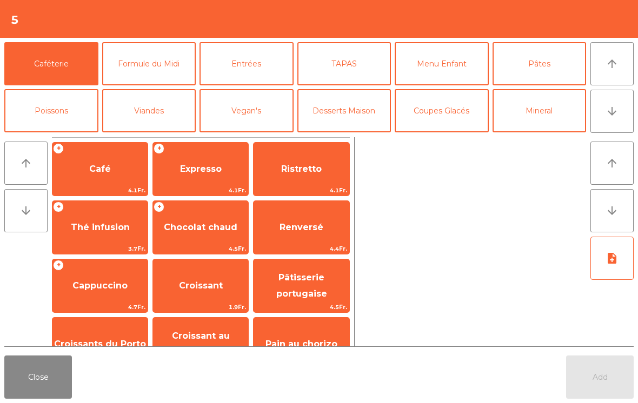
click at [606, 71] on button "arrow_upward" at bounding box center [611, 63] width 43 height 43
click at [610, 113] on icon "arrow_downward" at bounding box center [612, 111] width 13 height 13
click at [152, 136] on button "Vin Blanc" at bounding box center [149, 157] width 94 height 43
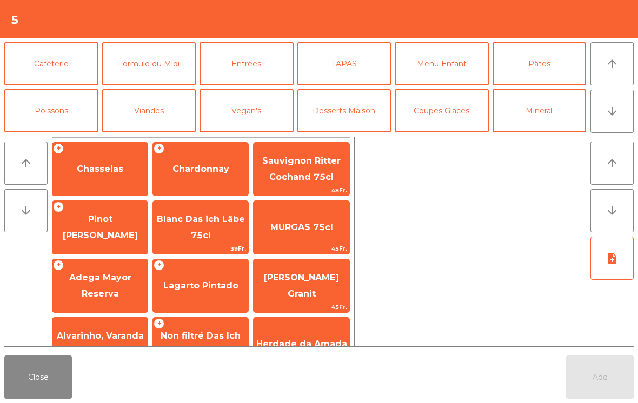
click at [257, 136] on button "[PERSON_NAME]" at bounding box center [247, 157] width 94 height 43
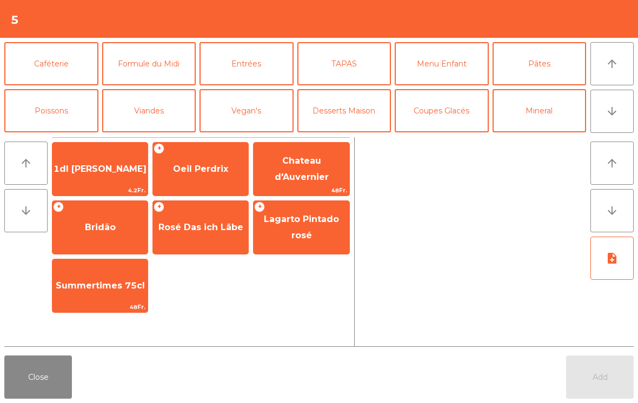
scroll to position [94, 0]
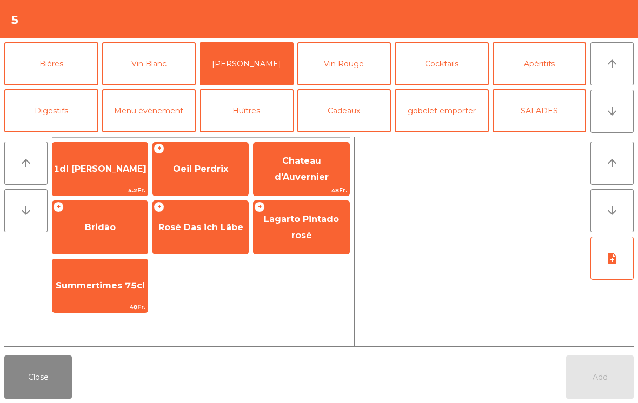
click at [101, 234] on span "Bridão" at bounding box center [99, 227] width 95 height 29
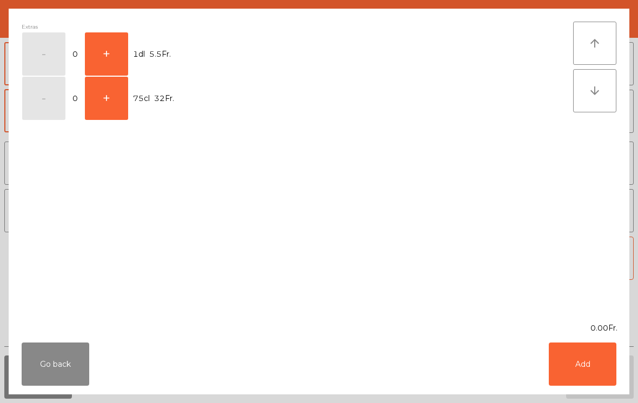
click at [107, 57] on button "+" at bounding box center [106, 53] width 43 height 43
click at [612, 356] on button "Add" at bounding box center [583, 364] width 68 height 43
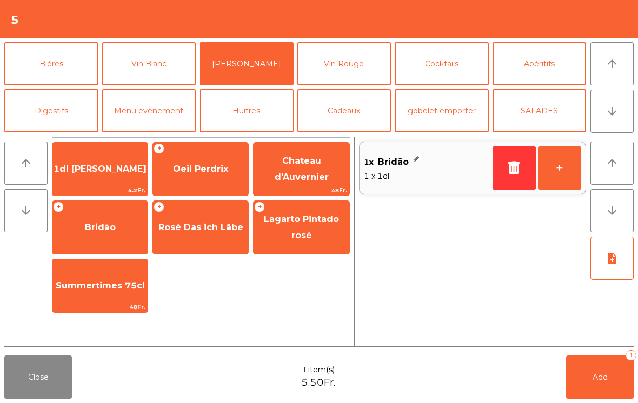
click at [599, 368] on button "Add 1" at bounding box center [600, 377] width 68 height 43
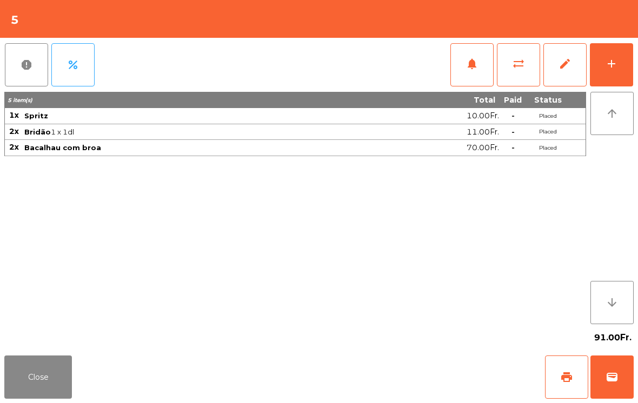
click at [19, 380] on button "Close" at bounding box center [38, 377] width 68 height 43
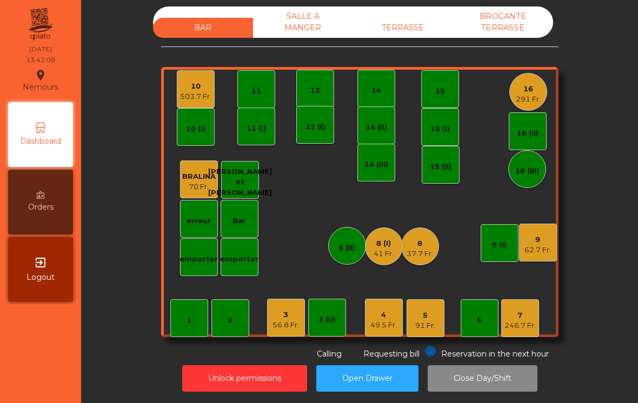
click at [289, 320] on div "56.8 Fr." at bounding box center [286, 325] width 26 height 11
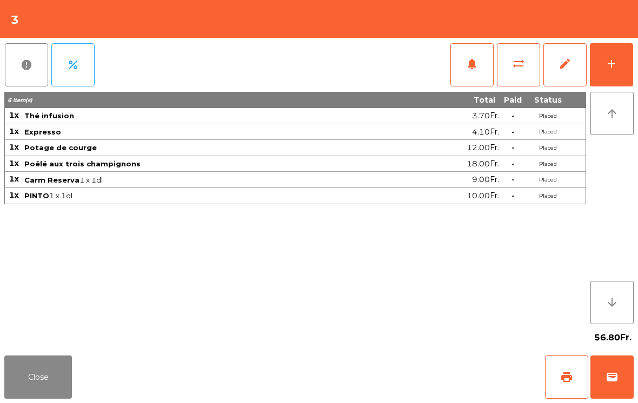
click at [585, 77] on button "edit" at bounding box center [564, 64] width 43 height 43
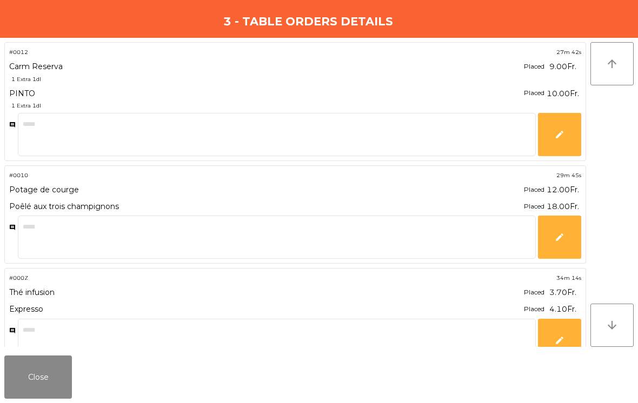
click at [45, 383] on button "Close" at bounding box center [38, 377] width 68 height 43
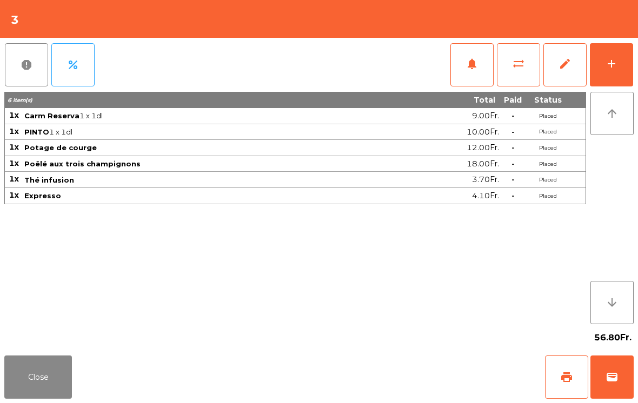
click at [57, 381] on button "Close" at bounding box center [38, 377] width 68 height 43
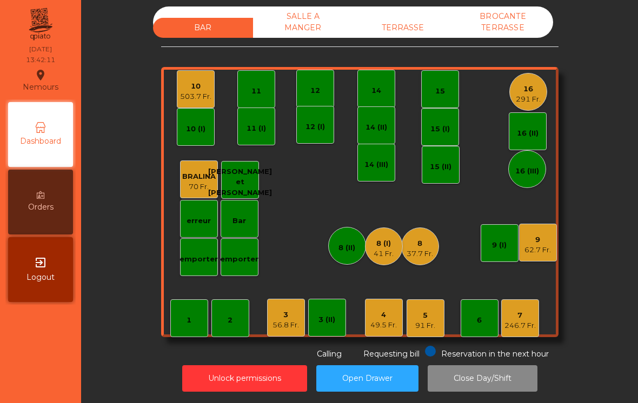
click at [277, 310] on div "3" at bounding box center [286, 315] width 26 height 11
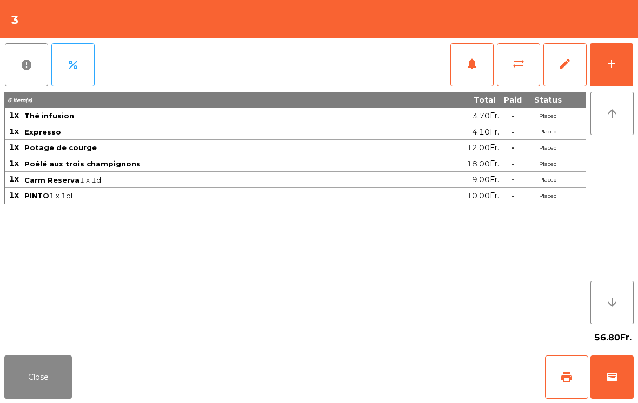
click at [607, 82] on button "add" at bounding box center [611, 64] width 43 height 43
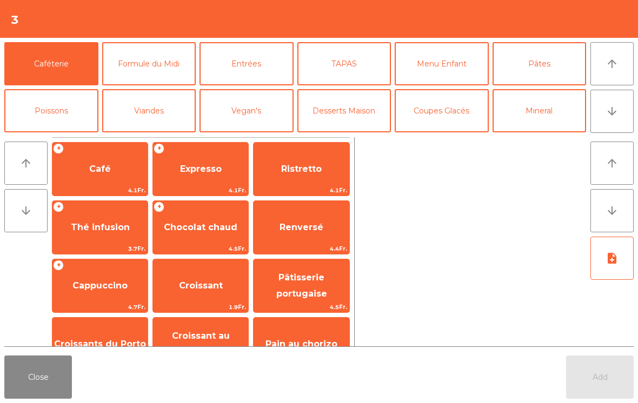
click at [359, 114] on button "Desserts Maison" at bounding box center [344, 110] width 94 height 43
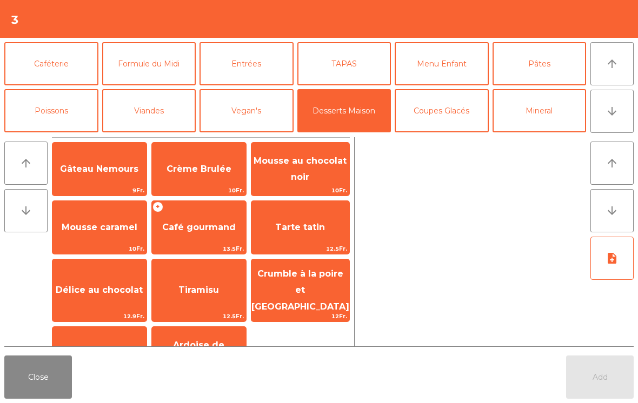
click at [305, 244] on span "12.5Fr." at bounding box center [300, 249] width 98 height 10
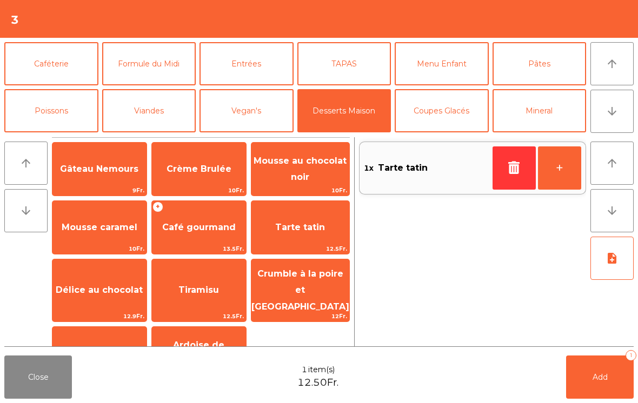
click at [609, 393] on button "Add 1" at bounding box center [600, 377] width 68 height 43
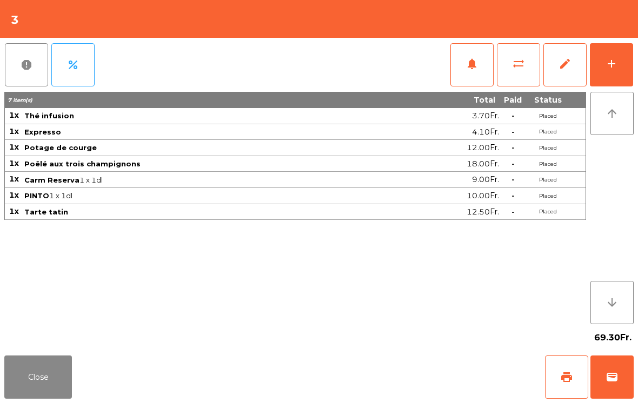
click at [48, 366] on button "Close" at bounding box center [38, 377] width 68 height 43
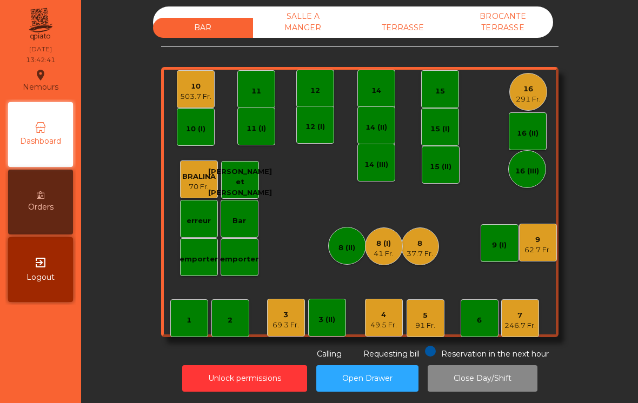
click at [200, 81] on div "10" at bounding box center [195, 86] width 31 height 11
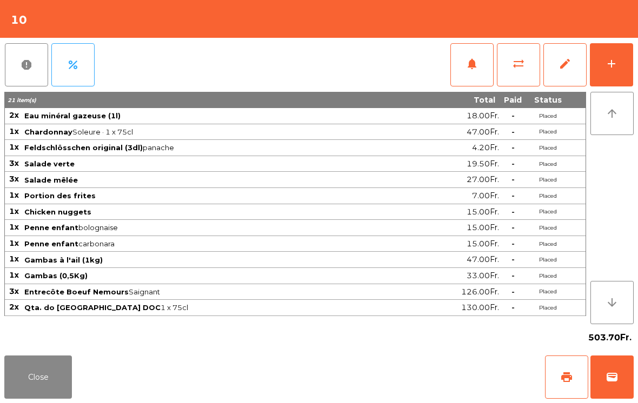
click at [617, 53] on button "add" at bounding box center [611, 64] width 43 height 43
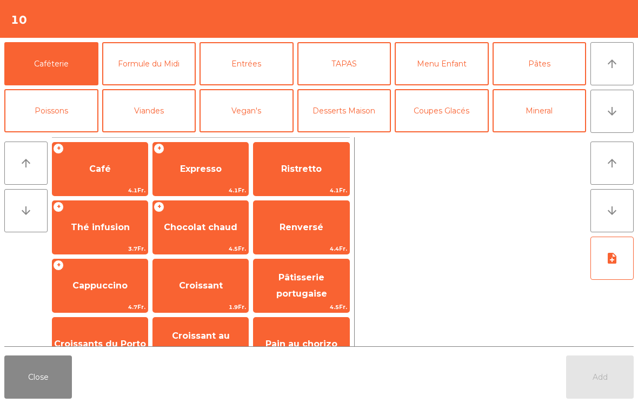
click at [347, 114] on button "Desserts Maison" at bounding box center [344, 110] width 94 height 43
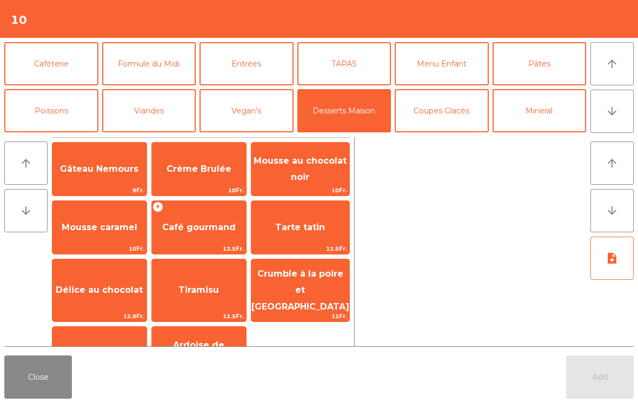
click at [193, 227] on span "Café gourmand" at bounding box center [199, 227] width 74 height 10
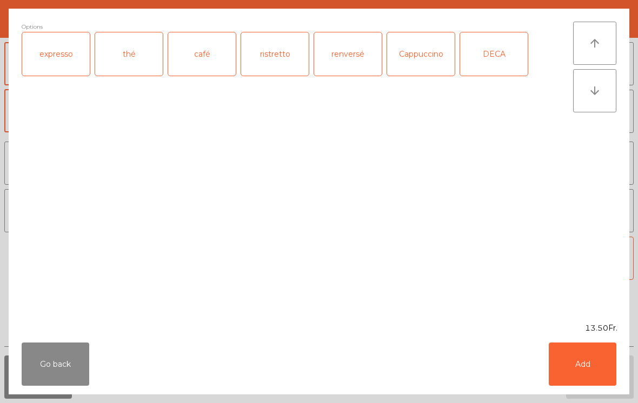
click at [212, 70] on div "café" at bounding box center [202, 53] width 68 height 43
click at [609, 366] on button "Add" at bounding box center [583, 364] width 68 height 43
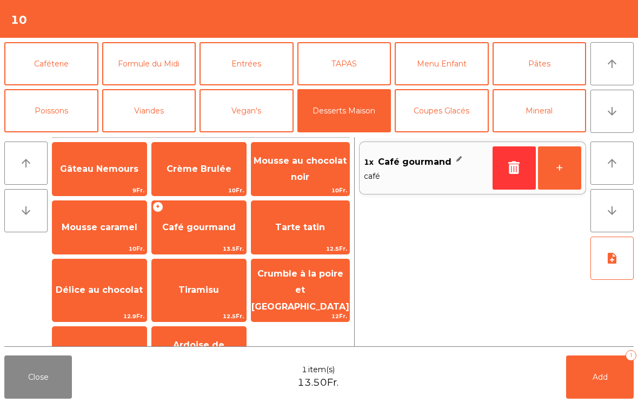
click at [198, 234] on span "Café gourmand" at bounding box center [199, 227] width 94 height 29
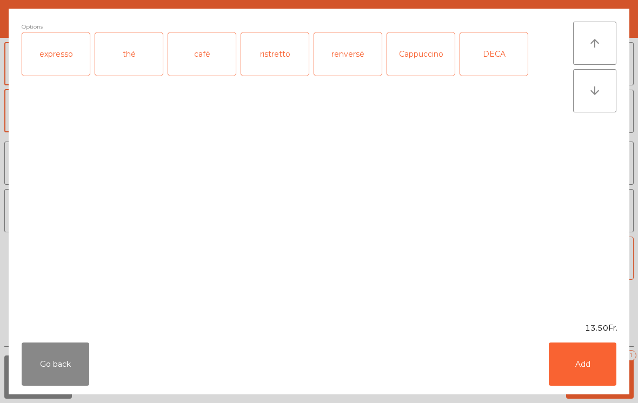
click at [58, 54] on div "expresso" at bounding box center [56, 53] width 68 height 43
click at [584, 334] on div "Go back Add" at bounding box center [319, 364] width 621 height 61
click at [586, 363] on button "Add" at bounding box center [583, 364] width 68 height 43
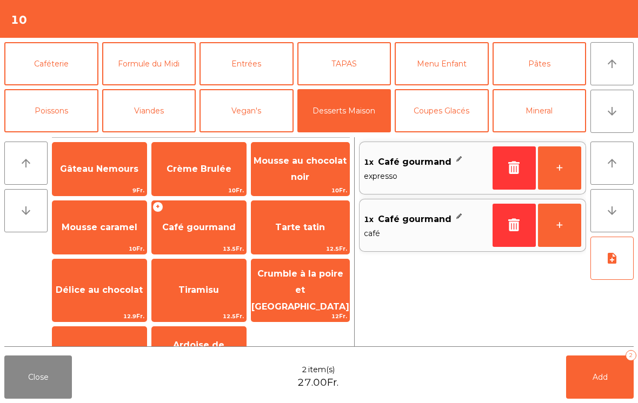
click at [201, 285] on span "Tiramisu" at bounding box center [198, 290] width 41 height 10
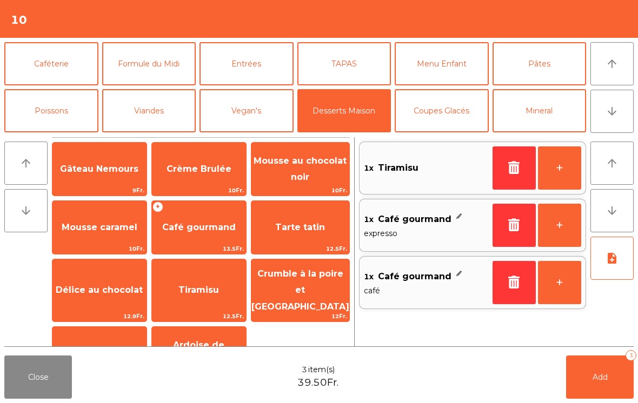
click at [64, 59] on button "Caféterie" at bounding box center [51, 63] width 94 height 43
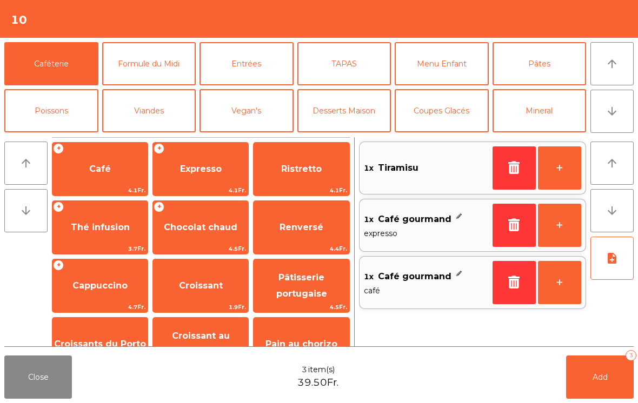
click at [198, 175] on span "Expresso" at bounding box center [200, 169] width 95 height 29
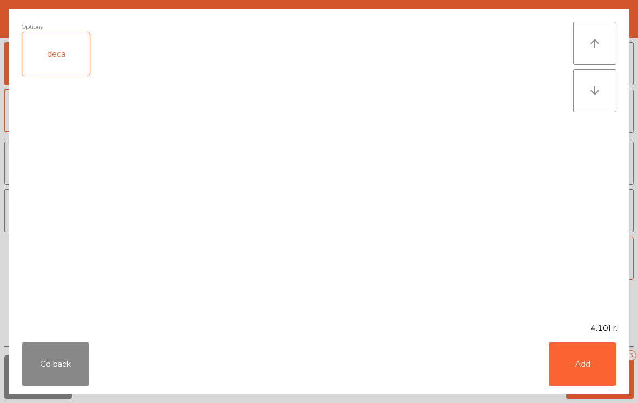
click at [594, 393] on div "Go back Add" at bounding box center [319, 364] width 621 height 61
click at [585, 359] on button "Add" at bounding box center [583, 364] width 68 height 43
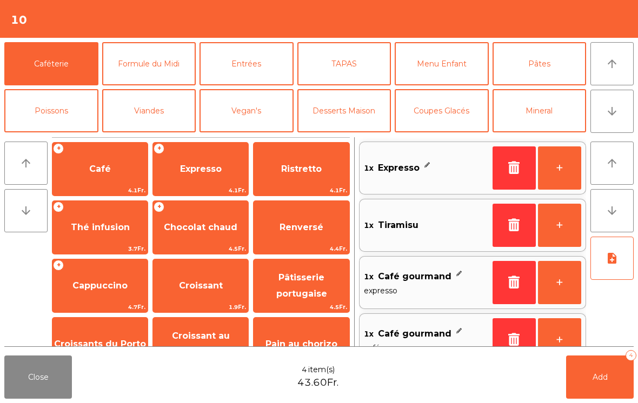
click at [443, 108] on button "Coupes Glacés" at bounding box center [442, 110] width 94 height 43
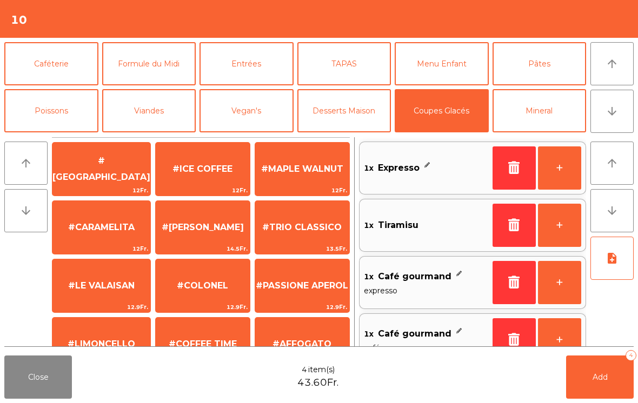
click at [211, 159] on span "#ICE COFFEE" at bounding box center [203, 169] width 94 height 29
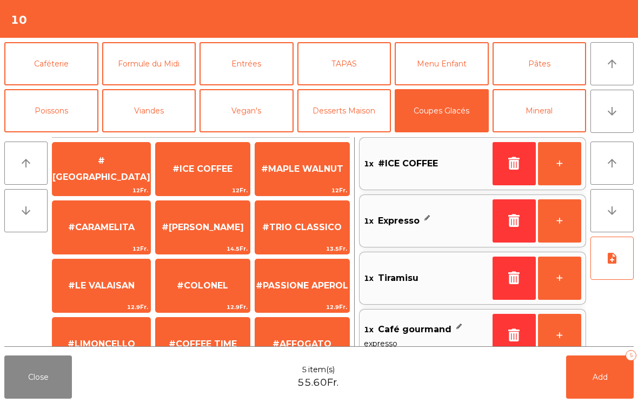
click at [572, 211] on button "+" at bounding box center [559, 221] width 43 height 43
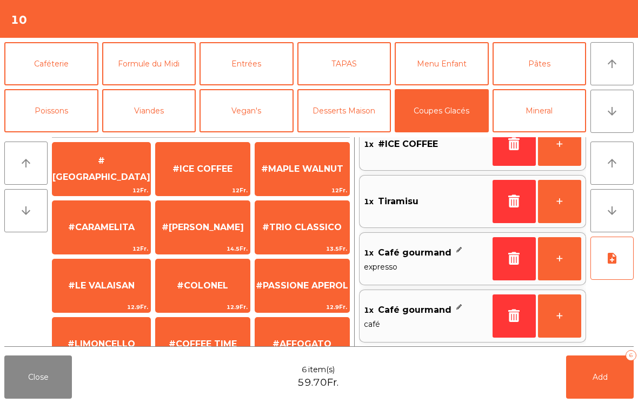
click at [600, 384] on button "Add 6" at bounding box center [600, 377] width 68 height 43
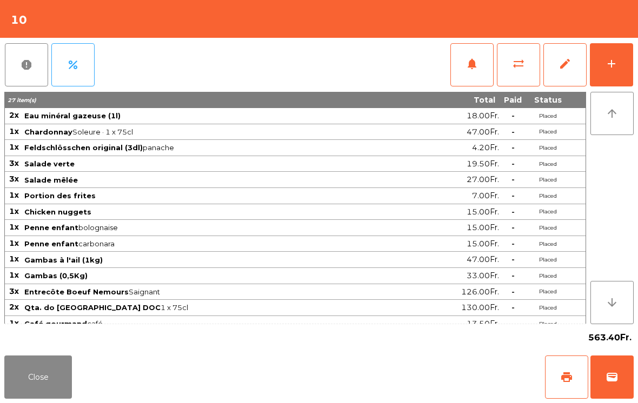
click at [41, 397] on button "Close" at bounding box center [38, 377] width 68 height 43
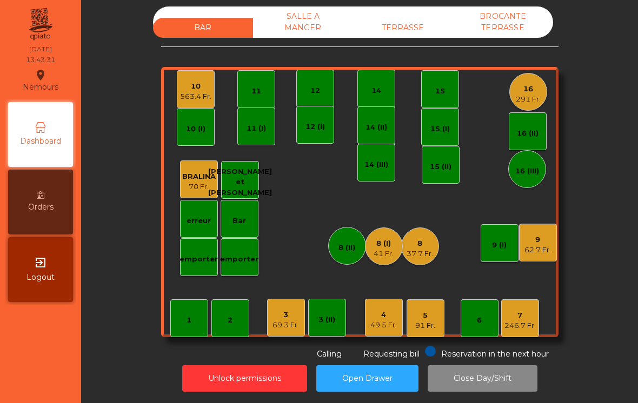
click at [435, 82] on div "15" at bounding box center [440, 89] width 10 height 15
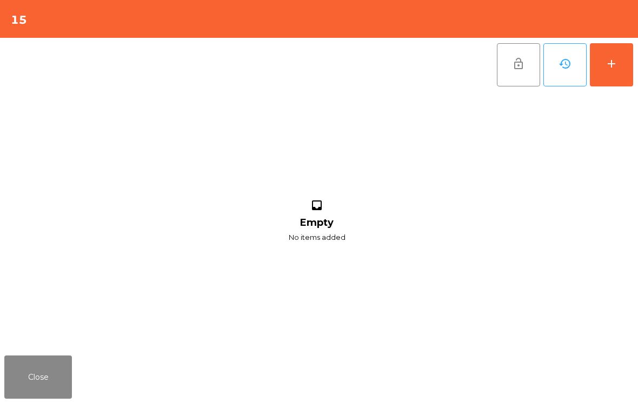
click at [630, 65] on button "add" at bounding box center [611, 64] width 43 height 43
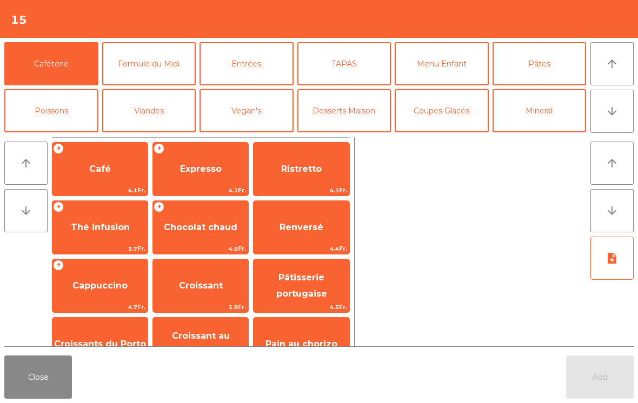
click at [554, 107] on button "Mineral" at bounding box center [540, 110] width 94 height 43
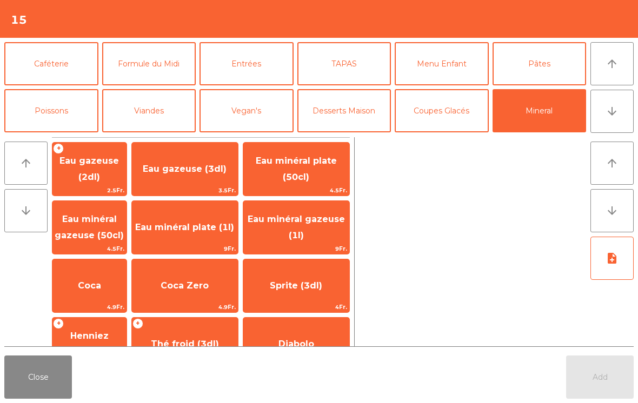
click at [217, 234] on span "Eau minéral plate (1l)" at bounding box center [185, 227] width 106 height 29
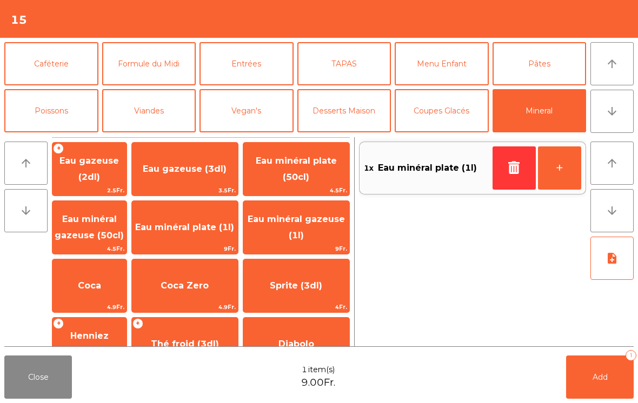
click at [593, 373] on span "Add" at bounding box center [600, 378] width 15 height 10
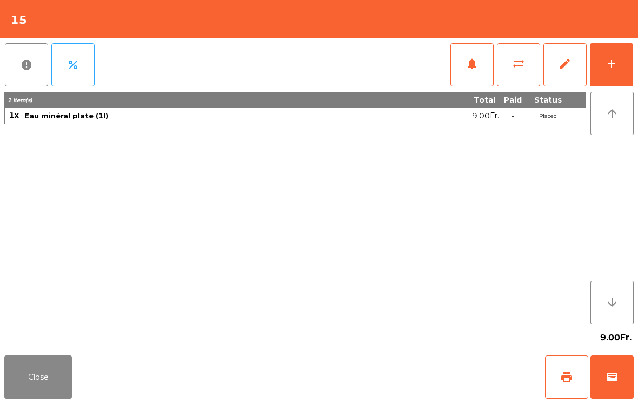
click at [43, 374] on button "Close" at bounding box center [38, 377] width 68 height 43
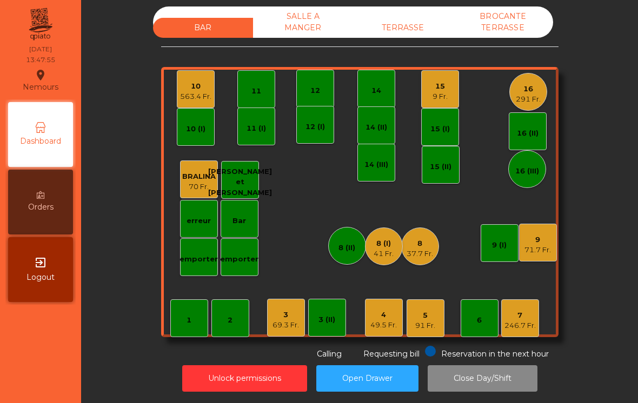
click at [294, 10] on div "SALLE A MANGER" at bounding box center [303, 21] width 100 height 31
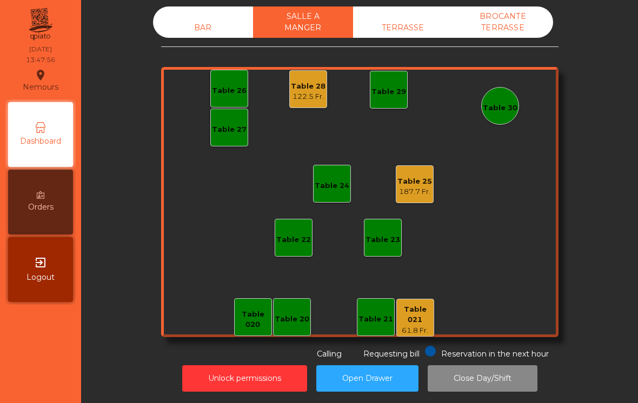
click at [416, 314] on div "Table 021 61.8 Fr." at bounding box center [415, 318] width 38 height 38
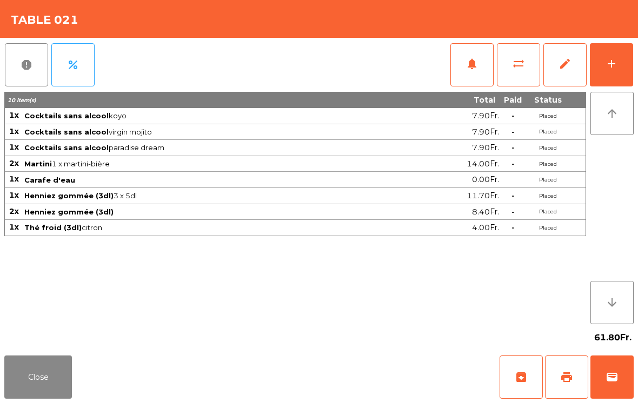
click at [609, 72] on button "add" at bounding box center [611, 64] width 43 height 43
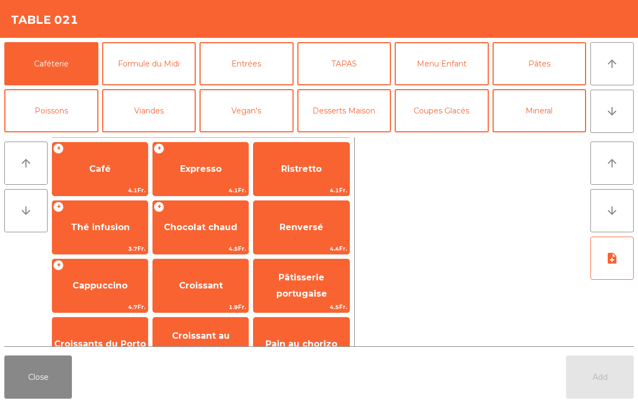
click at [457, 67] on button "Menu Enfant" at bounding box center [442, 63] width 94 height 43
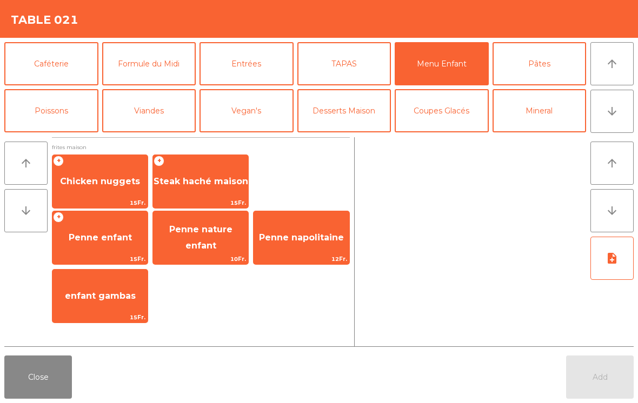
click at [94, 233] on span "Penne enfant" at bounding box center [100, 238] width 63 height 10
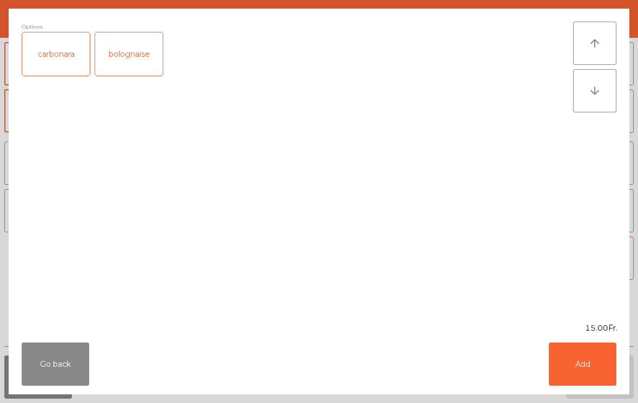
click at [42, 64] on div "carbonara" at bounding box center [56, 53] width 68 height 43
click at [585, 363] on button "Add" at bounding box center [583, 364] width 68 height 43
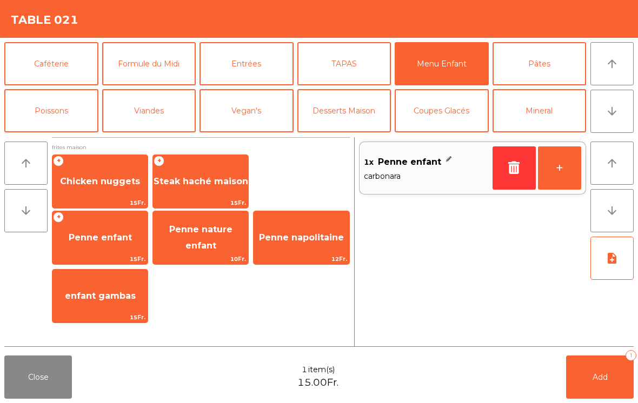
click at [545, 61] on button "Pâtes" at bounding box center [540, 63] width 94 height 43
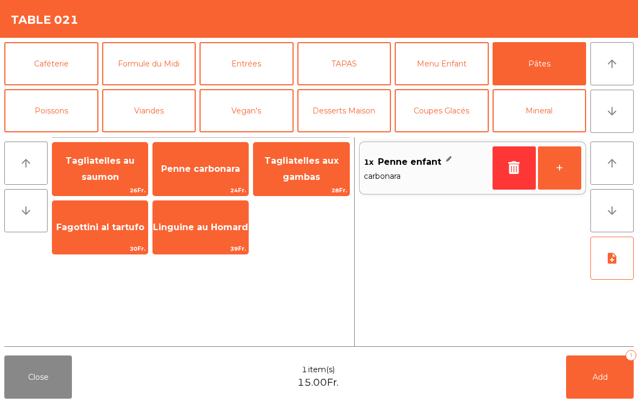
click at [209, 170] on span "Penne carbonara" at bounding box center [200, 169] width 79 height 10
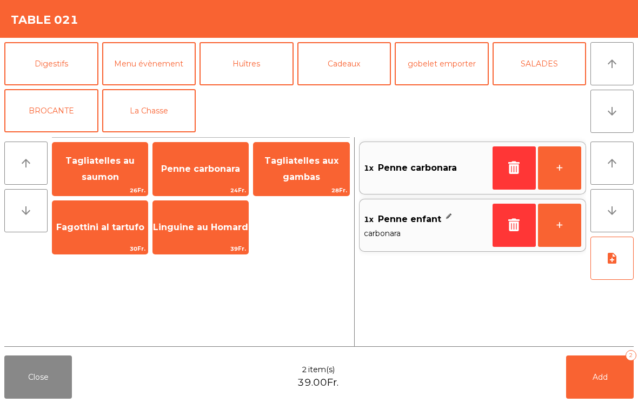
scroll to position [141, 0]
click at [155, 116] on button "La Chasse" at bounding box center [149, 110] width 94 height 43
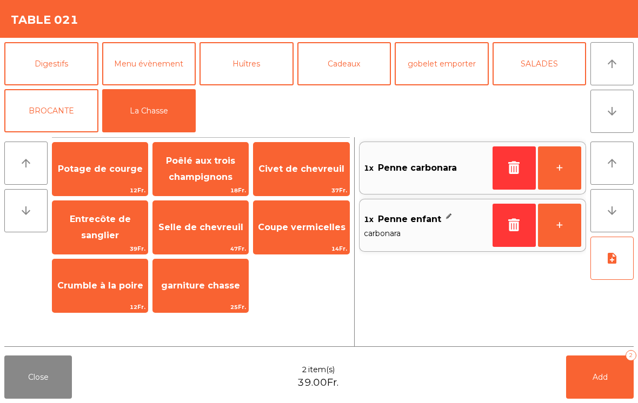
click at [193, 234] on span "Selle de chevreuil" at bounding box center [200, 227] width 95 height 29
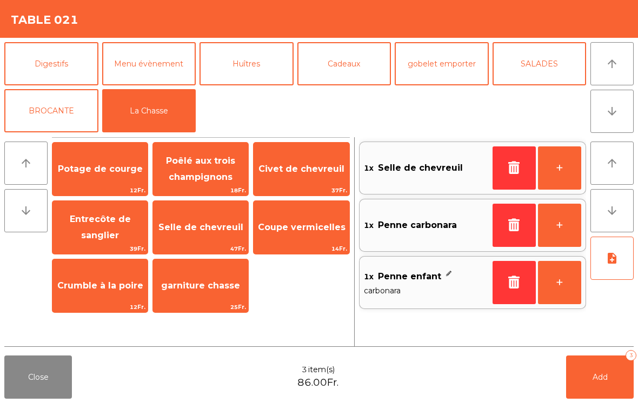
click at [561, 173] on button "+" at bounding box center [559, 168] width 43 height 43
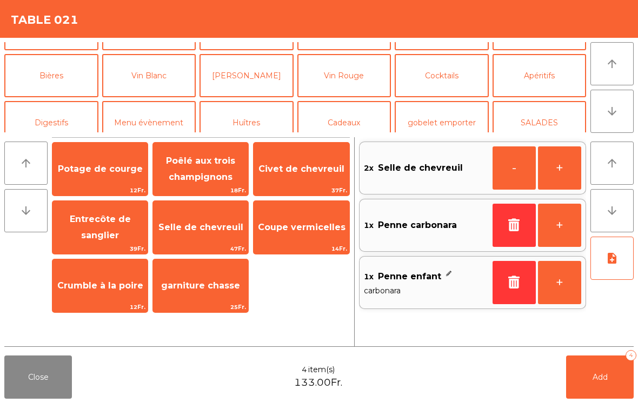
click at [49, 50] on button "Poissons" at bounding box center [51, 28] width 94 height 43
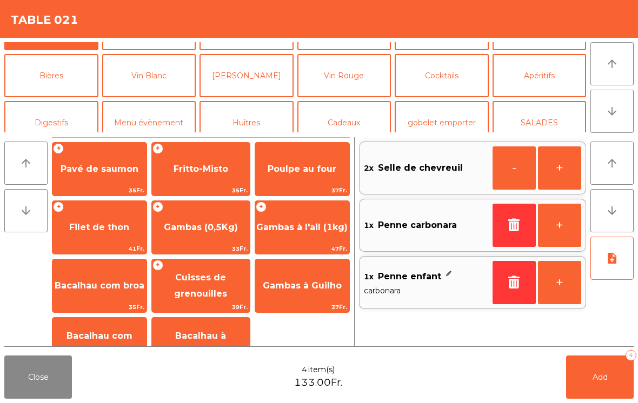
scroll to position [24, 0]
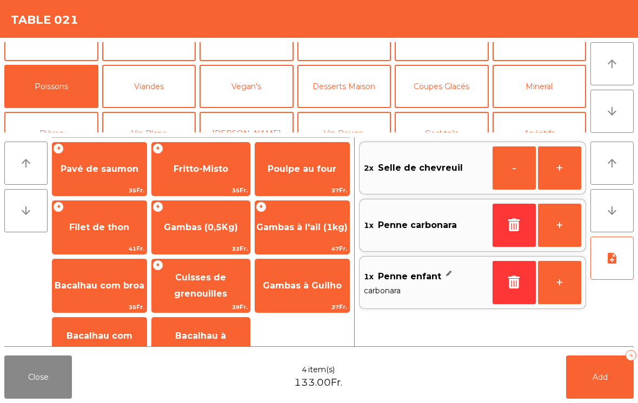
click at [301, 229] on span "Gambas à l'ail (1kg)" at bounding box center [301, 227] width 91 height 10
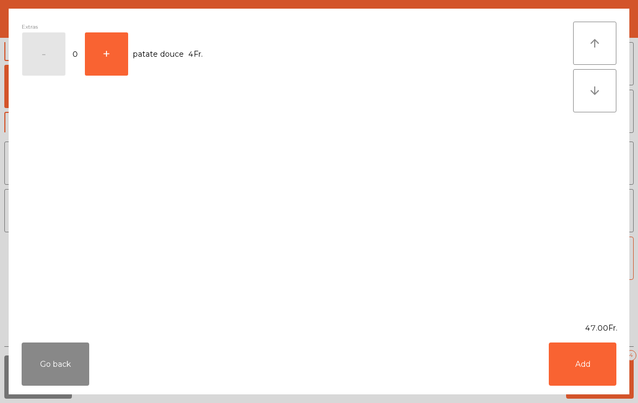
click at [590, 366] on button "Add" at bounding box center [583, 364] width 68 height 43
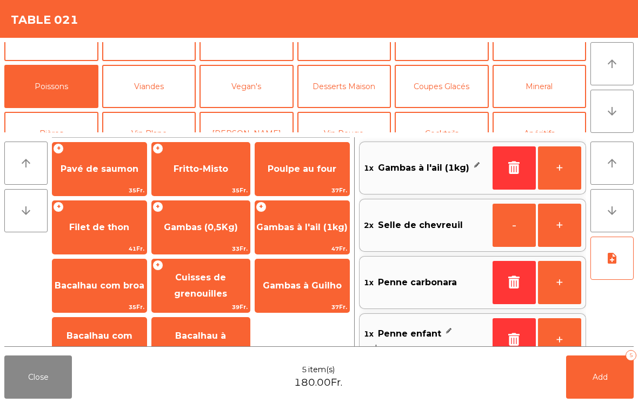
click at [560, 164] on button "+" at bounding box center [559, 168] width 43 height 43
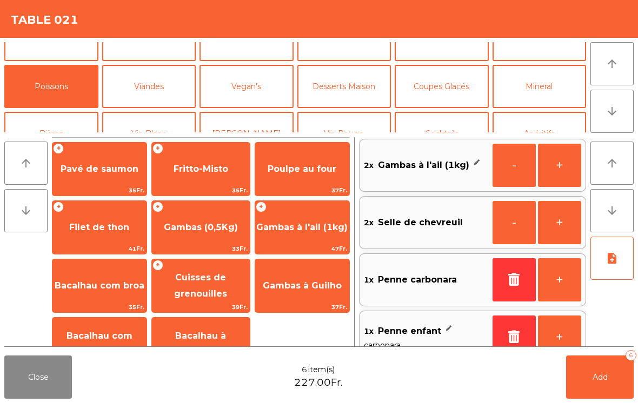
click at [561, 163] on button "+" at bounding box center [559, 165] width 43 height 43
click at [555, 163] on button "+" at bounding box center [559, 165] width 43 height 43
click at [612, 262] on icon "note_add" at bounding box center [612, 258] width 13 height 13
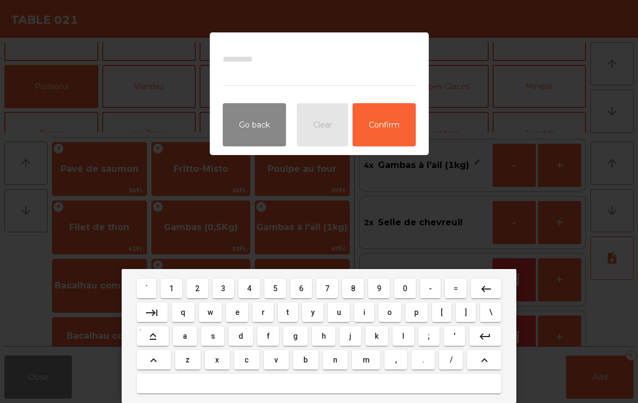
scroll to position [4, 0]
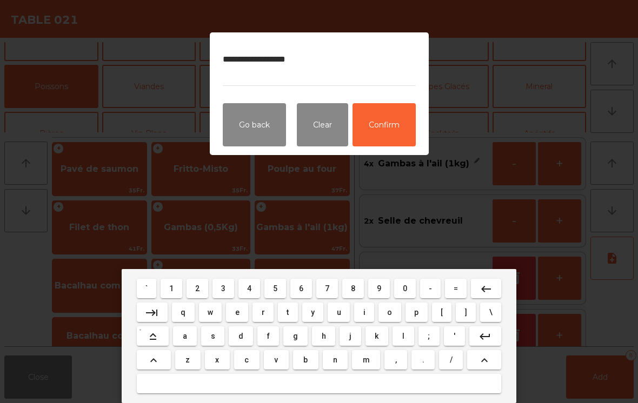
type textarea "**********"
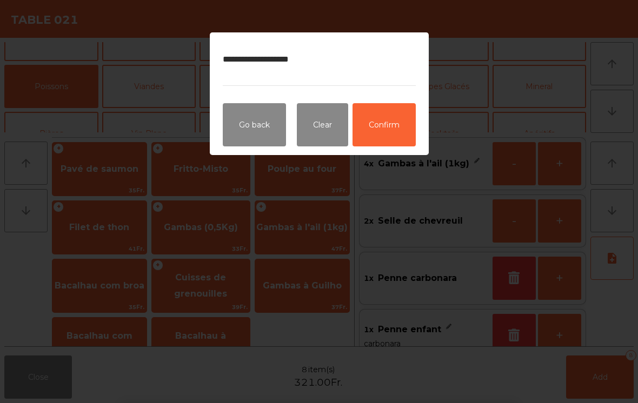
click at [386, 120] on button "Confirm" at bounding box center [384, 124] width 63 height 43
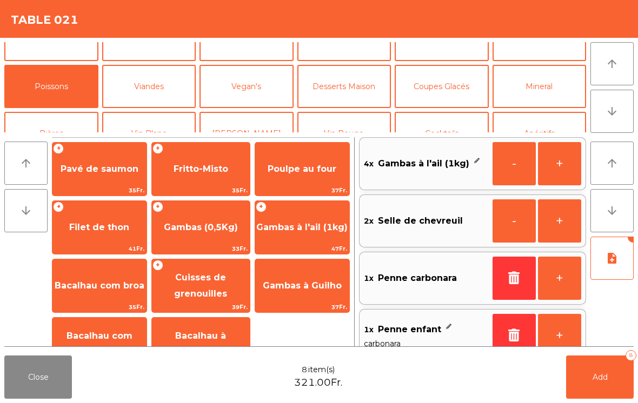
click at [589, 392] on button "Add 8" at bounding box center [600, 377] width 68 height 43
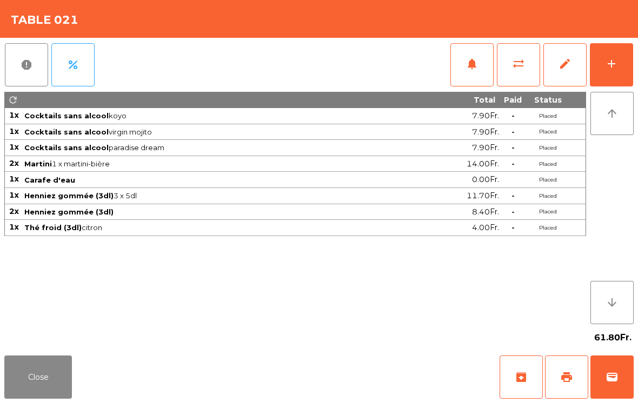
click at [619, 76] on button "add" at bounding box center [611, 64] width 43 height 43
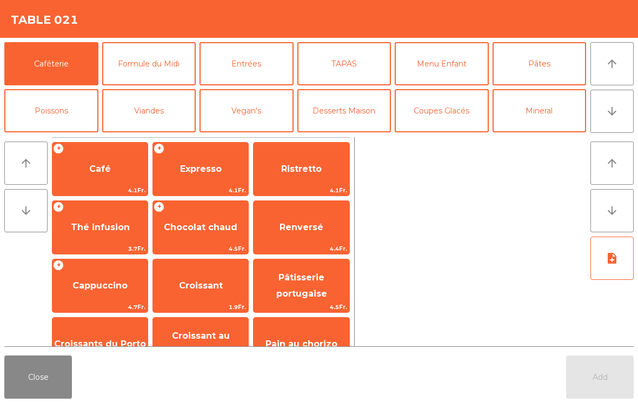
click at [335, 136] on button "Vin Rouge" at bounding box center [344, 157] width 94 height 43
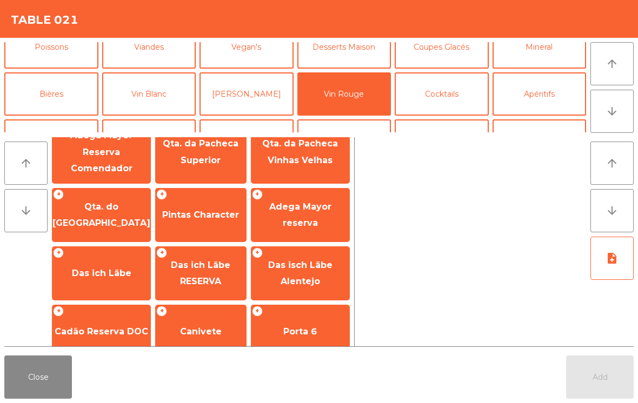
scroll to position [450, 0]
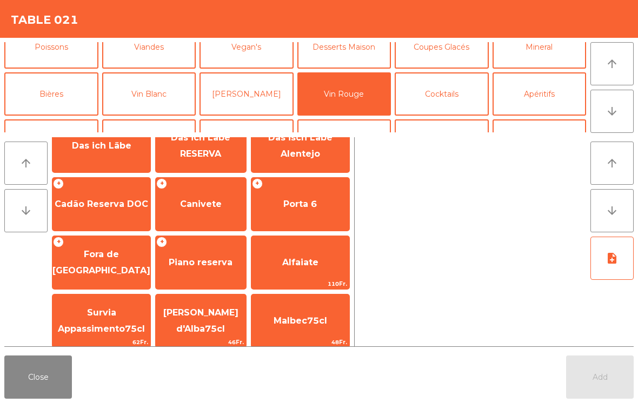
click at [105, 199] on span "Cadão Reserva DOC" at bounding box center [102, 204] width 94 height 10
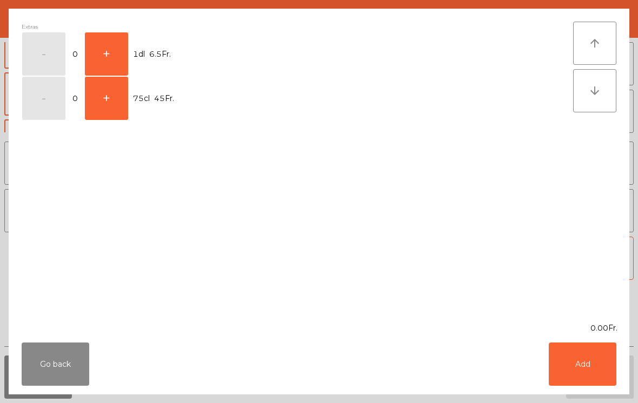
click at [108, 105] on button "+" at bounding box center [106, 98] width 43 height 43
click at [581, 371] on button "Add" at bounding box center [583, 364] width 68 height 43
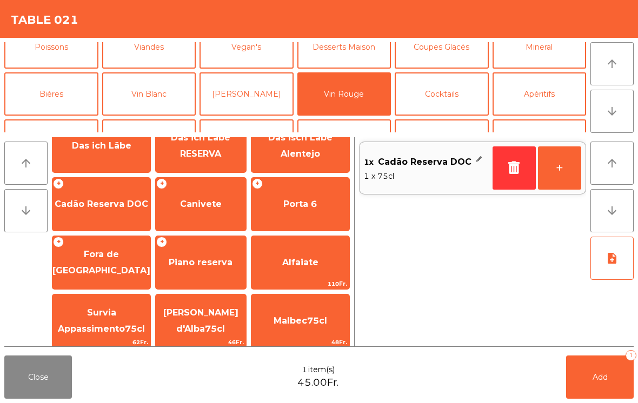
click at [601, 383] on button "Add 1" at bounding box center [600, 377] width 68 height 43
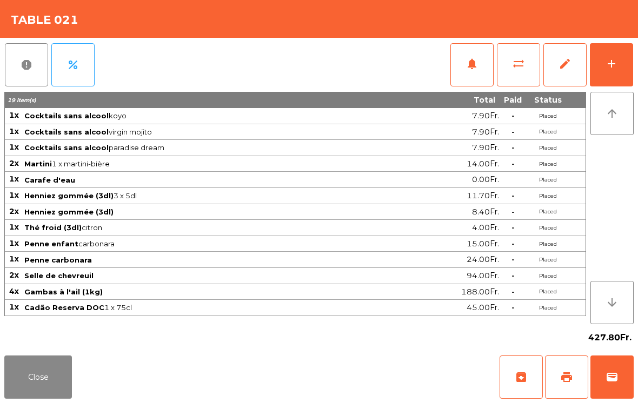
click at [519, 71] on button "sync_alt" at bounding box center [518, 64] width 43 height 43
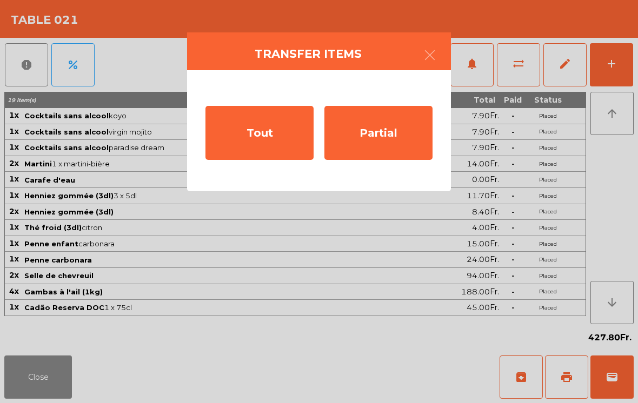
click at [394, 134] on div "Partial" at bounding box center [378, 133] width 108 height 54
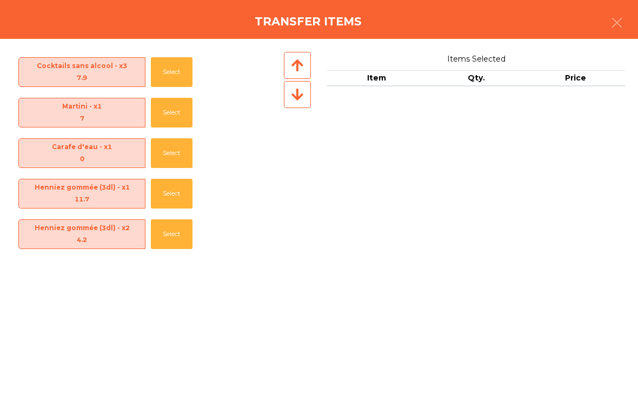
scroll to position [283, 0]
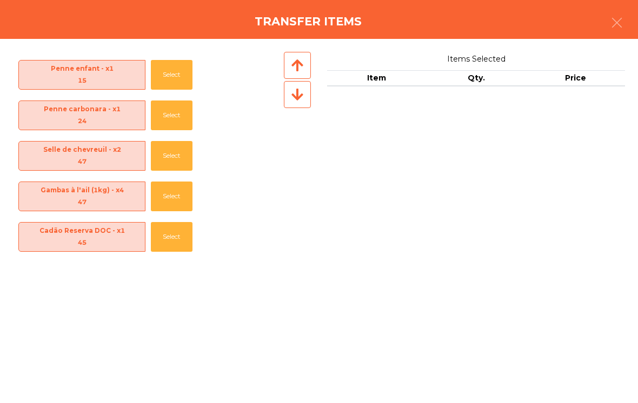
click at [169, 250] on button "Select" at bounding box center [172, 237] width 42 height 30
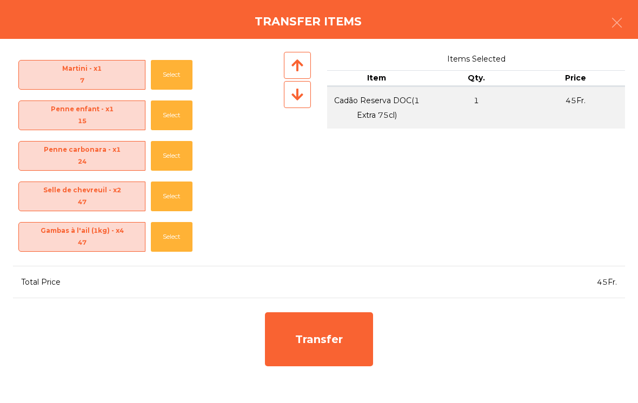
click at [321, 335] on div "Transfer" at bounding box center [319, 340] width 108 height 54
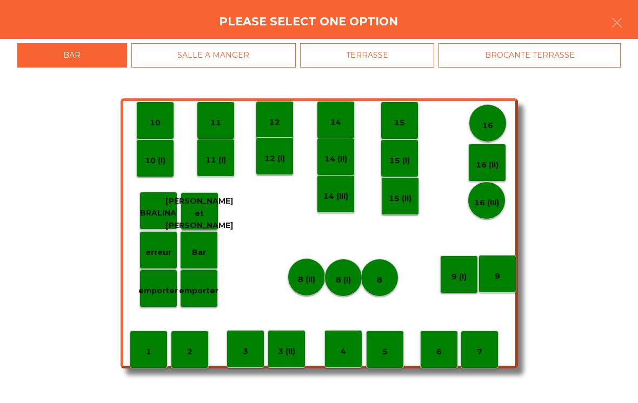
click at [162, 253] on p "erreur" at bounding box center [158, 253] width 26 height 12
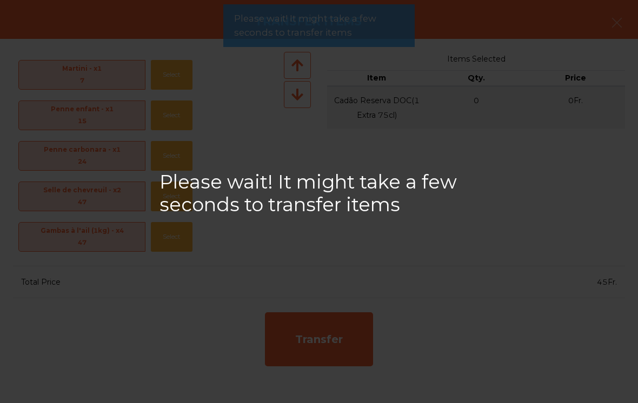
scroll to position [241, 0]
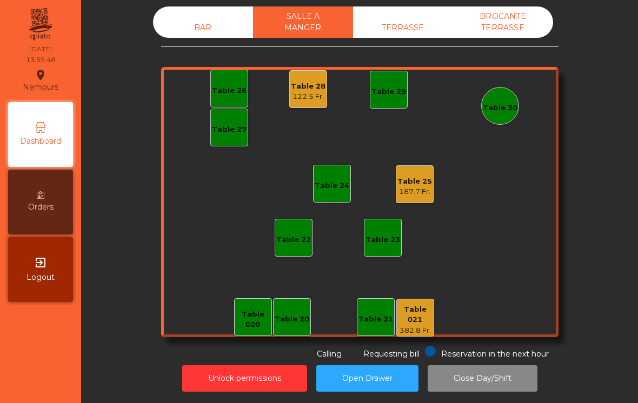
click at [422, 304] on div "Table 021" at bounding box center [415, 314] width 37 height 21
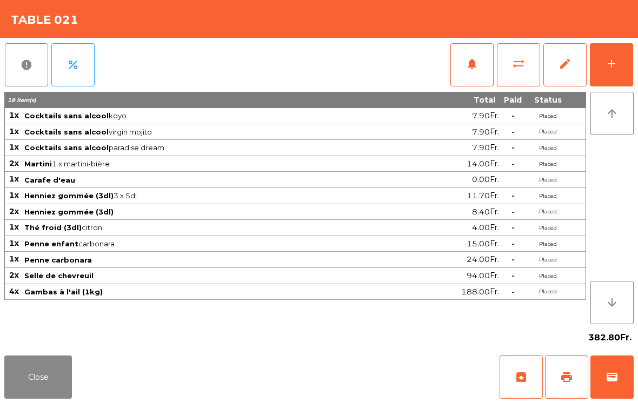
click at [624, 70] on button "add" at bounding box center [611, 64] width 43 height 43
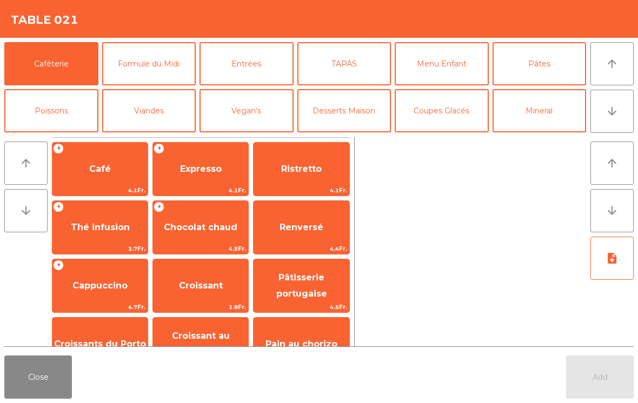
scroll to position [76, 0]
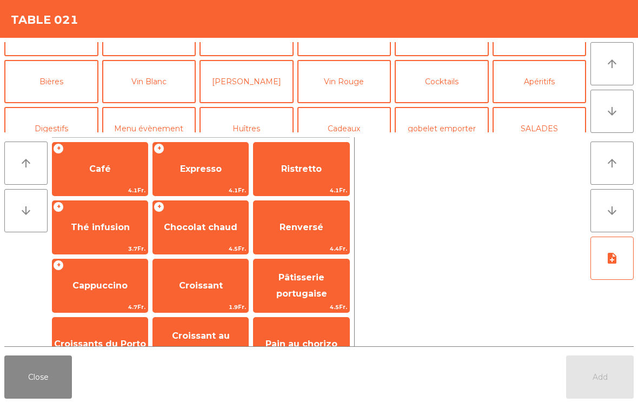
click at [362, 92] on button "Vin Rouge" at bounding box center [344, 81] width 94 height 43
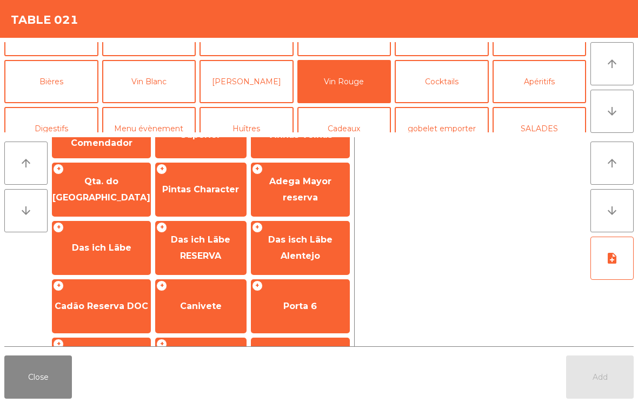
scroll to position [460, 0]
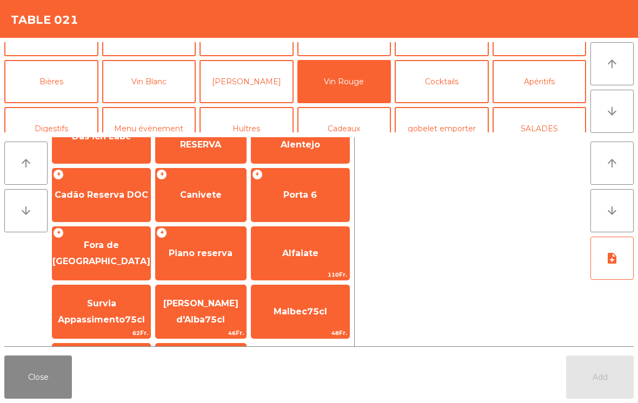
click at [185, 255] on span "Piano reserva" at bounding box center [201, 253] width 90 height 29
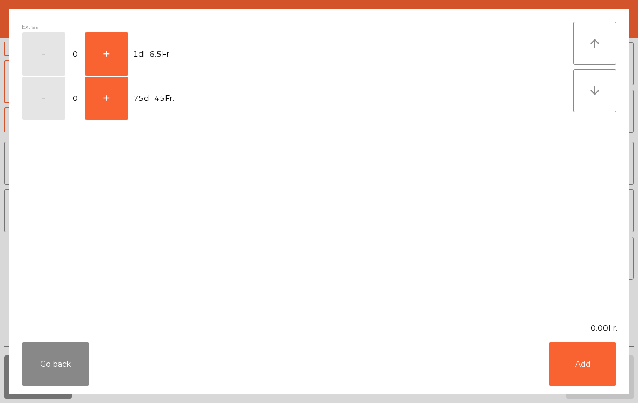
click at [111, 104] on button "+" at bounding box center [106, 98] width 43 height 43
click at [571, 372] on button "Add" at bounding box center [583, 364] width 68 height 43
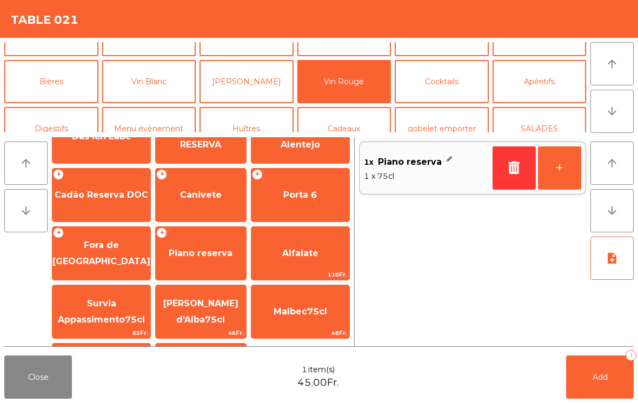
click at [600, 383] on button "Add 1" at bounding box center [600, 377] width 68 height 43
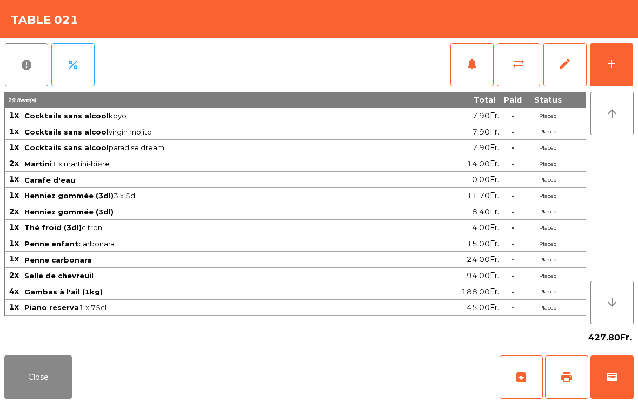
click at [52, 391] on button "Close" at bounding box center [38, 377] width 68 height 43
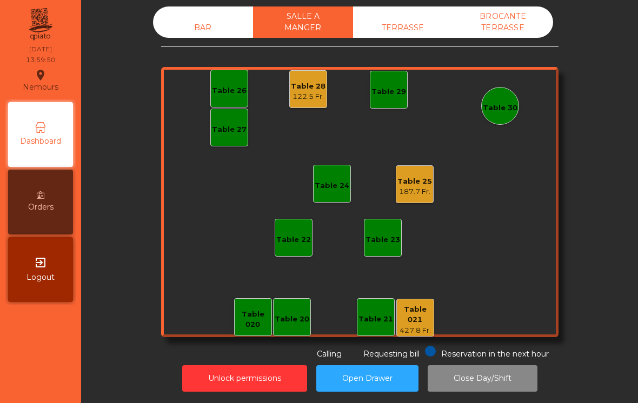
click at [200, 18] on div "BAR" at bounding box center [203, 28] width 100 height 20
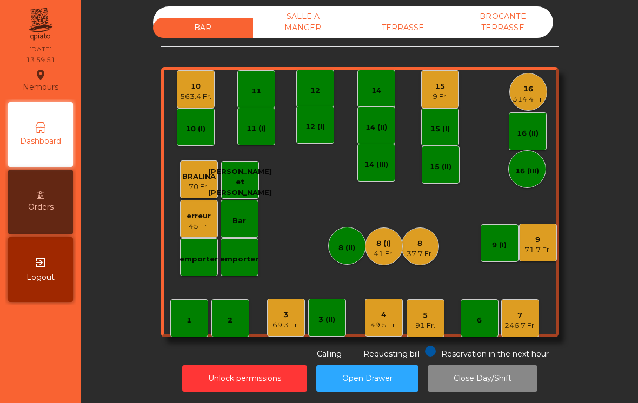
click at [542, 235] on div "9" at bounding box center [538, 240] width 26 height 11
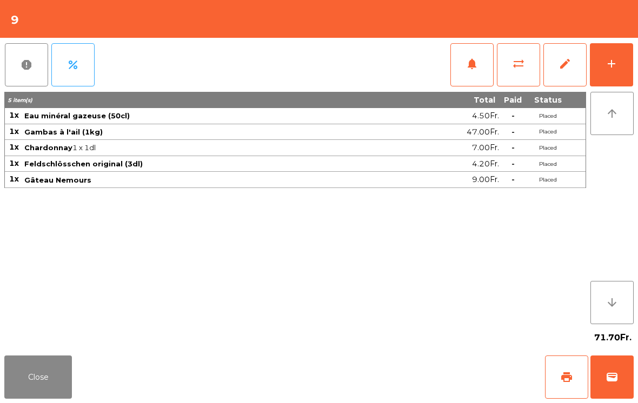
click at [619, 58] on button "add" at bounding box center [611, 64] width 43 height 43
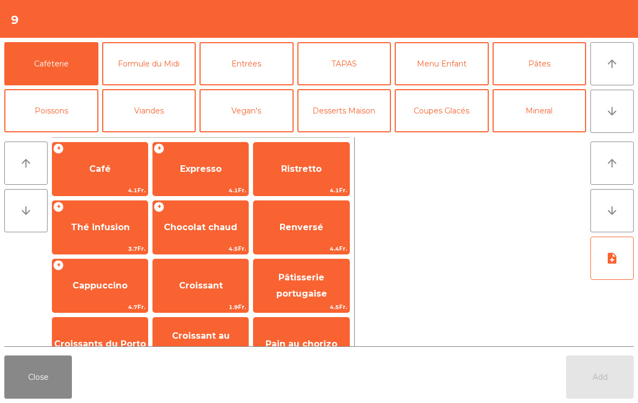
click at [204, 175] on span "Expresso" at bounding box center [200, 169] width 95 height 29
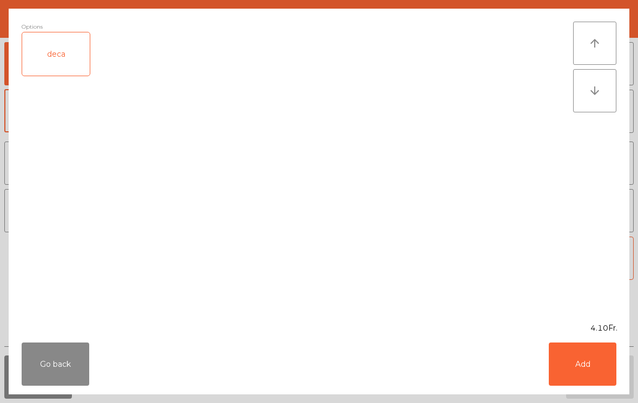
click at [591, 385] on button "Add" at bounding box center [583, 364] width 68 height 43
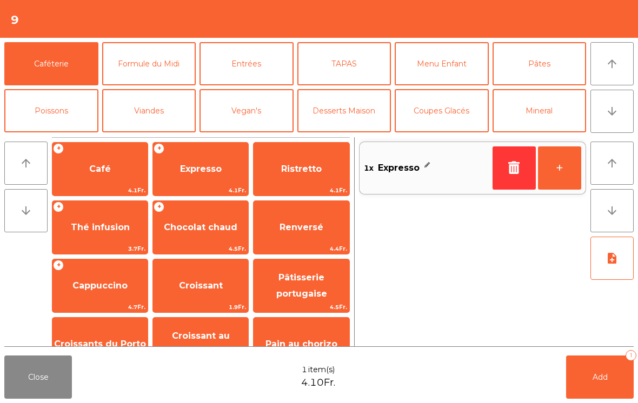
click at [560, 166] on button "+" at bounding box center [559, 168] width 43 height 43
click at [607, 382] on button "Add 2" at bounding box center [600, 377] width 68 height 43
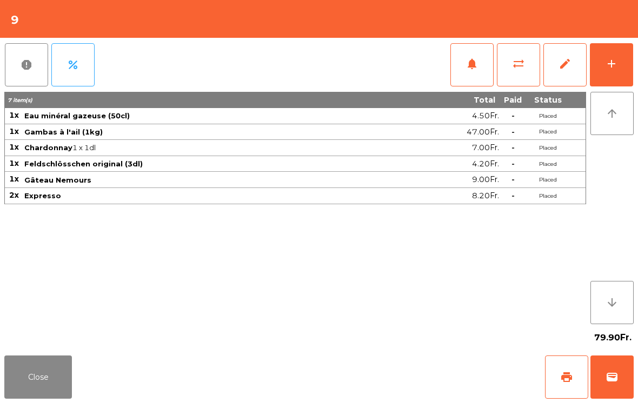
click at [90, 353] on div "Close print wallet" at bounding box center [319, 377] width 638 height 52
click at [45, 387] on button "Close" at bounding box center [38, 377] width 68 height 43
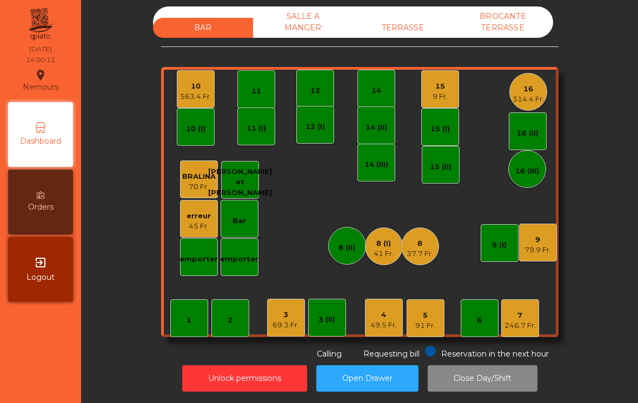
click at [530, 310] on div "7" at bounding box center [520, 315] width 31 height 11
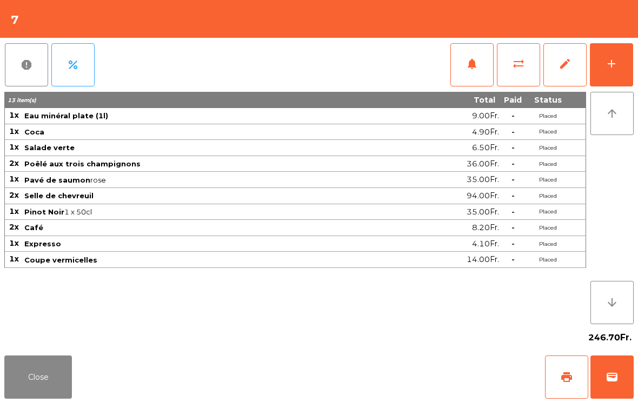
click at [628, 374] on button "wallet" at bounding box center [611, 377] width 43 height 43
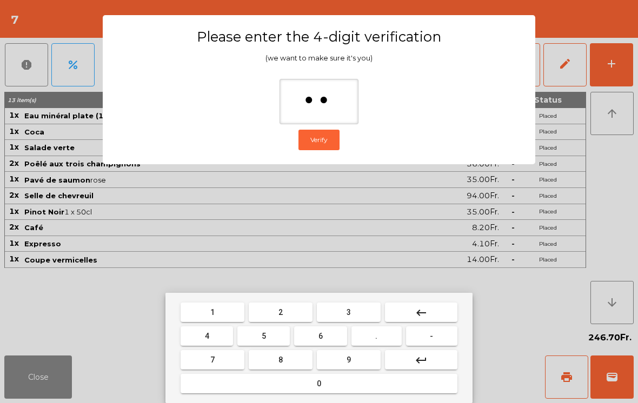
type input "***"
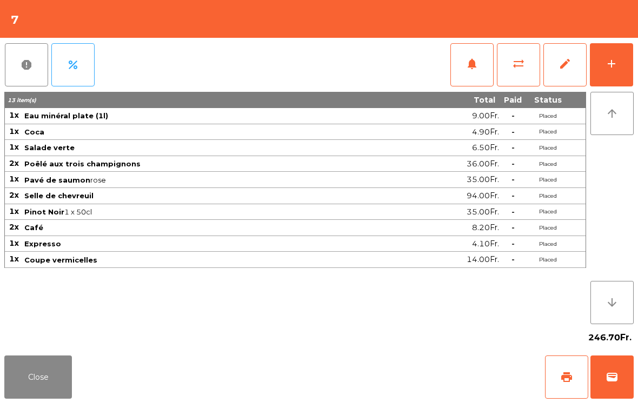
click at [420, 369] on div "Close print wallet" at bounding box center [319, 377] width 638 height 52
click at [412, 371] on div "Close print wallet" at bounding box center [319, 377] width 638 height 52
click at [422, 373] on div "Close print wallet" at bounding box center [319, 377] width 638 height 52
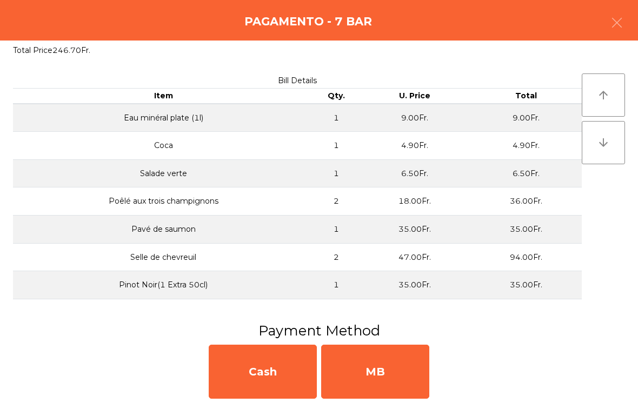
click at [408, 375] on div "MB" at bounding box center [375, 372] width 108 height 54
click at [400, 379] on div "No" at bounding box center [375, 372] width 108 height 54
click at [393, 369] on div "No" at bounding box center [375, 372] width 108 height 54
click at [380, 368] on div "No" at bounding box center [375, 372] width 108 height 54
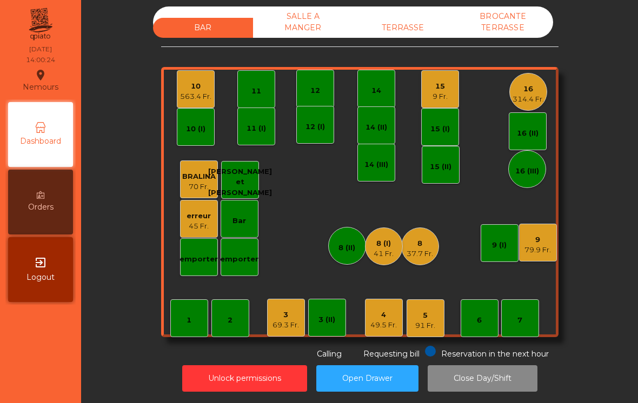
click at [452, 74] on div "15 9 Fr." at bounding box center [440, 89] width 38 height 38
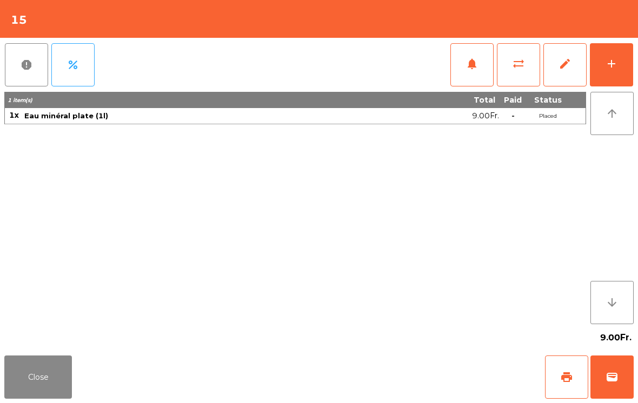
click at [611, 71] on button "add" at bounding box center [611, 64] width 43 height 43
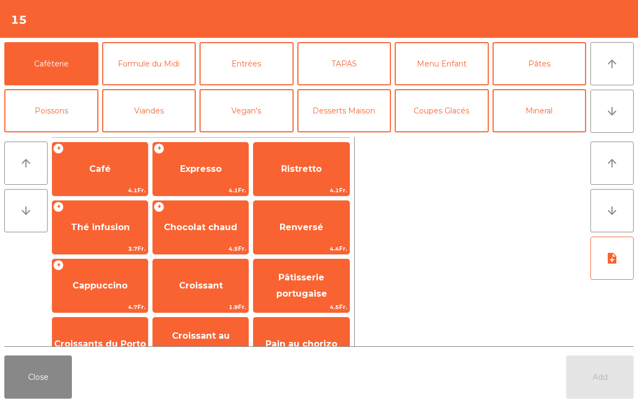
click at [246, 71] on button "Entrées" at bounding box center [247, 63] width 94 height 43
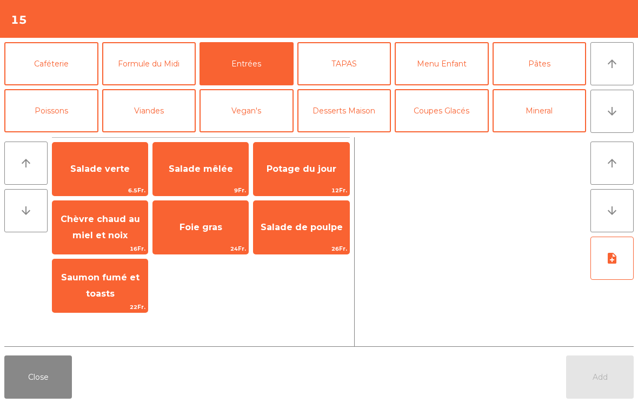
click at [94, 164] on span "Salade verte" at bounding box center [99, 169] width 59 height 10
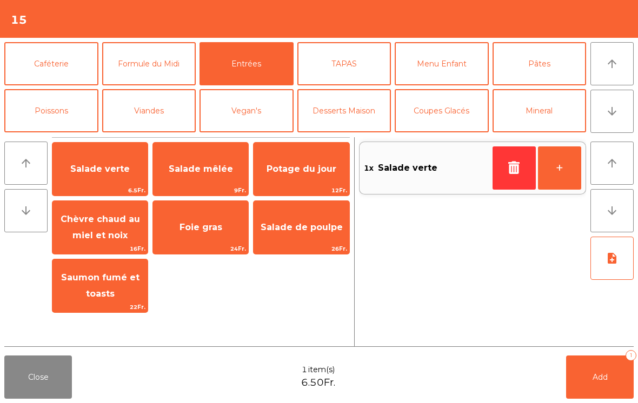
click at [204, 172] on span "Salade mêlée" at bounding box center [201, 169] width 64 height 10
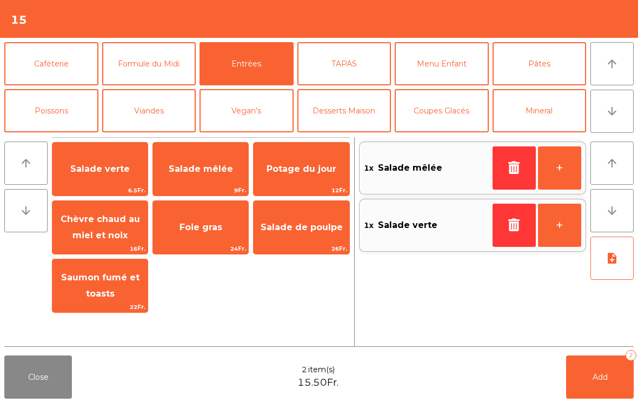
click at [204, 172] on span "Salade mêlée" at bounding box center [201, 169] width 64 height 10
click at [540, 62] on button "Pâtes" at bounding box center [540, 63] width 94 height 43
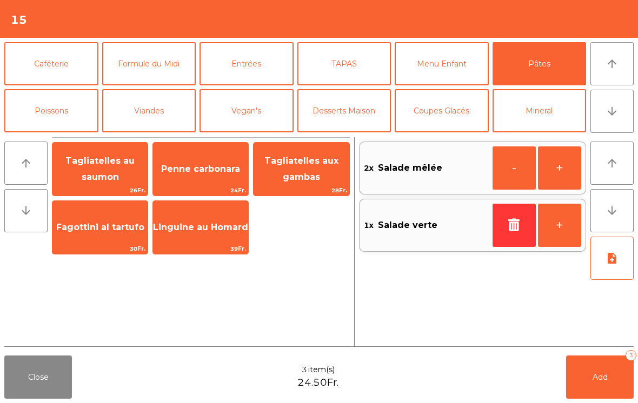
click at [299, 176] on span "Tagliatelles aux gambas" at bounding box center [301, 169] width 74 height 26
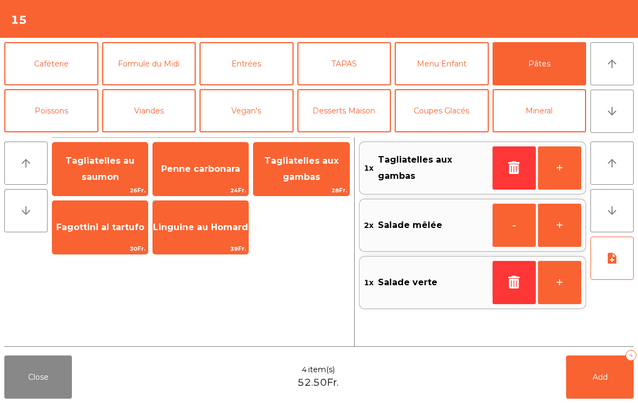
click at [100, 231] on span "Fagottini al tartufo" at bounding box center [100, 227] width 88 height 10
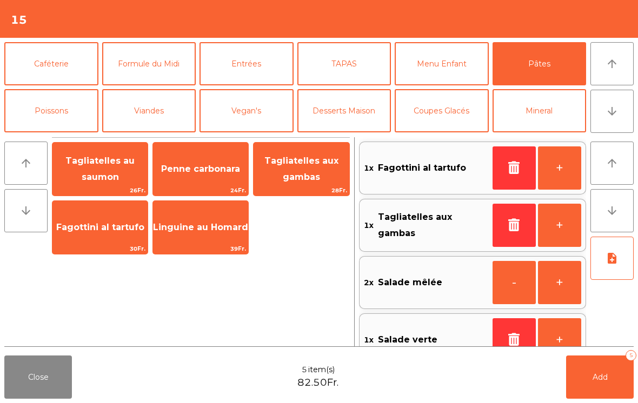
click at [99, 234] on span "Fagottini al tartufo" at bounding box center [99, 227] width 95 height 29
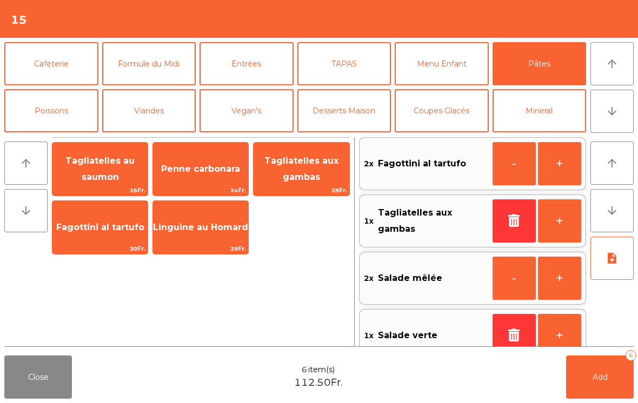
click at [161, 118] on button "Viandes" at bounding box center [149, 110] width 94 height 43
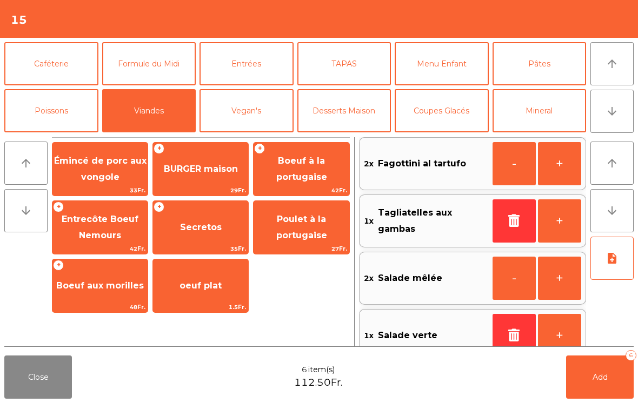
click at [202, 182] on span "BURGER maison" at bounding box center [200, 169] width 95 height 29
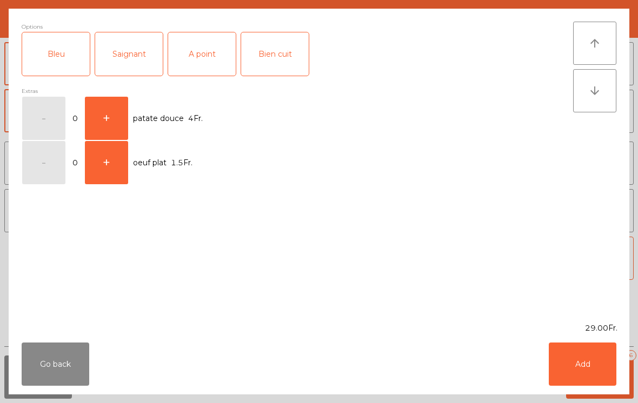
click at [199, 59] on div "A point" at bounding box center [202, 53] width 68 height 43
click at [592, 365] on button "Add" at bounding box center [583, 364] width 68 height 43
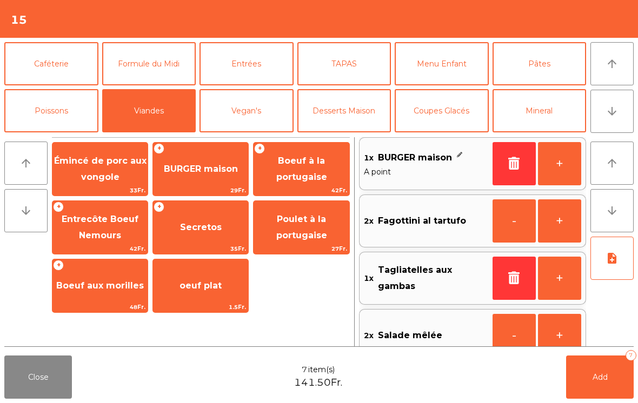
scroll to position [52, 0]
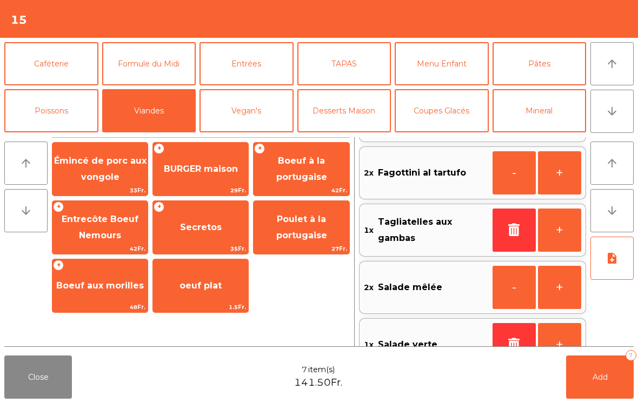
click at [597, 394] on button "Add 7" at bounding box center [600, 377] width 68 height 43
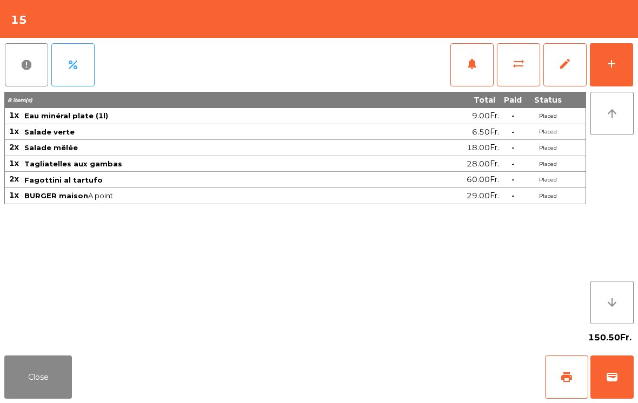
click at [35, 382] on button "Close" at bounding box center [38, 377] width 68 height 43
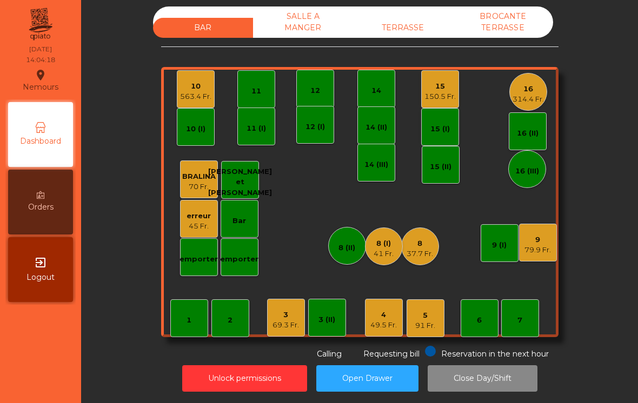
click at [308, 16] on div "SALLE A MANGER" at bounding box center [303, 21] width 100 height 31
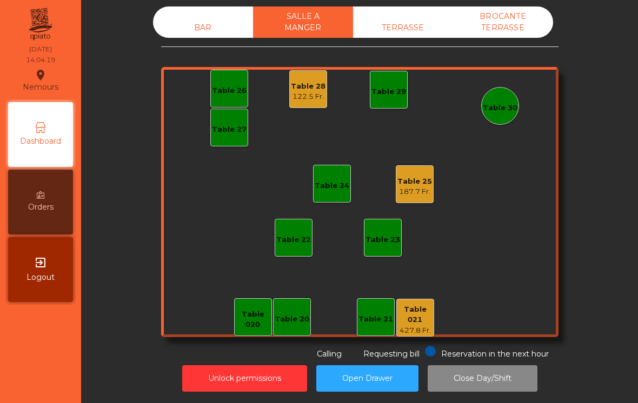
click at [424, 187] on div "187.7 Fr." at bounding box center [414, 192] width 35 height 11
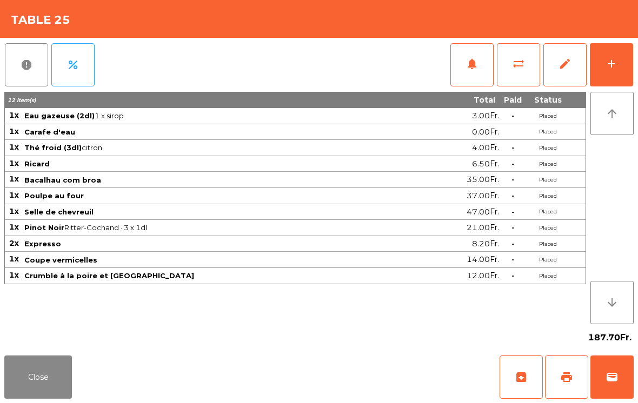
click at [567, 385] on button "print" at bounding box center [566, 377] width 43 height 43
click at [39, 395] on button "Close" at bounding box center [38, 377] width 68 height 43
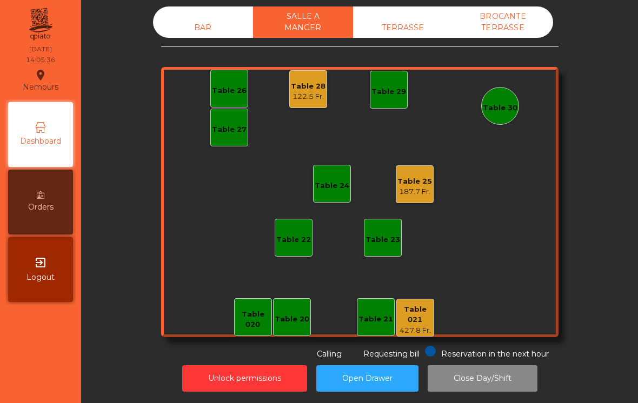
click at [214, 18] on div "BAR" at bounding box center [203, 28] width 100 height 20
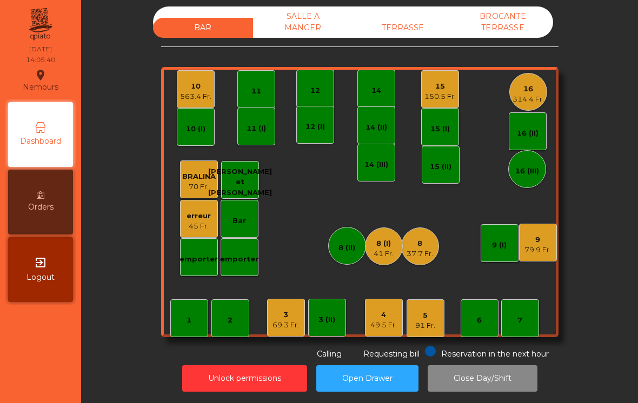
click at [443, 91] on div "150.5 Fr." at bounding box center [439, 96] width 31 height 11
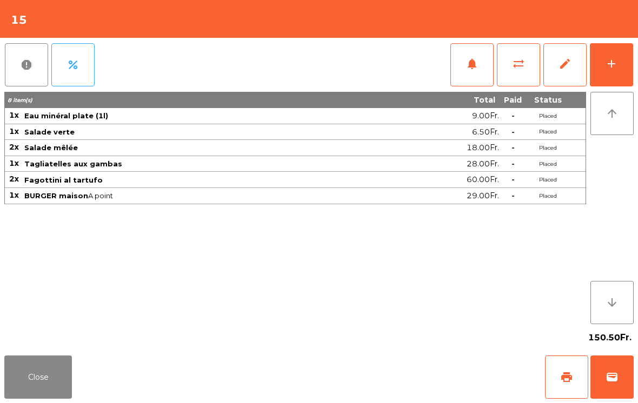
click at [39, 380] on button "Close" at bounding box center [38, 377] width 68 height 43
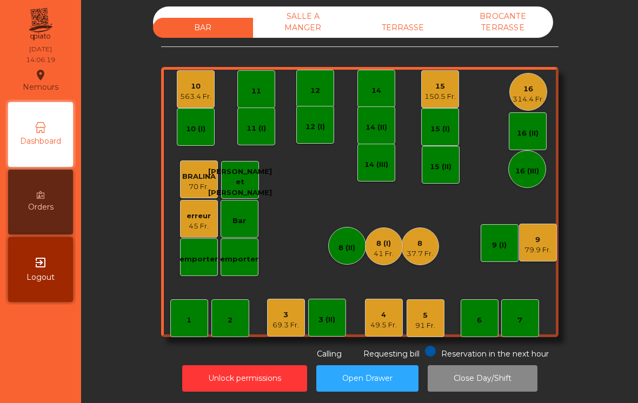
click at [300, 19] on div "SALLE A MANGER" at bounding box center [303, 21] width 100 height 31
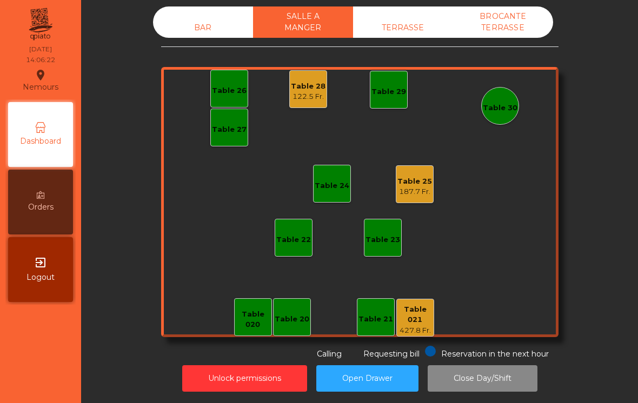
click at [422, 304] on div "Table 021" at bounding box center [415, 314] width 37 height 21
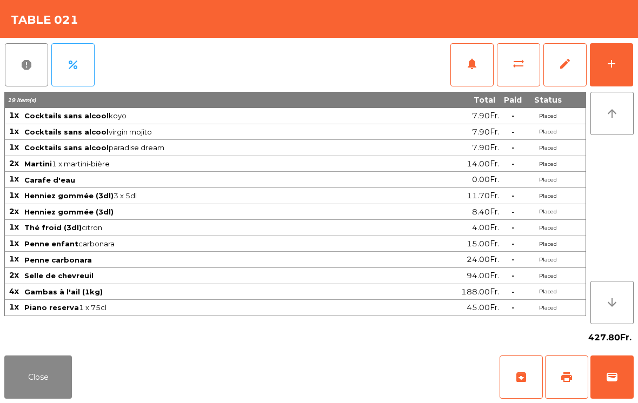
click at [609, 59] on div "add" at bounding box center [611, 63] width 13 height 13
click at [614, 71] on button "add" at bounding box center [611, 64] width 43 height 43
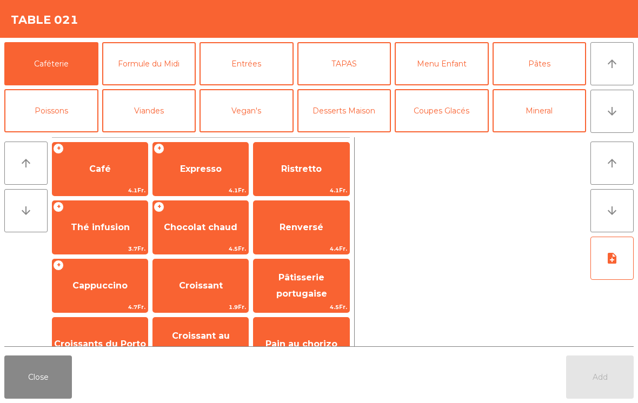
click at [56, 136] on button "Bières" at bounding box center [51, 157] width 94 height 43
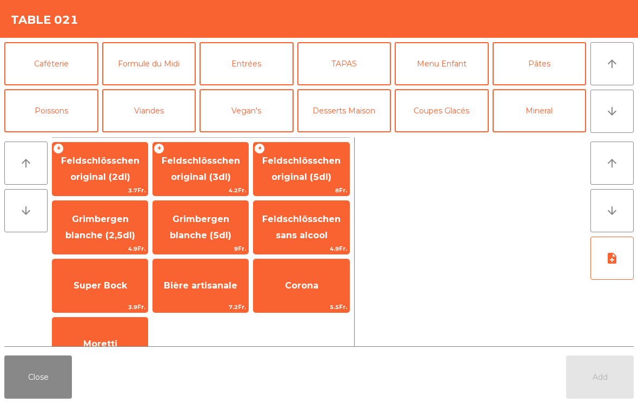
scroll to position [51, 0]
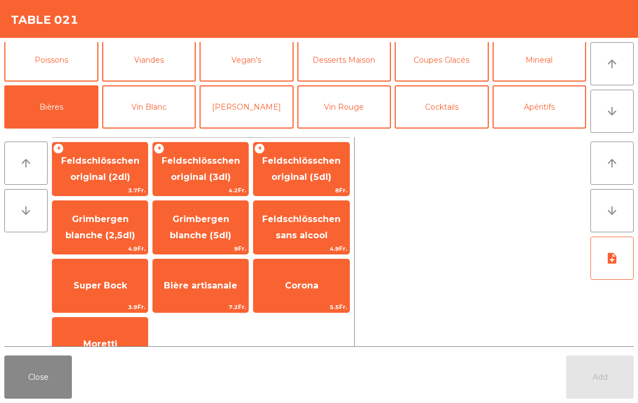
click at [210, 170] on span "Feldschlösschen original (3dl)" at bounding box center [200, 170] width 95 height 46
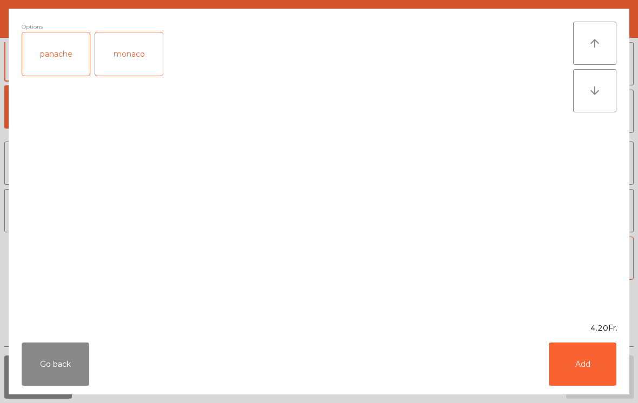
click at [54, 59] on div "panache" at bounding box center [56, 53] width 68 height 43
click at [586, 367] on button "Add" at bounding box center [583, 364] width 68 height 43
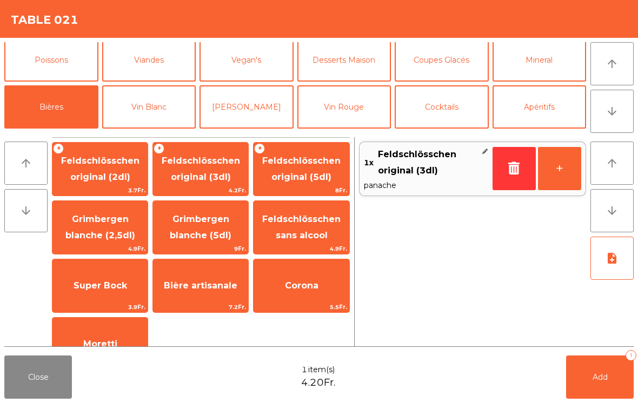
click at [557, 165] on button "+" at bounding box center [559, 168] width 43 height 43
click at [596, 386] on button "Add 2" at bounding box center [600, 377] width 68 height 43
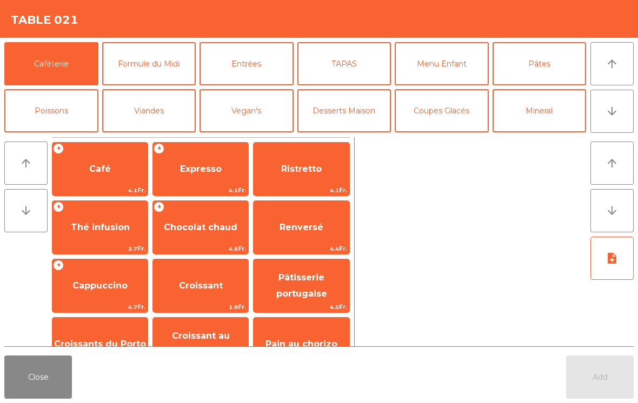
click at [32, 357] on button "Close" at bounding box center [38, 377] width 68 height 43
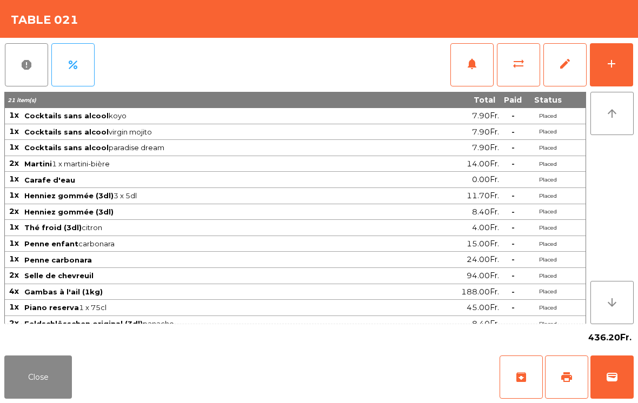
click at [45, 360] on button "Close" at bounding box center [38, 377] width 68 height 43
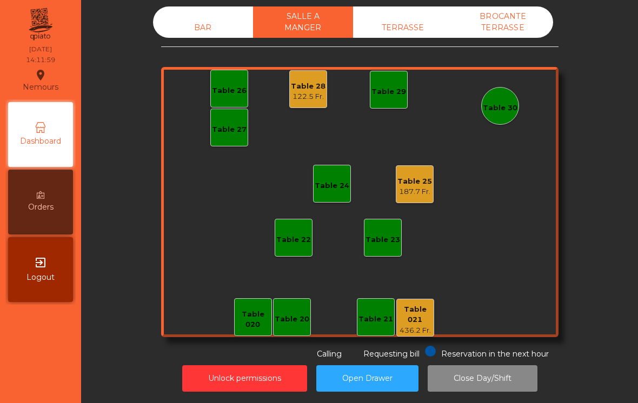
click at [214, 18] on div "BAR" at bounding box center [203, 28] width 100 height 20
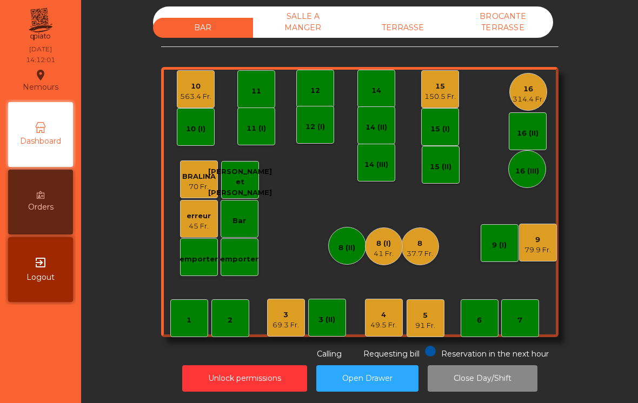
click at [442, 300] on div "5 91 Fr." at bounding box center [426, 319] width 38 height 38
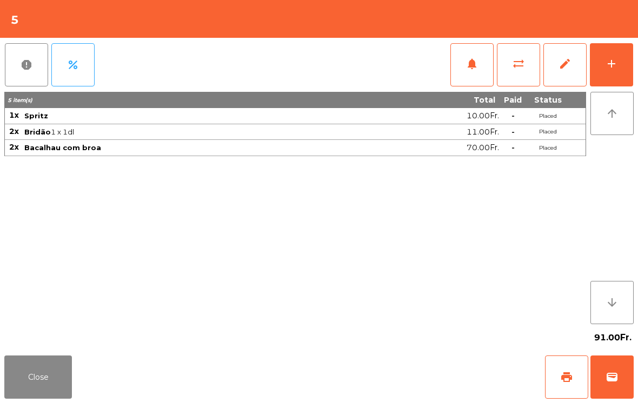
click at [619, 65] on button "add" at bounding box center [611, 64] width 43 height 43
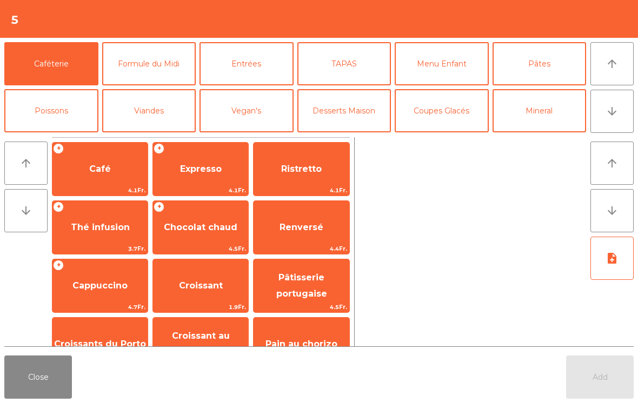
click at [368, 112] on button "Desserts Maison" at bounding box center [344, 110] width 94 height 43
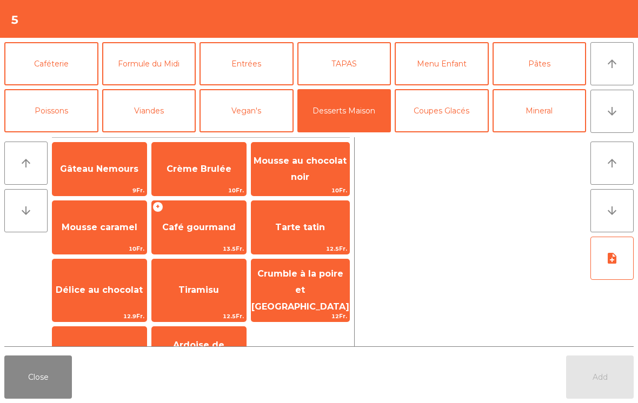
click at [114, 339] on span "Coupe vermicelles" at bounding box center [99, 353] width 94 height 29
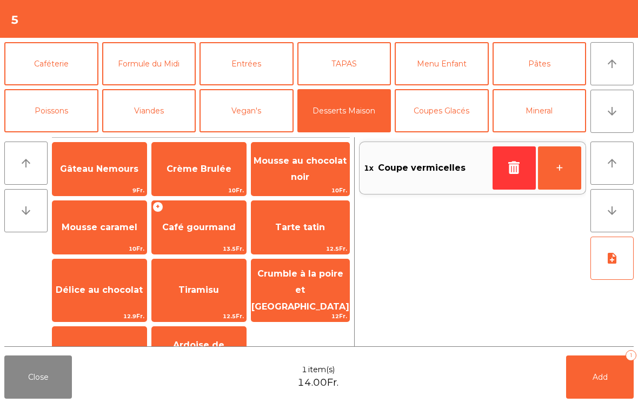
click at [449, 110] on button "Coupes Glacés" at bounding box center [442, 110] width 94 height 43
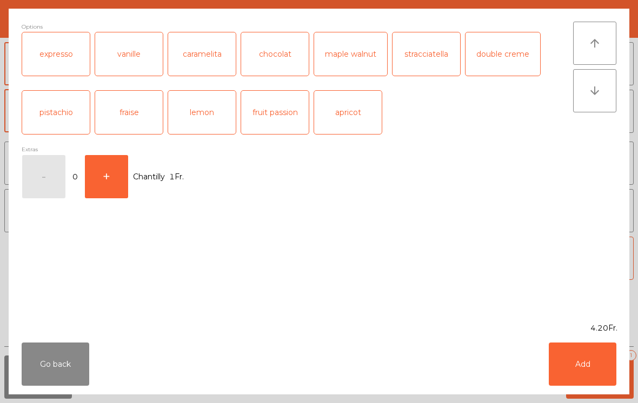
click at [590, 374] on button "Add" at bounding box center [583, 364] width 68 height 43
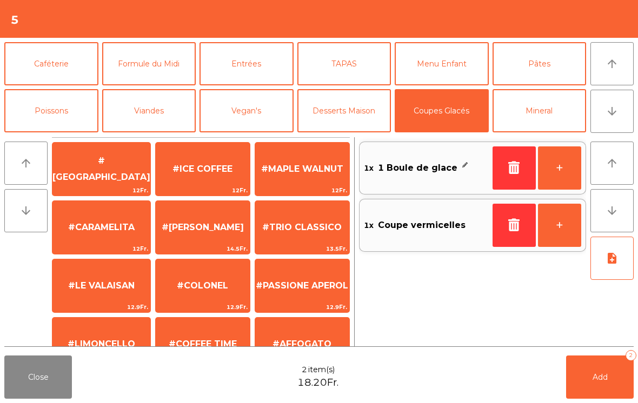
scroll to position [204, 0]
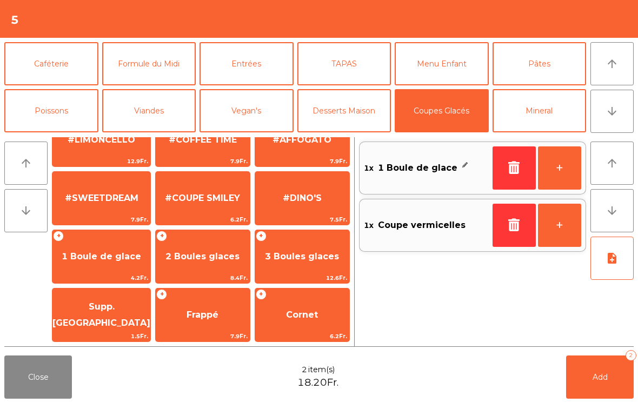
click at [603, 380] on span "Add" at bounding box center [600, 378] width 15 height 10
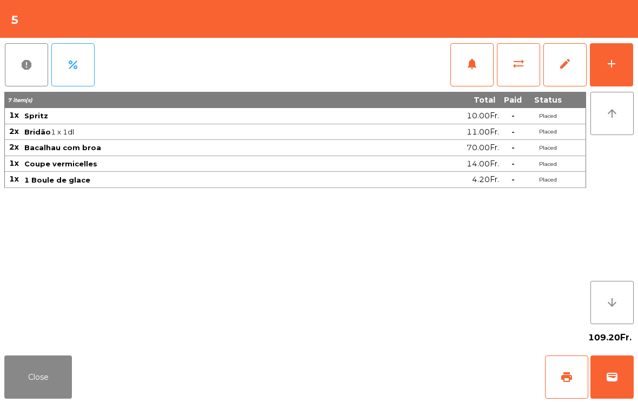
click at [15, 384] on button "Close" at bounding box center [38, 377] width 68 height 43
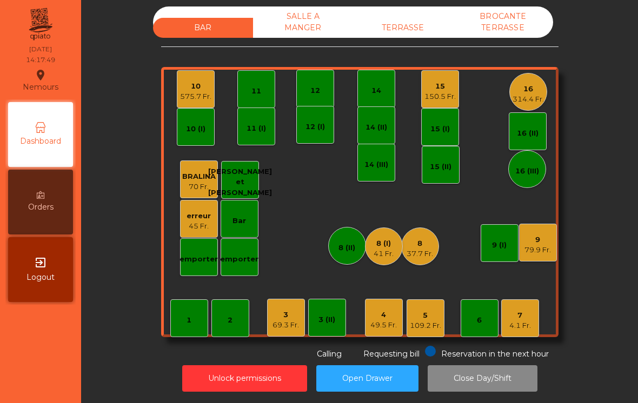
click at [291, 310] on div "3" at bounding box center [286, 315] width 26 height 11
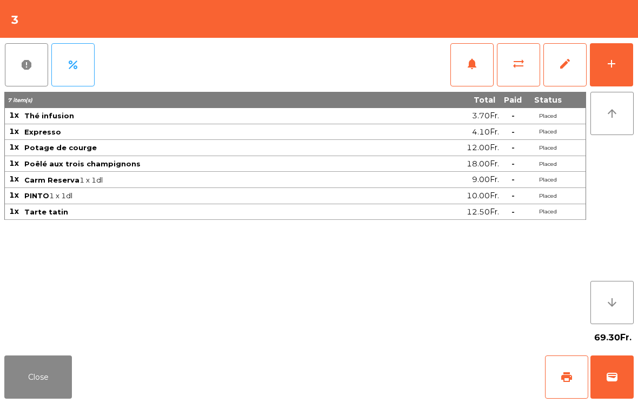
click at [570, 379] on span "print" at bounding box center [566, 377] width 13 height 13
click at [46, 377] on button "Close" at bounding box center [38, 377] width 68 height 43
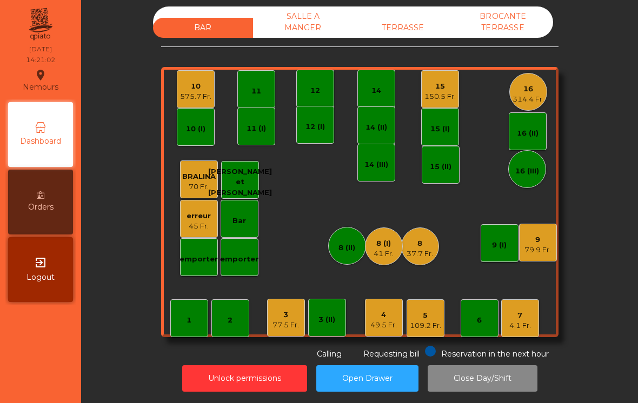
click at [560, 61] on div "BAR SALLE A MANGER TERRASSE BROCANTE TERRASSE 1 2 3 77.5 Fr. 4 49.5 Fr. 5 109.2…" at bounding box center [360, 183] width 528 height 354
click at [516, 84] on div "16" at bounding box center [528, 89] width 31 height 11
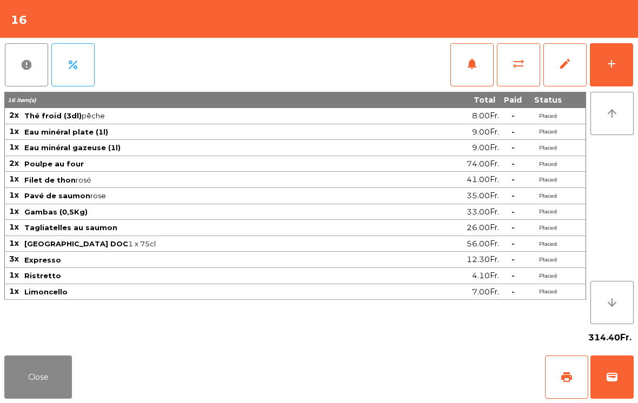
click at [565, 375] on span "print" at bounding box center [566, 377] width 13 height 13
click at [14, 381] on button "Close" at bounding box center [38, 377] width 68 height 43
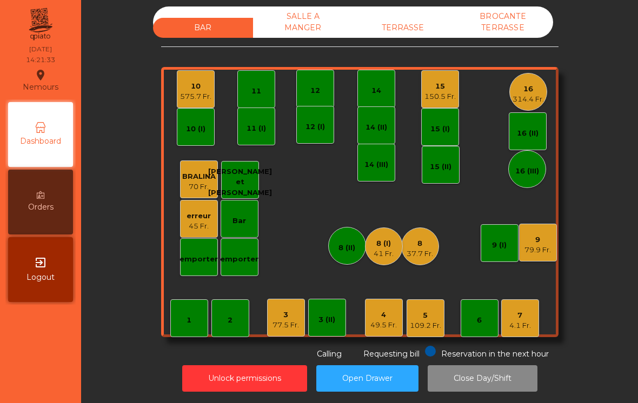
click at [271, 308] on div "3 77.5 Fr." at bounding box center [286, 318] width 38 height 38
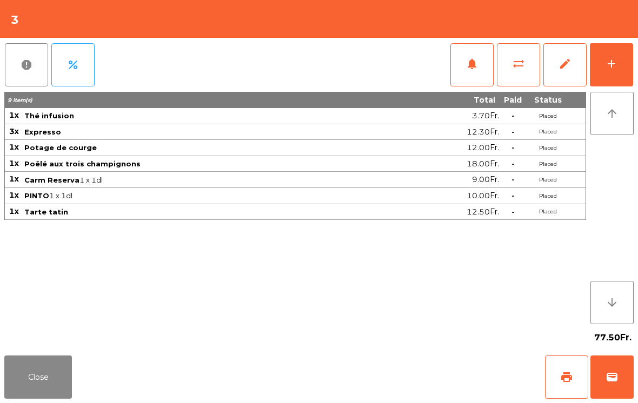
click at [603, 381] on button "wallet" at bounding box center [611, 377] width 43 height 43
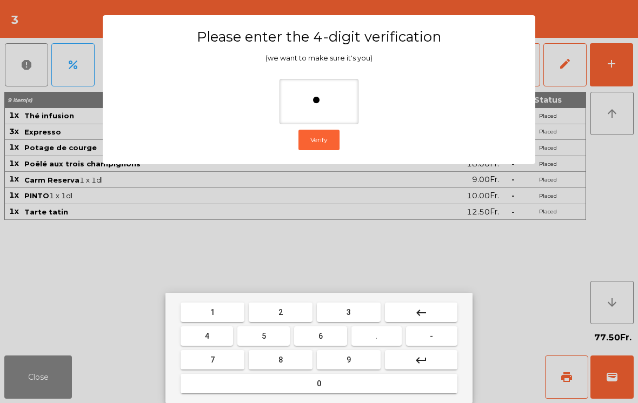
type input "**"
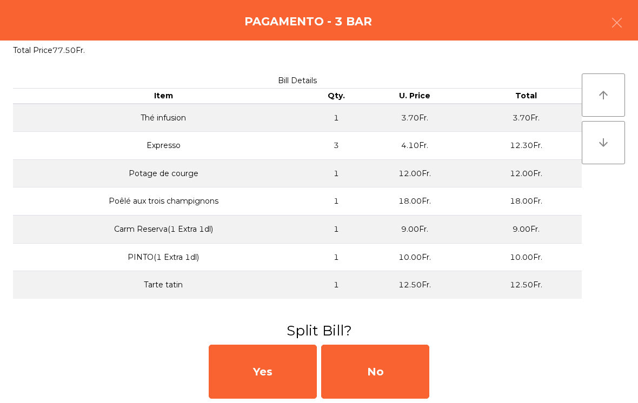
click at [376, 377] on div "No" at bounding box center [375, 372] width 108 height 54
click at [376, 371] on div "MB" at bounding box center [375, 372] width 108 height 54
click at [373, 385] on div "No" at bounding box center [375, 372] width 108 height 54
click at [381, 369] on div "No" at bounding box center [375, 372] width 108 height 54
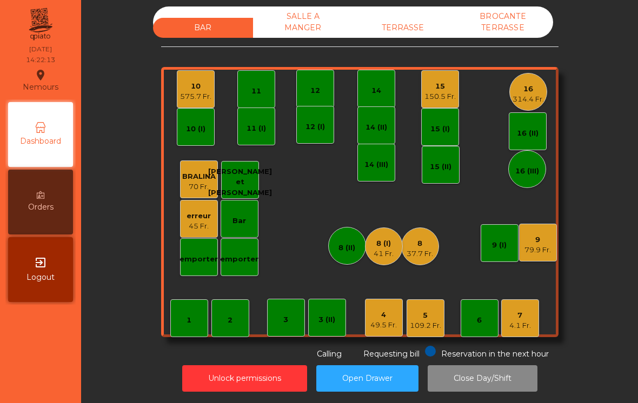
click at [533, 94] on div "314.4 Fr." at bounding box center [528, 99] width 31 height 11
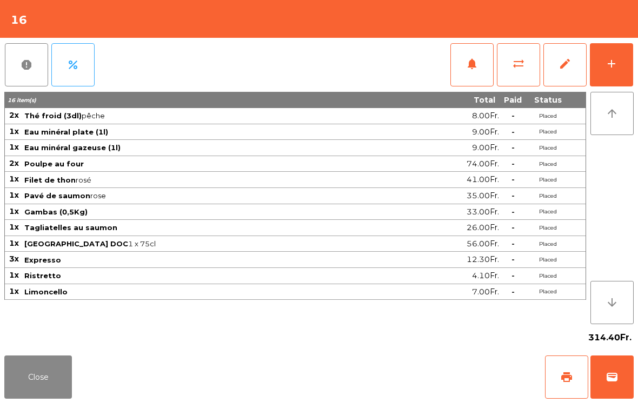
click at [605, 364] on button "wallet" at bounding box center [611, 377] width 43 height 43
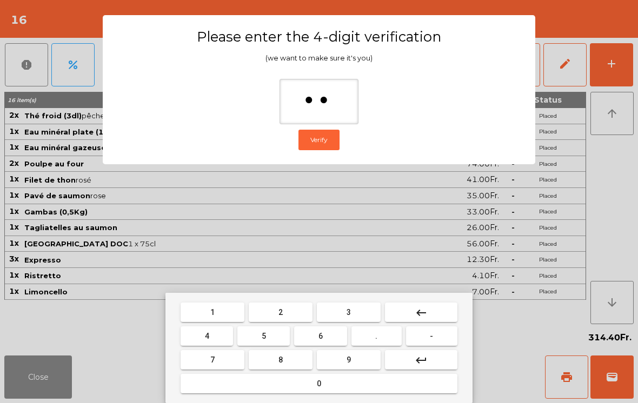
type input "***"
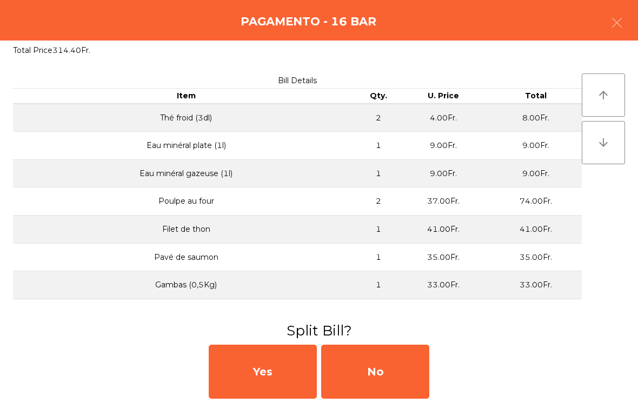
click at [381, 369] on div "No" at bounding box center [375, 372] width 108 height 54
click at [377, 368] on div "MB" at bounding box center [375, 372] width 108 height 54
click at [394, 375] on div "No" at bounding box center [375, 372] width 108 height 54
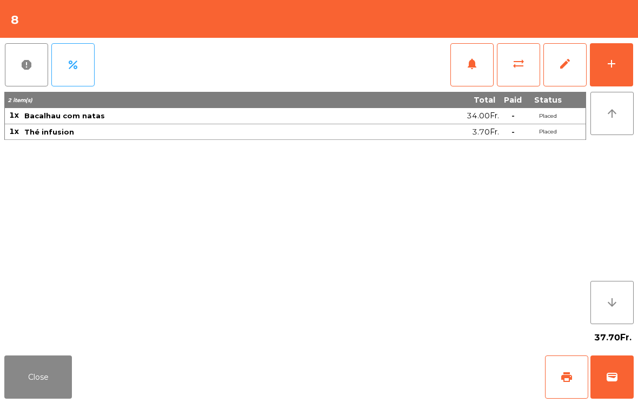
click at [618, 377] on span "wallet" at bounding box center [612, 377] width 13 height 13
click at [379, 376] on div "Close print wallet" at bounding box center [319, 377] width 638 height 52
click at [387, 376] on div "Close print wallet" at bounding box center [319, 377] width 638 height 52
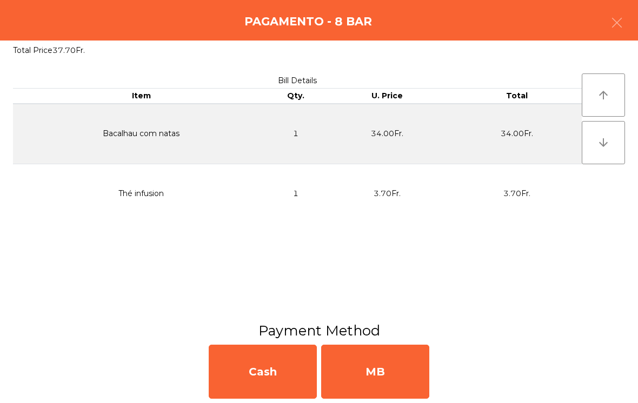
click at [400, 370] on div "MB" at bounding box center [375, 372] width 108 height 54
click at [401, 371] on div "No" at bounding box center [375, 372] width 108 height 54
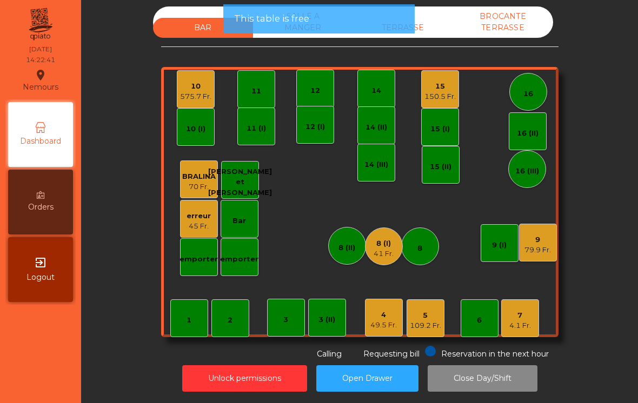
click at [379, 238] on div "8 (I)" at bounding box center [384, 243] width 20 height 11
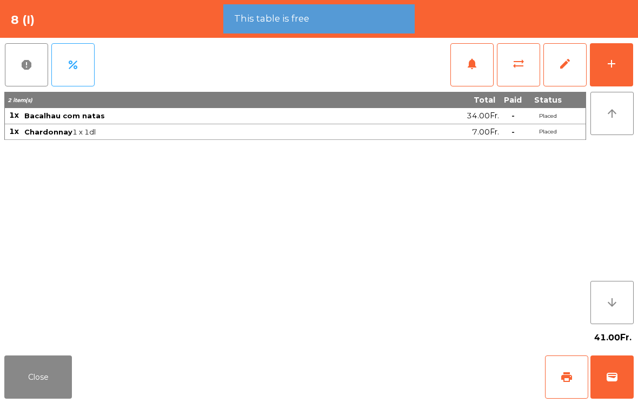
click at [619, 386] on button "wallet" at bounding box center [611, 377] width 43 height 43
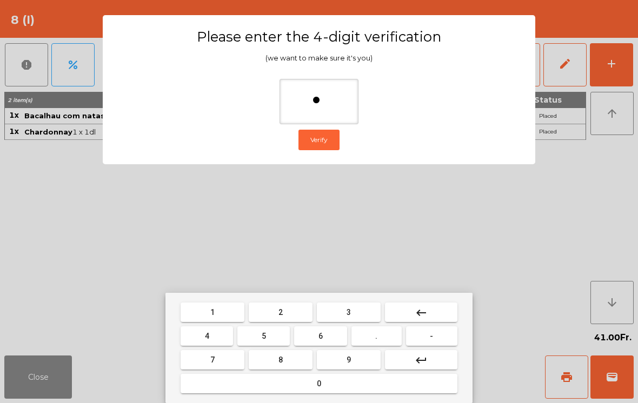
type input "**"
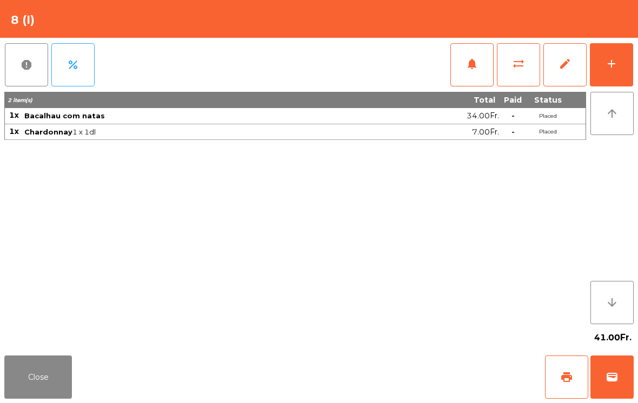
click at [407, 377] on div "Close print wallet" at bounding box center [319, 377] width 638 height 52
click at [410, 377] on div "Close print wallet" at bounding box center [319, 377] width 638 height 52
click at [400, 374] on div "Close print wallet" at bounding box center [319, 377] width 638 height 52
click at [399, 371] on div "Close print wallet" at bounding box center [319, 377] width 638 height 52
click at [400, 362] on div "Close print wallet" at bounding box center [319, 377] width 638 height 52
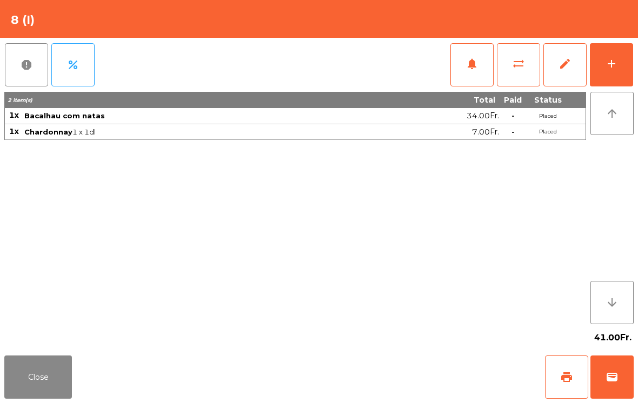
click at [396, 361] on div "Close print wallet" at bounding box center [319, 377] width 638 height 52
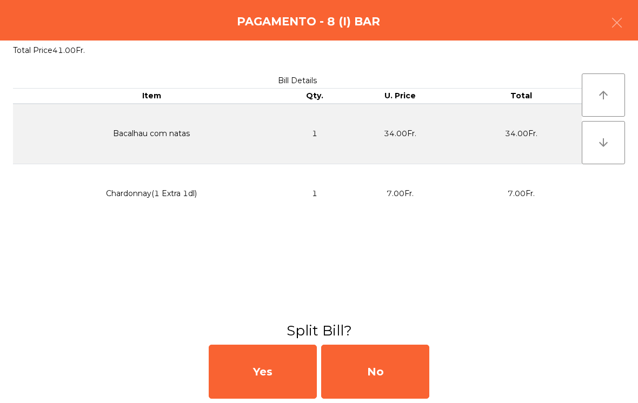
click at [390, 354] on div "No" at bounding box center [375, 372] width 108 height 54
click at [392, 357] on div "MB" at bounding box center [375, 372] width 108 height 54
click at [386, 356] on div "No" at bounding box center [375, 372] width 108 height 54
click at [384, 357] on div "No" at bounding box center [375, 372] width 108 height 54
click at [377, 372] on div "No" at bounding box center [375, 372] width 108 height 54
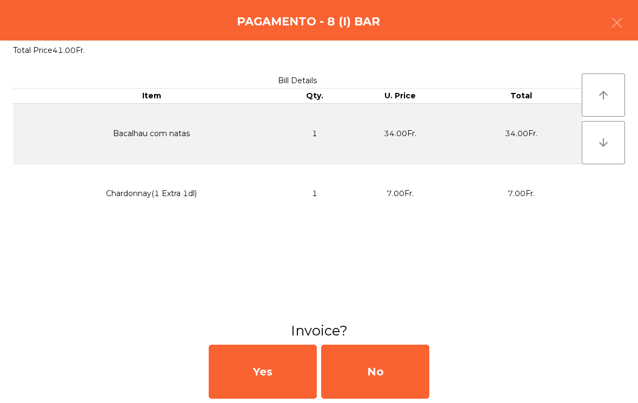
click at [375, 377] on div "No" at bounding box center [375, 372] width 108 height 54
click at [390, 359] on div "No" at bounding box center [375, 372] width 108 height 54
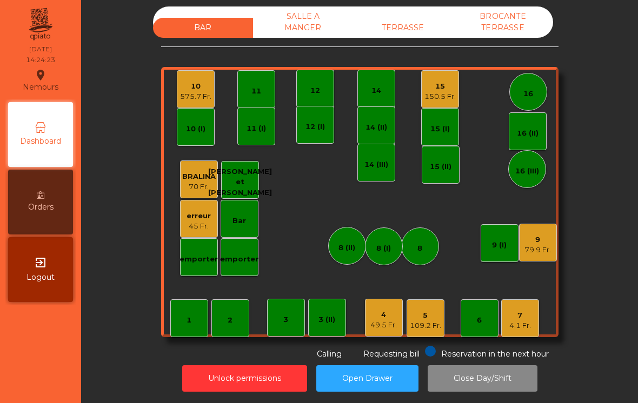
click at [542, 235] on div "9" at bounding box center [538, 240] width 26 height 11
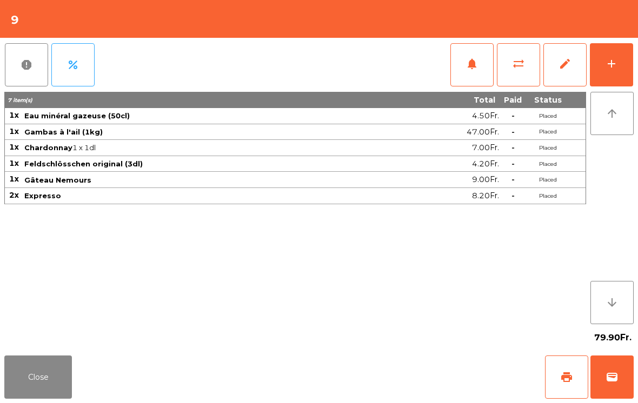
click at [565, 375] on span "print" at bounding box center [566, 377] width 13 height 13
click at [32, 387] on button "Close" at bounding box center [38, 377] width 68 height 43
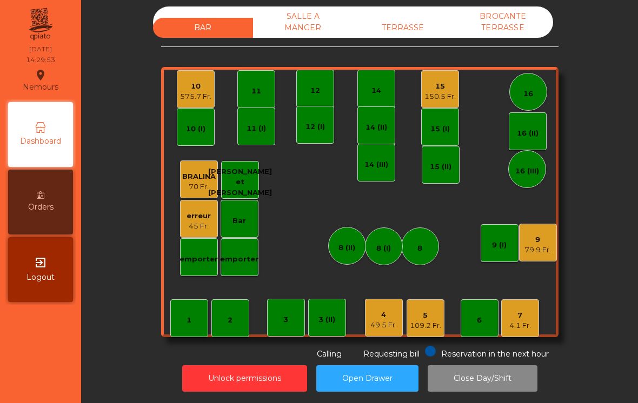
click at [306, 17] on div "SALLE A MANGER" at bounding box center [303, 21] width 100 height 31
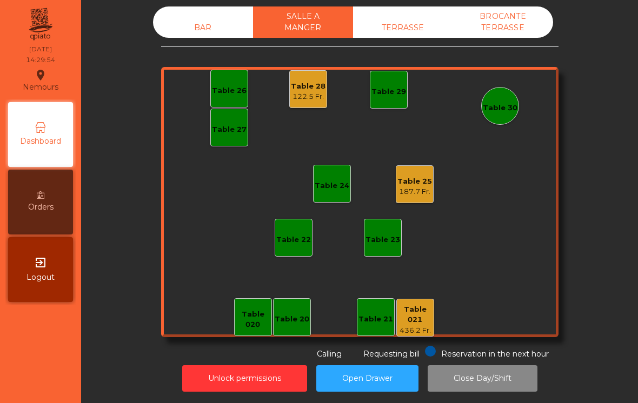
click at [297, 81] on div "Table 28" at bounding box center [308, 86] width 35 height 11
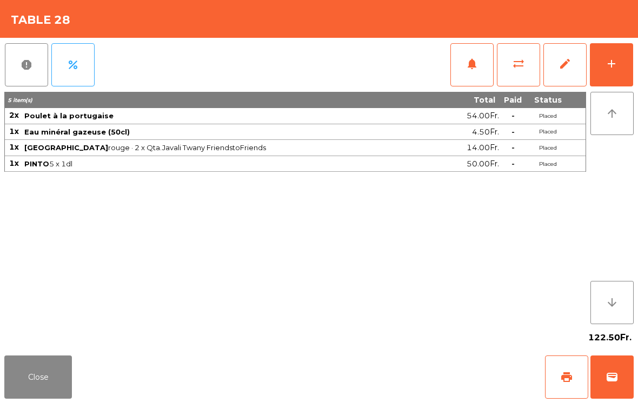
click at [601, 72] on button "add" at bounding box center [611, 64] width 43 height 43
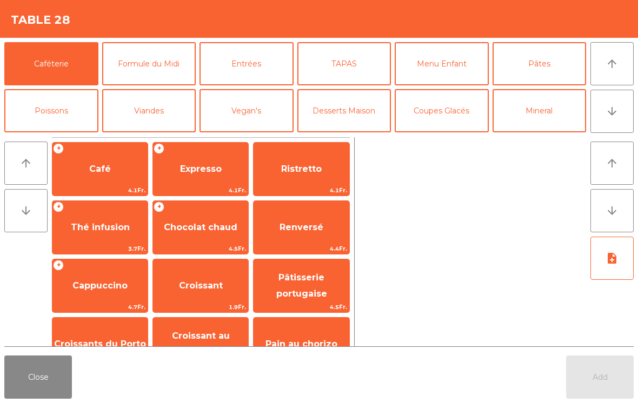
click at [202, 179] on span "Expresso" at bounding box center [200, 169] width 95 height 29
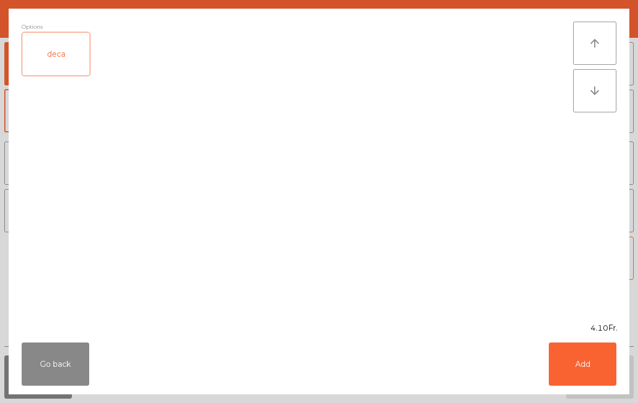
click at [602, 364] on button "Add" at bounding box center [583, 364] width 68 height 43
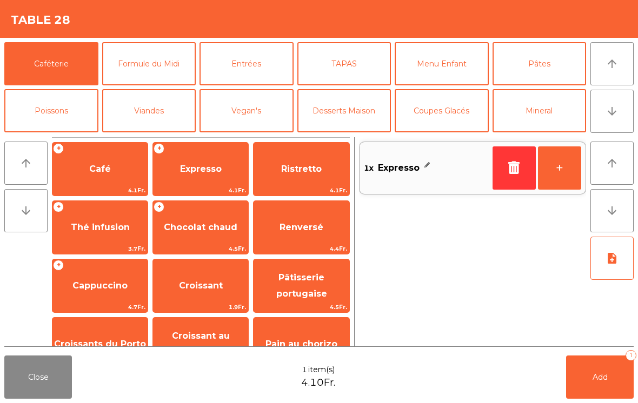
click at [357, 136] on button "Vin Rouge" at bounding box center [344, 157] width 94 height 43
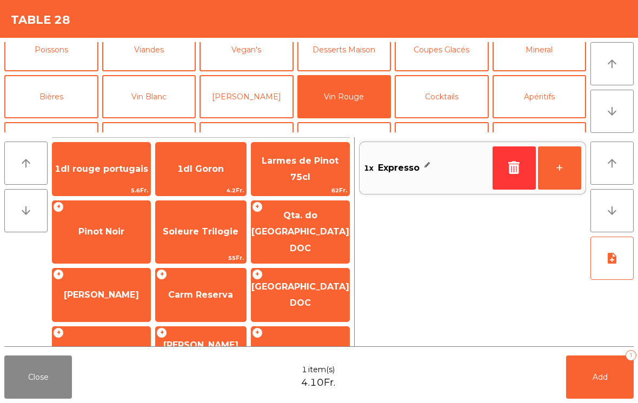
scroll to position [72, 0]
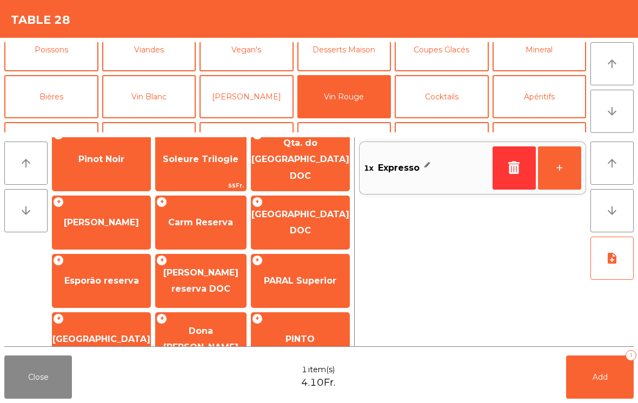
click at [310, 334] on span "PINTO" at bounding box center [300, 339] width 29 height 10
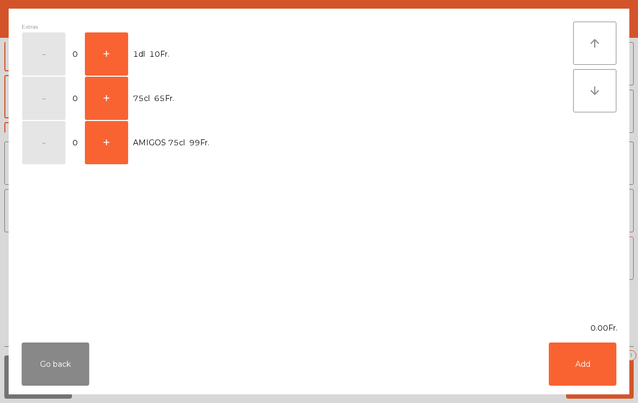
click at [111, 53] on button "+" at bounding box center [106, 53] width 43 height 43
click at [589, 360] on button "Add" at bounding box center [583, 364] width 68 height 43
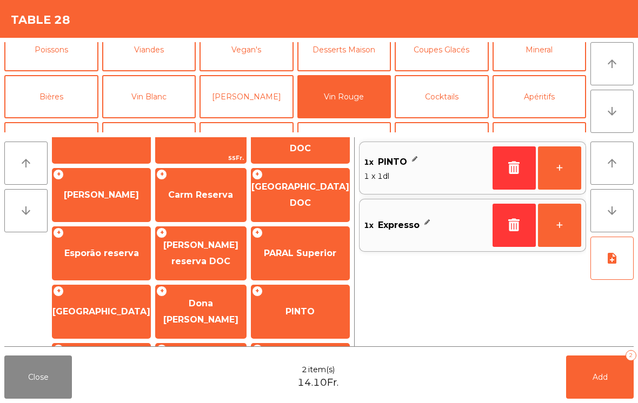
click at [598, 366] on button "Add 2" at bounding box center [600, 377] width 68 height 43
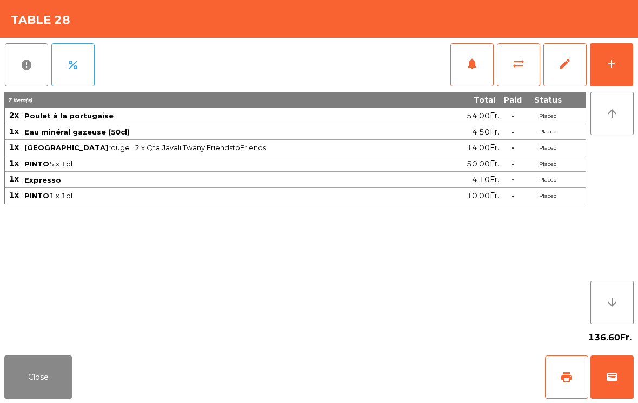
click at [15, 393] on button "Close" at bounding box center [38, 377] width 68 height 43
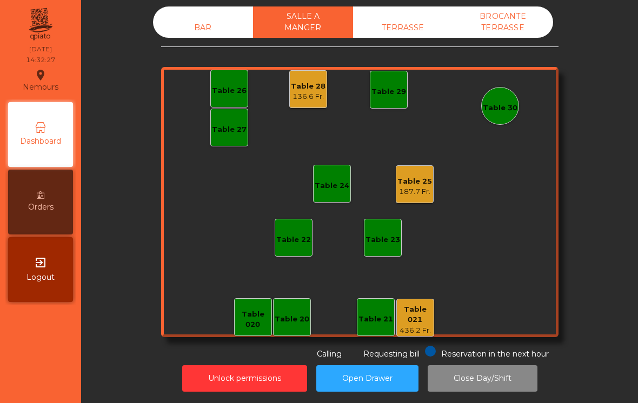
click at [191, 18] on div "BAR" at bounding box center [203, 28] width 100 height 20
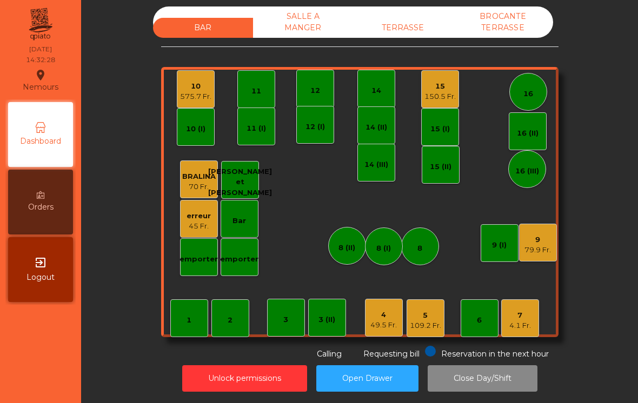
click at [440, 91] on div "150.5 Fr." at bounding box center [439, 96] width 31 height 11
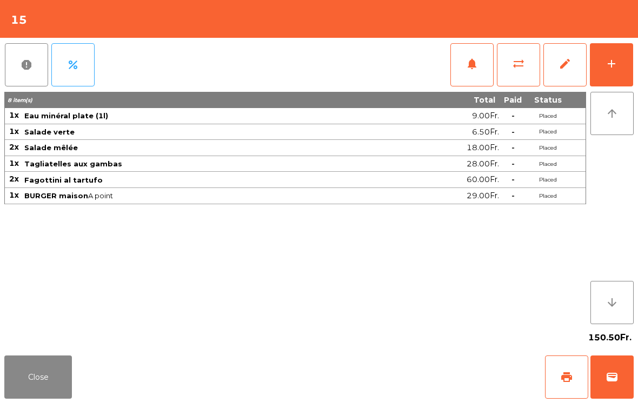
click at [59, 372] on button "Close" at bounding box center [38, 377] width 68 height 43
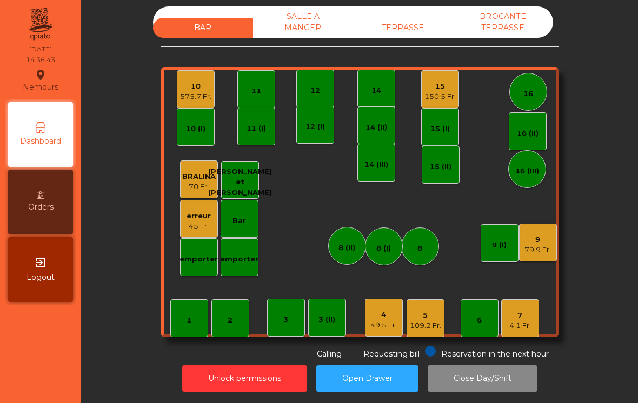
click at [381, 320] on div "49.5 Fr." at bounding box center [383, 325] width 26 height 11
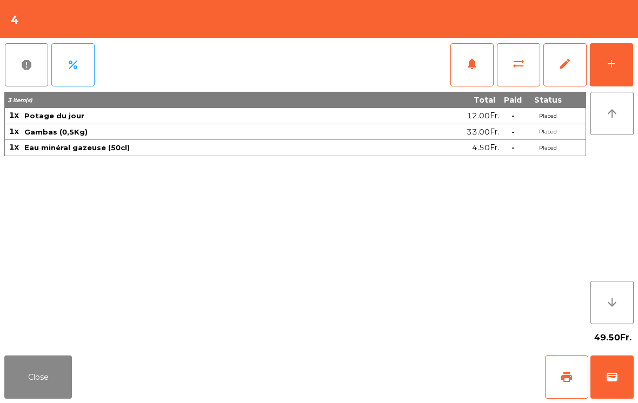
click at [38, 366] on button "Close" at bounding box center [38, 377] width 68 height 43
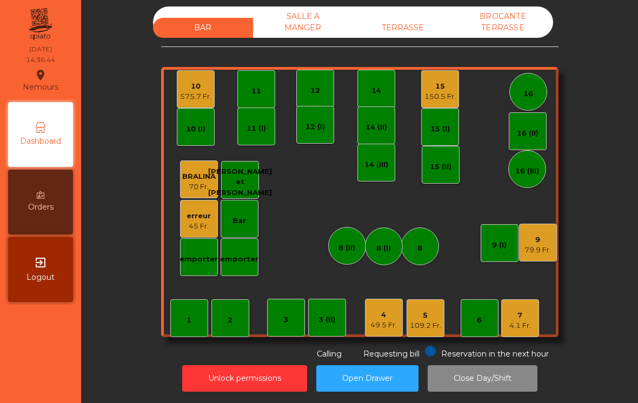
click at [421, 321] on div "109.2 Fr." at bounding box center [425, 326] width 31 height 11
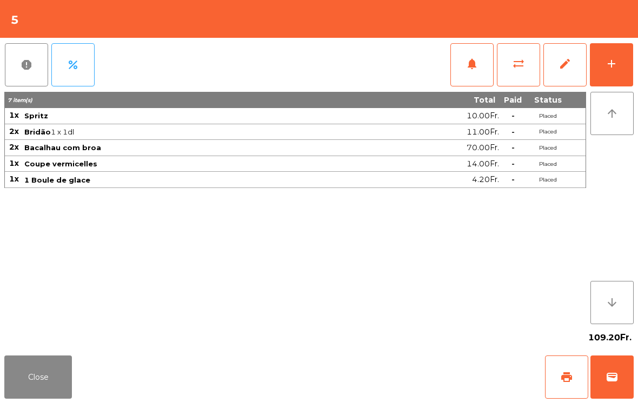
click at [603, 55] on button "add" at bounding box center [611, 64] width 43 height 43
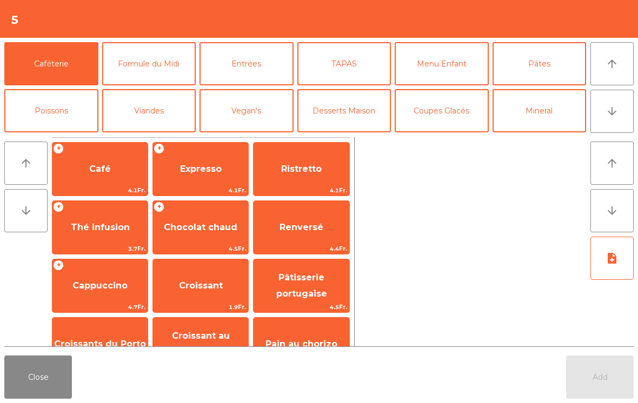
click at [235, 174] on span "Expresso" at bounding box center [200, 169] width 95 height 29
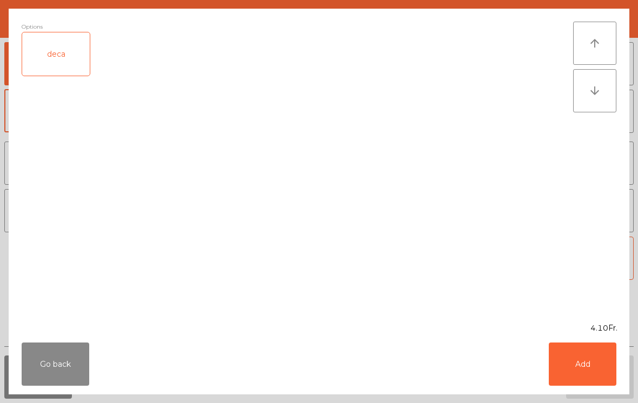
click at [59, 85] on div "deca" at bounding box center [298, 59] width 552 height 54
click at [572, 363] on button "Add" at bounding box center [583, 364] width 68 height 43
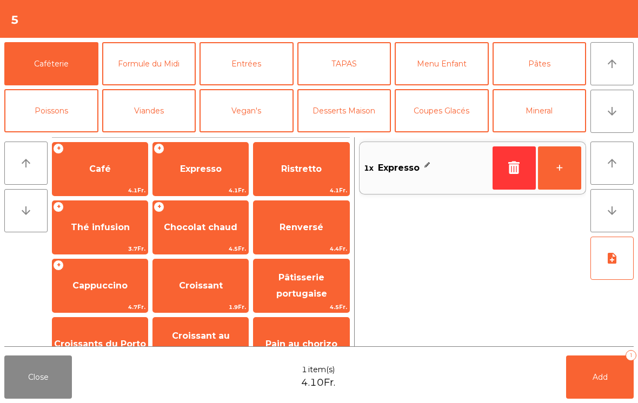
click at [134, 169] on span "Café" at bounding box center [99, 169] width 95 height 29
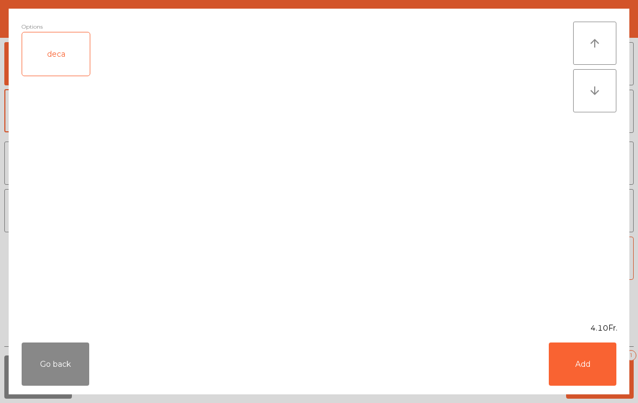
click at [590, 361] on button "Add" at bounding box center [583, 364] width 68 height 43
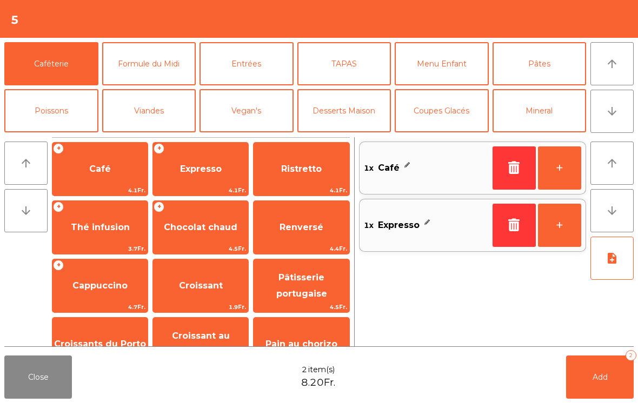
click at [593, 374] on span "Add" at bounding box center [600, 378] width 15 height 10
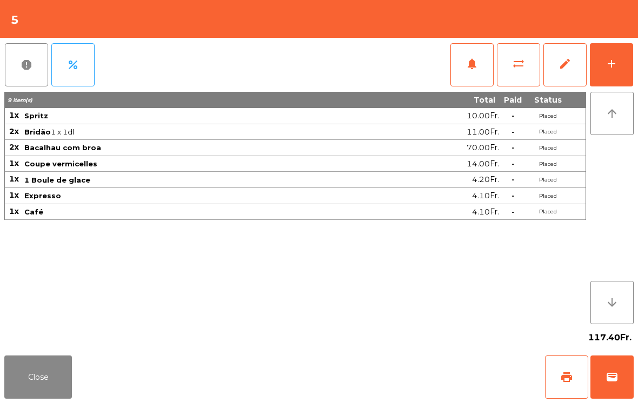
click at [21, 395] on button "Close" at bounding box center [38, 377] width 68 height 43
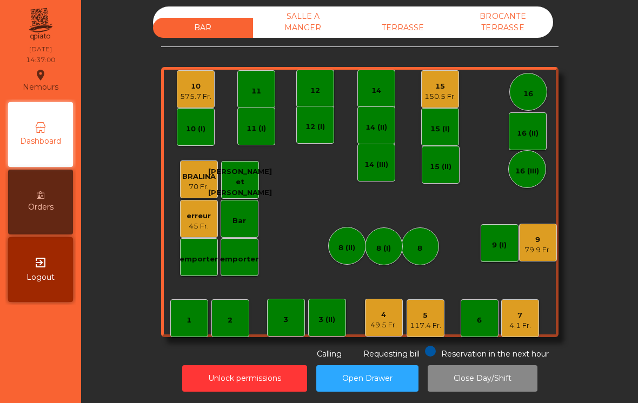
click at [184, 314] on div "1" at bounding box center [189, 319] width 38 height 38
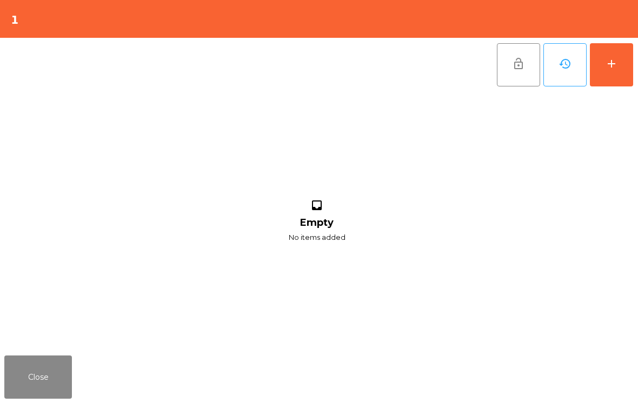
click at [615, 64] on div "add" at bounding box center [611, 63] width 13 height 13
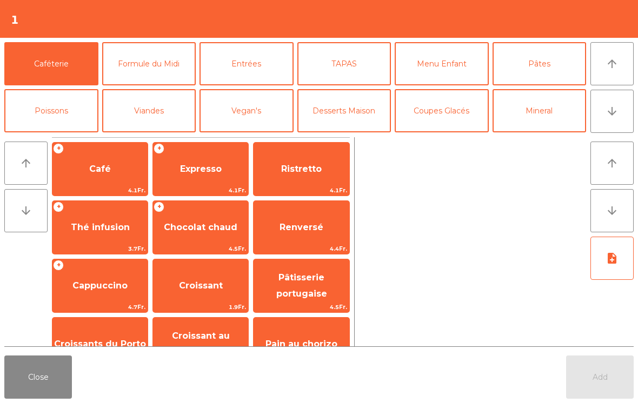
click at [93, 181] on span "Café" at bounding box center [99, 169] width 95 height 29
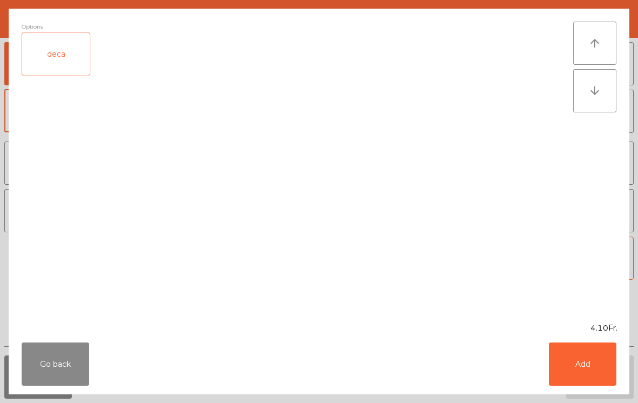
click at [586, 367] on button "Add" at bounding box center [583, 364] width 68 height 43
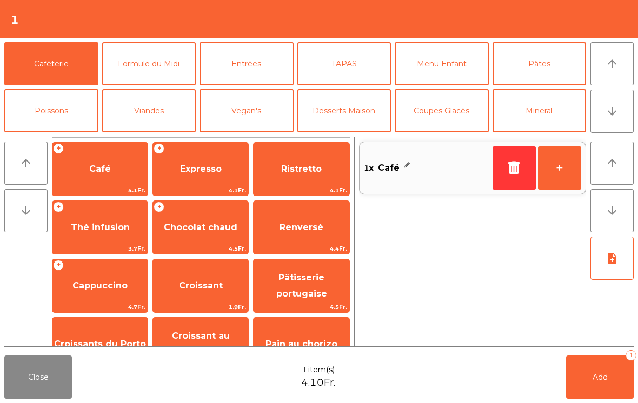
click at [195, 180] on span "Expresso" at bounding box center [200, 169] width 95 height 29
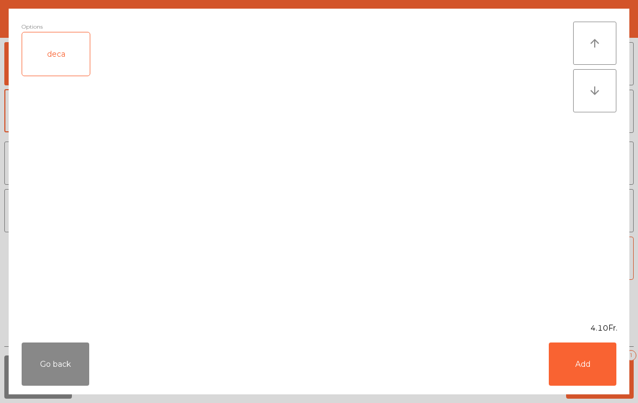
click at [592, 367] on button "Add" at bounding box center [583, 364] width 68 height 43
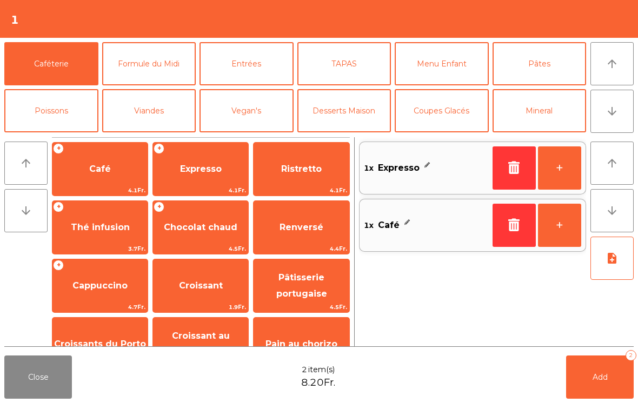
click at [298, 296] on span "Pâtisserie portugaise" at bounding box center [301, 286] width 51 height 26
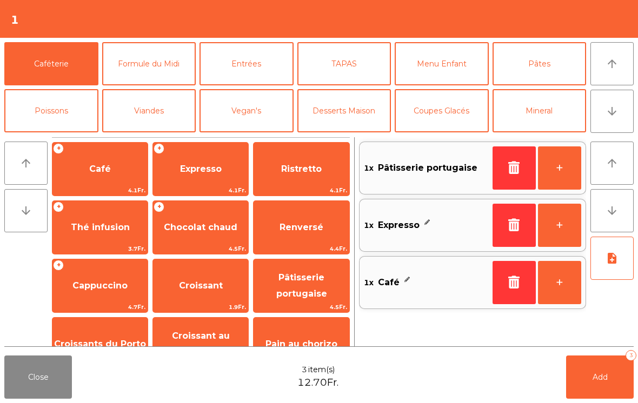
click at [562, 168] on button "+" at bounding box center [559, 168] width 43 height 43
click at [600, 371] on button "Add 4" at bounding box center [600, 377] width 68 height 43
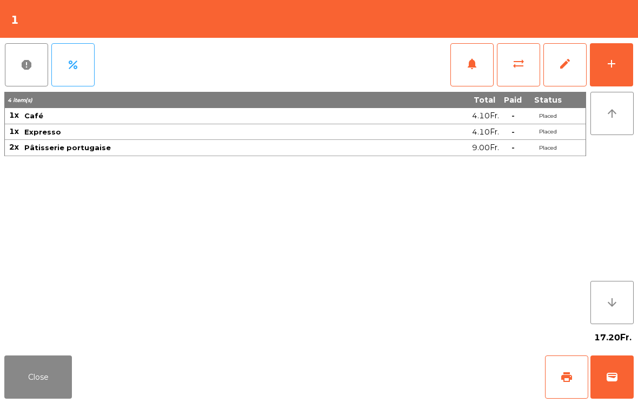
click at [12, 394] on button "Close" at bounding box center [38, 377] width 68 height 43
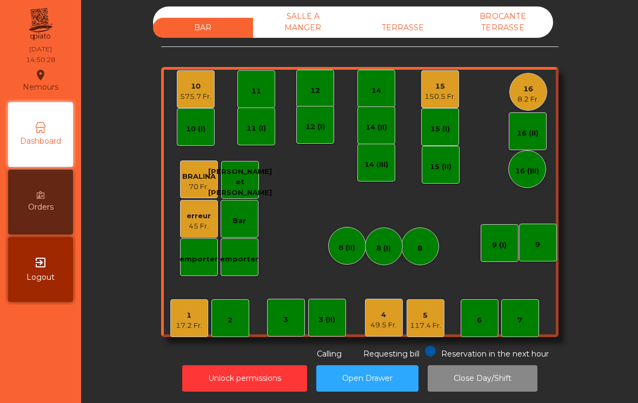
click at [196, 87] on div "10 575.7 Fr." at bounding box center [196, 89] width 38 height 38
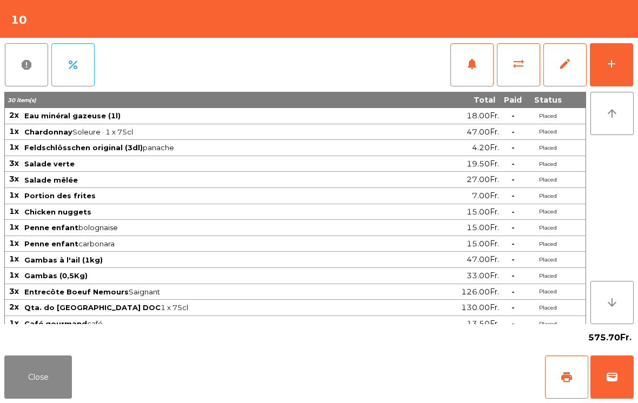
click at [565, 373] on span "print" at bounding box center [566, 377] width 13 height 13
click at [603, 375] on button "wallet" at bounding box center [611, 377] width 43 height 43
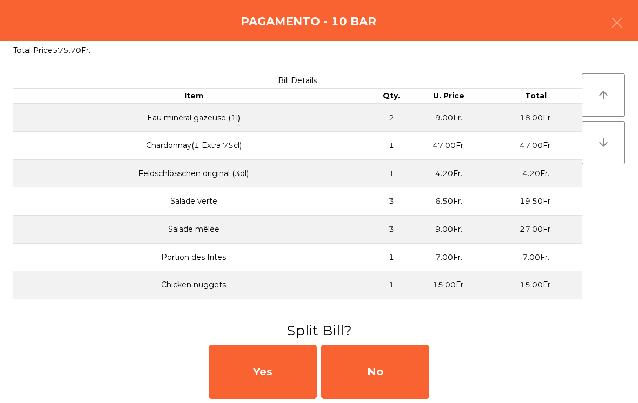
click at [386, 369] on div "No" at bounding box center [375, 372] width 108 height 54
click at [400, 378] on div "MB" at bounding box center [375, 372] width 108 height 54
click at [396, 372] on div "No" at bounding box center [375, 372] width 108 height 54
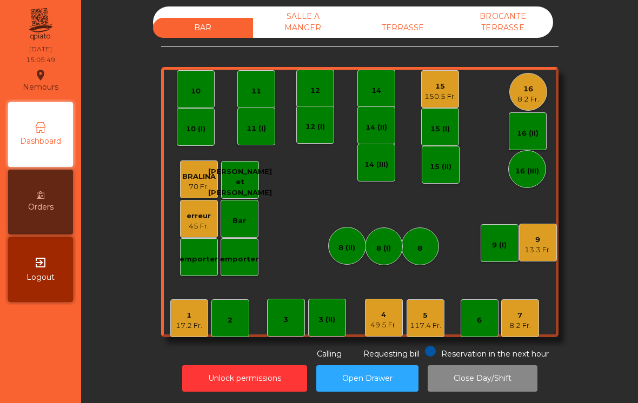
click at [362, 294] on div "1 17.2 Fr. 2 3 4 49.5 Fr. 5 117.4 Fr. 6 7 8.2 Fr. 8 9 13.3 Fr. 10 11 12 14 15 1…" at bounding box center [359, 202] width 397 height 270
click at [389, 320] on div "49.5 Fr." at bounding box center [383, 325] width 26 height 11
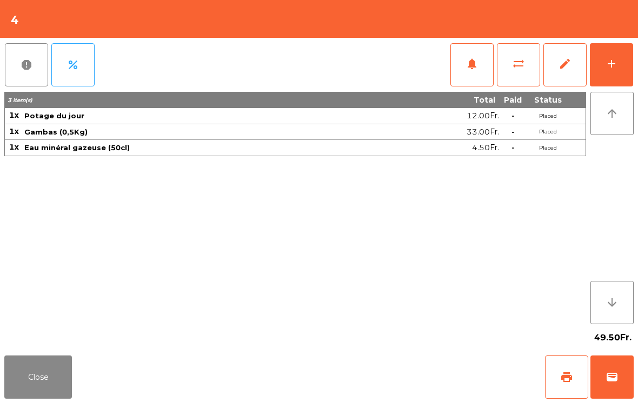
click at [623, 48] on button "add" at bounding box center [611, 64] width 43 height 43
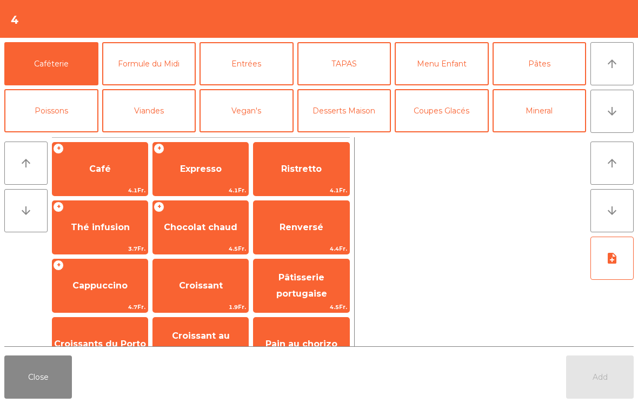
click at [360, 114] on button "Desserts Maison" at bounding box center [344, 110] width 94 height 43
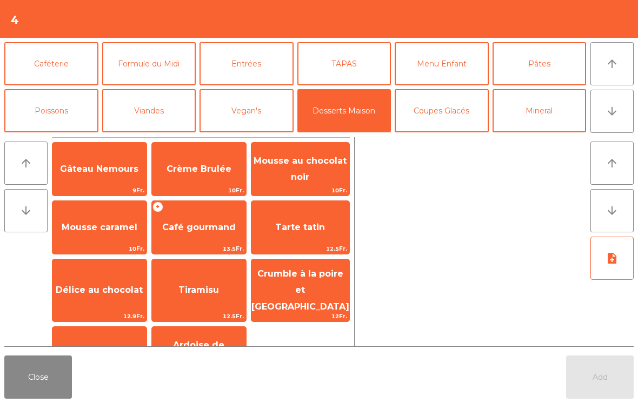
click at [102, 348] on span "Coupe vermicelles" at bounding box center [100, 353] width 88 height 10
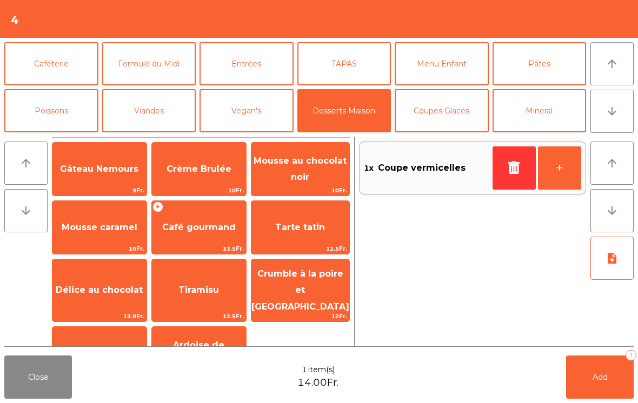
click at [618, 395] on button "Add 1" at bounding box center [600, 377] width 68 height 43
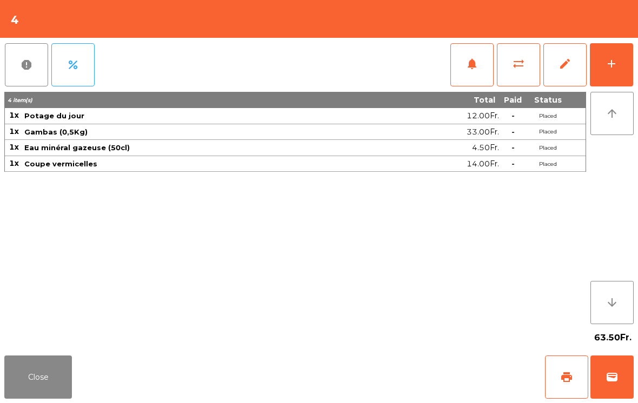
click at [52, 357] on button "Close" at bounding box center [38, 377] width 68 height 43
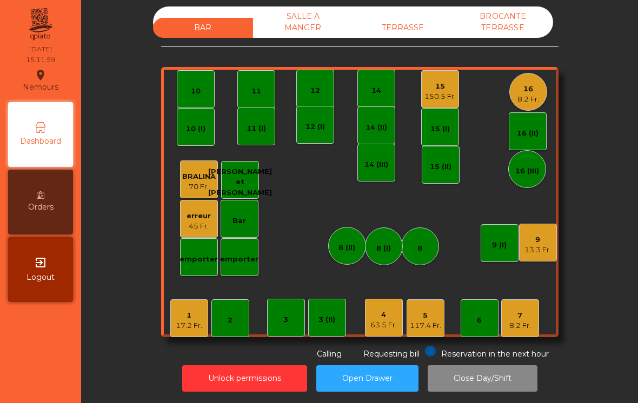
click at [399, 19] on div "TERRASSE" at bounding box center [403, 28] width 100 height 20
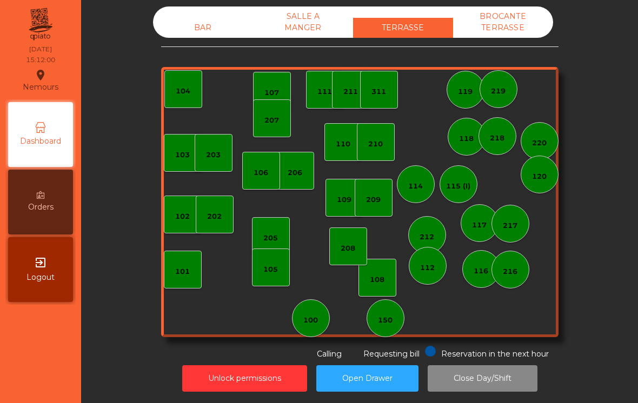
click at [390, 315] on div "150" at bounding box center [385, 320] width 15 height 11
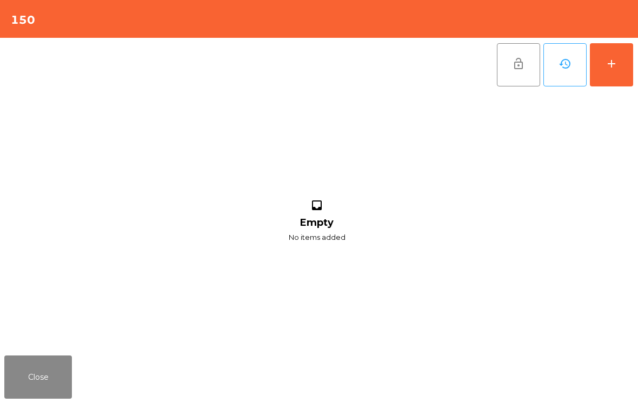
click at [621, 72] on button "add" at bounding box center [611, 64] width 43 height 43
click at [623, 61] on button "add" at bounding box center [611, 64] width 43 height 43
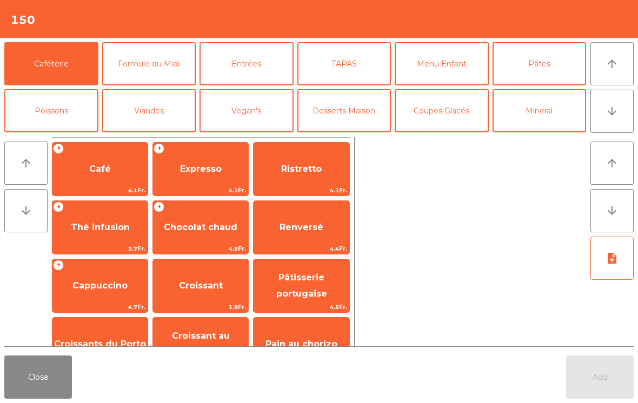
click at [99, 288] on span "Cappuccino" at bounding box center [99, 286] width 55 height 10
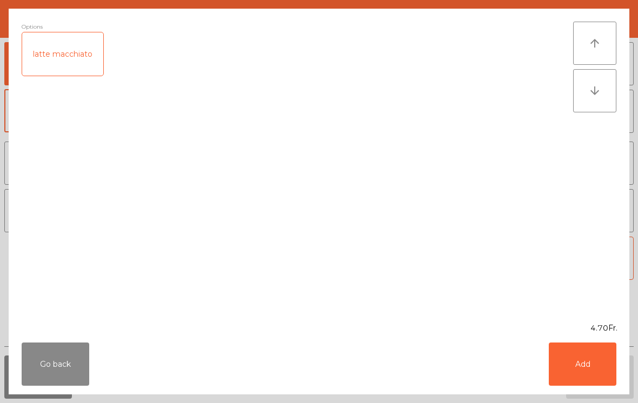
click at [592, 356] on button "Add" at bounding box center [583, 364] width 68 height 43
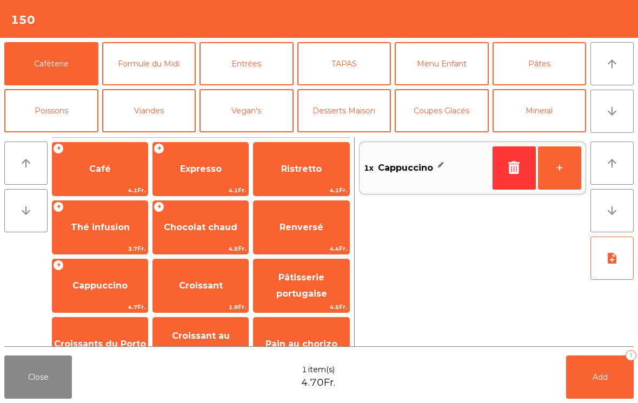
click at [111, 222] on span "Thé infusion" at bounding box center [100, 227] width 59 height 10
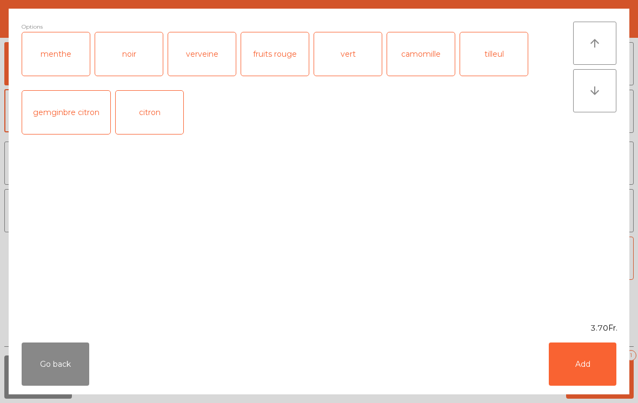
click at [210, 52] on div "verveine" at bounding box center [202, 53] width 68 height 43
click at [572, 349] on button "Add" at bounding box center [583, 364] width 68 height 43
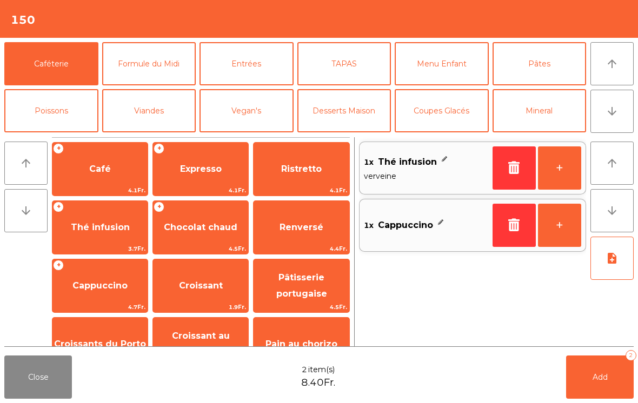
click at [619, 384] on button "Add 2" at bounding box center [600, 377] width 68 height 43
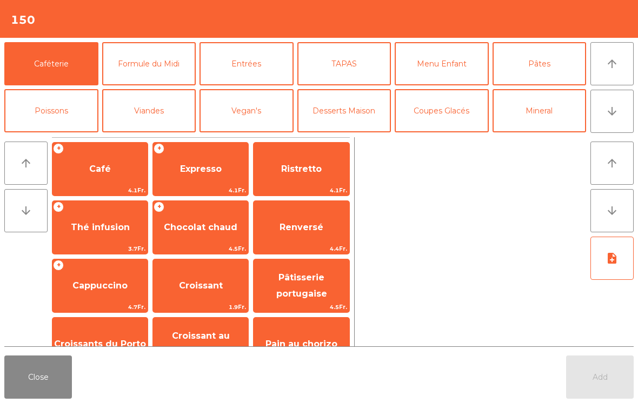
click at [19, 363] on button "Close" at bounding box center [38, 377] width 68 height 43
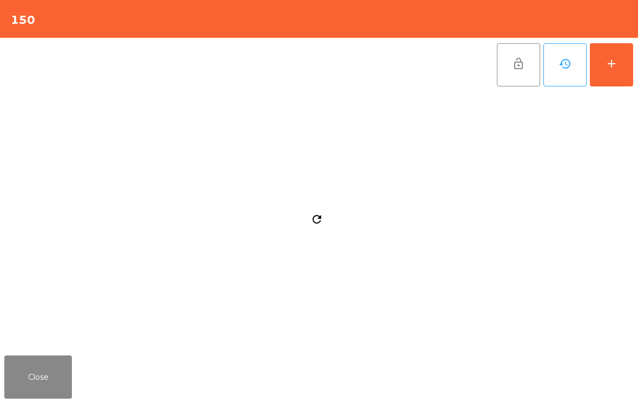
click at [21, 395] on button "Close" at bounding box center [38, 377] width 68 height 43
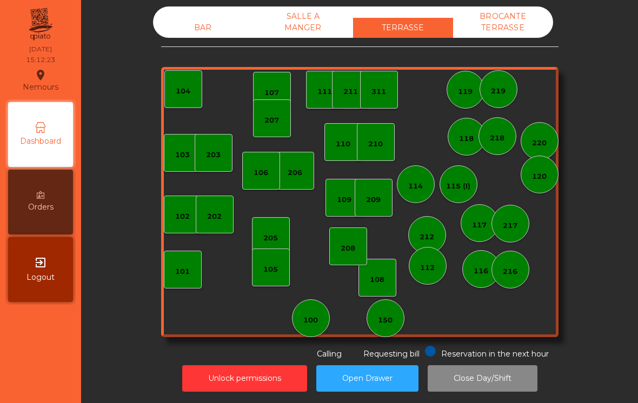
click at [217, 18] on div "BAR" at bounding box center [203, 28] width 100 height 20
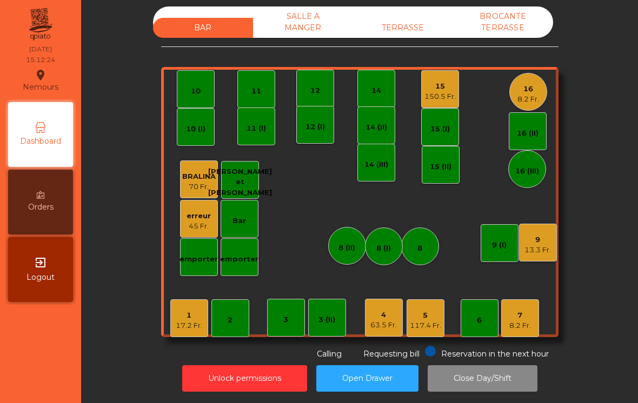
click at [441, 91] on div "150.5 Fr." at bounding box center [439, 96] width 31 height 11
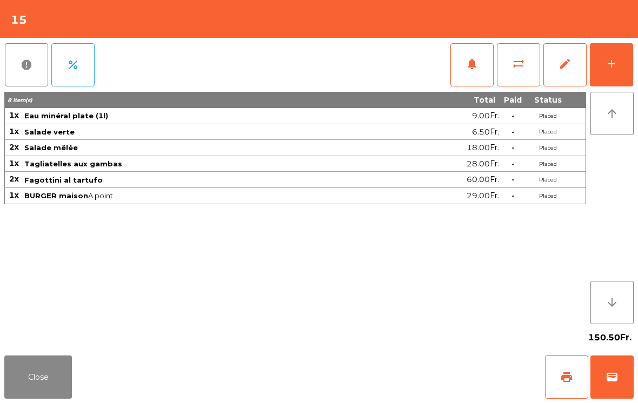
click at [617, 76] on button "add" at bounding box center [611, 64] width 43 height 43
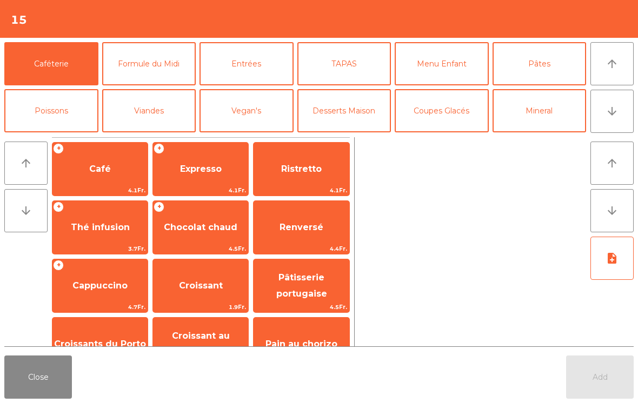
click at [342, 110] on button "Desserts Maison" at bounding box center [344, 110] width 94 height 43
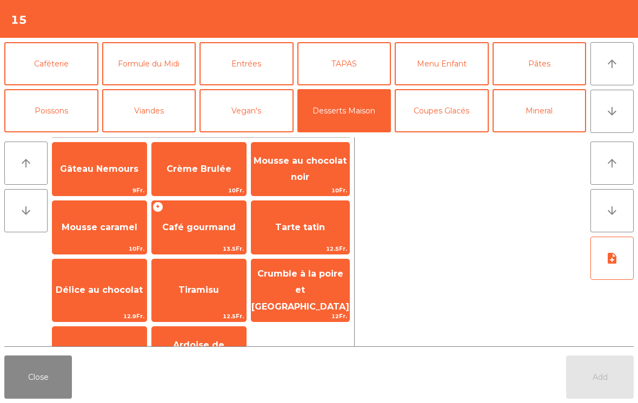
click at [315, 227] on span "Tarte tatin" at bounding box center [300, 227] width 50 height 10
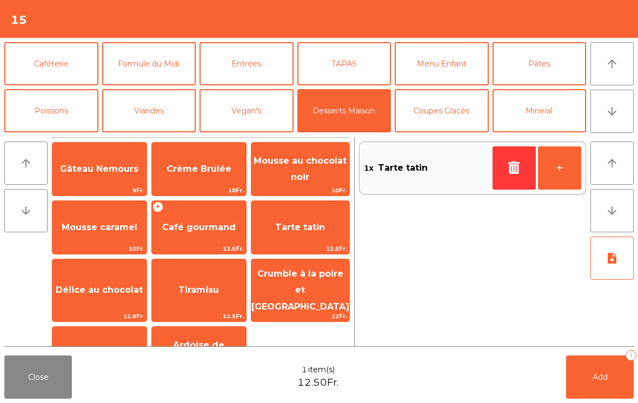
click at [51, 56] on button "Caféterie" at bounding box center [51, 63] width 94 height 43
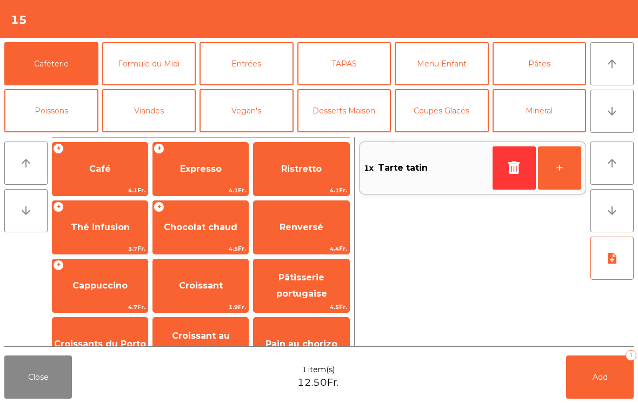
click at [112, 167] on span "Café" at bounding box center [99, 169] width 95 height 29
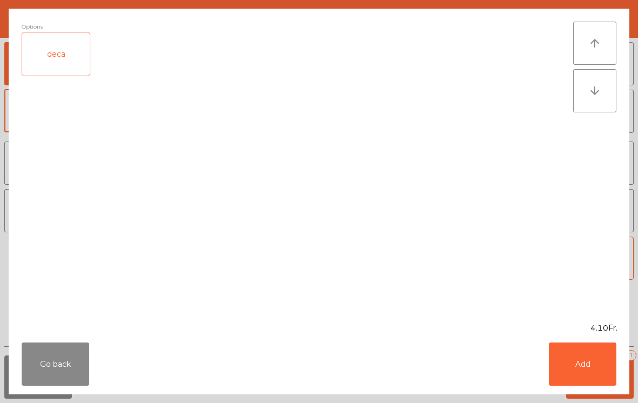
click at [593, 374] on button "Add" at bounding box center [583, 364] width 68 height 43
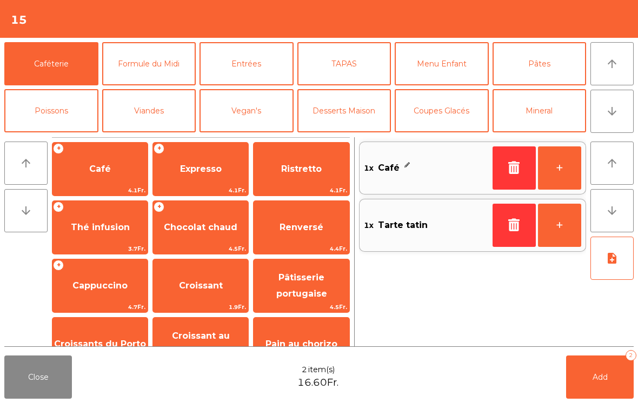
click at [576, 163] on button "+" at bounding box center [559, 168] width 43 height 43
click at [442, 115] on button "Coupes Glacés" at bounding box center [442, 110] width 94 height 43
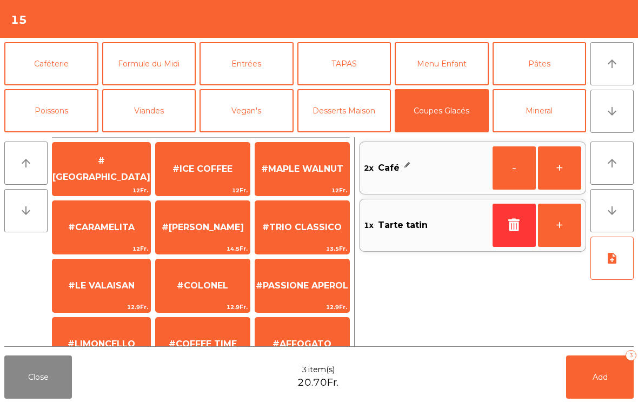
click at [216, 330] on span "#COFFEE TIME" at bounding box center [203, 344] width 94 height 29
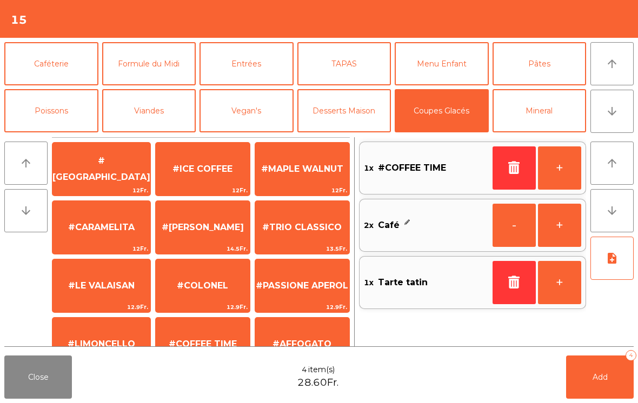
click at [597, 367] on button "Add 4" at bounding box center [600, 377] width 68 height 43
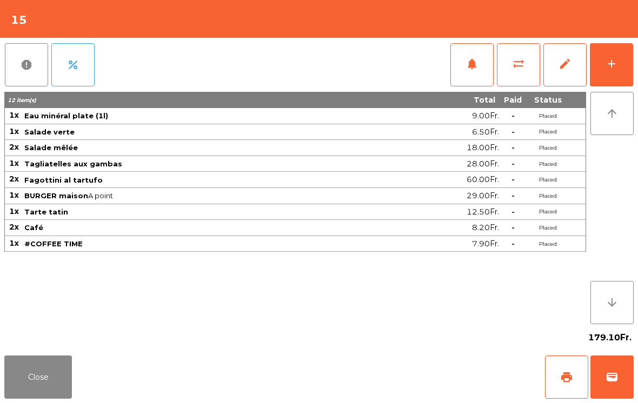
click at [39, 371] on button "Close" at bounding box center [38, 377] width 68 height 43
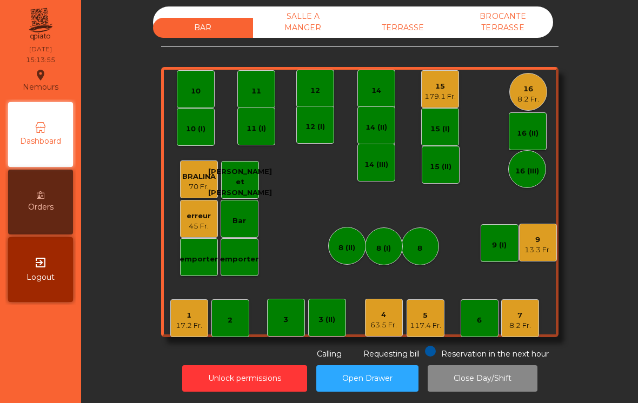
click at [416, 18] on div "TERRASSE" at bounding box center [403, 28] width 100 height 20
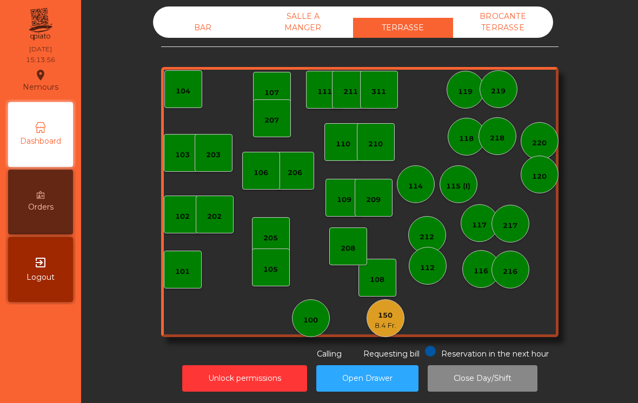
click at [395, 316] on div "150 8.4 Fr." at bounding box center [386, 319] width 38 height 38
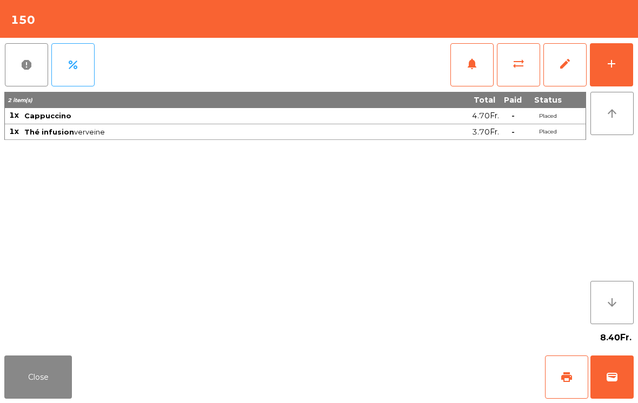
click at [566, 376] on span "print" at bounding box center [566, 377] width 13 height 13
click at [26, 398] on button "Close" at bounding box center [38, 377] width 68 height 43
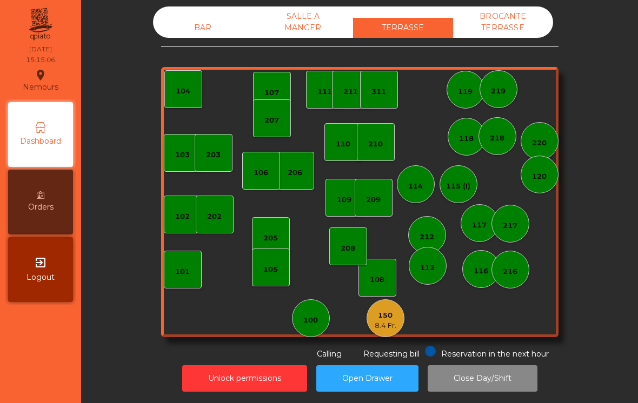
click at [201, 21] on div "BAR" at bounding box center [203, 28] width 100 height 20
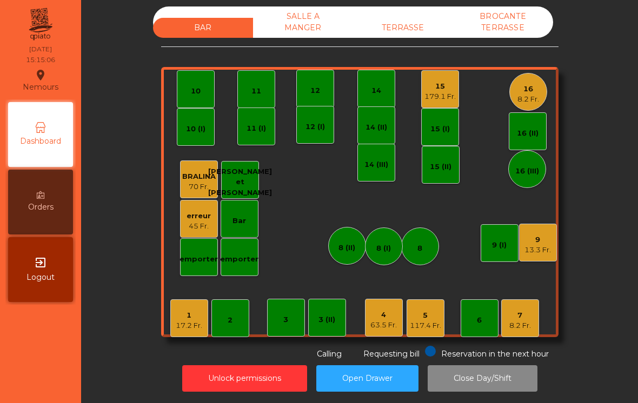
click at [330, 315] on div "3 (II)" at bounding box center [326, 320] width 17 height 11
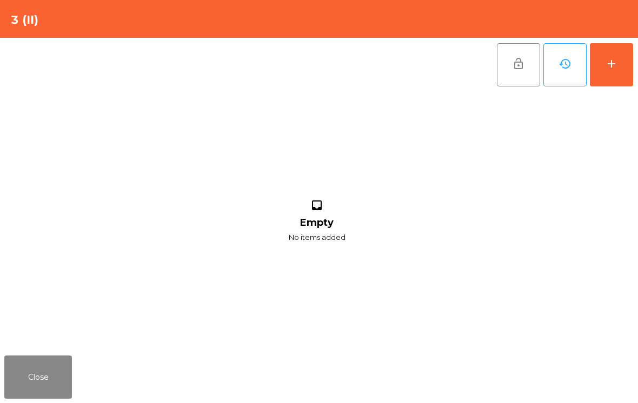
click at [619, 64] on button "add" at bounding box center [611, 64] width 43 height 43
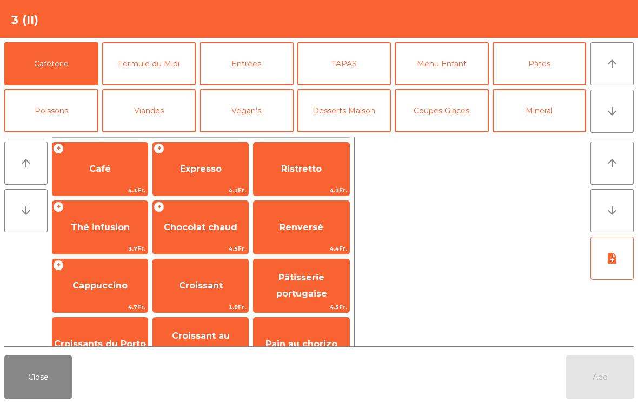
click at [245, 112] on button "Vegan's" at bounding box center [247, 110] width 94 height 43
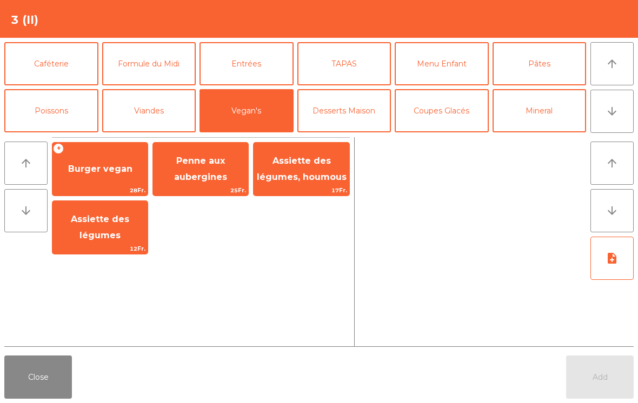
click at [169, 120] on button "Viandes" at bounding box center [149, 110] width 94 height 43
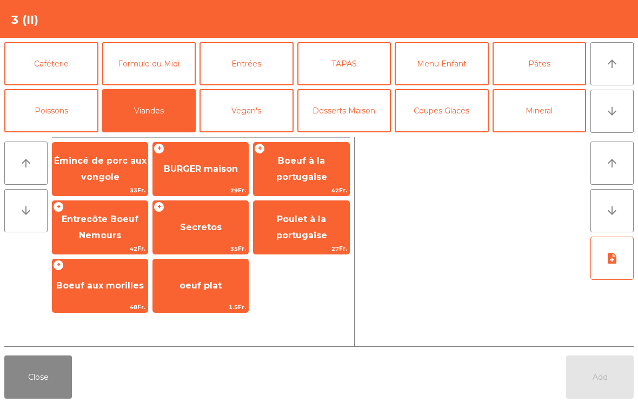
click at [102, 168] on span "Émincé de porc aux vongole" at bounding box center [99, 170] width 95 height 46
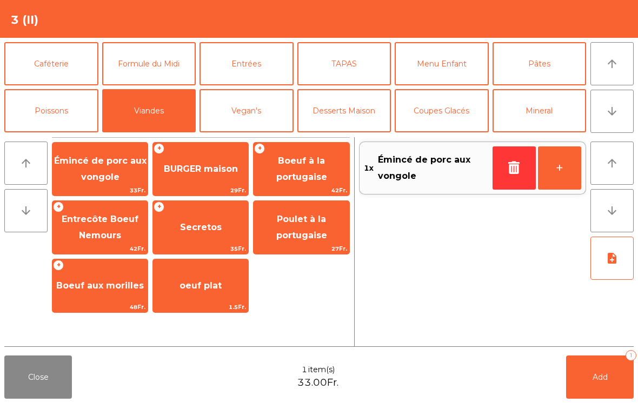
click at [92, 173] on span "Émincé de porc aux vongole" at bounding box center [100, 169] width 92 height 26
click at [540, 69] on button "Pâtes" at bounding box center [540, 63] width 94 height 43
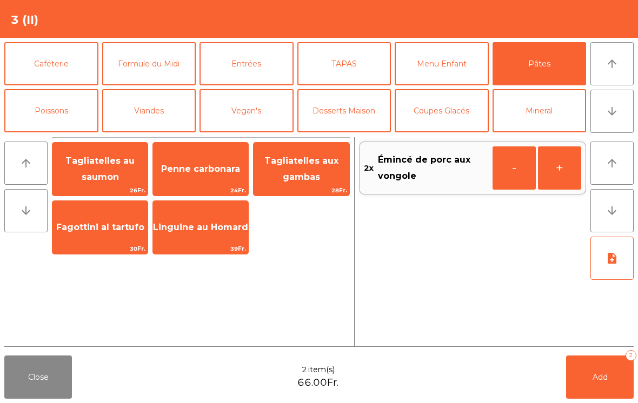
click at [99, 158] on span "Tagliatelles au saumon" at bounding box center [99, 169] width 69 height 26
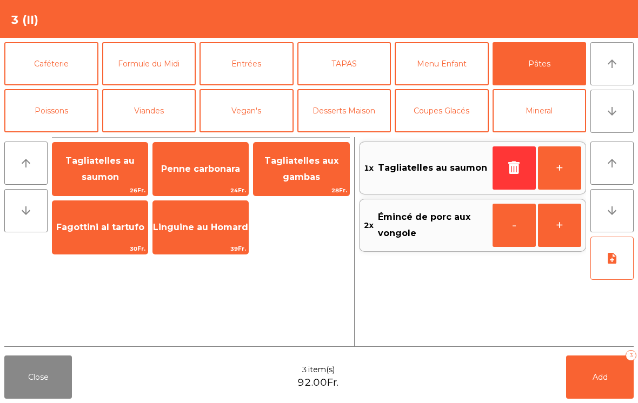
click at [588, 397] on button "Add 3" at bounding box center [600, 377] width 68 height 43
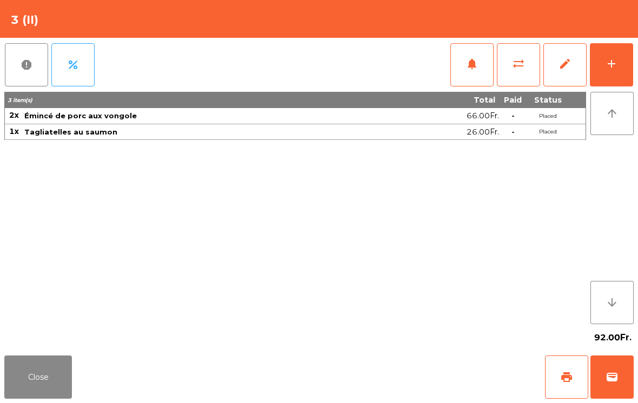
click at [44, 375] on button "Close" at bounding box center [38, 377] width 68 height 43
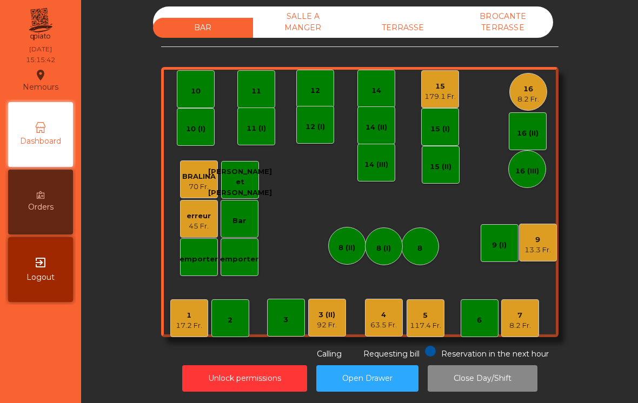
click at [319, 320] on div "92 Fr." at bounding box center [327, 325] width 20 height 11
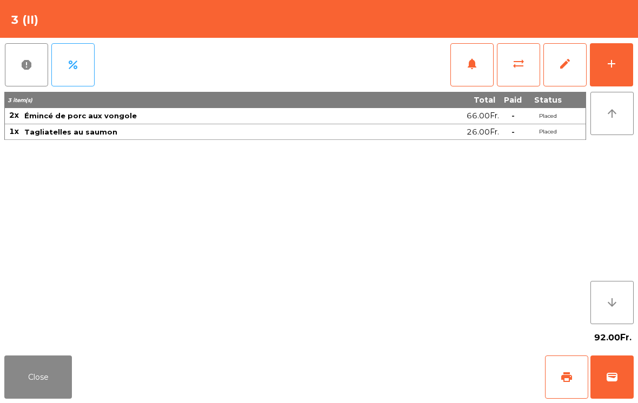
click at [32, 378] on button "Close" at bounding box center [38, 377] width 68 height 43
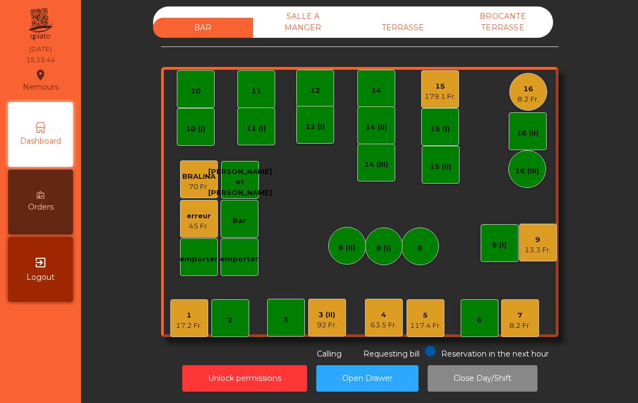
click at [392, 19] on div "TERRASSE" at bounding box center [403, 28] width 100 height 20
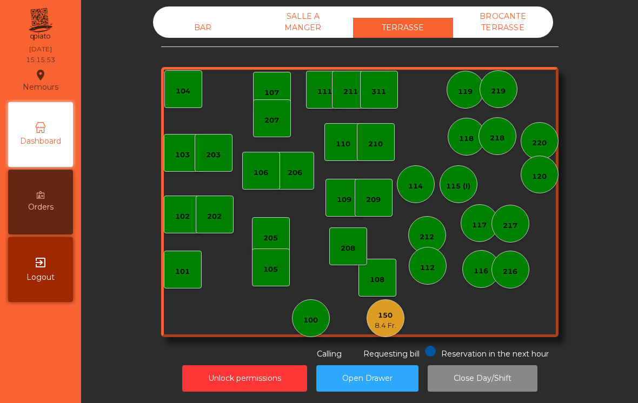
click at [210, 19] on div "BAR" at bounding box center [203, 28] width 100 height 20
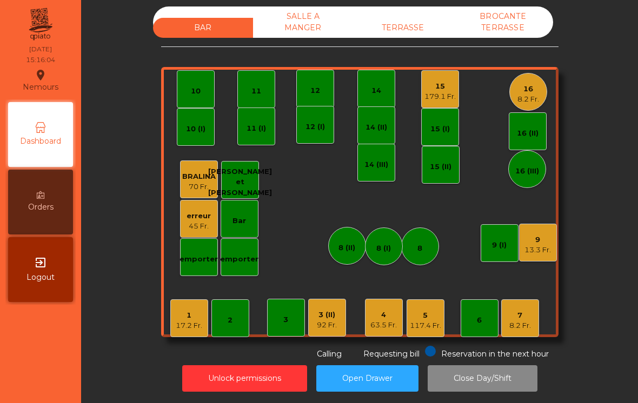
click at [330, 316] on div "3 (II) 92 Fr." at bounding box center [327, 318] width 38 height 38
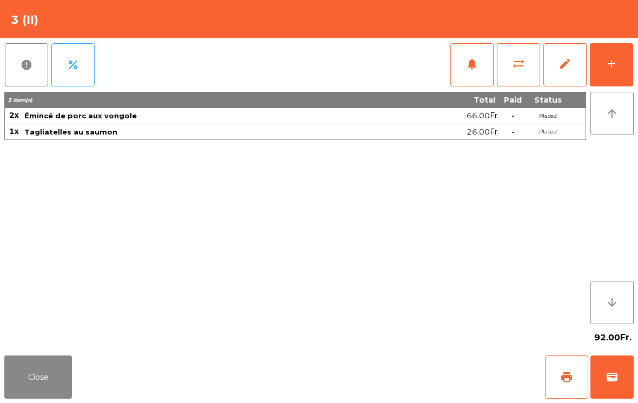
click at [620, 56] on button "add" at bounding box center [611, 64] width 43 height 43
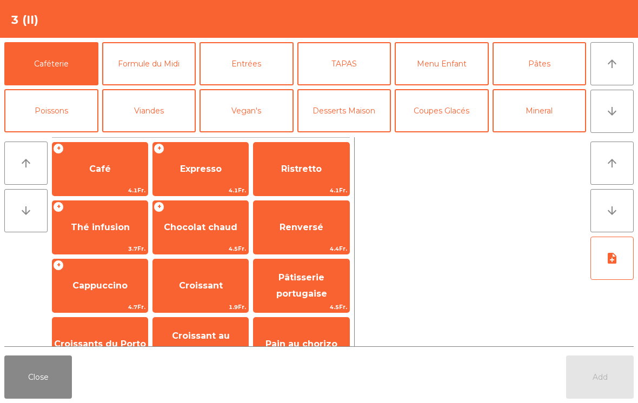
click at [613, 60] on icon "arrow_upward" at bounding box center [612, 63] width 13 height 13
click at [618, 120] on button "arrow_downward" at bounding box center [611, 111] width 43 height 43
click at [611, 72] on button "arrow_upward" at bounding box center [611, 63] width 43 height 43
click at [548, 98] on button "Mineral" at bounding box center [540, 110] width 94 height 43
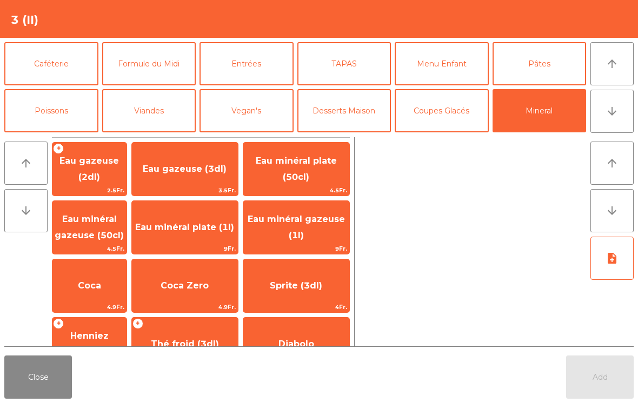
scroll to position [0, 0]
click at [204, 230] on span "Eau minéral plate (1l)" at bounding box center [184, 227] width 99 height 10
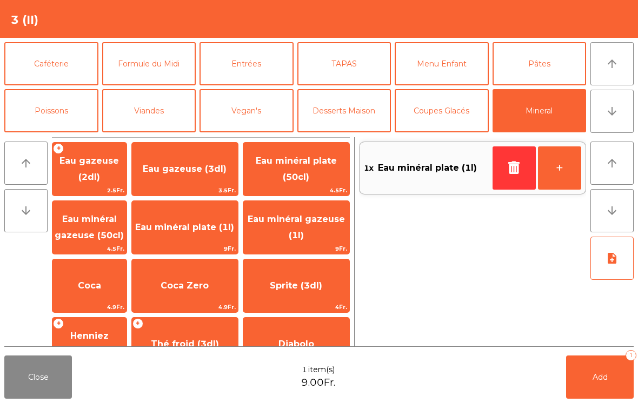
click at [621, 386] on button "Add 1" at bounding box center [600, 377] width 68 height 43
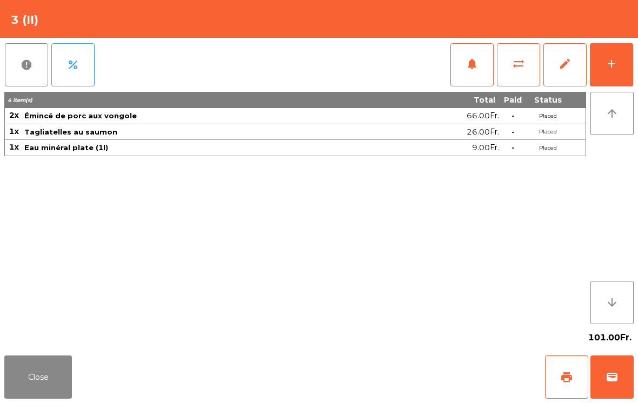
click at [27, 387] on button "Close" at bounding box center [38, 377] width 68 height 43
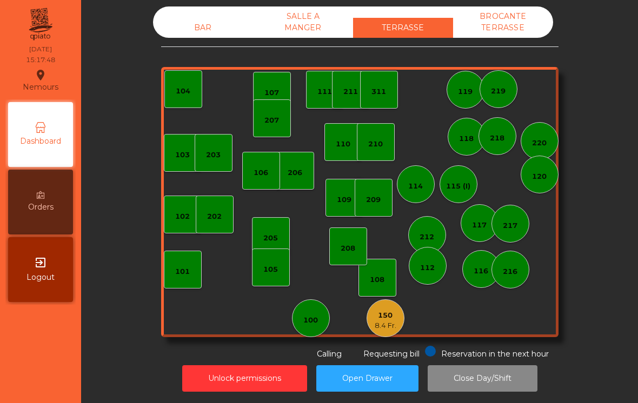
click at [200, 27] on div "BAR SALLE A MANGER TERRASSE BROCANTE TERRASSE 103 102 101 202 206 104 205 108 1…" at bounding box center [359, 183] width 397 height 354
click at [215, 21] on div "BAR" at bounding box center [203, 28] width 100 height 20
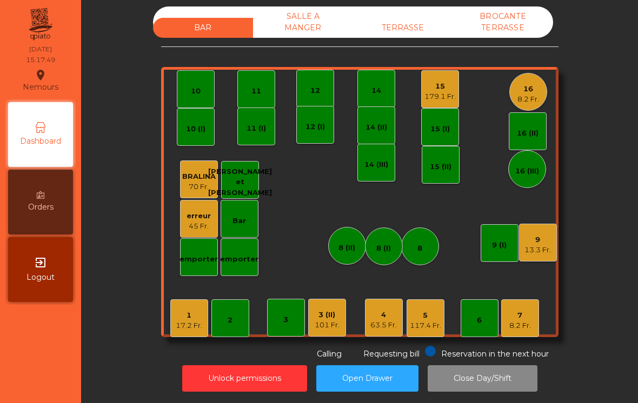
click at [209, 18] on div "BAR" at bounding box center [203, 28] width 100 height 20
click at [520, 310] on div "7" at bounding box center [520, 315] width 22 height 11
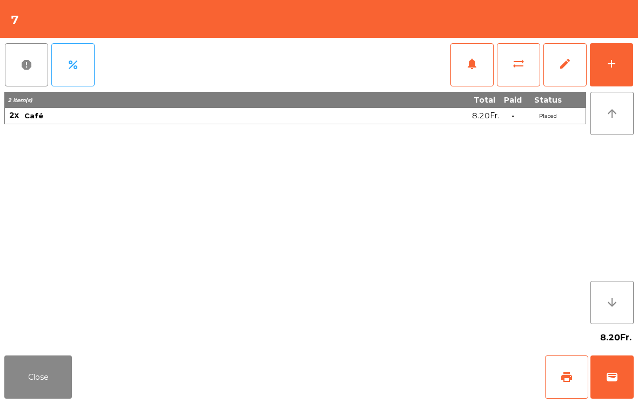
click at [559, 381] on button "print" at bounding box center [566, 377] width 43 height 43
click at [50, 359] on button "Close" at bounding box center [38, 377] width 68 height 43
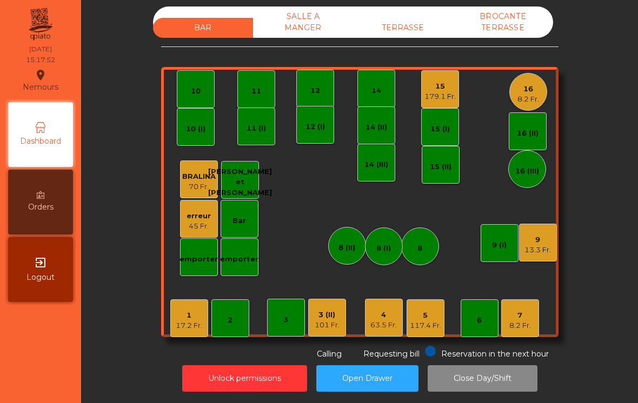
click at [185, 310] on div "1" at bounding box center [189, 315] width 26 height 11
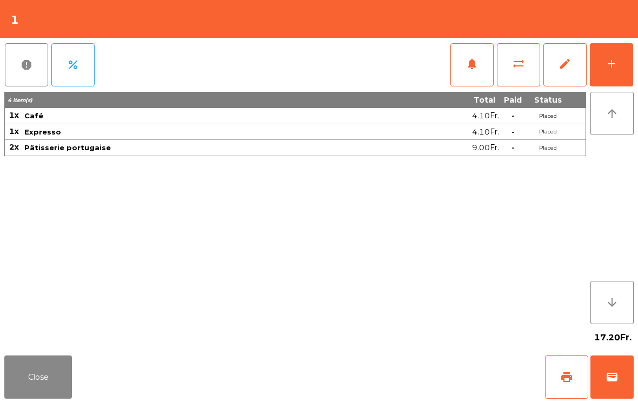
click at [621, 396] on button "wallet" at bounding box center [611, 377] width 43 height 43
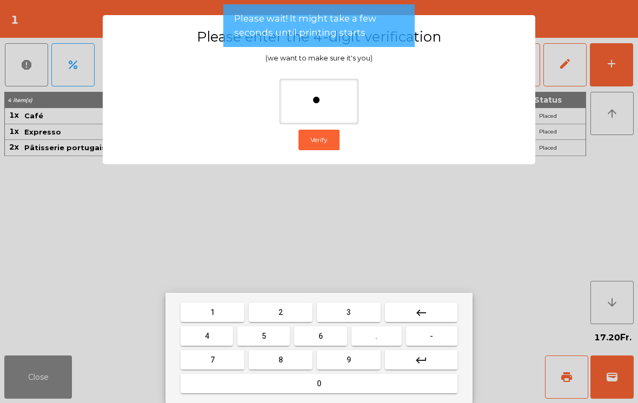
type input "**"
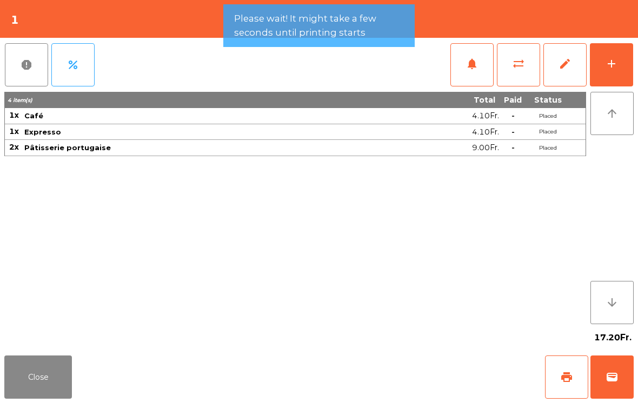
click at [394, 367] on div "Close print wallet" at bounding box center [319, 377] width 638 height 52
click at [386, 369] on div "Close print wallet" at bounding box center [319, 377] width 638 height 52
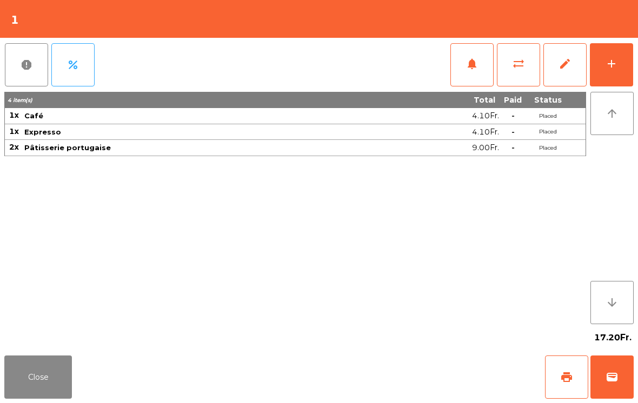
click at [389, 373] on div "Close print wallet" at bounding box center [319, 377] width 638 height 52
click at [382, 369] on div "Close print wallet" at bounding box center [319, 377] width 638 height 52
click at [385, 366] on div "Close print wallet" at bounding box center [319, 377] width 638 height 52
click at [383, 366] on div "Close print wallet" at bounding box center [319, 377] width 638 height 52
click at [383, 362] on div "Close print wallet" at bounding box center [319, 377] width 638 height 52
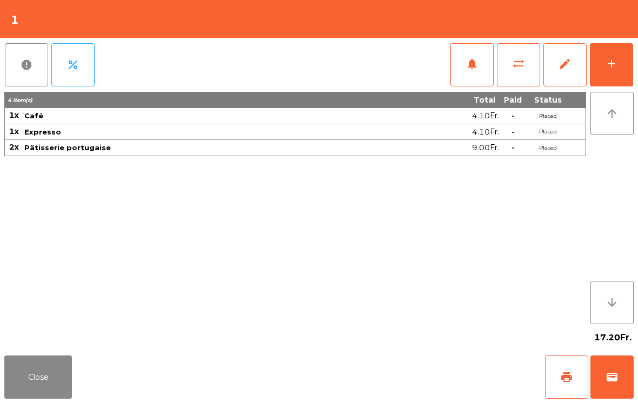
click at [382, 366] on div "Close print wallet" at bounding box center [319, 377] width 638 height 52
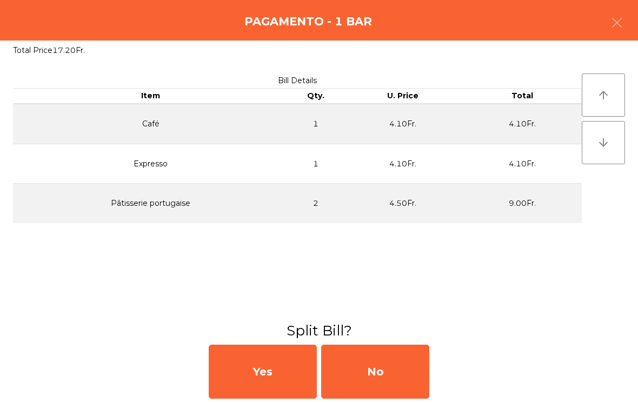
click at [380, 360] on div "No" at bounding box center [375, 372] width 108 height 54
click at [378, 357] on div "MB" at bounding box center [375, 372] width 108 height 54
click at [394, 354] on div "No" at bounding box center [375, 372] width 108 height 54
click at [411, 371] on div "No" at bounding box center [375, 372] width 108 height 54
click at [414, 369] on button "Open Drawer" at bounding box center [367, 379] width 102 height 26
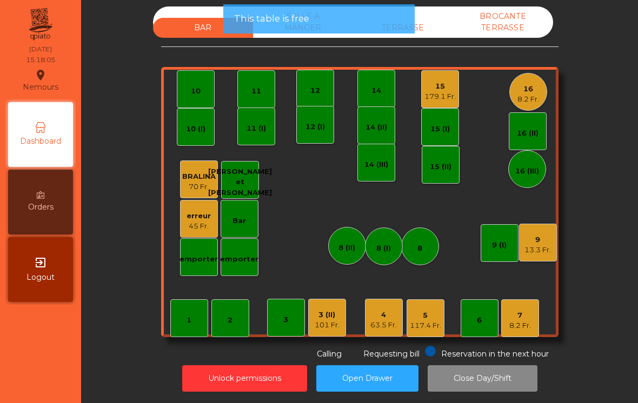
click at [535, 244] on div "9 13.3 Fr." at bounding box center [538, 243] width 38 height 38
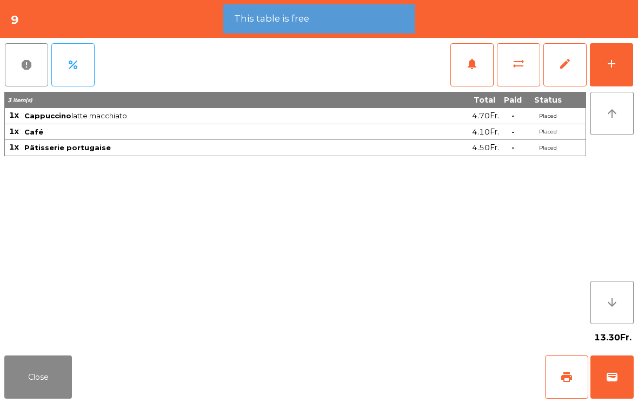
click at [562, 377] on span "print" at bounding box center [566, 377] width 13 height 13
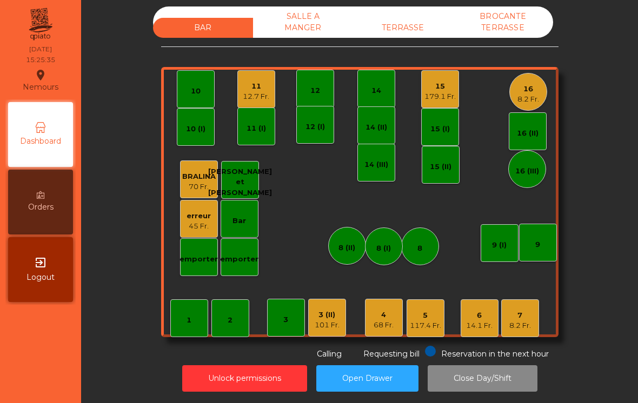
click at [303, 6] on div "SALLE A MANGER" at bounding box center [303, 21] width 100 height 31
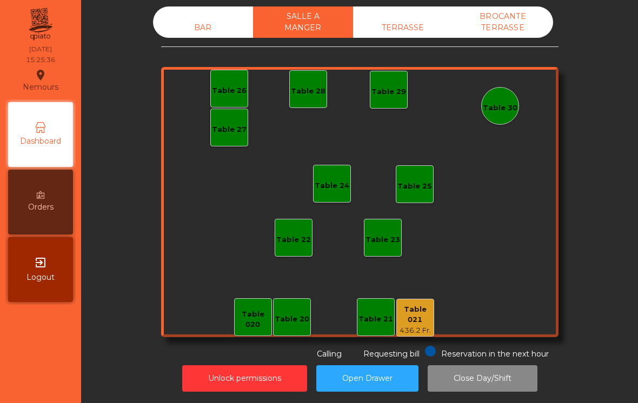
click at [412, 326] on div "436.2 Fr." at bounding box center [415, 331] width 37 height 11
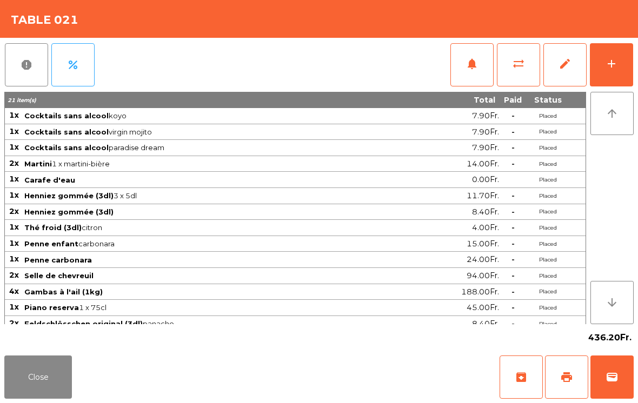
click at [605, 61] on div "add" at bounding box center [611, 63] width 13 height 13
click at [615, 62] on div "add" at bounding box center [611, 63] width 13 height 13
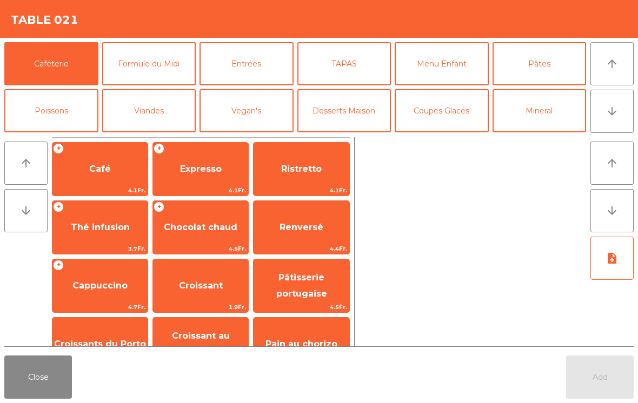
click at [424, 121] on button "Coupes Glacés" at bounding box center [442, 110] width 94 height 43
click at [444, 116] on button "Coupes Glacés" at bounding box center [442, 110] width 94 height 43
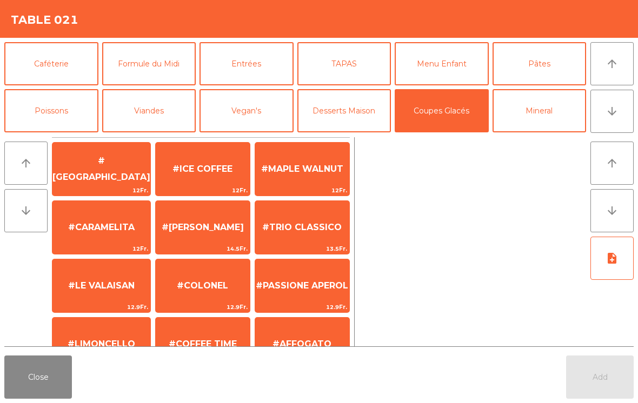
click at [95, 223] on span "#CARAMELITA" at bounding box center [101, 227] width 67 height 10
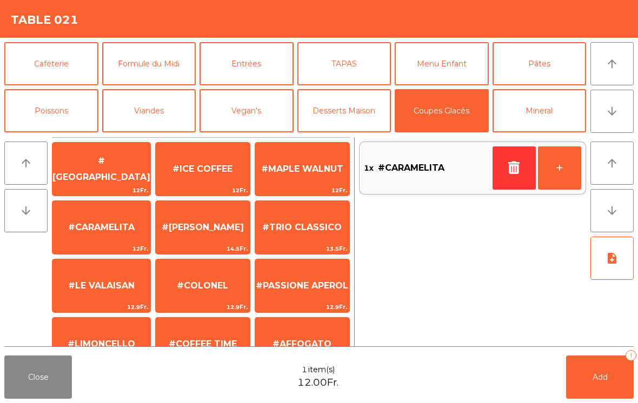
scroll to position [145, 0]
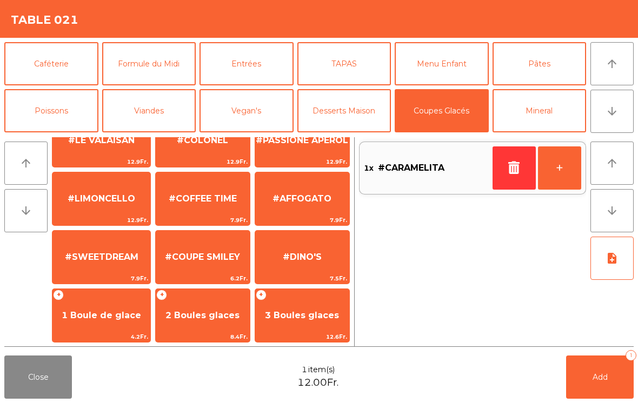
click at [96, 310] on span "1 Boule de glace" at bounding box center [101, 315] width 79 height 10
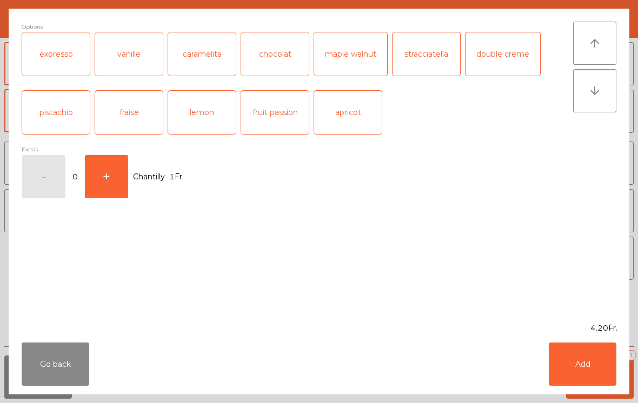
click at [197, 118] on div "lemon" at bounding box center [202, 112] width 68 height 43
click at [592, 367] on button "Add" at bounding box center [583, 364] width 68 height 43
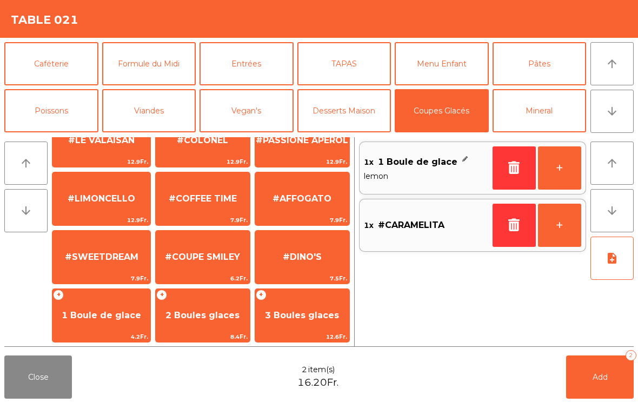
scroll to position [154, 0]
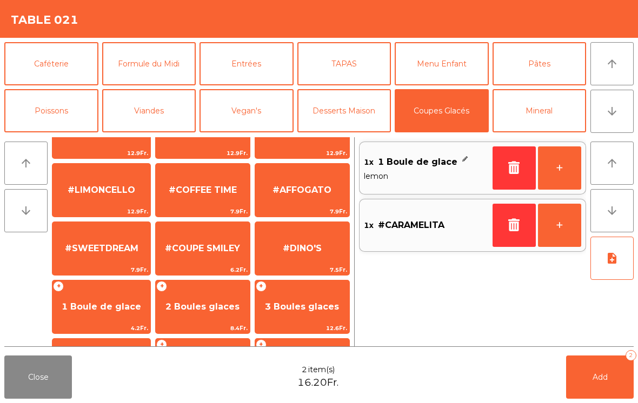
click at [112, 310] on span "1 Boule de glace" at bounding box center [101, 307] width 79 height 10
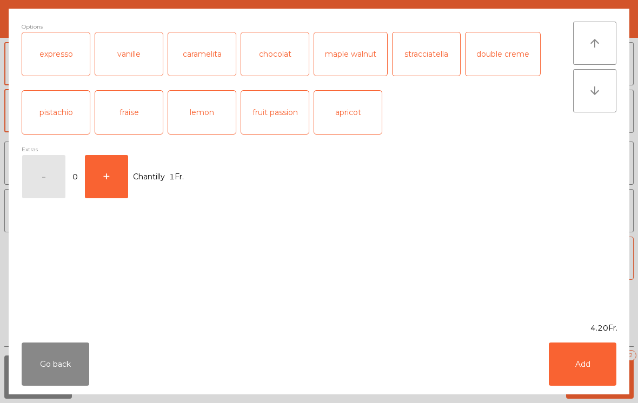
click at [283, 45] on div "chocolat" at bounding box center [275, 53] width 68 height 43
click at [578, 364] on button "Add" at bounding box center [583, 364] width 68 height 43
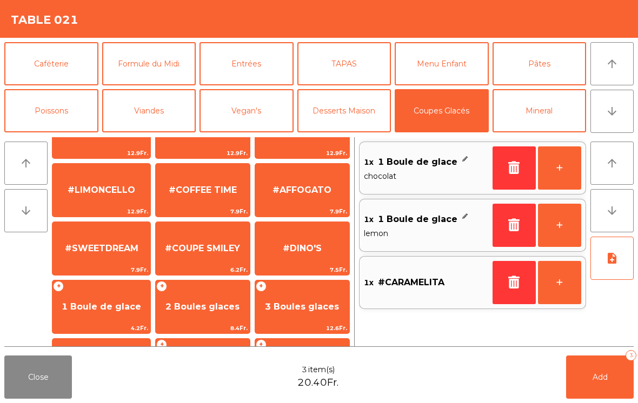
scroll to position [204, 0]
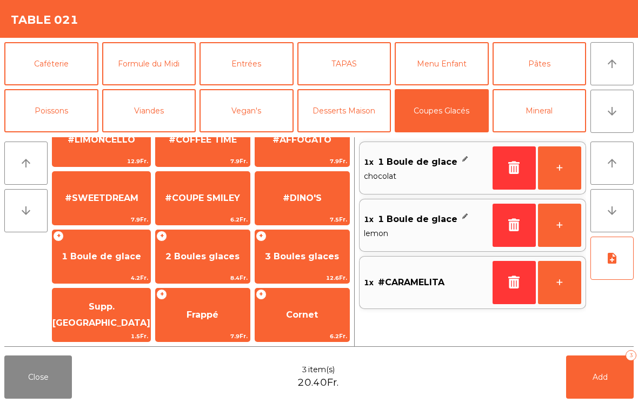
click at [198, 198] on span "#COUPE SMILEY" at bounding box center [202, 198] width 75 height 10
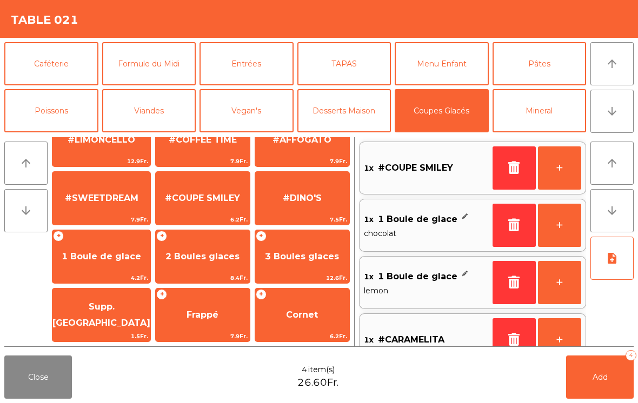
click at [632, 260] on button "note_add" at bounding box center [611, 258] width 43 height 43
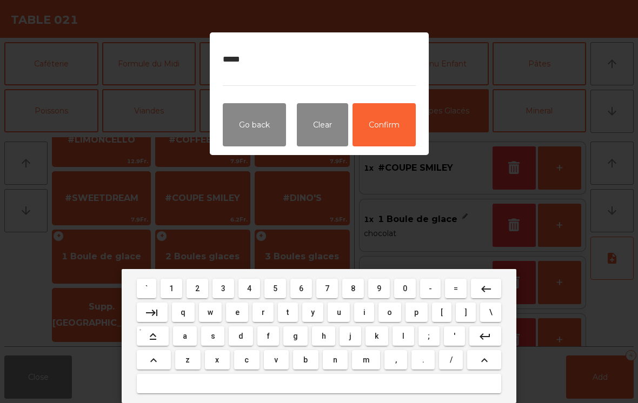
type textarea "******"
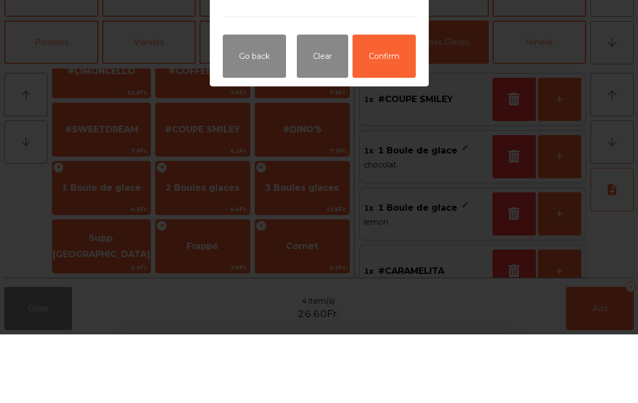
click at [391, 103] on button "Confirm" at bounding box center [384, 124] width 63 height 43
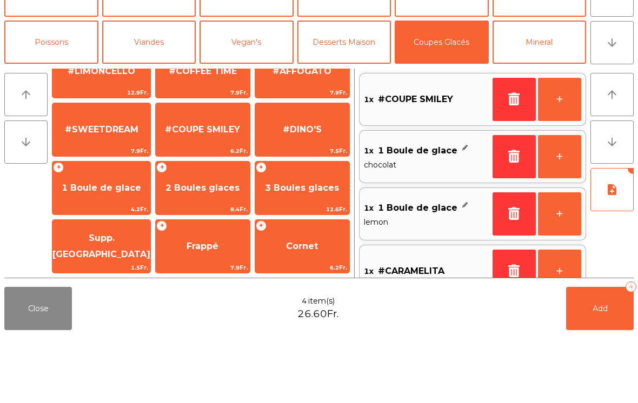
click at [616, 379] on button "Add 4" at bounding box center [600, 377] width 68 height 43
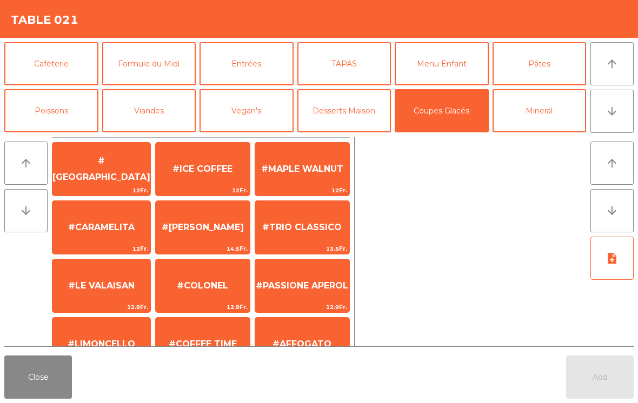
click at [337, 111] on button "Desserts Maison" at bounding box center [344, 110] width 94 height 43
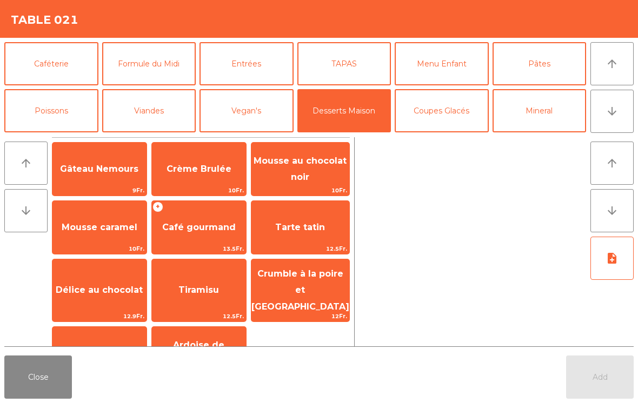
click at [100, 170] on span "Gâteau Nemours" at bounding box center [99, 169] width 78 height 10
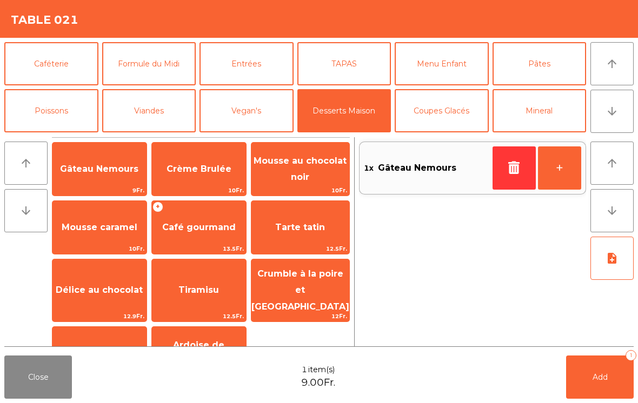
click at [515, 171] on icon "button" at bounding box center [514, 167] width 16 height 13
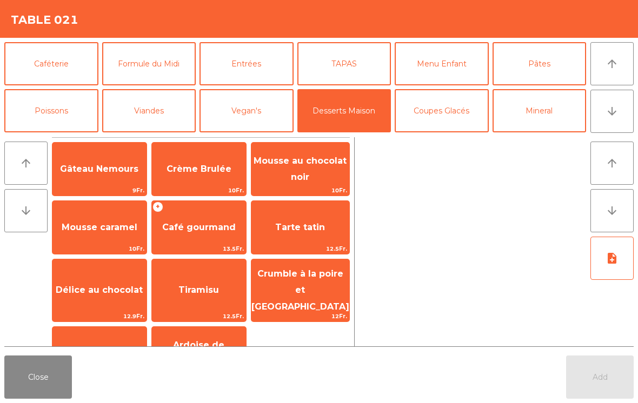
click at [203, 221] on span "Café gourmand" at bounding box center [199, 227] width 94 height 29
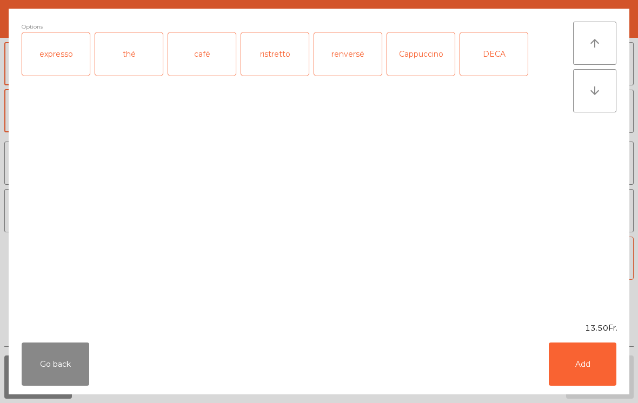
click at [52, 52] on div "expresso" at bounding box center [56, 53] width 68 height 43
click at [589, 364] on button "Add" at bounding box center [583, 364] width 68 height 43
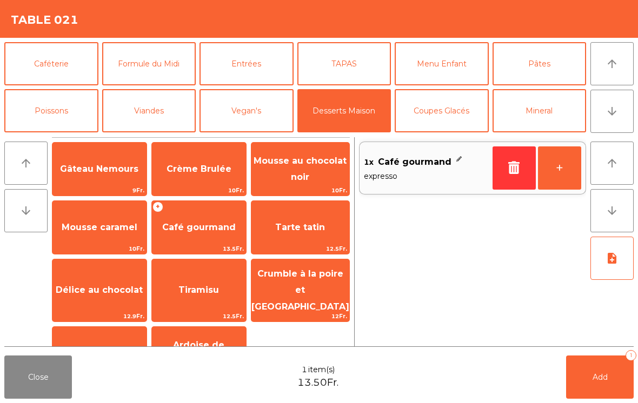
click at [567, 169] on button "+" at bounding box center [559, 168] width 43 height 43
click at [202, 233] on span "Café gourmand" at bounding box center [199, 227] width 74 height 10
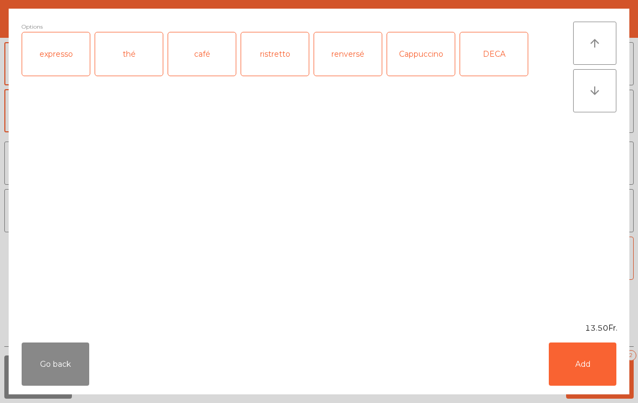
click at [203, 52] on div "café" at bounding box center [202, 53] width 68 height 43
click at [600, 366] on button "Add" at bounding box center [583, 364] width 68 height 43
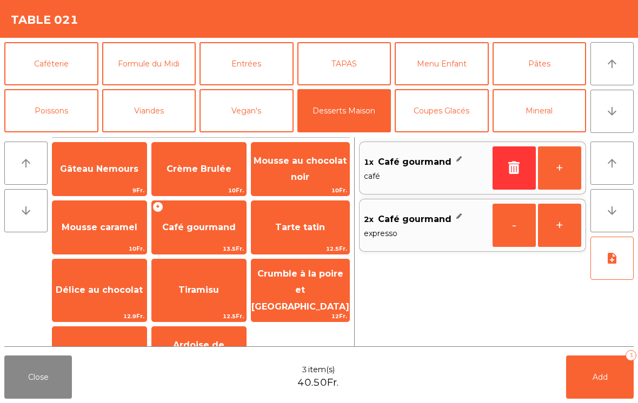
click at [294, 223] on span "Tarte tatin" at bounding box center [300, 227] width 50 height 10
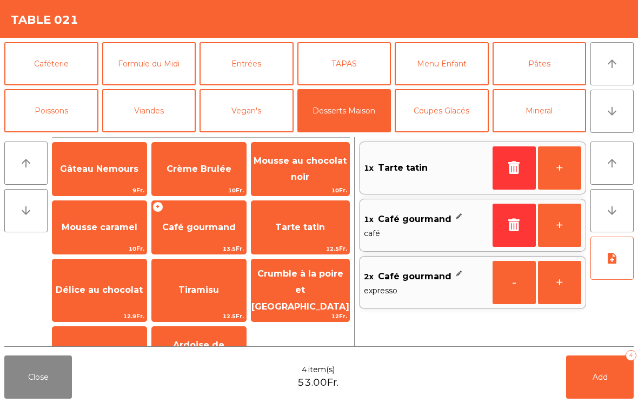
click at [553, 164] on button "+" at bounding box center [559, 168] width 43 height 43
click at [560, 169] on button "+" at bounding box center [559, 168] width 43 height 43
click at [547, 162] on button "+" at bounding box center [559, 168] width 43 height 43
click at [619, 266] on button "note_add" at bounding box center [611, 258] width 43 height 43
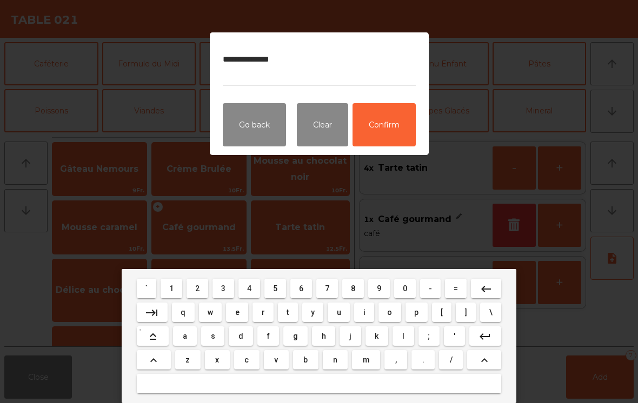
click at [250, 55] on textarea "**********" at bounding box center [319, 65] width 193 height 41
click at [313, 59] on textarea "**********" at bounding box center [319, 65] width 193 height 41
type textarea "**********"
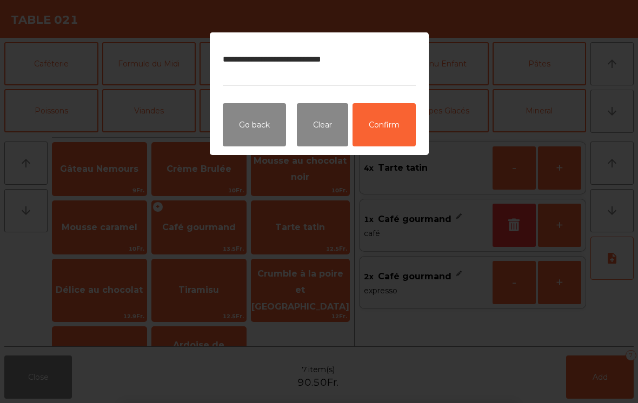
click at [382, 127] on button "Confirm" at bounding box center [384, 124] width 63 height 43
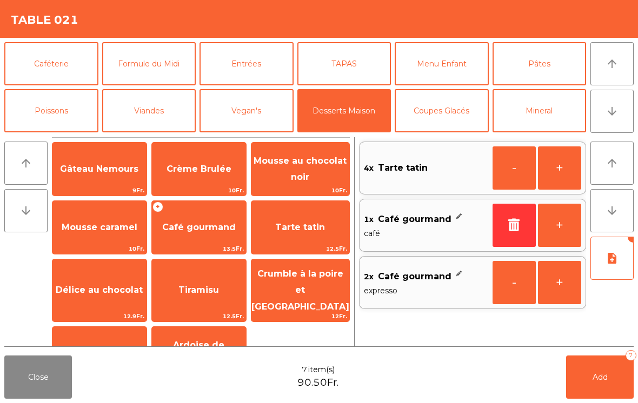
click at [51, 57] on button "Caféterie" at bounding box center [51, 63] width 94 height 43
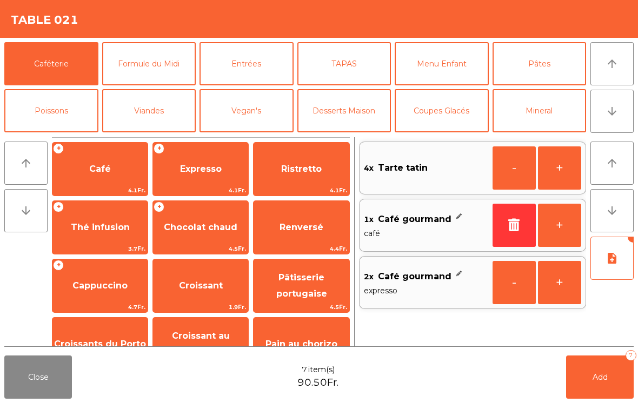
click at [205, 164] on span "Expresso" at bounding box center [201, 169] width 42 height 10
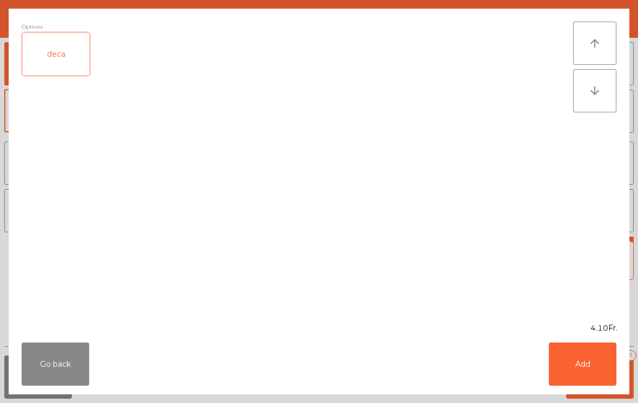
click at [579, 356] on button "Add" at bounding box center [583, 364] width 68 height 43
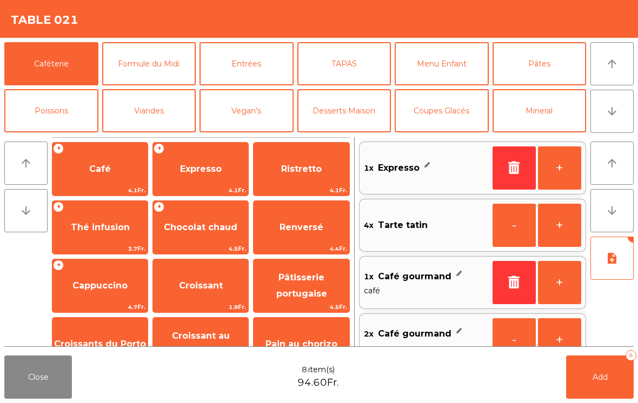
click at [558, 171] on button "+" at bounding box center [559, 168] width 43 height 43
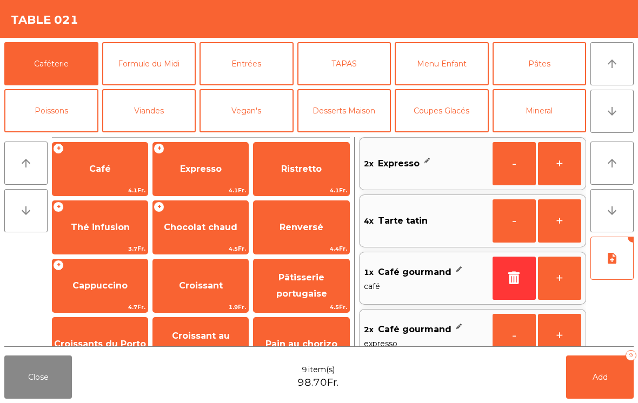
click at [95, 139] on div "+ Café 4.1Fr. + Expresso 4.1Fr. Ristretto 4.1Fr. + Thé infusion 3.7Fr. + Chocol…" at bounding box center [201, 314] width 298 height 355
click at [108, 162] on span "Café" at bounding box center [99, 169] width 95 height 29
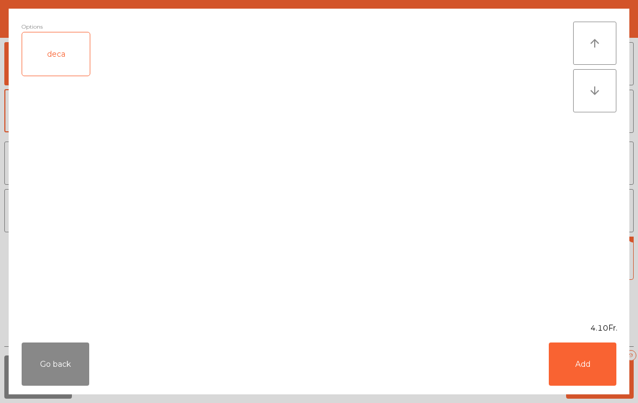
click at [592, 367] on button "Add" at bounding box center [583, 364] width 68 height 43
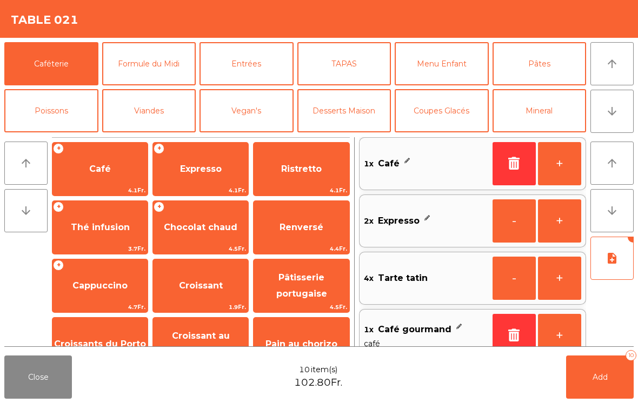
click at [608, 377] on button "Add 10" at bounding box center [600, 377] width 68 height 43
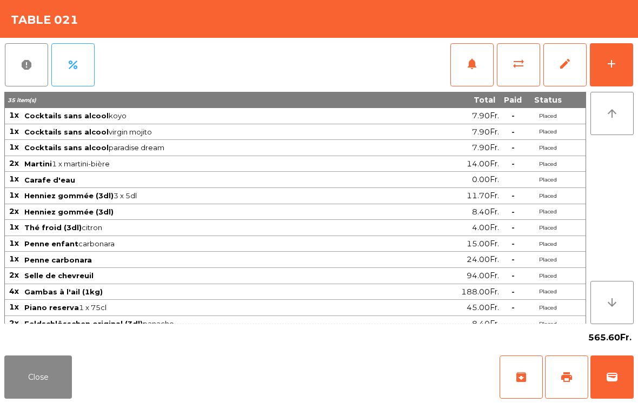
click at [41, 398] on button "Close" at bounding box center [38, 377] width 68 height 43
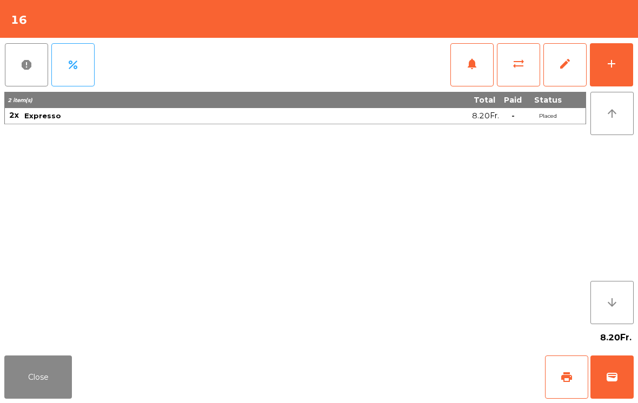
scroll to position [5, 0]
click at [26, 380] on button "Close" at bounding box center [38, 377] width 68 height 43
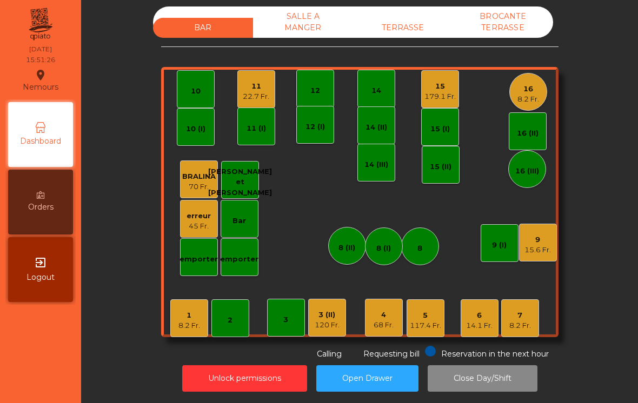
click at [435, 91] on div "179.1 Fr." at bounding box center [439, 96] width 31 height 11
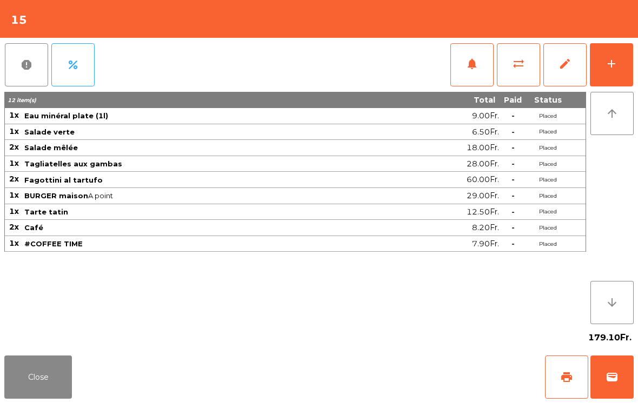
click at [625, 387] on button "wallet" at bounding box center [611, 377] width 43 height 43
click at [443, 355] on div "Close print wallet" at bounding box center [319, 377] width 638 height 52
click at [426, 360] on div "Close print wallet" at bounding box center [319, 377] width 638 height 52
click at [422, 361] on div "Close print wallet" at bounding box center [319, 377] width 638 height 52
click at [420, 369] on div "Close print wallet" at bounding box center [319, 377] width 638 height 52
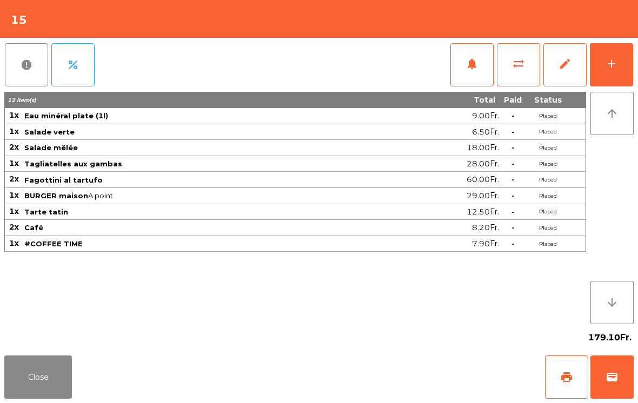
click at [423, 367] on div "Close print wallet" at bounding box center [319, 377] width 638 height 52
click at [440, 366] on div "Close print wallet" at bounding box center [319, 377] width 638 height 52
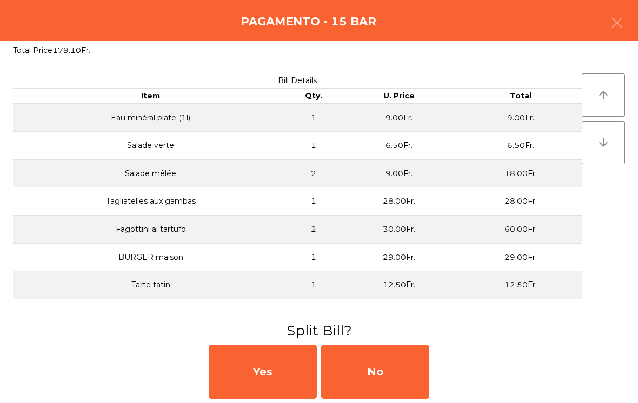
click at [437, 359] on div "Yes No" at bounding box center [319, 372] width 638 height 63
click at [388, 374] on div "No" at bounding box center [375, 372] width 108 height 54
click at [379, 379] on div "MB" at bounding box center [375, 372] width 108 height 54
click at [404, 379] on div "No" at bounding box center [375, 372] width 108 height 54
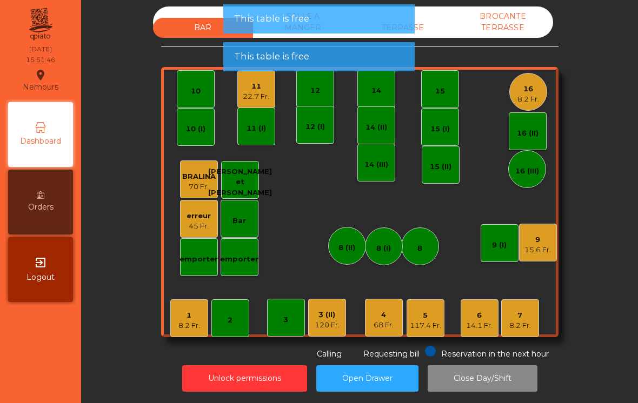
click at [386, 367] on button "Open Drawer" at bounding box center [367, 379] width 102 height 26
click at [376, 368] on button "Open Drawer" at bounding box center [367, 379] width 102 height 26
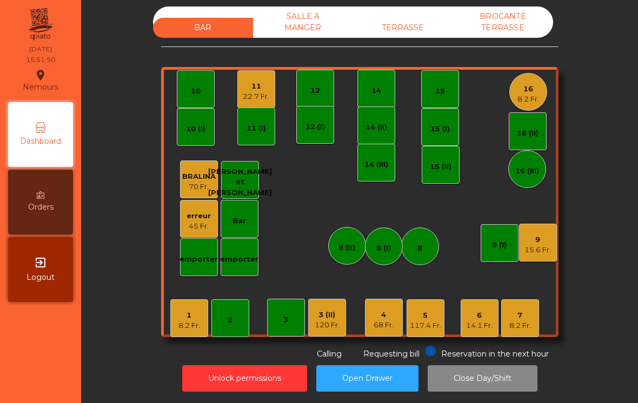
click at [471, 310] on div "6" at bounding box center [479, 315] width 26 height 11
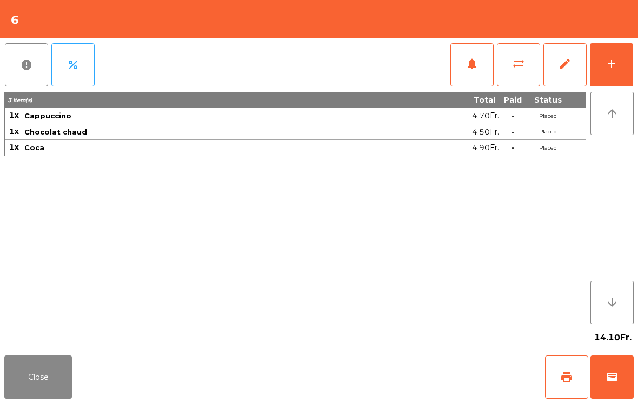
click at [620, 383] on button "wallet" at bounding box center [611, 377] width 43 height 43
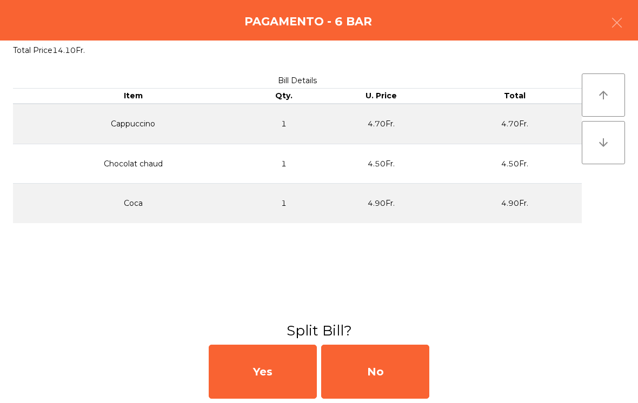
click at [375, 364] on div "No" at bounding box center [375, 372] width 108 height 54
click at [376, 364] on div "MB" at bounding box center [375, 372] width 108 height 54
click at [385, 374] on div "No" at bounding box center [375, 372] width 108 height 54
click at [400, 363] on div "No" at bounding box center [375, 372] width 108 height 54
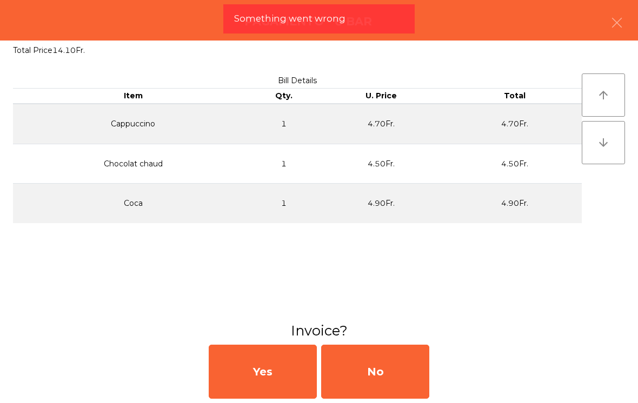
click at [391, 375] on div "No" at bounding box center [375, 372] width 108 height 54
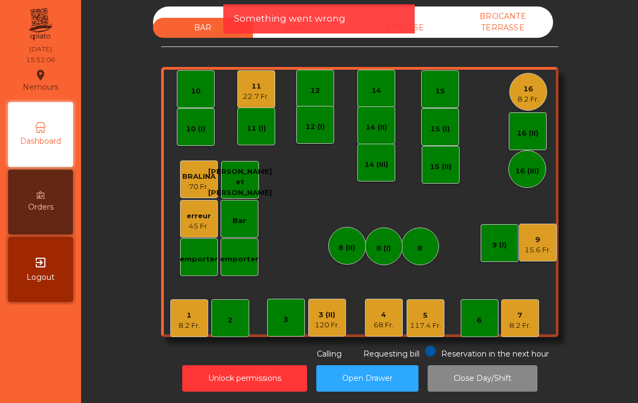
click at [422, 321] on div "117.4 Fr." at bounding box center [425, 326] width 31 height 11
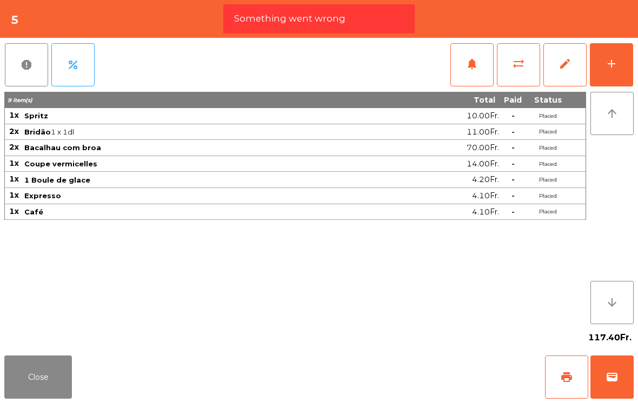
click at [612, 384] on button "wallet" at bounding box center [611, 377] width 43 height 43
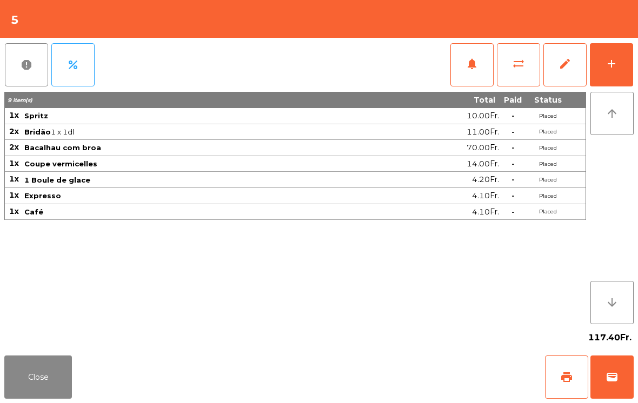
click at [355, 390] on div "Close print wallet" at bounding box center [319, 377] width 638 height 52
click at [370, 386] on div "Close print wallet" at bounding box center [319, 377] width 638 height 52
click at [370, 378] on div "Close print wallet" at bounding box center [319, 377] width 638 height 52
click at [367, 376] on div "Close print wallet" at bounding box center [319, 377] width 638 height 52
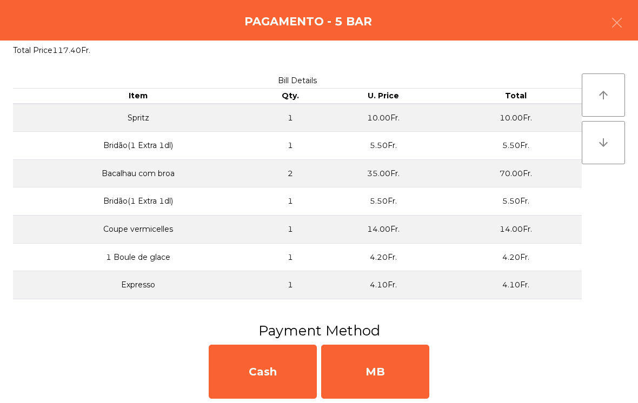
click at [381, 368] on div "MB" at bounding box center [375, 372] width 108 height 54
click at [381, 364] on div "No" at bounding box center [375, 372] width 108 height 54
click at [377, 363] on div "No" at bounding box center [375, 372] width 108 height 54
click at [387, 373] on div "No" at bounding box center [375, 372] width 108 height 54
click at [379, 366] on button "Open Drawer" at bounding box center [367, 379] width 102 height 26
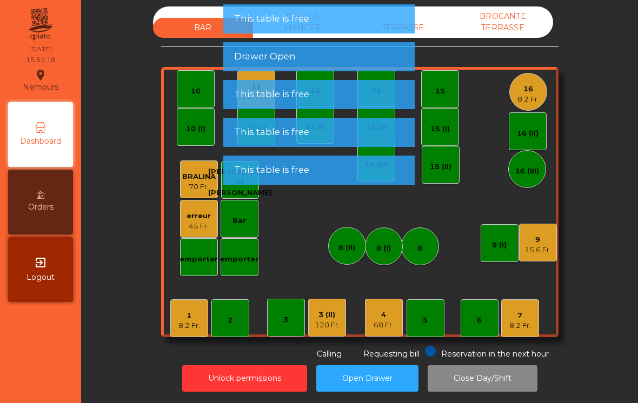
click at [362, 306] on div "1 8.2 Fr. 2 3 4 68 Fr. 5 6 7 8.2 Fr. 8 9 15.6 Fr. 10 11 22.7 Fr. 12 14 15 16 8.…" at bounding box center [359, 202] width 397 height 270
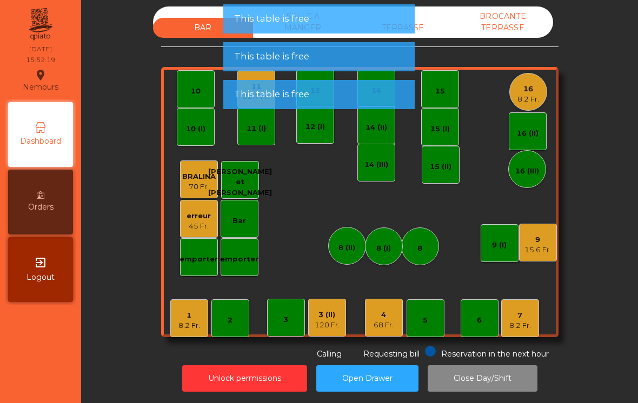
click at [384, 310] on div "4" at bounding box center [384, 315] width 20 height 11
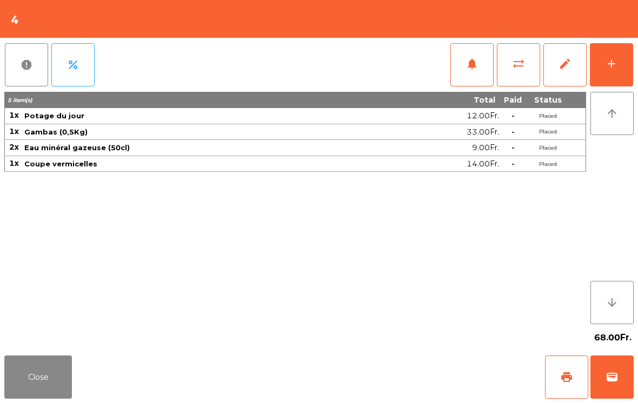
click at [613, 366] on button "wallet" at bounding box center [611, 377] width 43 height 43
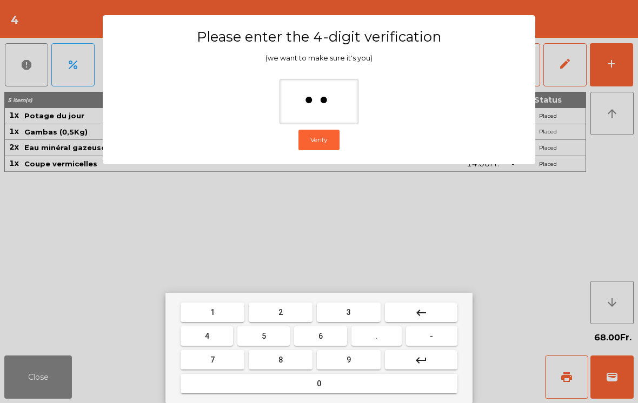
type input "***"
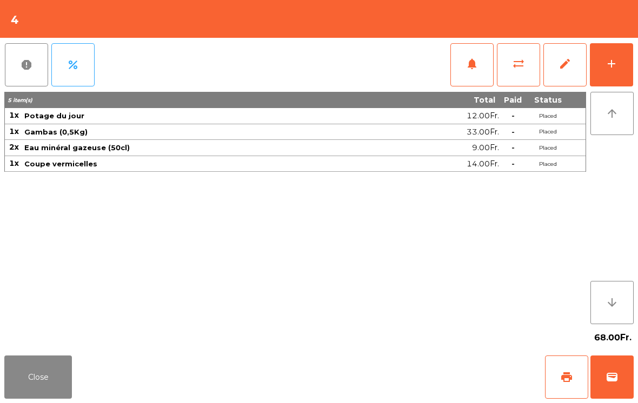
click at [410, 374] on div "Close print wallet" at bounding box center [319, 377] width 638 height 52
click at [408, 371] on div "Close print wallet" at bounding box center [319, 377] width 638 height 52
click at [416, 366] on div "Close print wallet" at bounding box center [319, 377] width 638 height 52
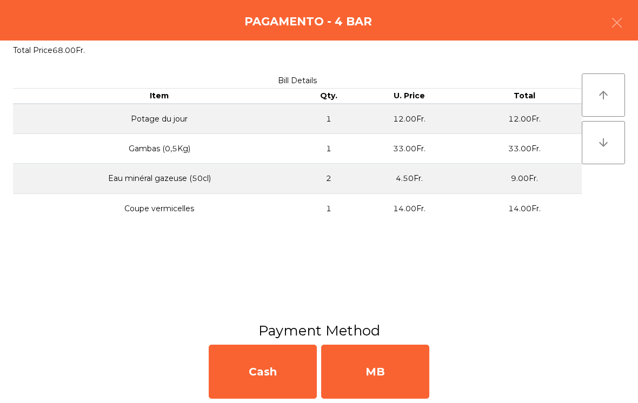
click at [400, 363] on div "MB" at bounding box center [375, 372] width 108 height 54
click at [395, 367] on div "No" at bounding box center [375, 372] width 108 height 54
click at [399, 370] on div "No" at bounding box center [375, 372] width 108 height 54
click at [407, 386] on div "No" at bounding box center [375, 372] width 108 height 54
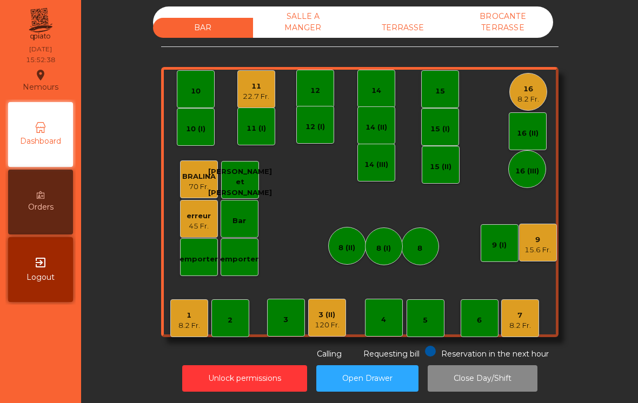
click at [528, 321] on div "8.2 Fr." at bounding box center [520, 326] width 22 height 11
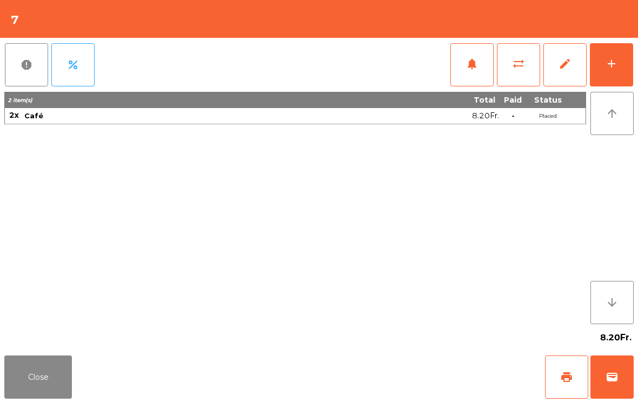
click at [605, 359] on button "wallet" at bounding box center [611, 377] width 43 height 43
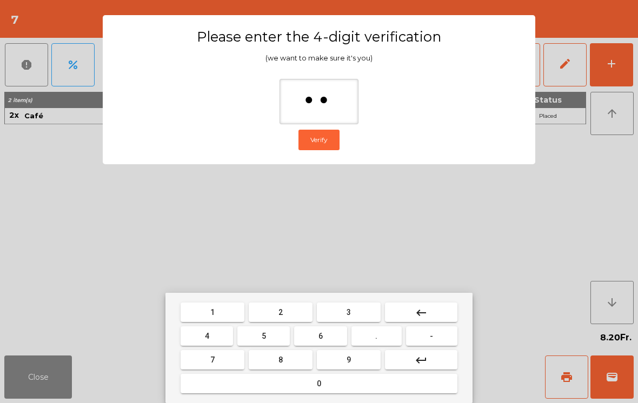
type input "***"
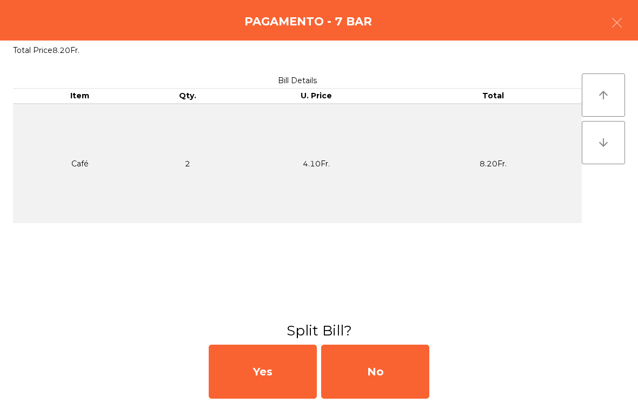
click at [376, 372] on div "No" at bounding box center [375, 372] width 108 height 54
click at [400, 374] on div "MB" at bounding box center [375, 372] width 108 height 54
click at [392, 368] on div "No" at bounding box center [375, 372] width 108 height 54
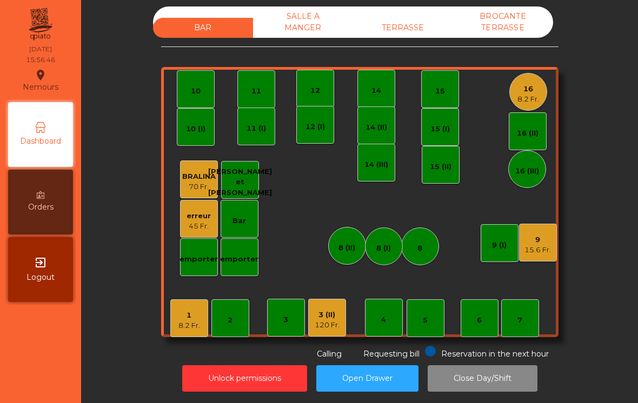
click at [331, 319] on div "3 (II) 120 Fr." at bounding box center [327, 318] width 38 height 38
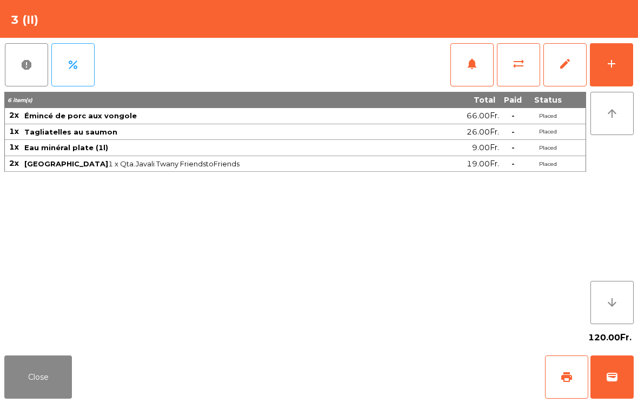
click at [606, 70] on button "add" at bounding box center [611, 64] width 43 height 43
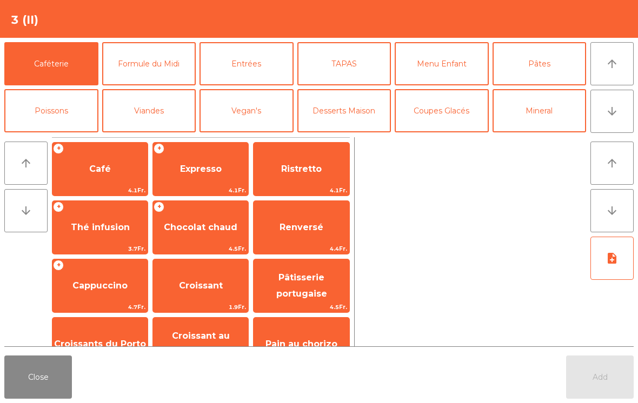
scroll to position [37, 0]
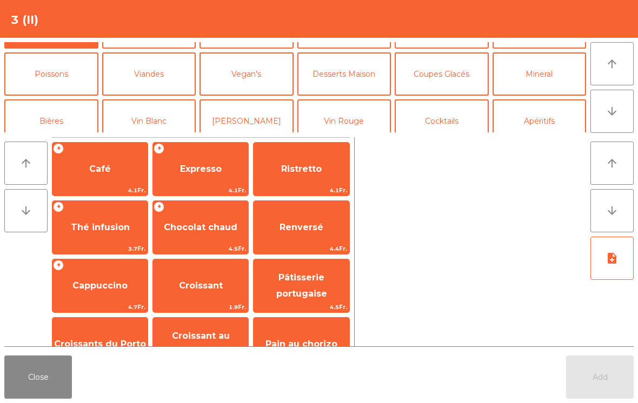
click at [361, 118] on button "Vin Rouge" at bounding box center [344, 120] width 94 height 43
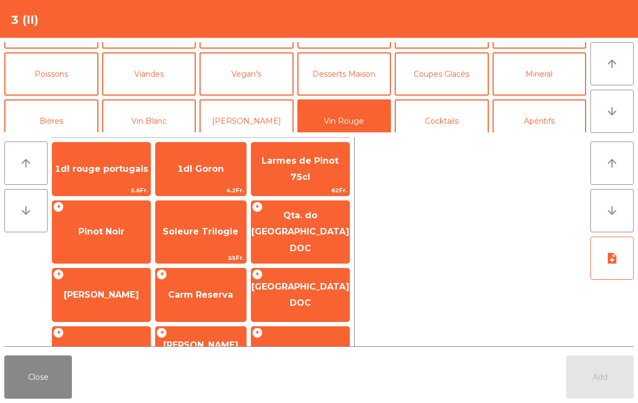
scroll to position [274, 0]
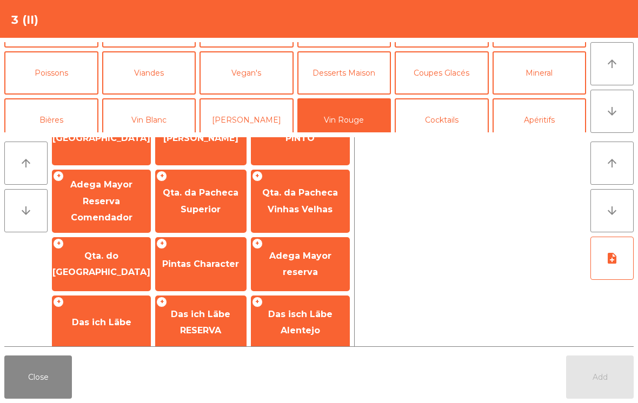
click at [195, 376] on span "Canivete" at bounding box center [201, 381] width 42 height 10
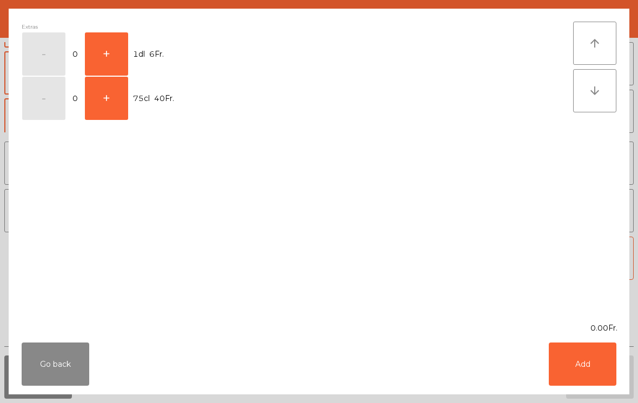
click at [124, 55] on button "+" at bounding box center [106, 53] width 43 height 43
click at [583, 365] on button "Add" at bounding box center [583, 364] width 68 height 43
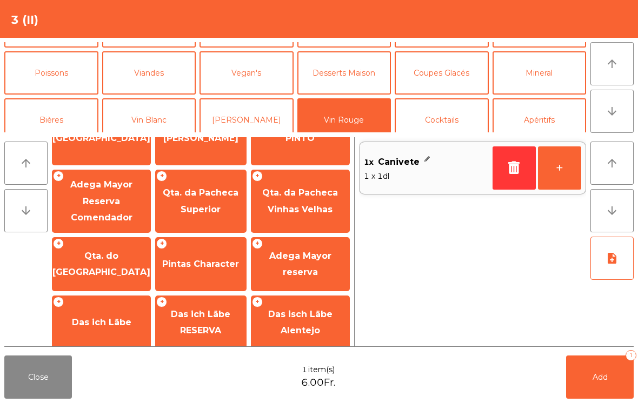
click at [603, 372] on button "Add 1" at bounding box center [600, 377] width 68 height 43
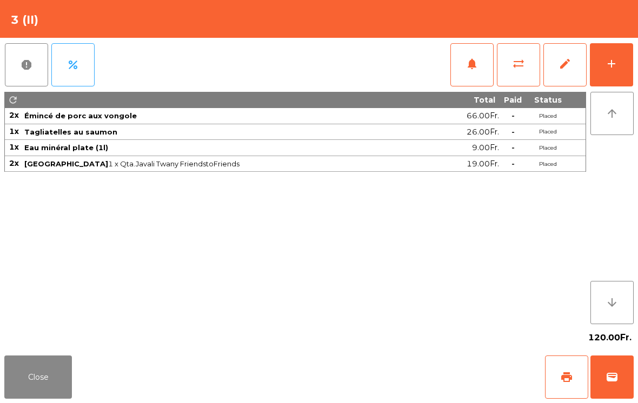
click at [55, 367] on button "Close" at bounding box center [38, 377] width 68 height 43
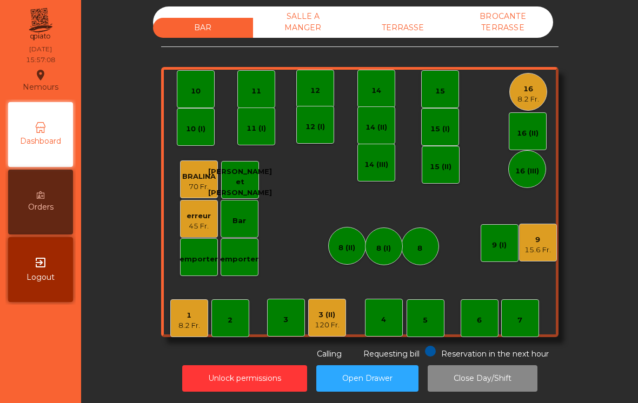
scroll to position [0, 0]
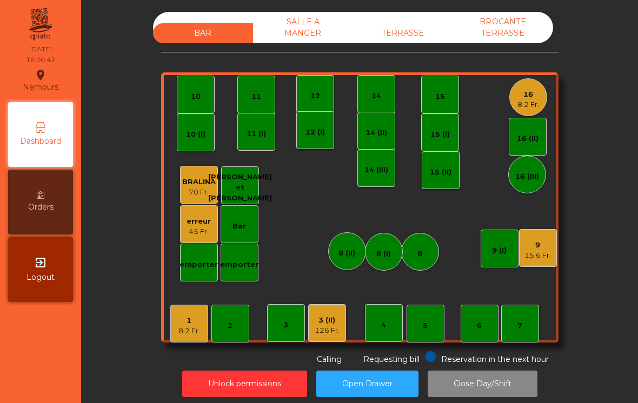
click at [519, 335] on div "7" at bounding box center [520, 324] width 38 height 38
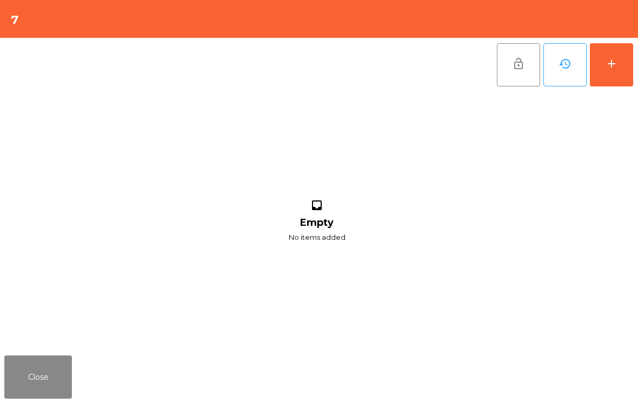
click at [610, 78] on button "add" at bounding box center [611, 64] width 43 height 43
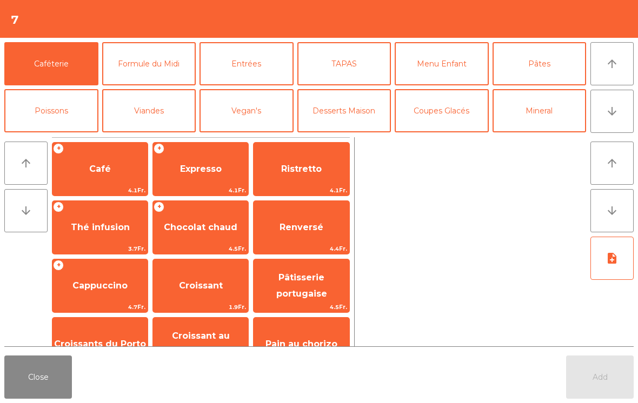
click at [117, 285] on span "Cappuccino" at bounding box center [99, 286] width 55 height 10
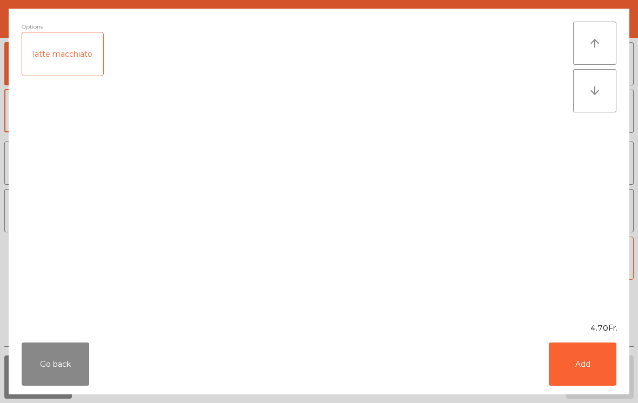
click at [81, 45] on div "latte macchiato" at bounding box center [62, 53] width 81 height 43
click at [573, 351] on button "Add" at bounding box center [583, 364] width 68 height 43
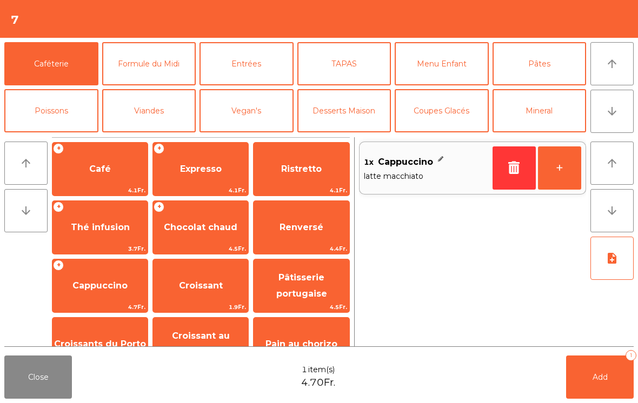
click at [571, 176] on button "+" at bounding box center [559, 168] width 43 height 43
click at [214, 230] on span "Chocolat chaud" at bounding box center [201, 227] width 74 height 10
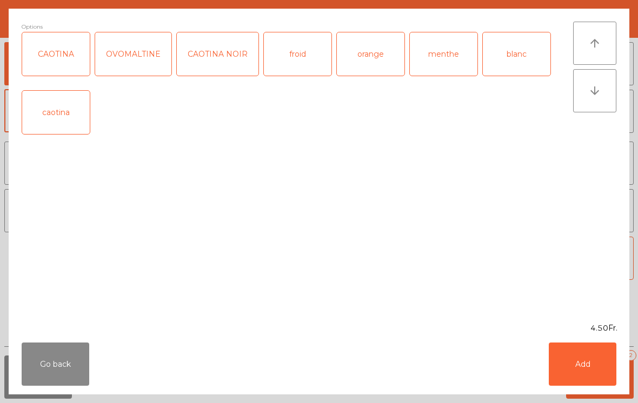
click at [579, 362] on button "Add" at bounding box center [583, 364] width 68 height 43
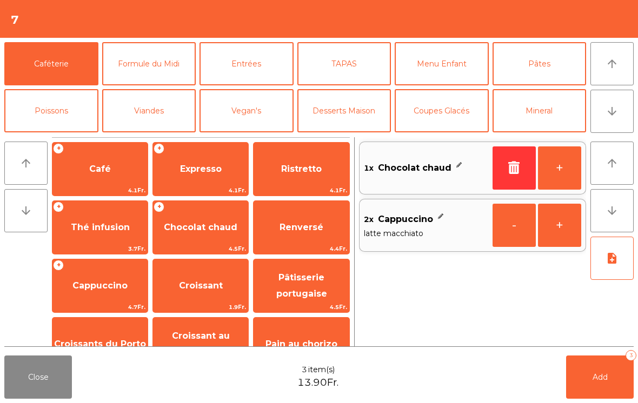
click at [598, 375] on span "Add" at bounding box center [600, 378] width 15 height 10
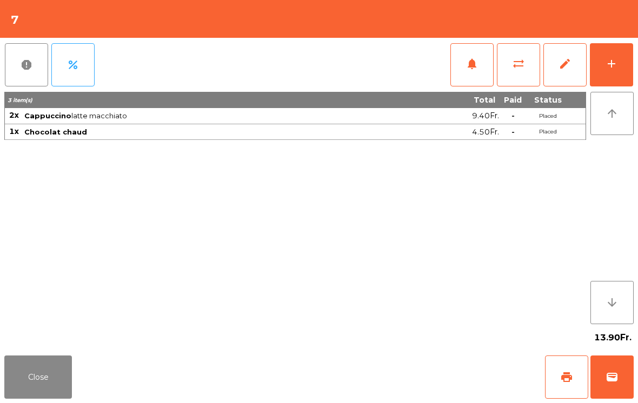
click at [62, 396] on button "Close" at bounding box center [38, 377] width 68 height 43
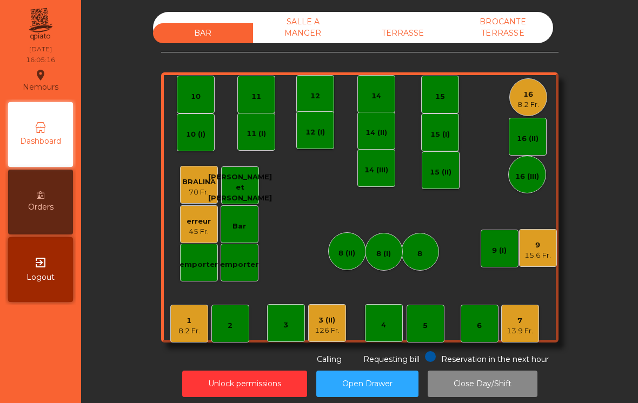
click at [417, 43] on div "TERRASSE" at bounding box center [403, 33] width 100 height 20
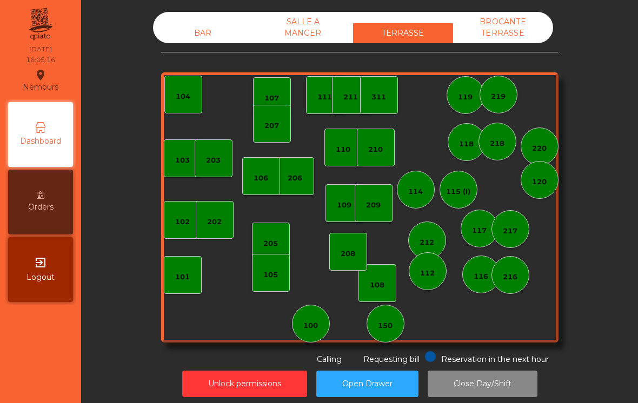
click at [398, 326] on div "150" at bounding box center [386, 324] width 38 height 38
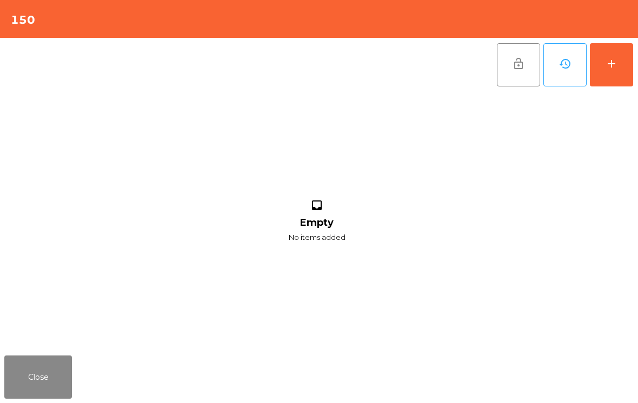
click at [632, 79] on button "add" at bounding box center [611, 64] width 43 height 43
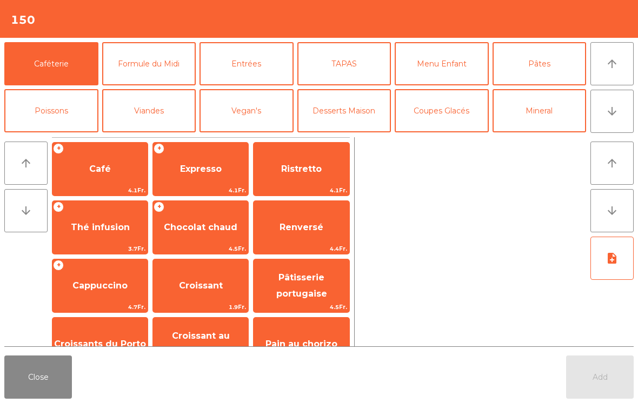
click at [109, 171] on span "Café" at bounding box center [100, 169] width 22 height 10
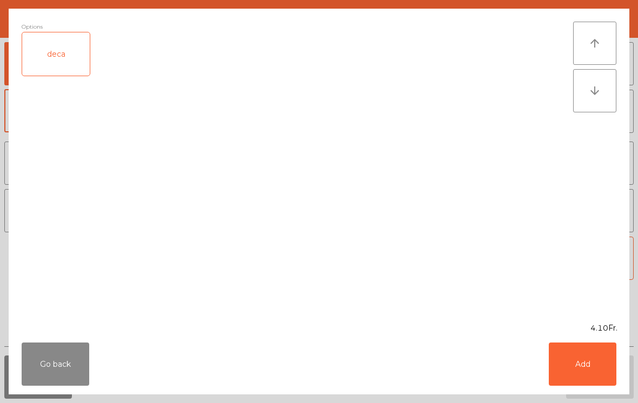
click at [603, 370] on button "Add" at bounding box center [583, 364] width 68 height 43
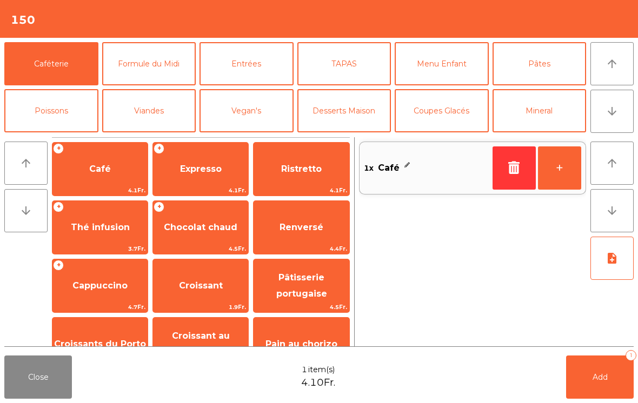
click at [603, 370] on button "Add 1" at bounding box center [600, 377] width 68 height 43
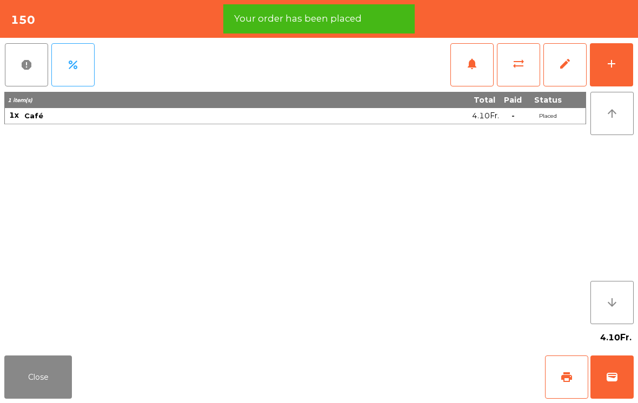
click at [573, 374] on button "print" at bounding box center [566, 377] width 43 height 43
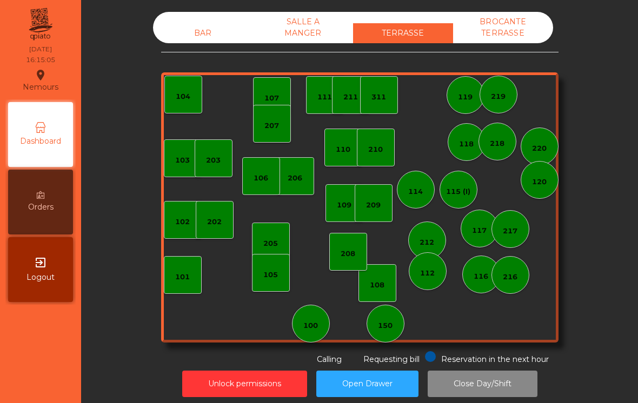
click at [304, 31] on div "SALLE A MANGER" at bounding box center [303, 27] width 100 height 31
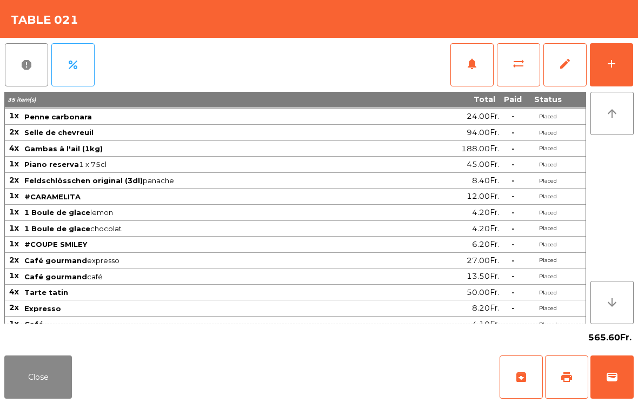
scroll to position [142, 0]
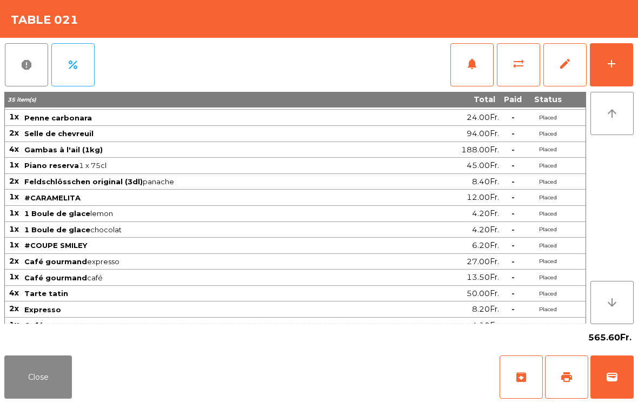
click at [567, 375] on span "print" at bounding box center [566, 377] width 13 height 13
click at [48, 366] on button "Close" at bounding box center [38, 377] width 68 height 43
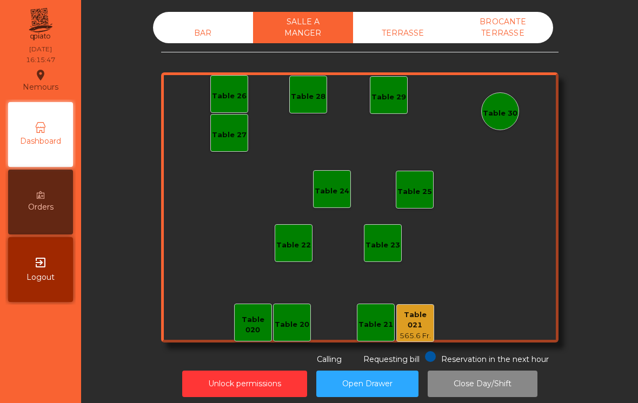
scroll to position [0, 0]
click at [217, 42] on div "BAR" at bounding box center [203, 33] width 100 height 20
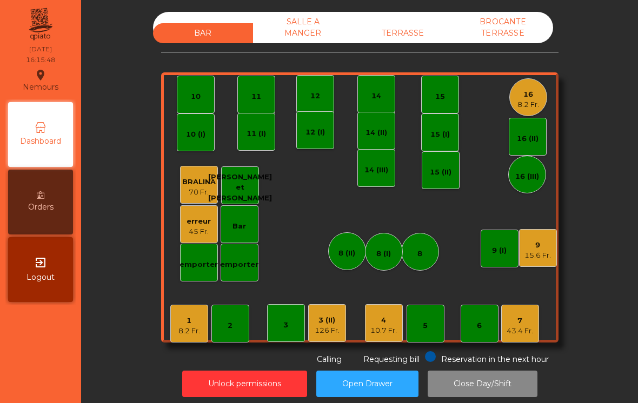
click at [330, 318] on div "3 (II)" at bounding box center [327, 320] width 25 height 11
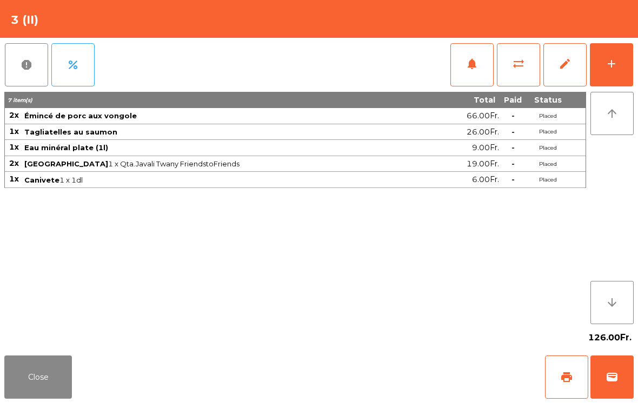
click at [619, 69] on button "add" at bounding box center [611, 64] width 43 height 43
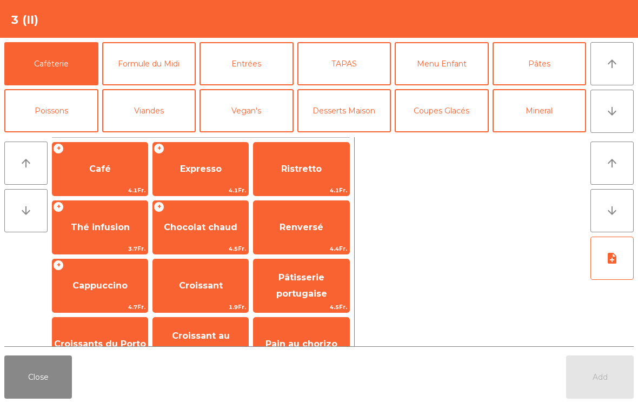
click at [361, 108] on button "Desserts Maison" at bounding box center [344, 110] width 94 height 43
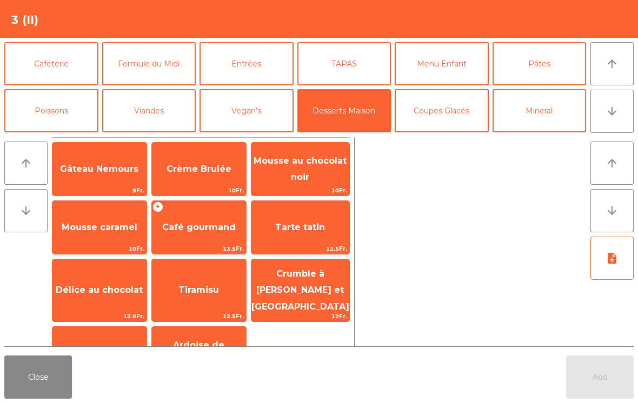
click at [321, 177] on span "Mousse au chocolat noir" at bounding box center [300, 170] width 98 height 46
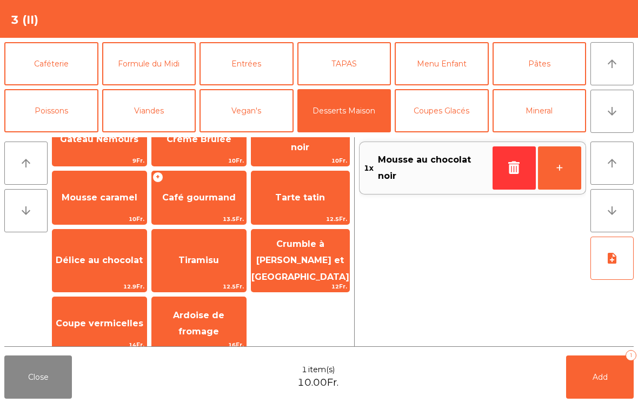
scroll to position [29, 0]
click at [114, 325] on span "Coupe vermicelles" at bounding box center [99, 324] width 94 height 29
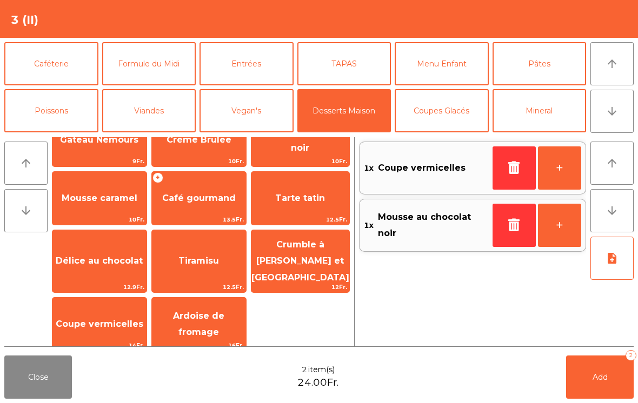
click at [113, 325] on span "Coupe vermicelles" at bounding box center [99, 324] width 94 height 29
click at [604, 397] on button "Add 3" at bounding box center [600, 377] width 68 height 43
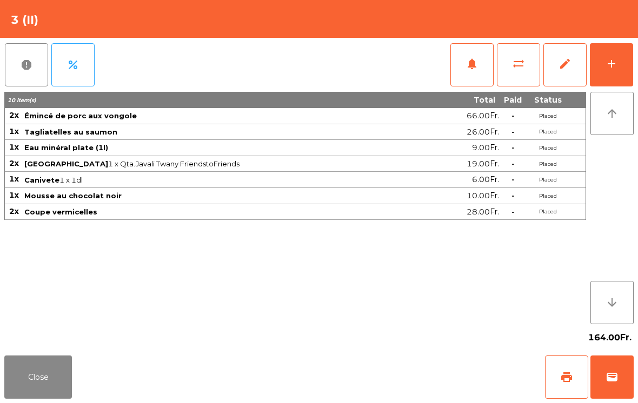
click at [28, 377] on button "Close" at bounding box center [38, 377] width 68 height 43
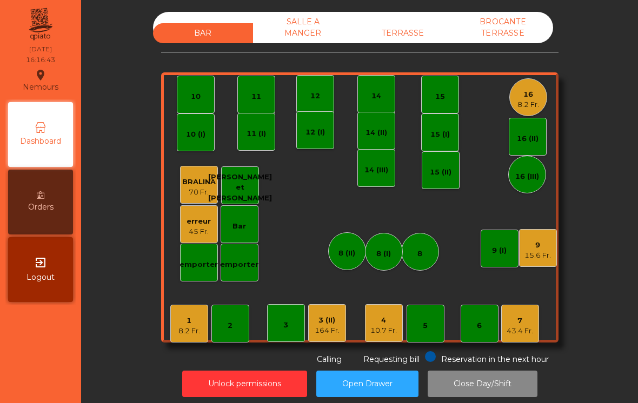
click at [302, 94] on div "12" at bounding box center [315, 94] width 38 height 38
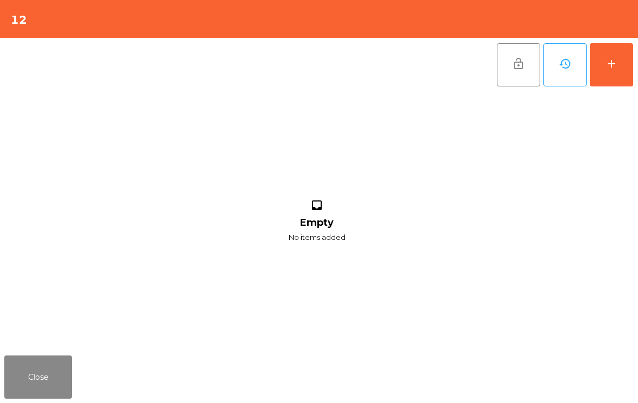
click at [610, 69] on div "add" at bounding box center [611, 63] width 13 height 13
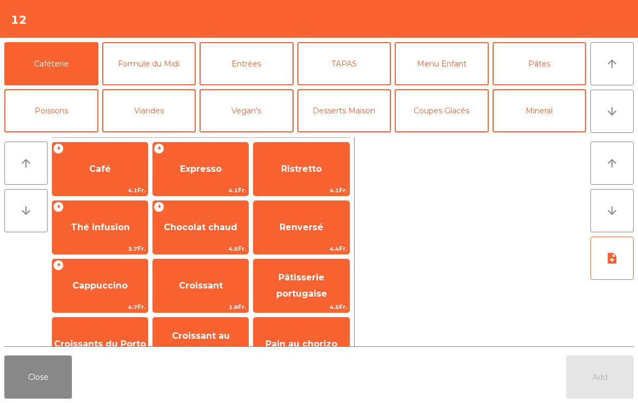
click at [555, 118] on button "Mineral" at bounding box center [540, 110] width 94 height 43
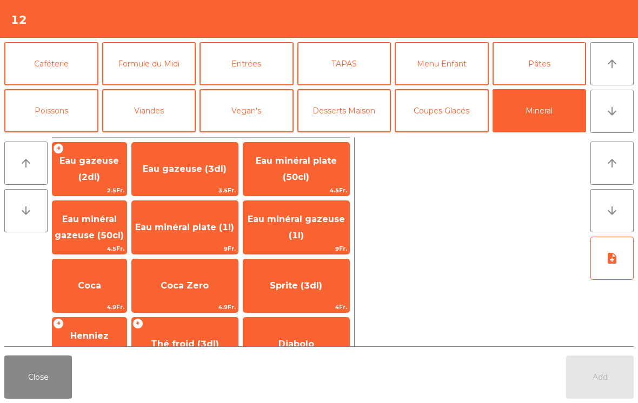
click at [332, 49] on button "TAPAS" at bounding box center [344, 63] width 94 height 43
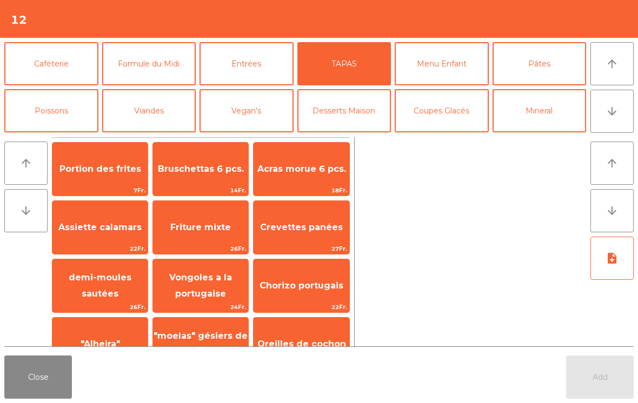
click at [115, 227] on span "Assiette calamars" at bounding box center [99, 227] width 83 height 10
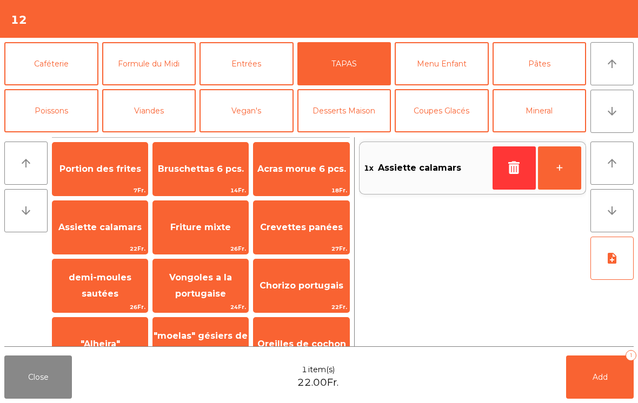
click at [96, 178] on span "Portion des frites" at bounding box center [99, 169] width 95 height 29
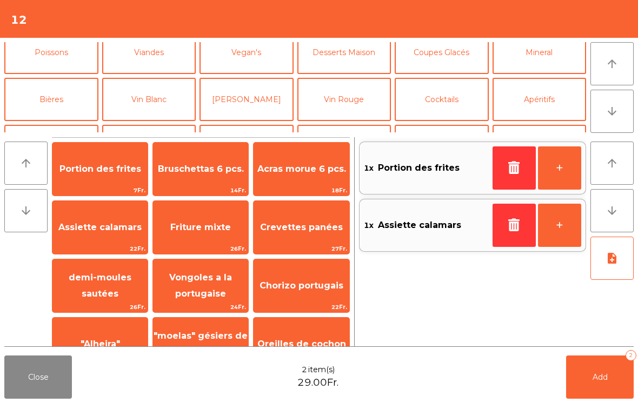
scroll to position [57, 0]
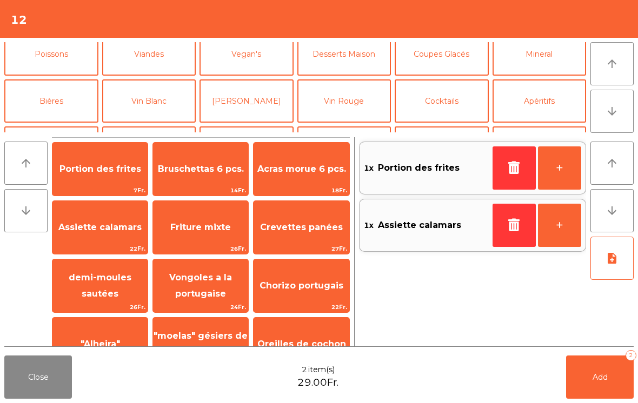
click at [558, 67] on button "Mineral" at bounding box center [540, 53] width 94 height 43
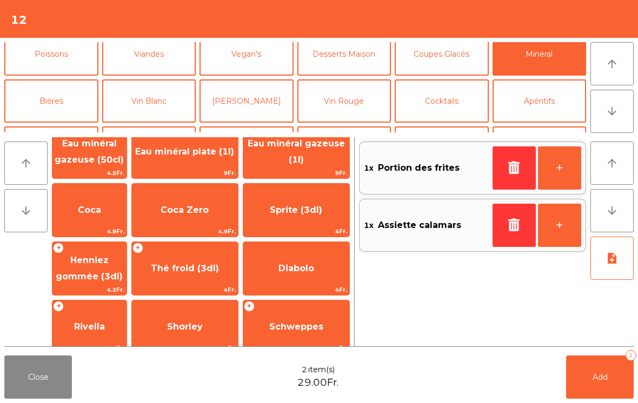
scroll to position [78, 0]
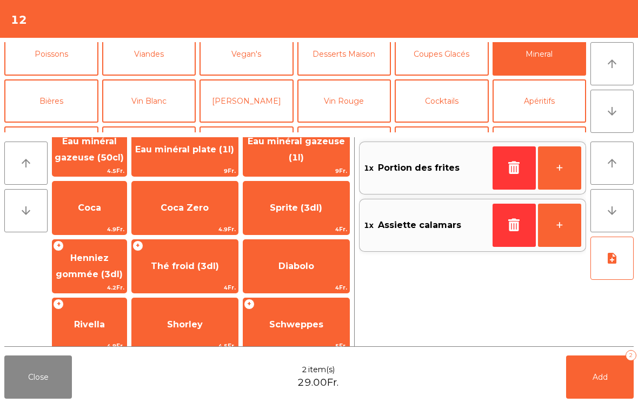
click at [105, 326] on span "Rivella" at bounding box center [89, 325] width 31 height 10
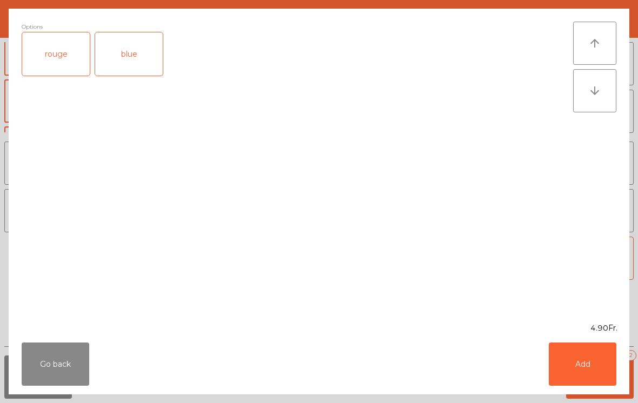
click at [66, 61] on div "rouge" at bounding box center [56, 53] width 68 height 43
click at [578, 343] on button "Add" at bounding box center [583, 364] width 68 height 43
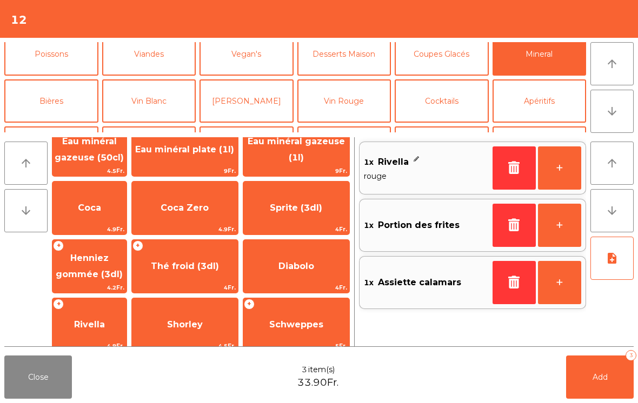
click at [101, 207] on span "Coca" at bounding box center [89, 208] width 23 height 10
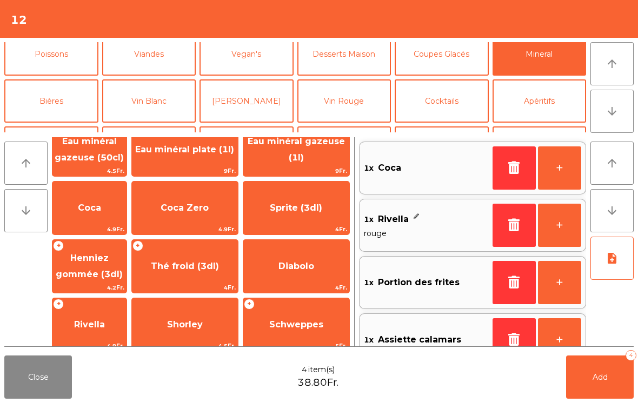
click at [623, 394] on button "Add 4" at bounding box center [600, 377] width 68 height 43
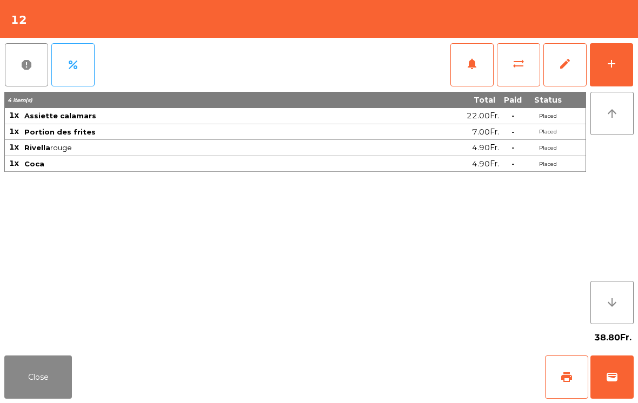
click at [38, 381] on button "Close" at bounding box center [38, 377] width 68 height 43
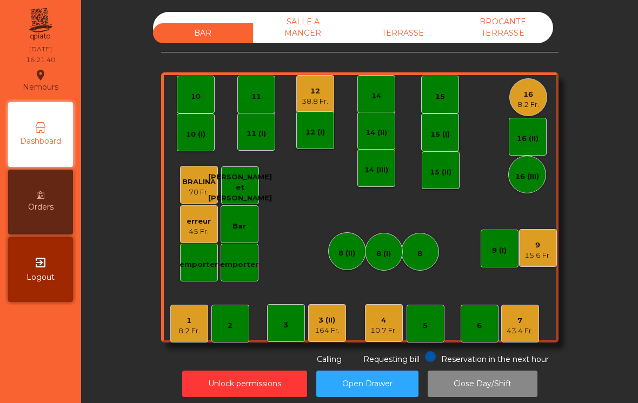
click at [294, 35] on div "SALLE A MANGER" at bounding box center [303, 27] width 100 height 31
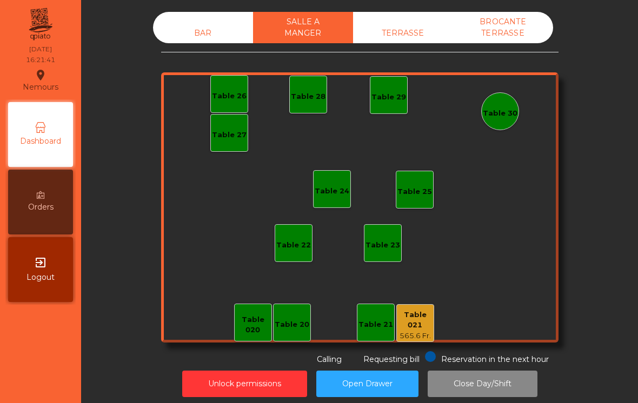
click at [419, 322] on div "Table 021" at bounding box center [415, 320] width 37 height 21
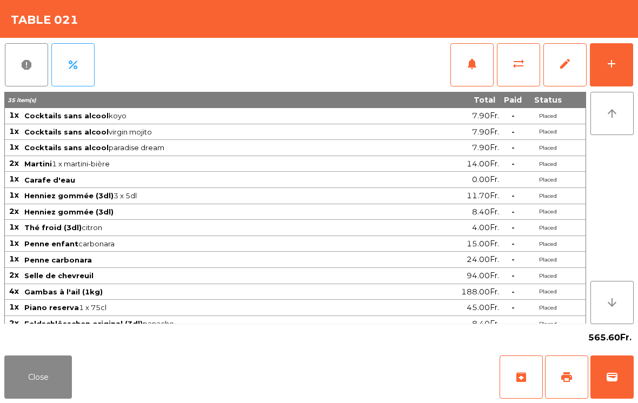
click at [612, 385] on button "wallet" at bounding box center [611, 377] width 43 height 43
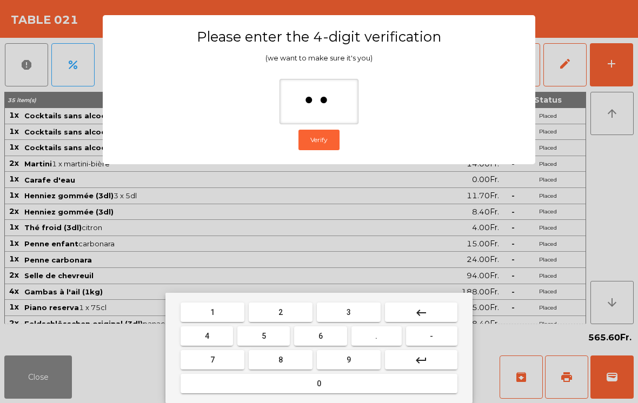
type input "***"
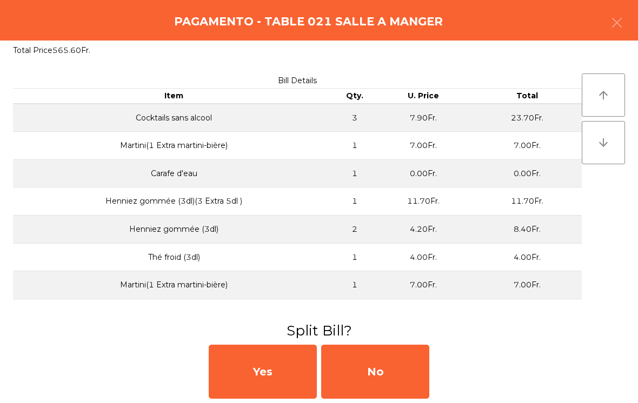
click at [380, 372] on div "No" at bounding box center [375, 372] width 108 height 54
click at [388, 375] on div "MB" at bounding box center [375, 372] width 108 height 54
click at [387, 383] on div "No" at bounding box center [375, 372] width 108 height 54
click at [372, 371] on div "No" at bounding box center [375, 372] width 108 height 54
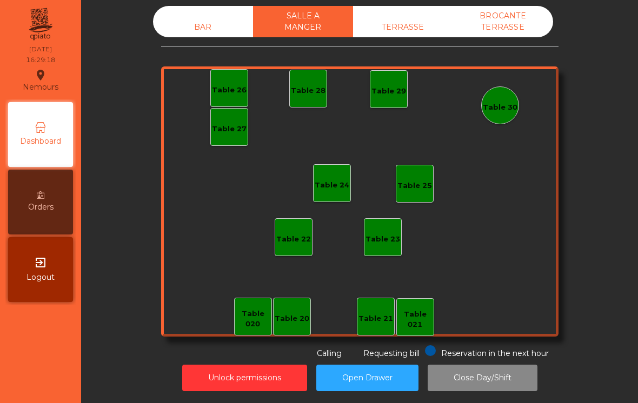
click at [203, 47] on div "BAR SALLE A MANGER TERRASSE BROCANTE TERRASSE Table 20 Table 21 Table 26 Table …" at bounding box center [359, 183] width 397 height 354
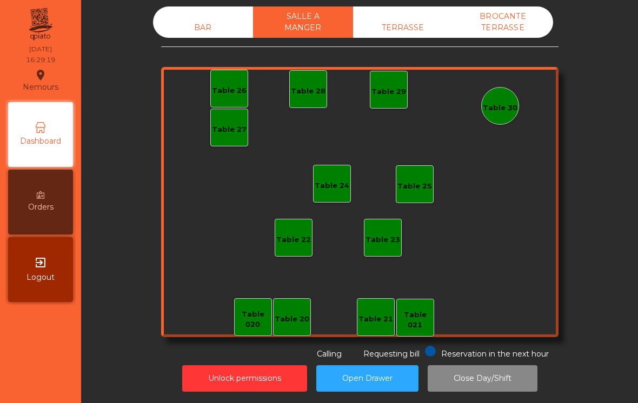
click at [191, 26] on div "BAR" at bounding box center [203, 28] width 100 height 20
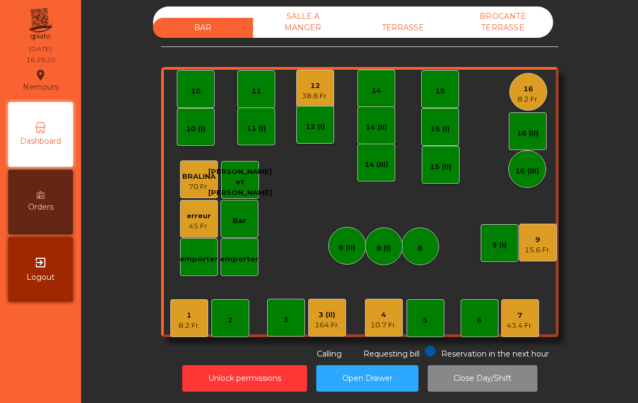
click at [548, 252] on div "15.6 Fr." at bounding box center [538, 250] width 26 height 11
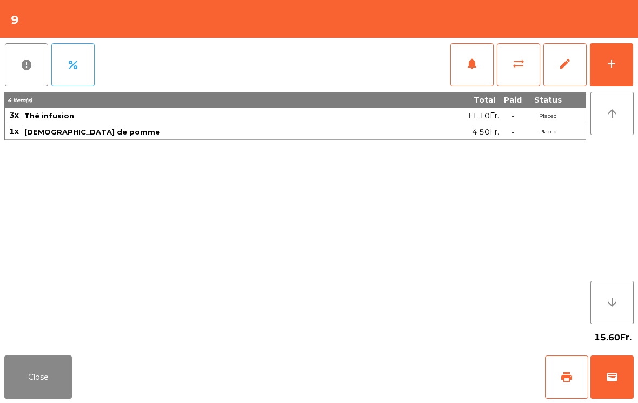
click at [563, 389] on button "print" at bounding box center [566, 377] width 43 height 43
click at [602, 395] on button "wallet" at bounding box center [611, 377] width 43 height 43
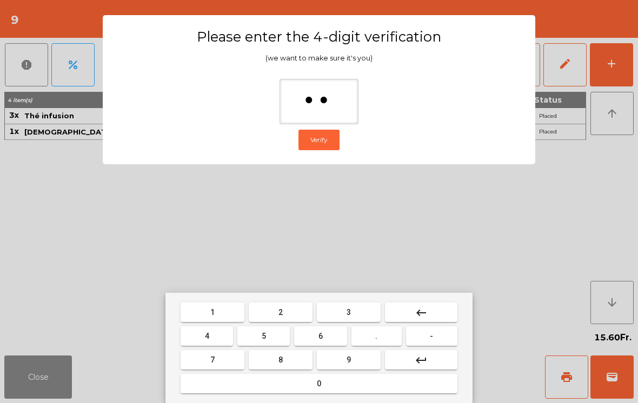
type input "***"
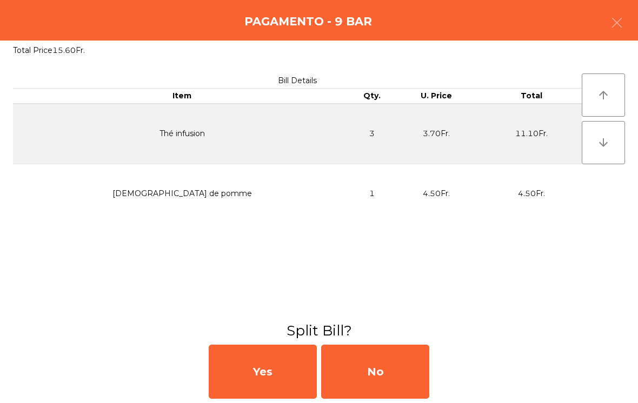
click at [389, 383] on div "No" at bounding box center [375, 372] width 108 height 54
click at [388, 370] on div "MB" at bounding box center [375, 372] width 108 height 54
click at [398, 371] on div "No" at bounding box center [375, 372] width 108 height 54
click at [397, 371] on div "No" at bounding box center [375, 372] width 108 height 54
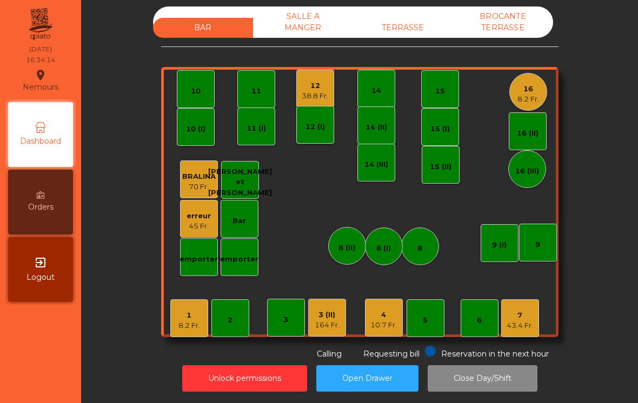
click at [335, 315] on div "3 (II)" at bounding box center [327, 315] width 25 height 11
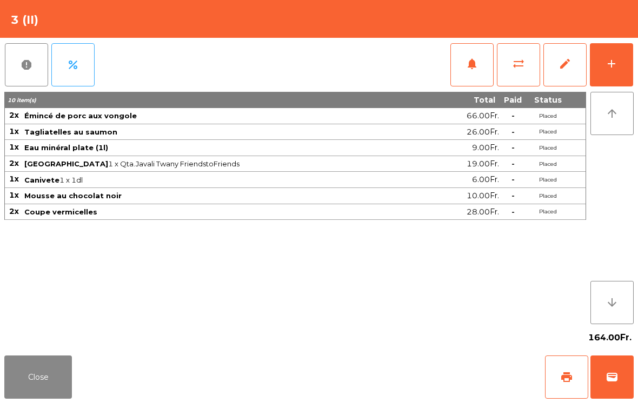
click at [625, 55] on button "add" at bounding box center [611, 64] width 43 height 43
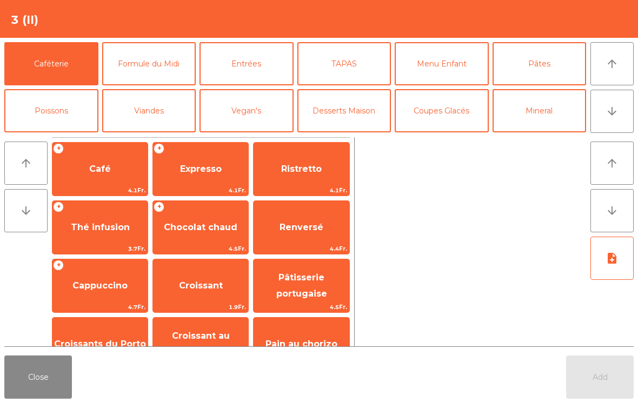
click at [209, 165] on span "Expresso" at bounding box center [201, 169] width 42 height 10
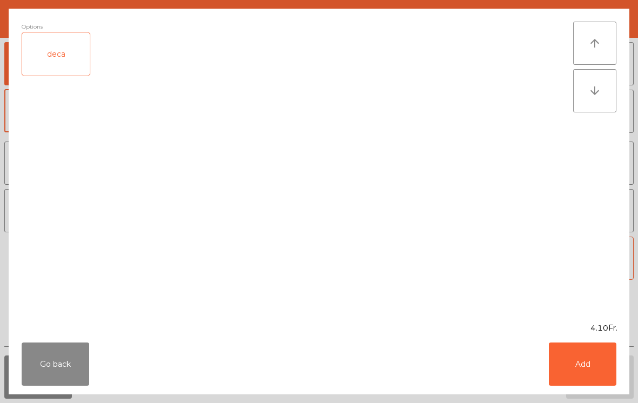
click at [593, 367] on button "Add" at bounding box center [583, 364] width 68 height 43
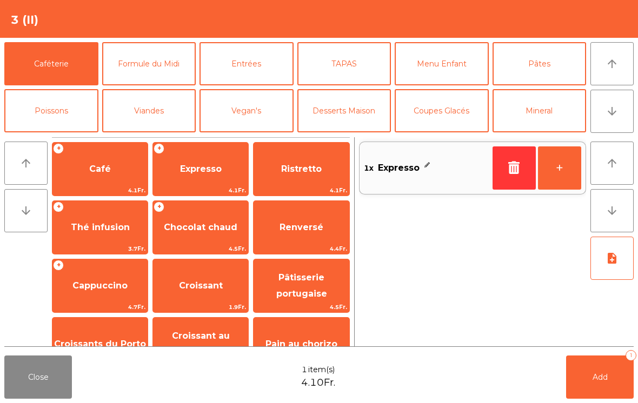
click at [549, 164] on button "+" at bounding box center [559, 168] width 43 height 43
click at [599, 387] on button "Add 2" at bounding box center [600, 377] width 68 height 43
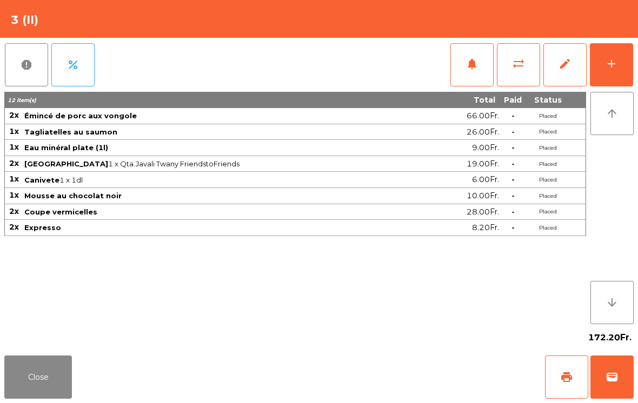
click at [49, 386] on button "Close" at bounding box center [38, 377] width 68 height 43
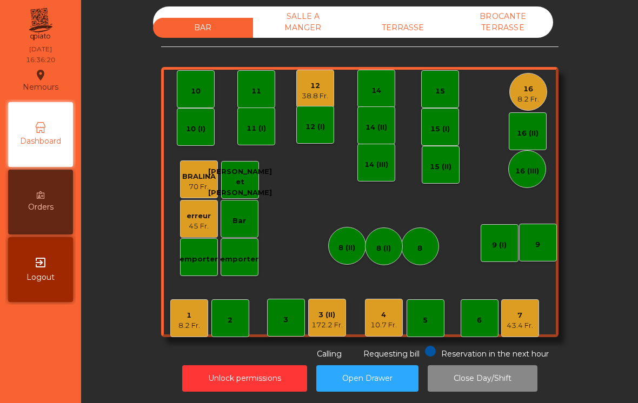
click at [530, 322] on div "43.4 Fr." at bounding box center [520, 326] width 26 height 11
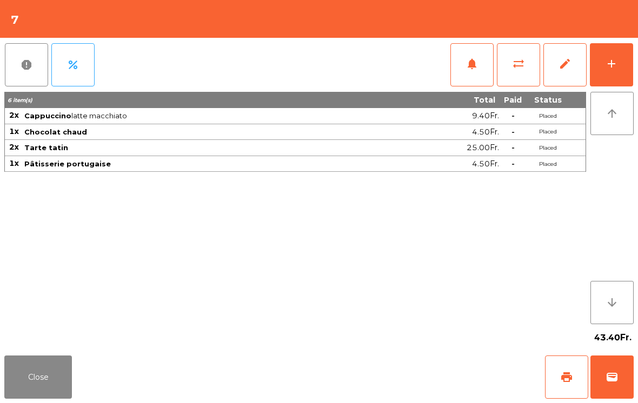
click at [632, 365] on button "wallet" at bounding box center [611, 377] width 43 height 43
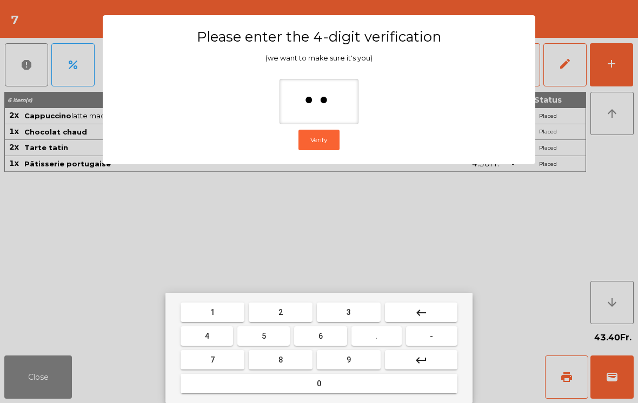
type input "***"
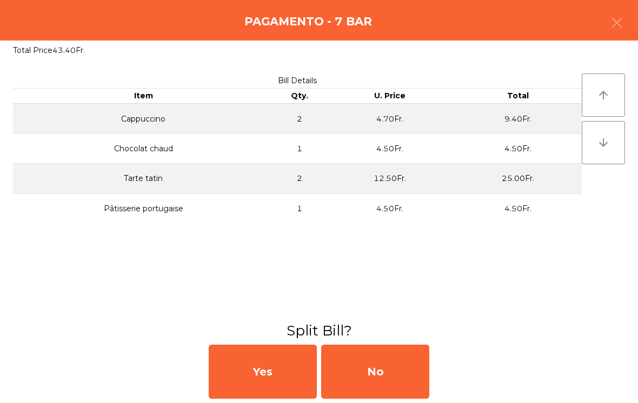
click at [381, 366] on div "No" at bounding box center [375, 372] width 108 height 54
click at [381, 366] on div "MB" at bounding box center [375, 372] width 108 height 54
click at [386, 364] on div "No" at bounding box center [375, 372] width 108 height 54
click at [390, 367] on div "No" at bounding box center [375, 372] width 108 height 54
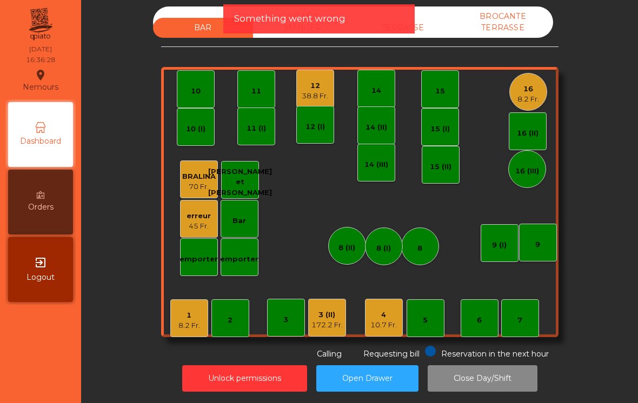
click at [394, 327] on div "10.7 Fr." at bounding box center [383, 325] width 26 height 11
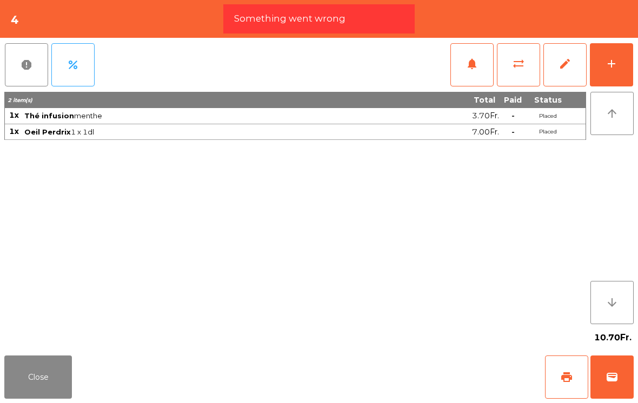
click at [61, 377] on button "Close" at bounding box center [38, 377] width 68 height 43
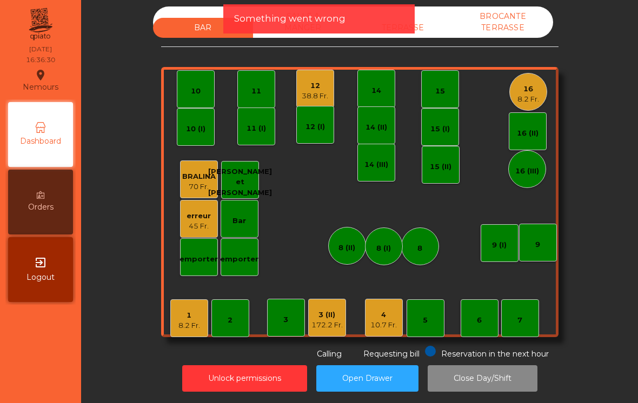
click at [189, 316] on div "1" at bounding box center [189, 315] width 22 height 11
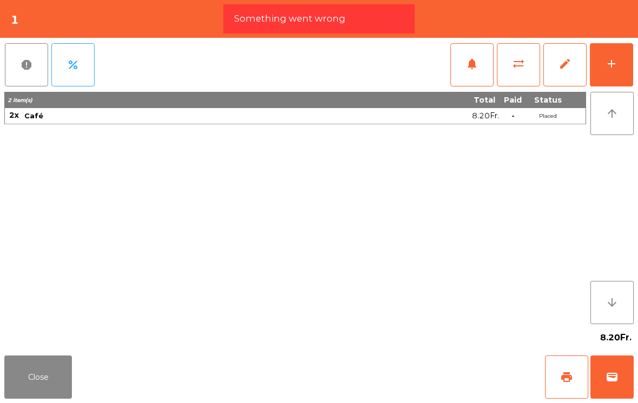
click at [61, 393] on button "Close" at bounding box center [38, 377] width 68 height 43
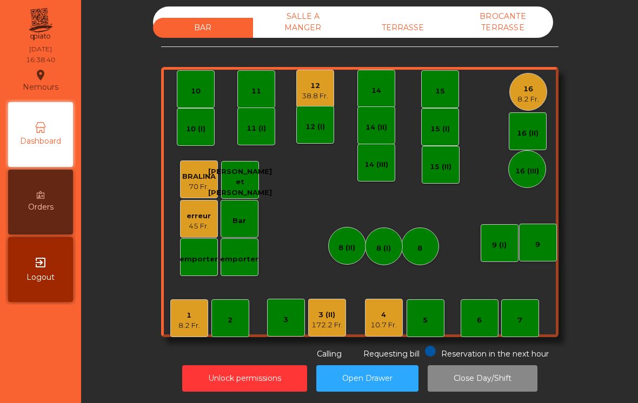
click at [327, 313] on div "3 (II)" at bounding box center [326, 315] width 31 height 11
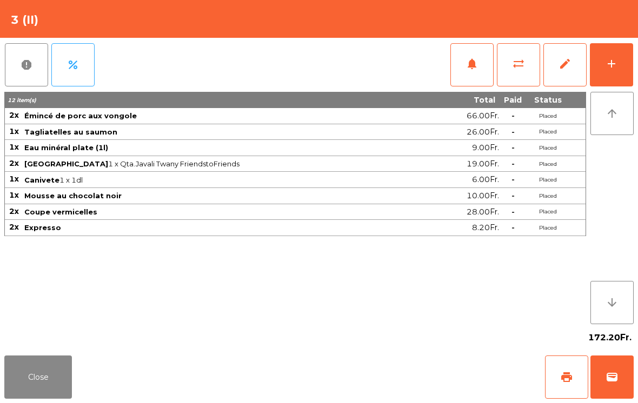
click at [632, 59] on button "add" at bounding box center [611, 64] width 43 height 43
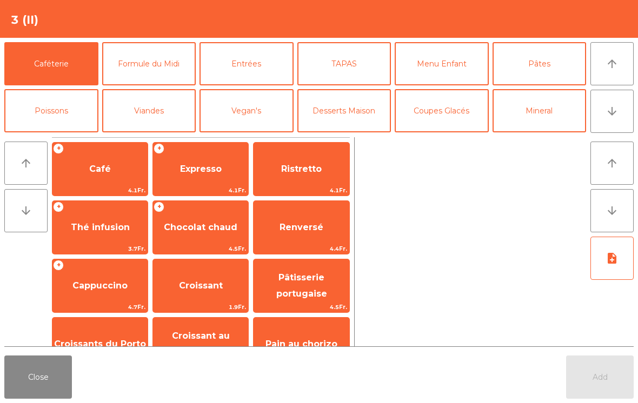
scroll to position [57, 0]
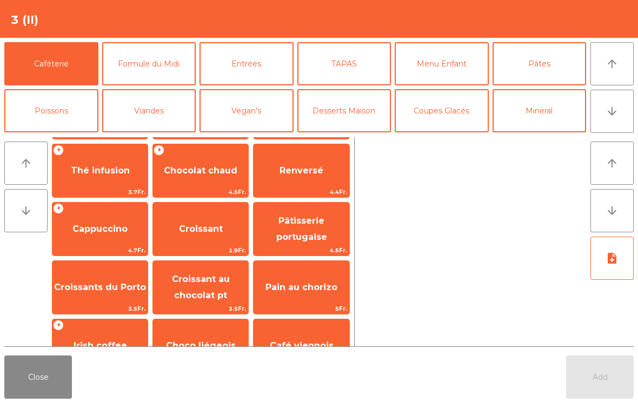
click at [312, 231] on span "Pâtisserie portugaise" at bounding box center [301, 229] width 51 height 26
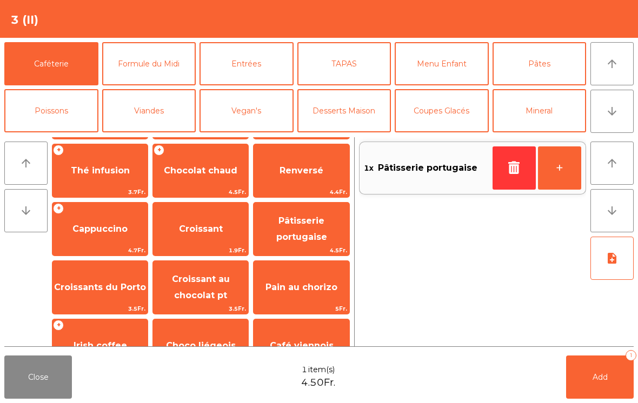
click at [623, 389] on button "Add 1" at bounding box center [600, 377] width 68 height 43
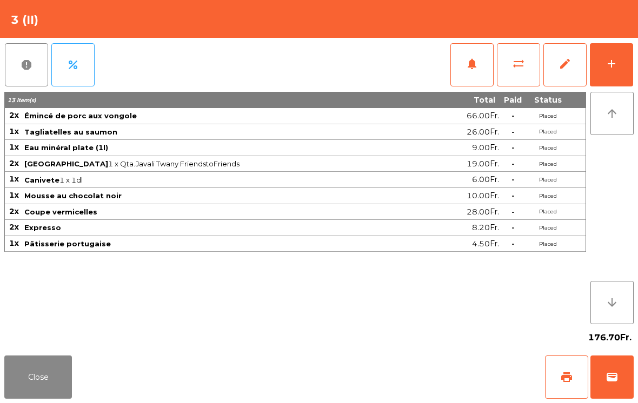
click at [49, 399] on button "Close" at bounding box center [38, 377] width 68 height 43
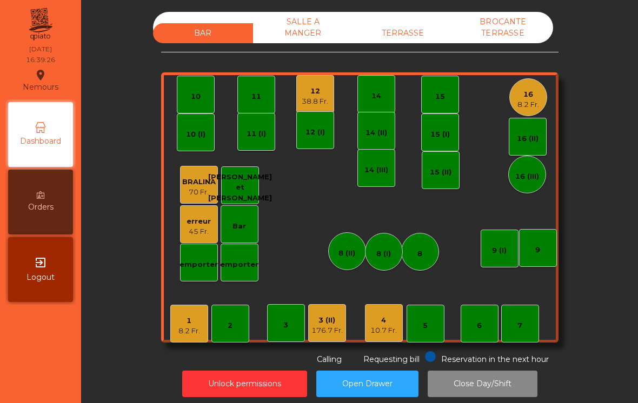
scroll to position [0, 0]
click at [183, 333] on div "8.2 Fr." at bounding box center [189, 331] width 22 height 11
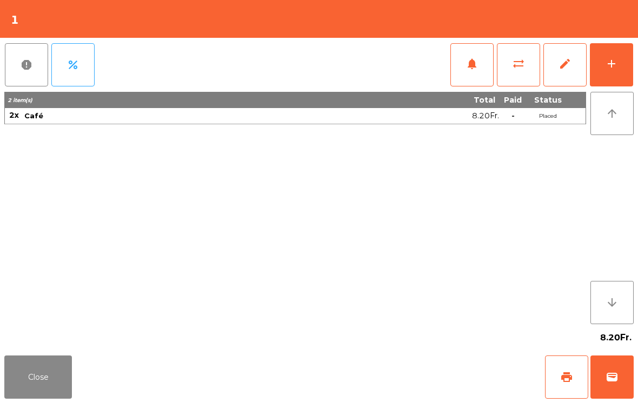
click at [616, 67] on div "add" at bounding box center [611, 63] width 13 height 13
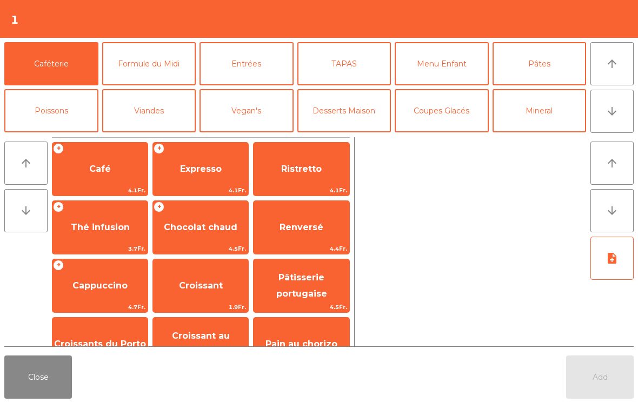
click at [102, 229] on span "Thé infusion" at bounding box center [100, 227] width 59 height 10
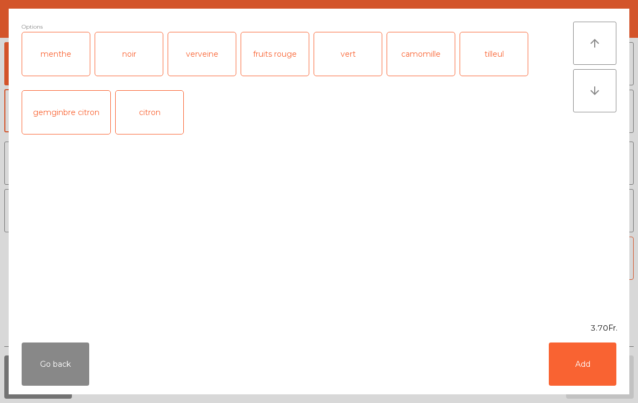
click at [196, 58] on div "verveine" at bounding box center [202, 53] width 68 height 43
click at [586, 357] on button "Add" at bounding box center [583, 364] width 68 height 43
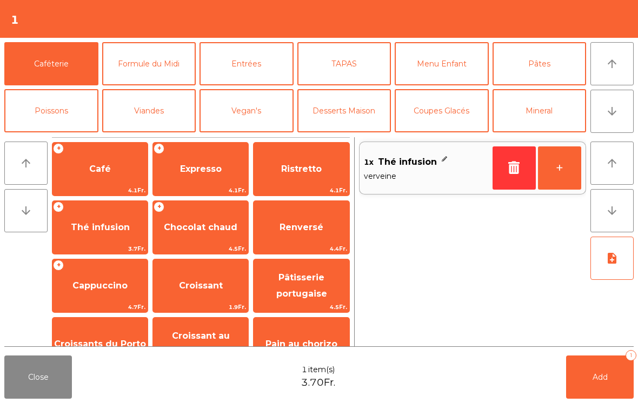
click at [554, 168] on button "+" at bounding box center [559, 168] width 43 height 43
click at [605, 388] on button "Add 2" at bounding box center [600, 377] width 68 height 43
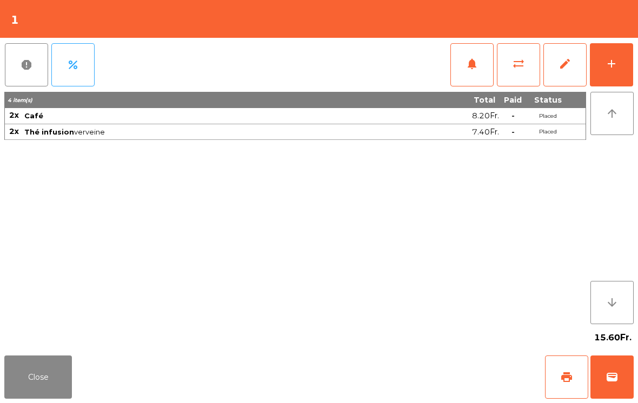
click at [51, 376] on button "Close" at bounding box center [38, 377] width 68 height 43
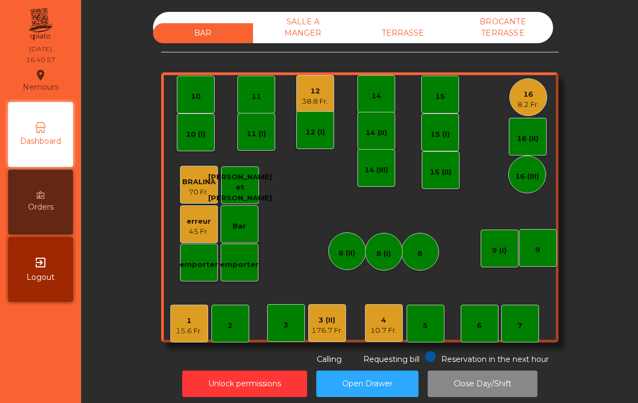
click at [324, 320] on div "3 (II)" at bounding box center [326, 320] width 31 height 11
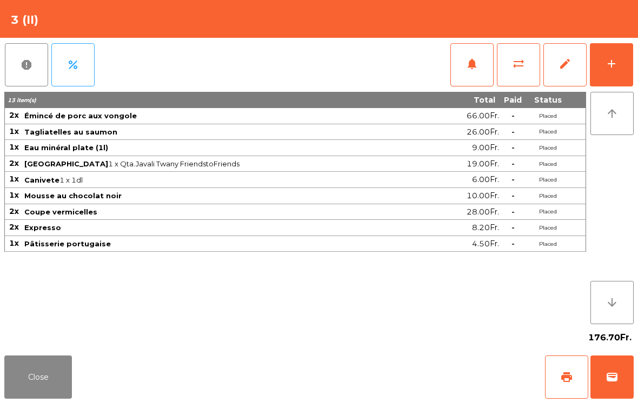
click at [574, 380] on button "print" at bounding box center [566, 377] width 43 height 43
click at [21, 364] on button "Close" at bounding box center [38, 377] width 68 height 43
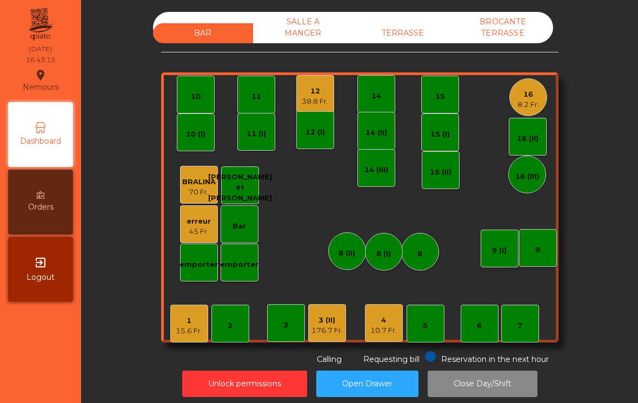
click at [381, 320] on div "4" at bounding box center [383, 320] width 26 height 11
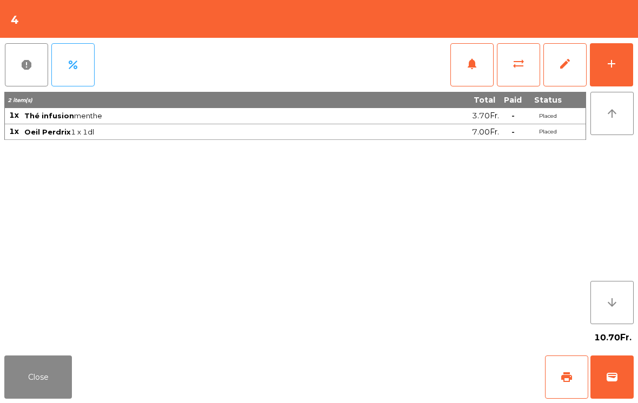
click at [560, 382] on button "print" at bounding box center [566, 377] width 43 height 43
click at [44, 364] on button "Close" at bounding box center [38, 377] width 68 height 43
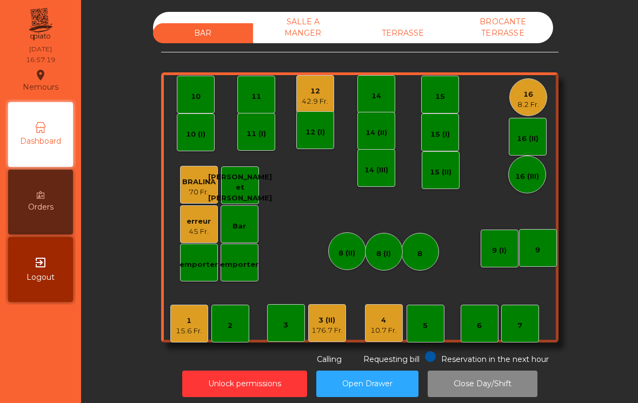
click at [324, 318] on div "3 (II)" at bounding box center [326, 320] width 31 height 11
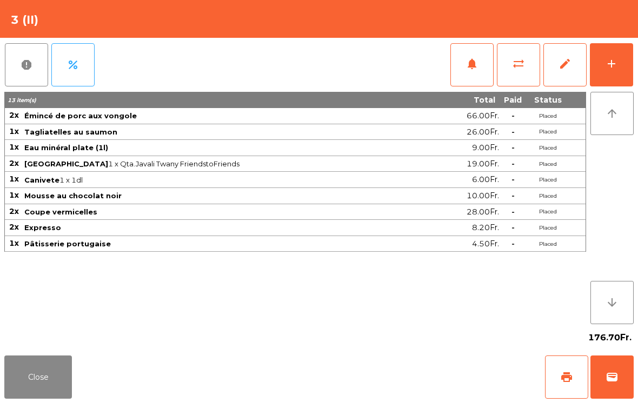
click at [629, 385] on button "wallet" at bounding box center [611, 377] width 43 height 43
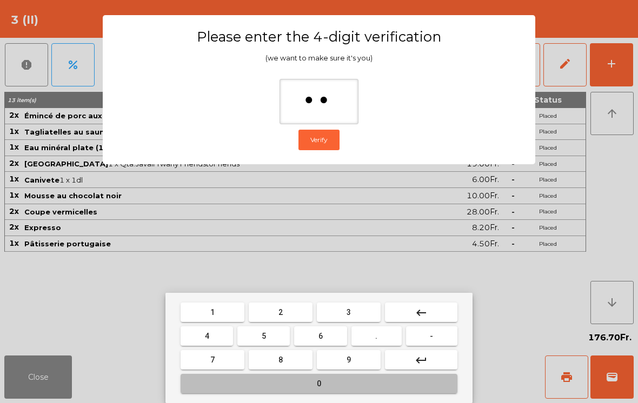
type input "***"
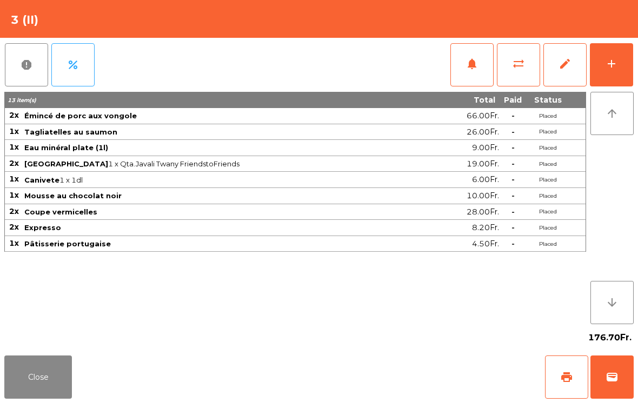
click at [394, 367] on div "Close print wallet" at bounding box center [319, 377] width 638 height 52
click at [393, 367] on div "Close print wallet" at bounding box center [319, 377] width 638 height 52
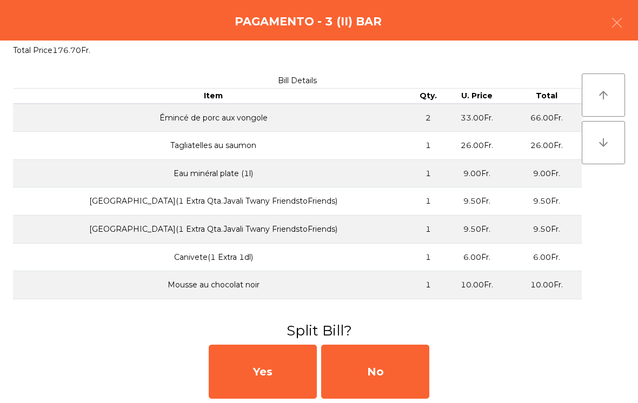
click at [393, 378] on div "No" at bounding box center [375, 372] width 108 height 54
click at [384, 371] on div "MB" at bounding box center [375, 372] width 108 height 54
click at [382, 368] on div "No" at bounding box center [375, 372] width 108 height 54
click at [402, 362] on div "No" at bounding box center [375, 372] width 108 height 54
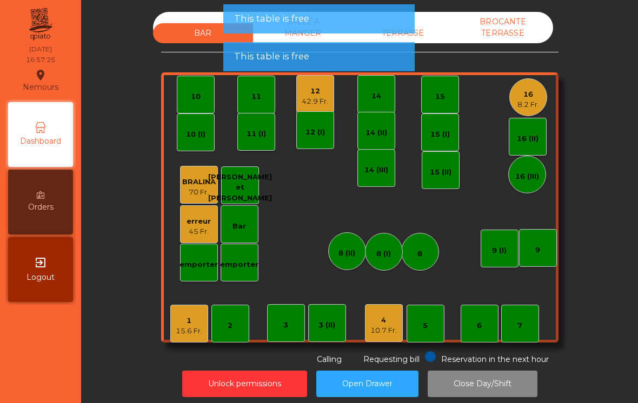
click at [377, 324] on div "4" at bounding box center [383, 320] width 26 height 11
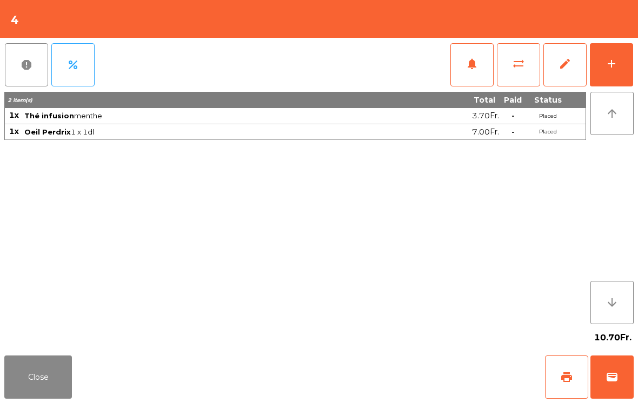
click at [618, 389] on button "wallet" at bounding box center [611, 377] width 43 height 43
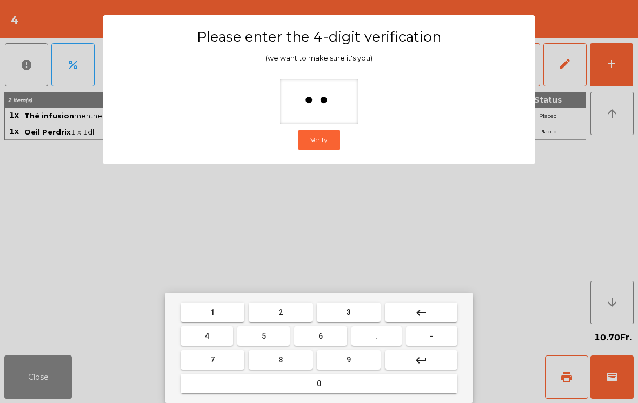
type input "***"
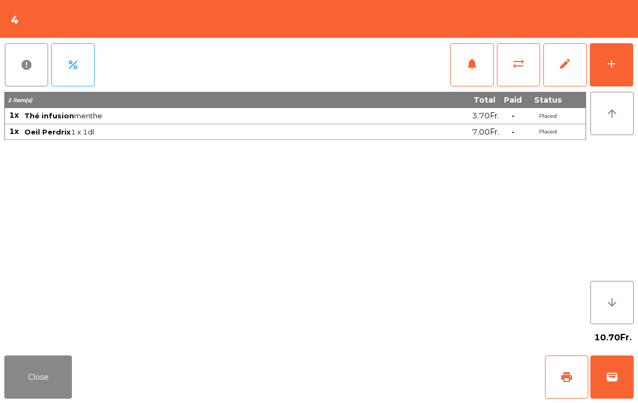
click at [406, 389] on div "Close print wallet" at bounding box center [319, 377] width 638 height 52
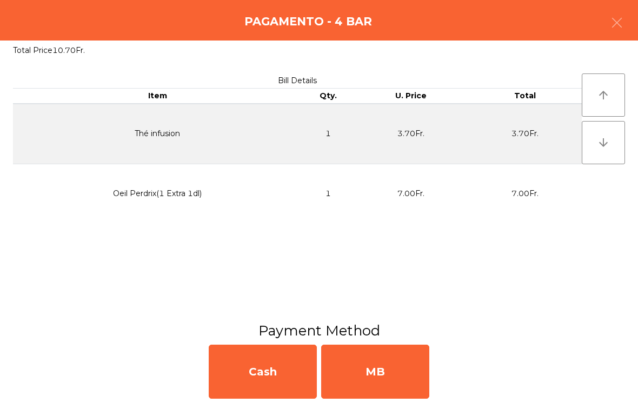
click at [391, 372] on div "MB" at bounding box center [375, 372] width 108 height 54
click at [375, 360] on div "No" at bounding box center [375, 372] width 108 height 54
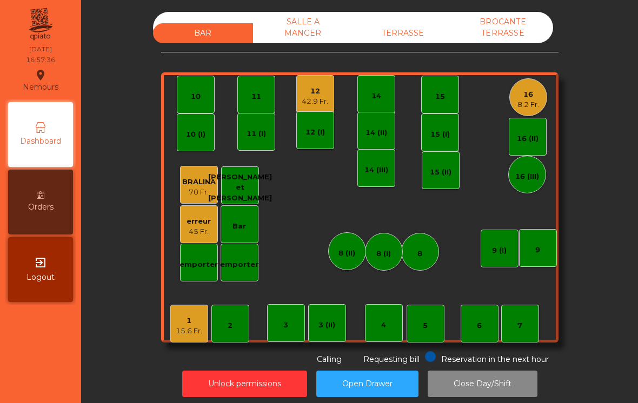
click at [195, 324] on div "1" at bounding box center [189, 321] width 26 height 11
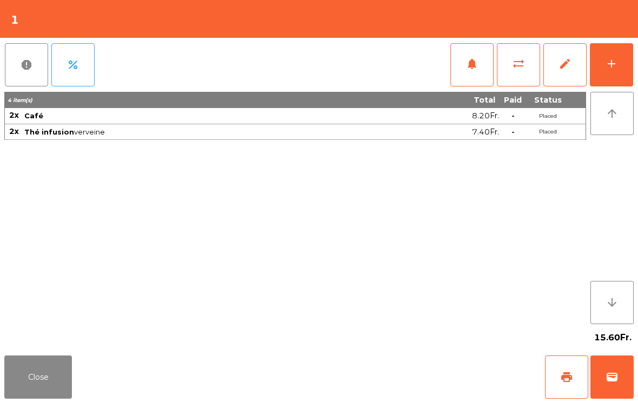
click at [530, 62] on button "sync_alt" at bounding box center [518, 64] width 43 height 43
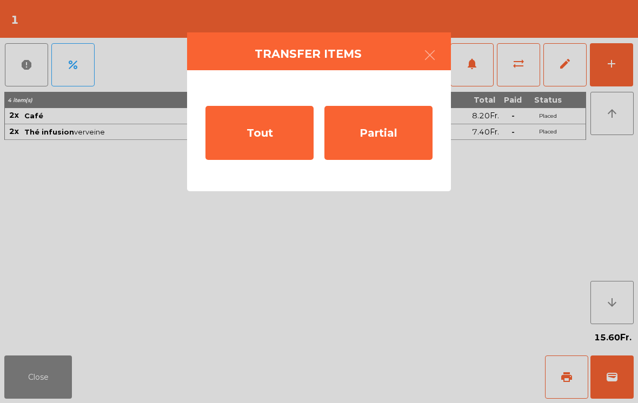
click at [280, 134] on div "Tout" at bounding box center [259, 133] width 108 height 54
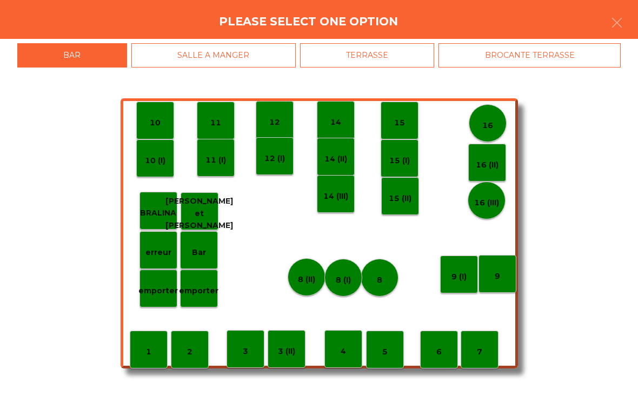
click at [346, 349] on div "4" at bounding box center [343, 349] width 38 height 38
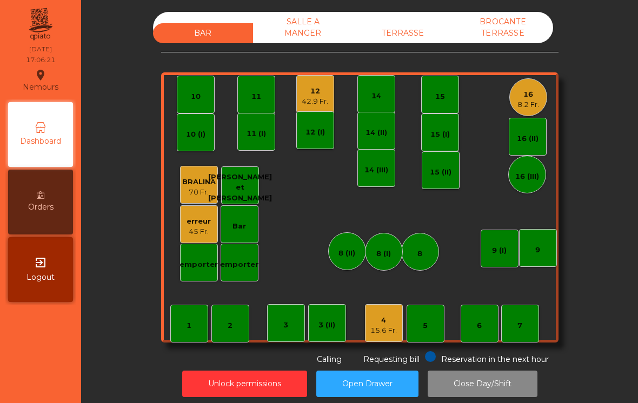
click at [374, 111] on div "14" at bounding box center [376, 94] width 38 height 38
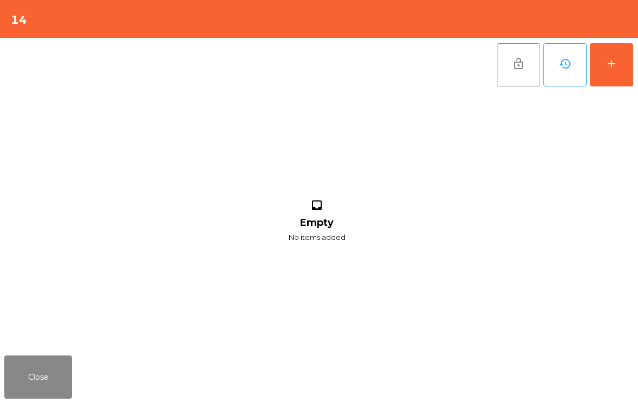
click at [632, 74] on button "add" at bounding box center [611, 64] width 43 height 43
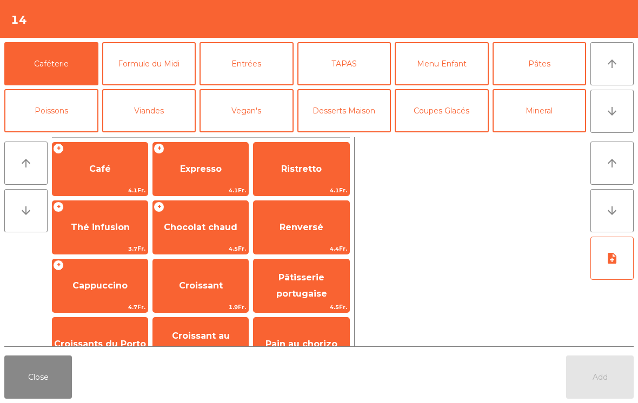
click at [123, 187] on span "4.1Fr." at bounding box center [99, 190] width 95 height 10
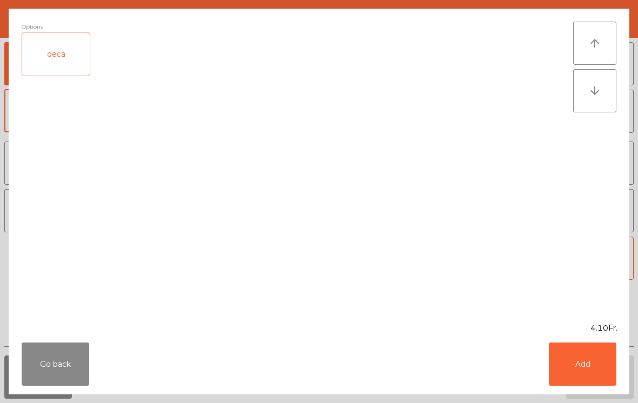
click at [615, 369] on button "Add" at bounding box center [583, 364] width 68 height 43
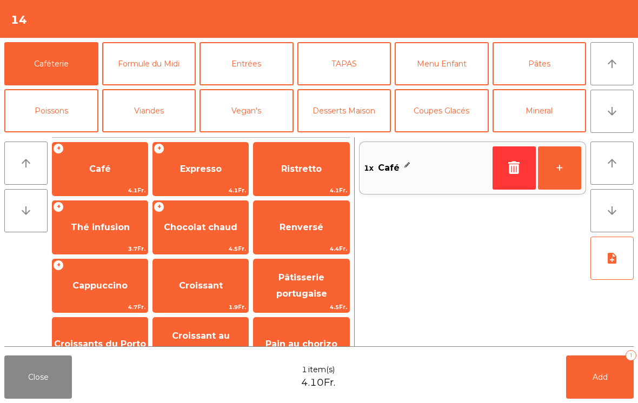
click at [619, 373] on button "Add 1" at bounding box center [600, 377] width 68 height 43
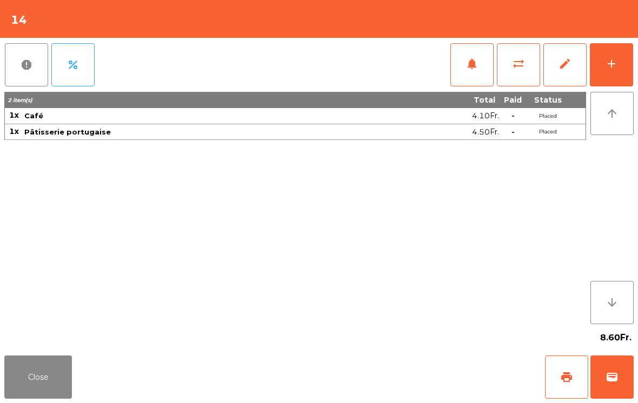
click at [15, 352] on div "Close print wallet" at bounding box center [319, 377] width 638 height 52
click at [16, 384] on button "Close" at bounding box center [38, 377] width 68 height 43
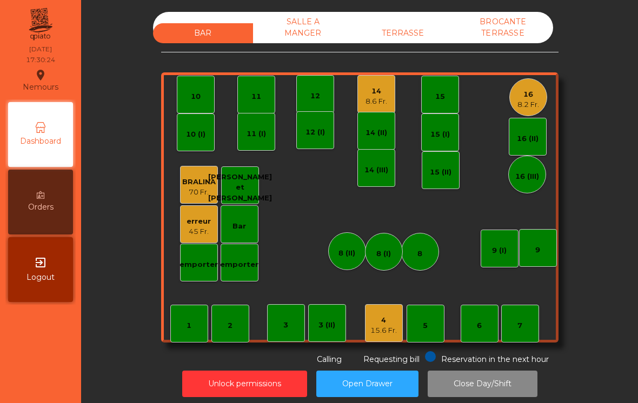
click at [386, 317] on div "4" at bounding box center [383, 320] width 26 height 11
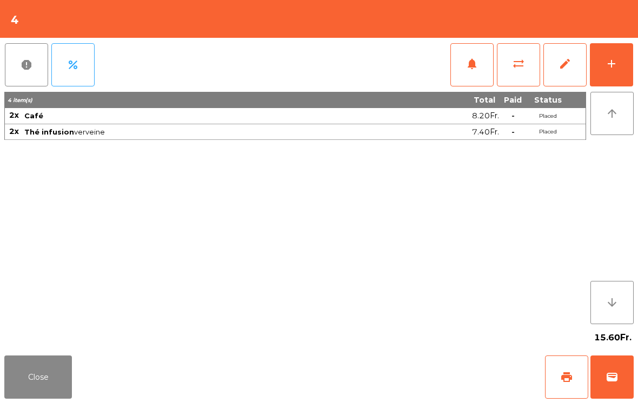
click at [567, 373] on span "print" at bounding box center [566, 377] width 13 height 13
